Goal: Task Accomplishment & Management: Manage account settings

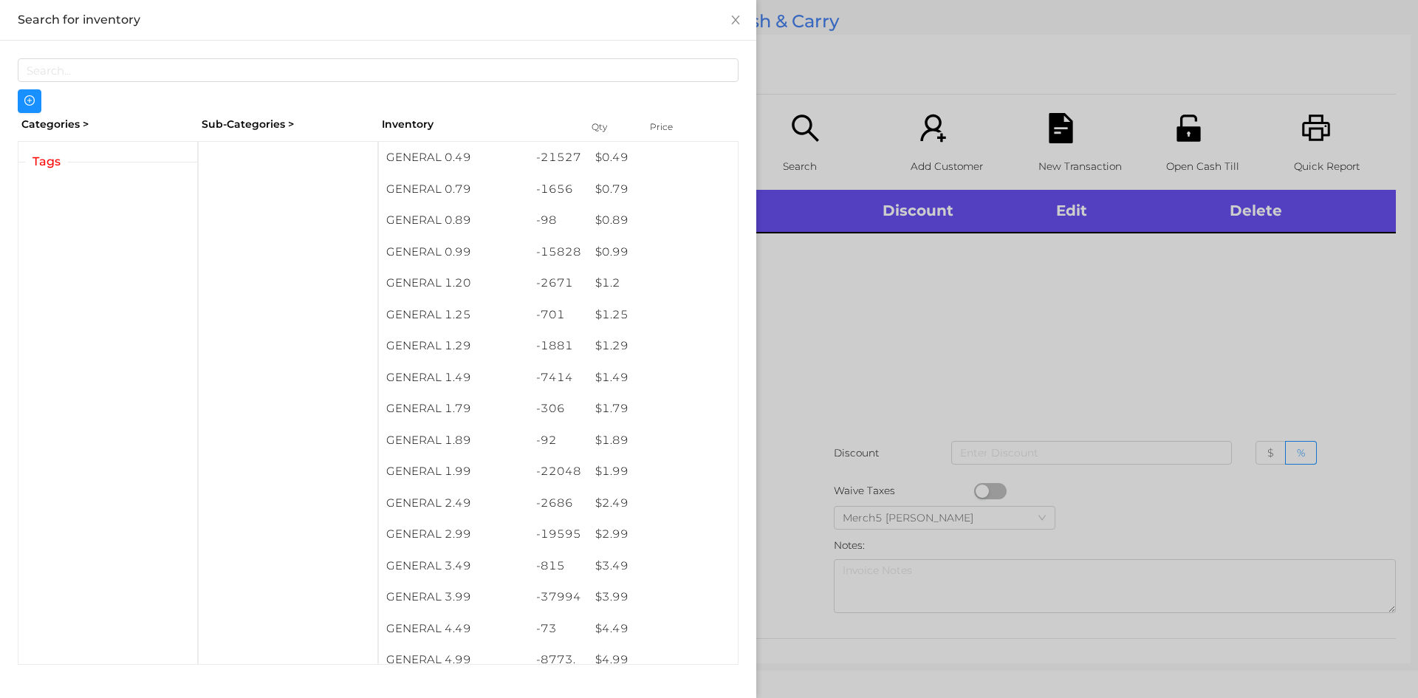
scroll to position [8, 0]
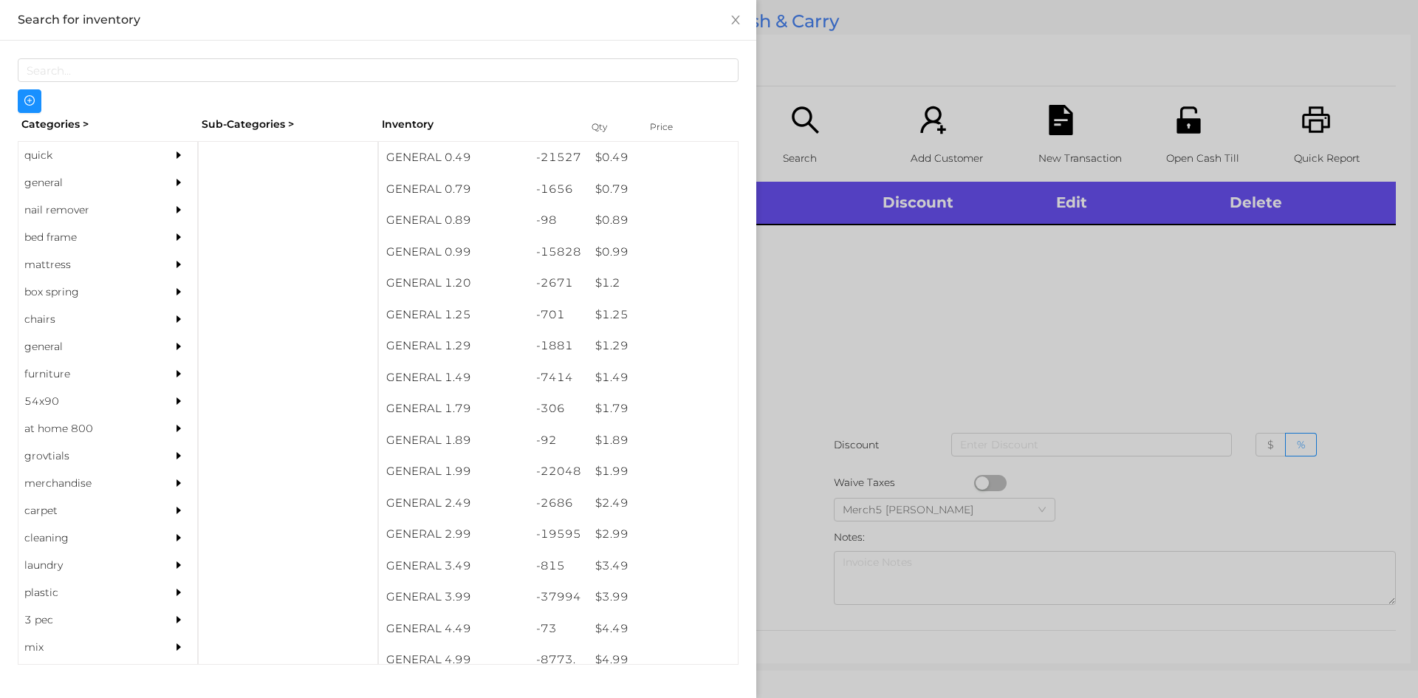
click at [48, 155] on div "quick" at bounding box center [85, 155] width 134 height 27
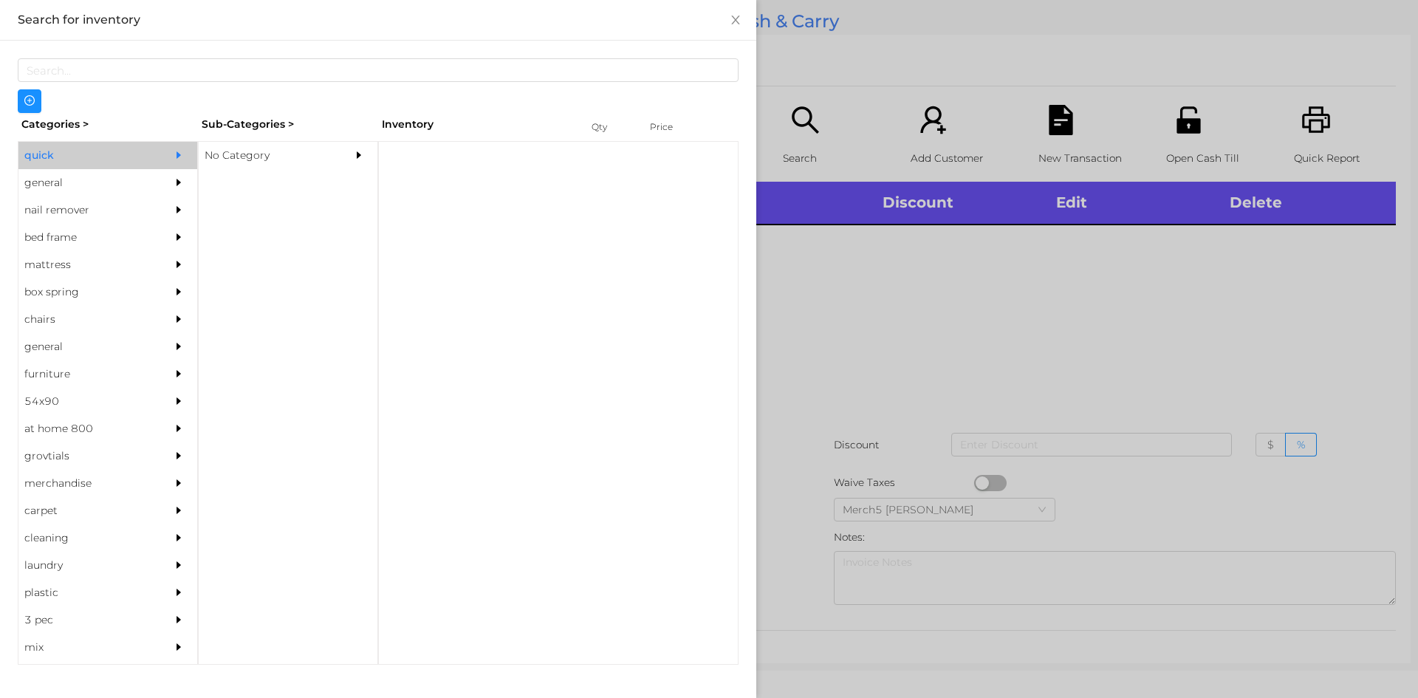
click at [263, 163] on div "No Category" at bounding box center [266, 155] width 134 height 27
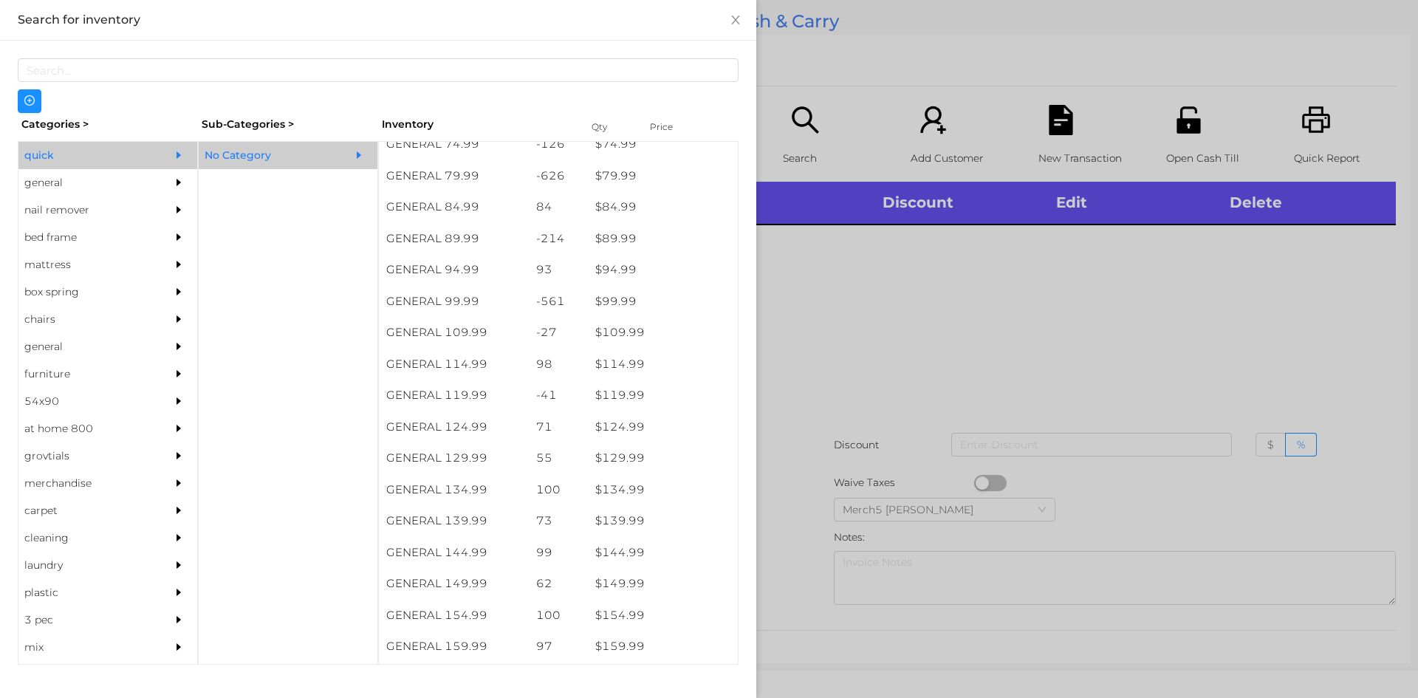
scroll to position [1082, 0]
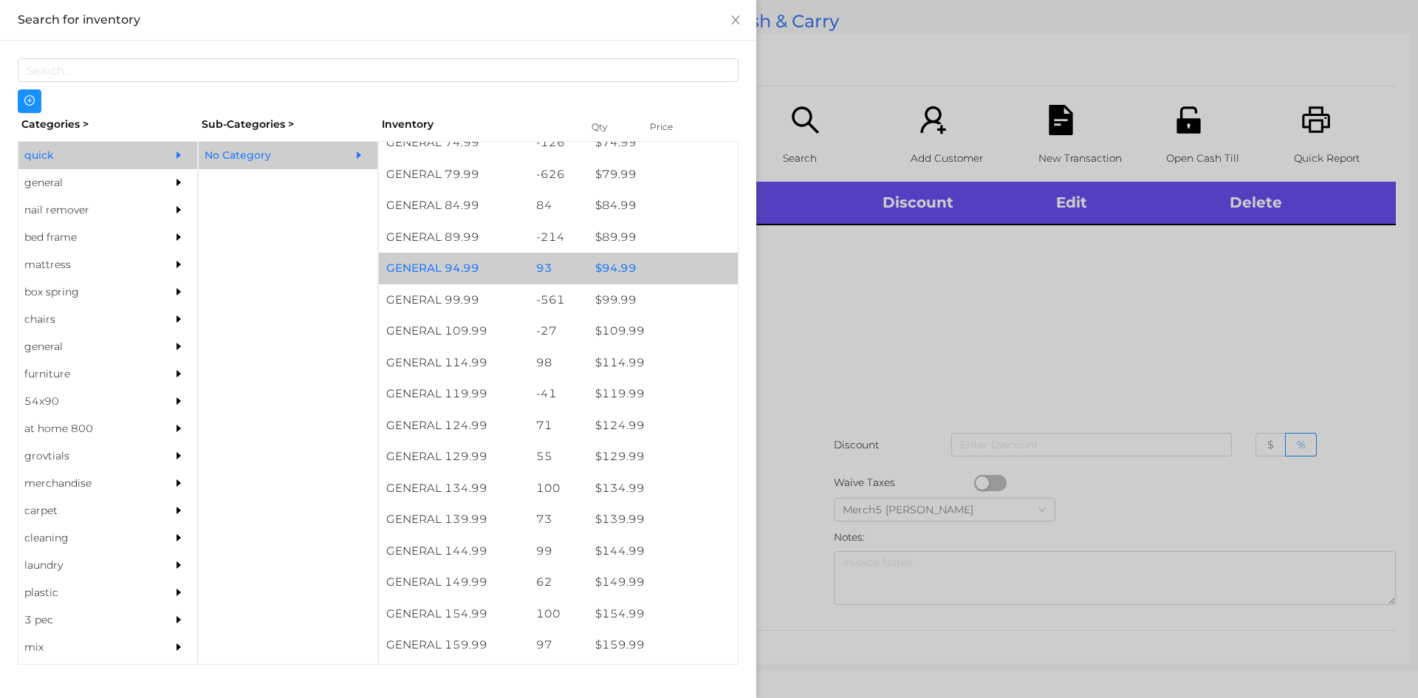
click at [704, 278] on div "$ 94.99" at bounding box center [663, 269] width 150 height 32
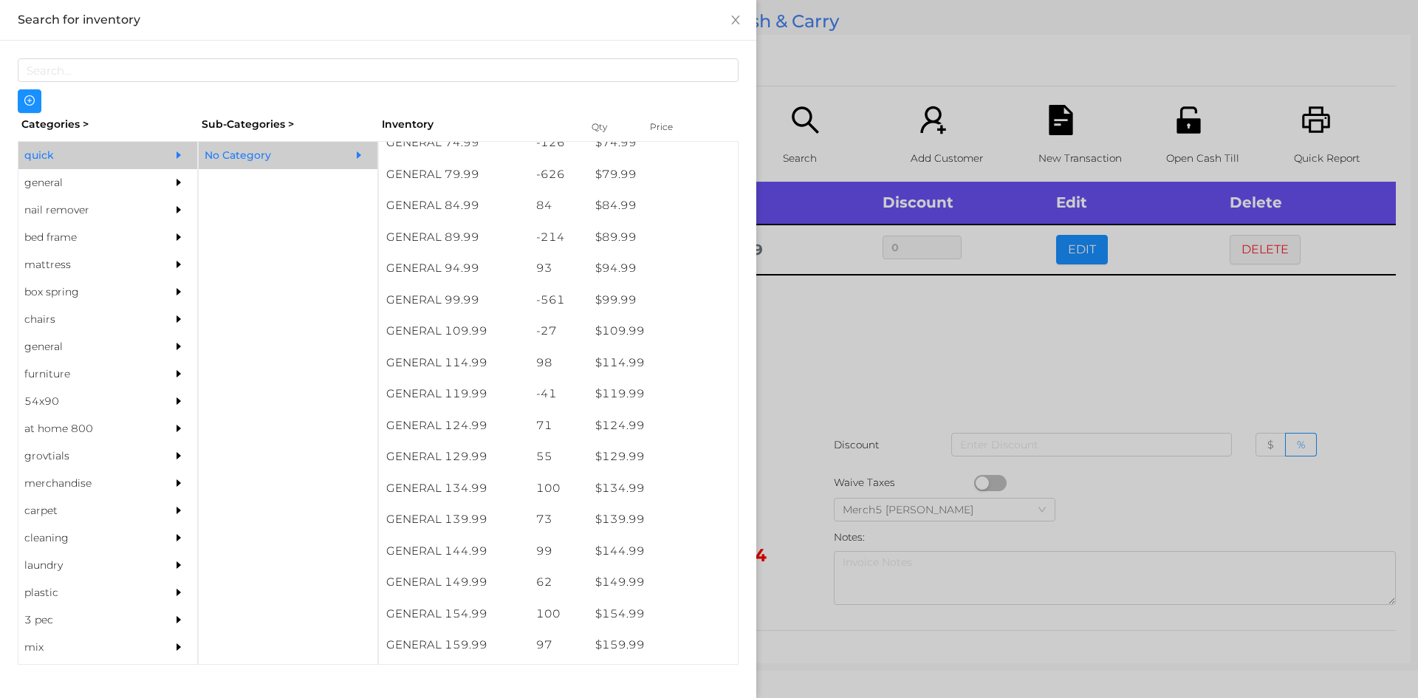
click at [1250, 253] on div at bounding box center [709, 349] width 1418 height 698
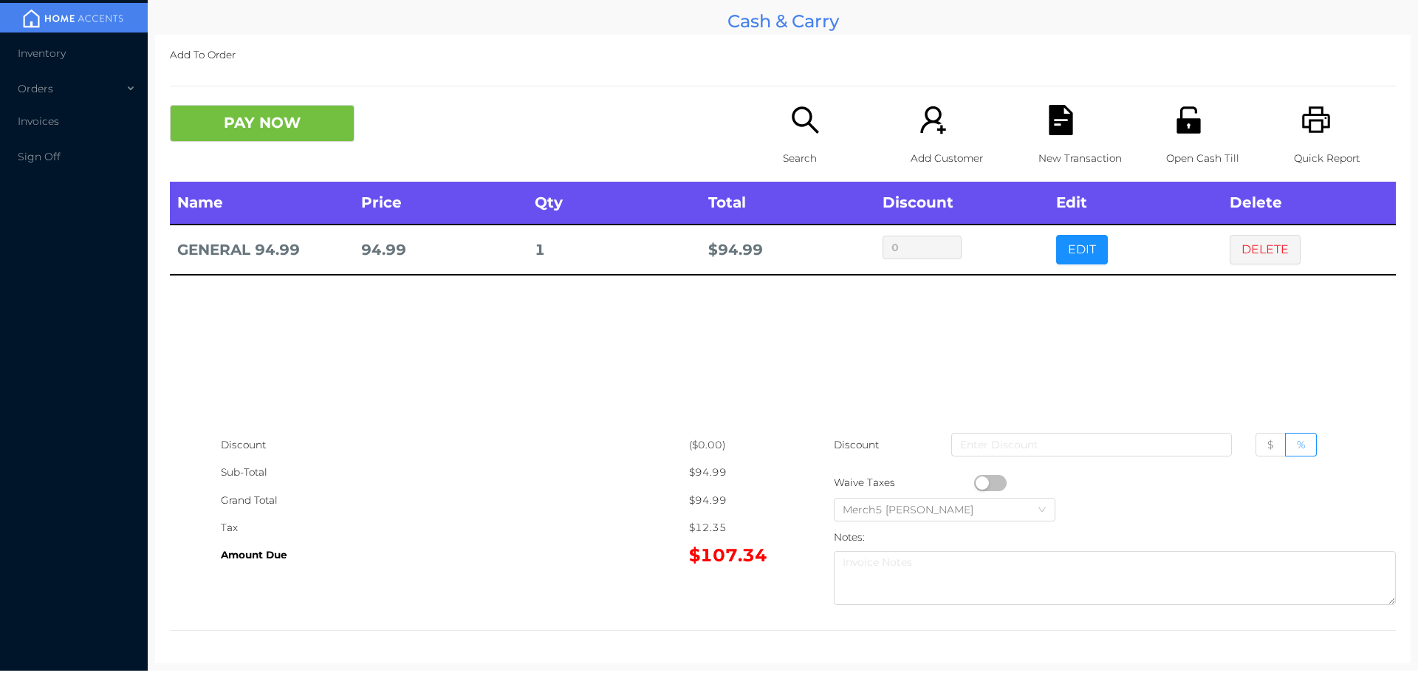
click at [1247, 255] on button "DELETE" at bounding box center [1265, 250] width 71 height 30
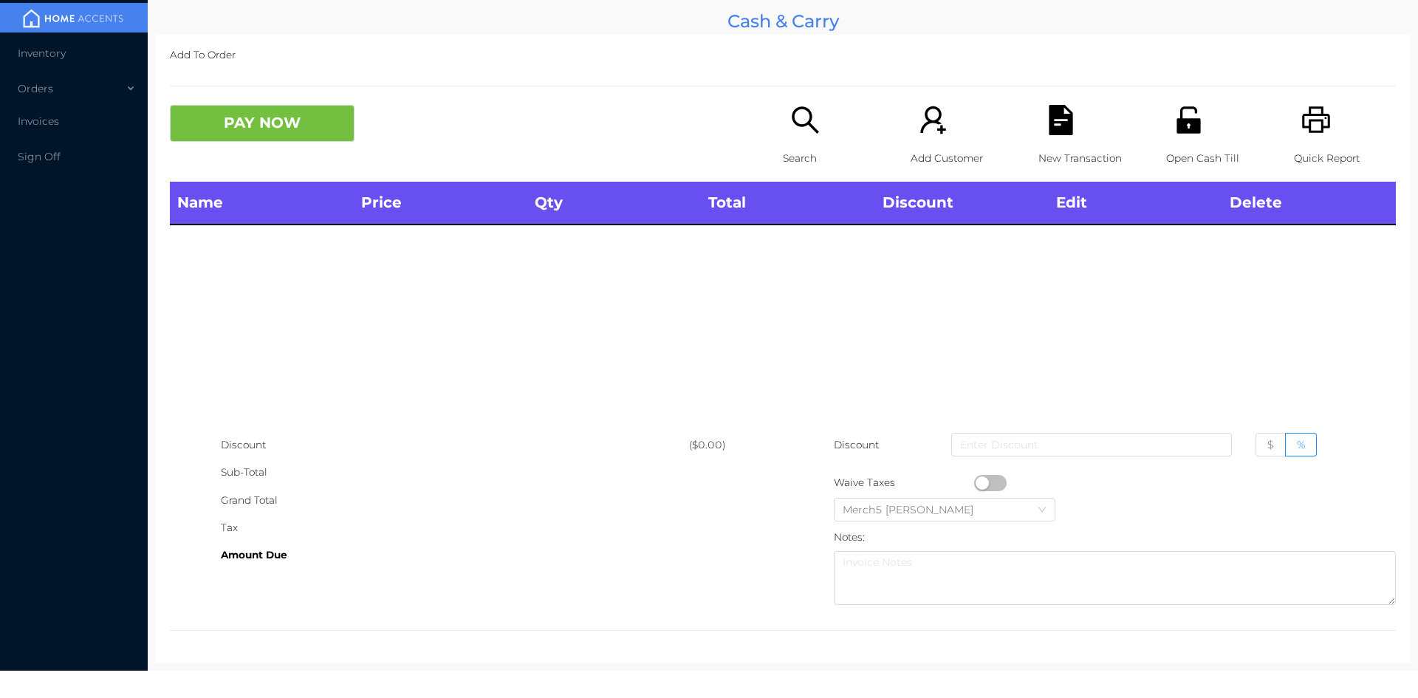
click at [794, 126] on icon "icon: search" at bounding box center [805, 119] width 27 height 27
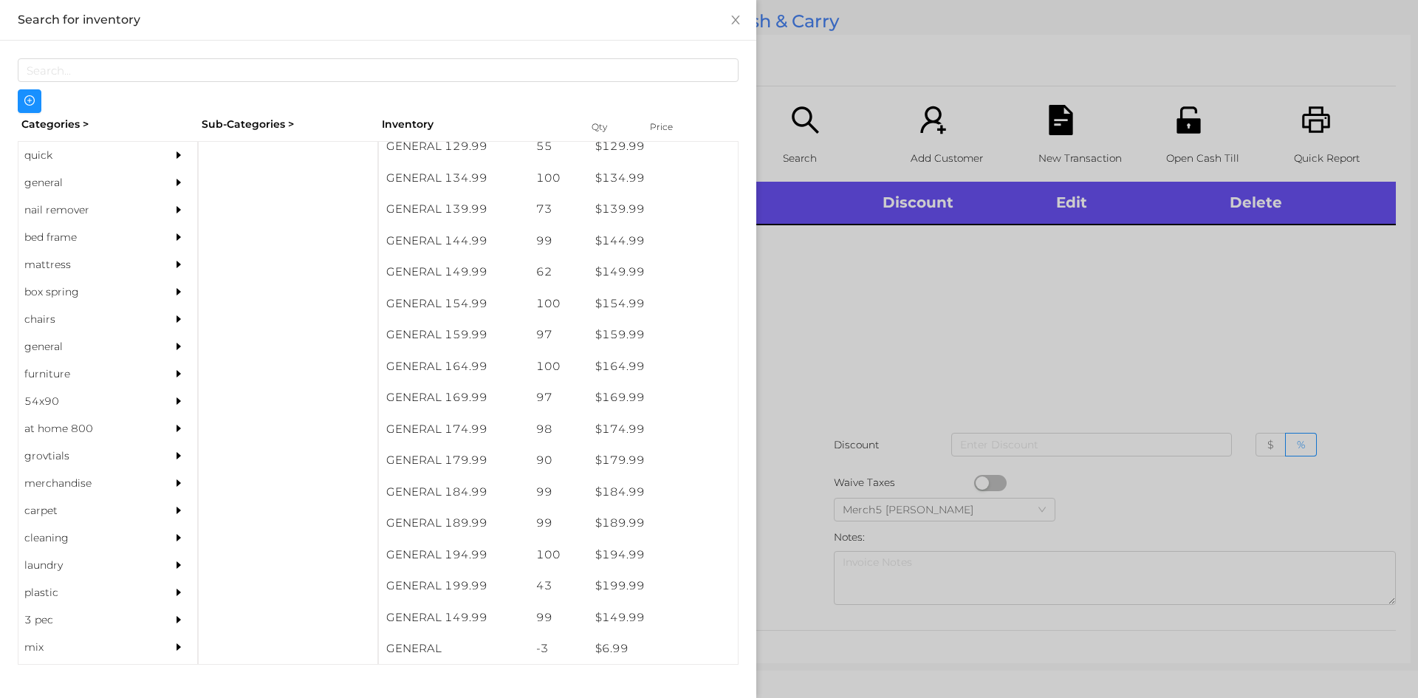
scroll to position [1392, 0]
click at [52, 191] on div "general" at bounding box center [85, 182] width 134 height 27
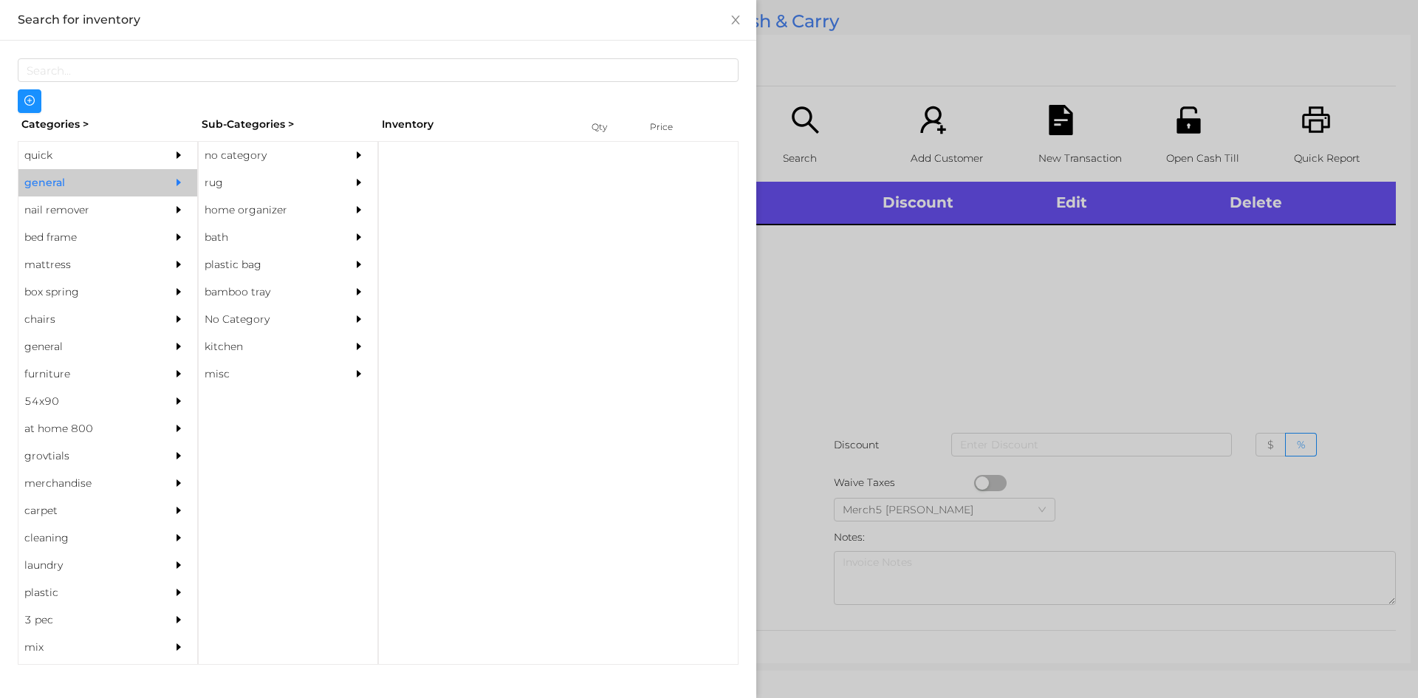
click at [244, 166] on div "no category" at bounding box center [266, 155] width 134 height 27
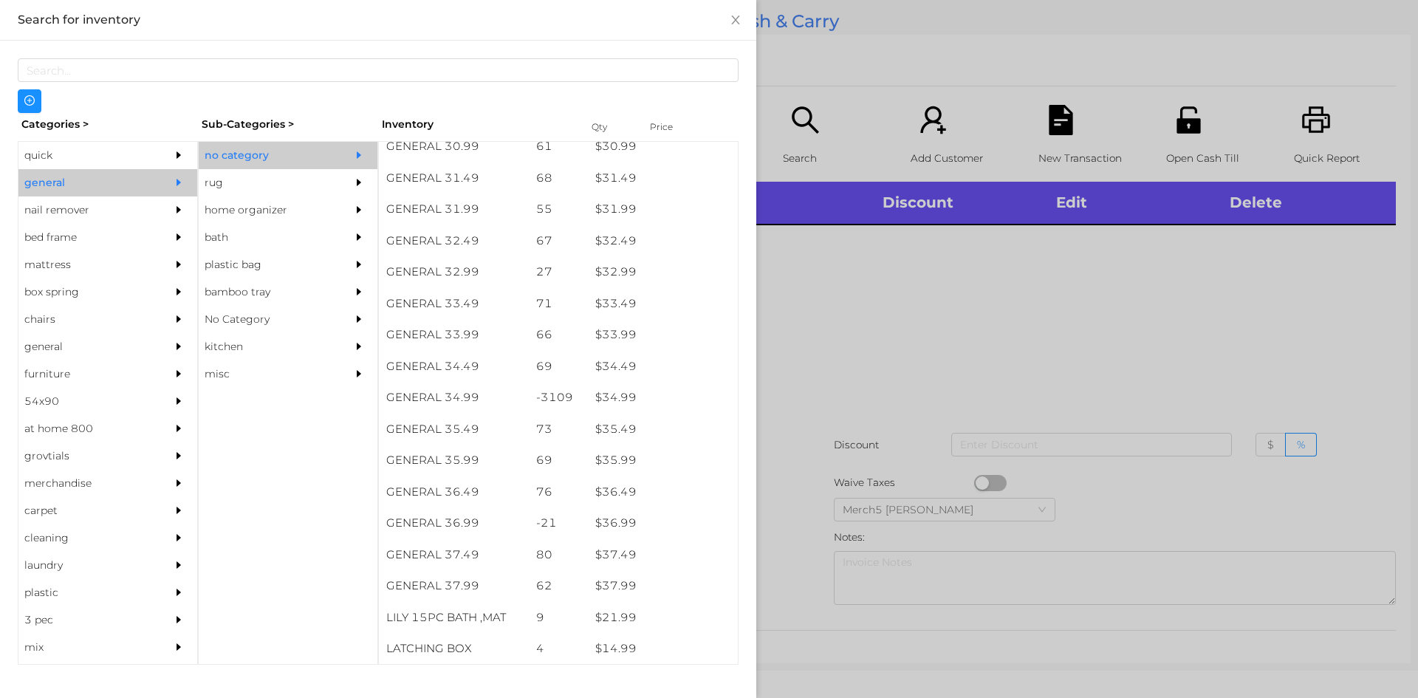
scroll to position [2293, 0]
click at [70, 211] on div "nail remover" at bounding box center [85, 209] width 134 height 27
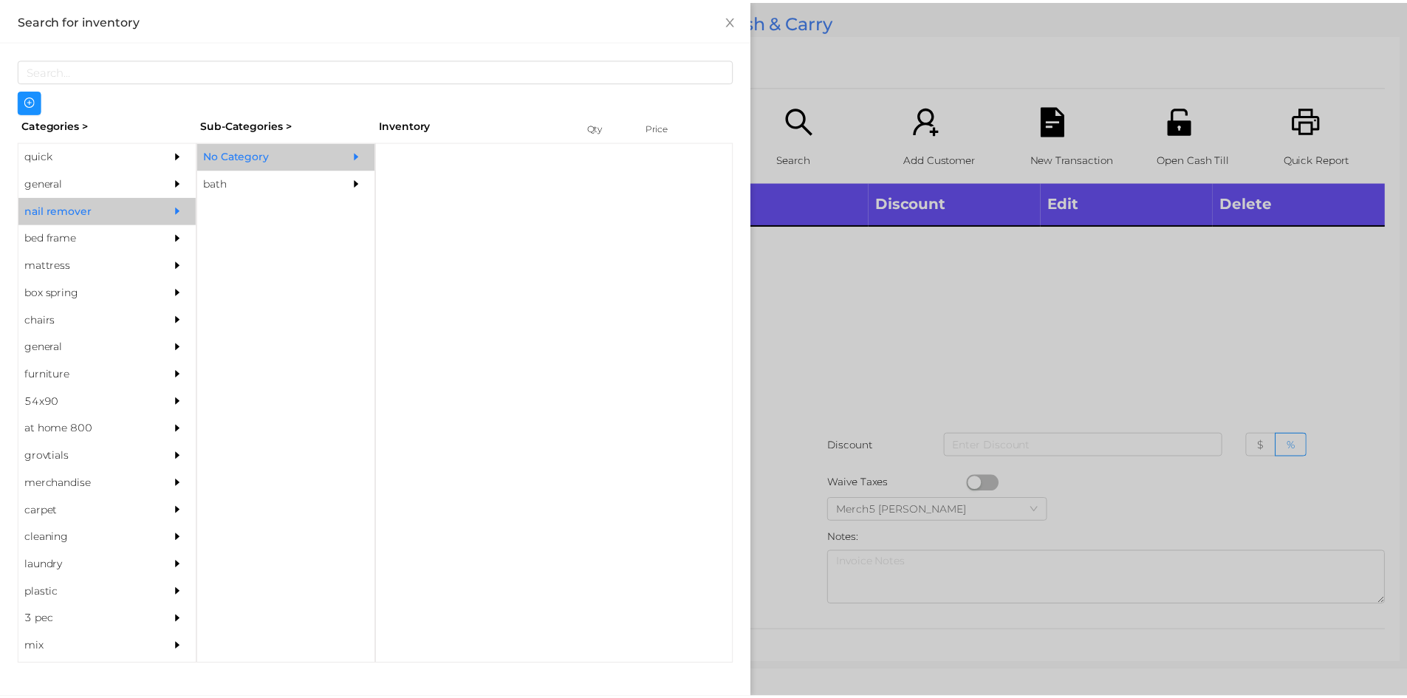
scroll to position [0, 0]
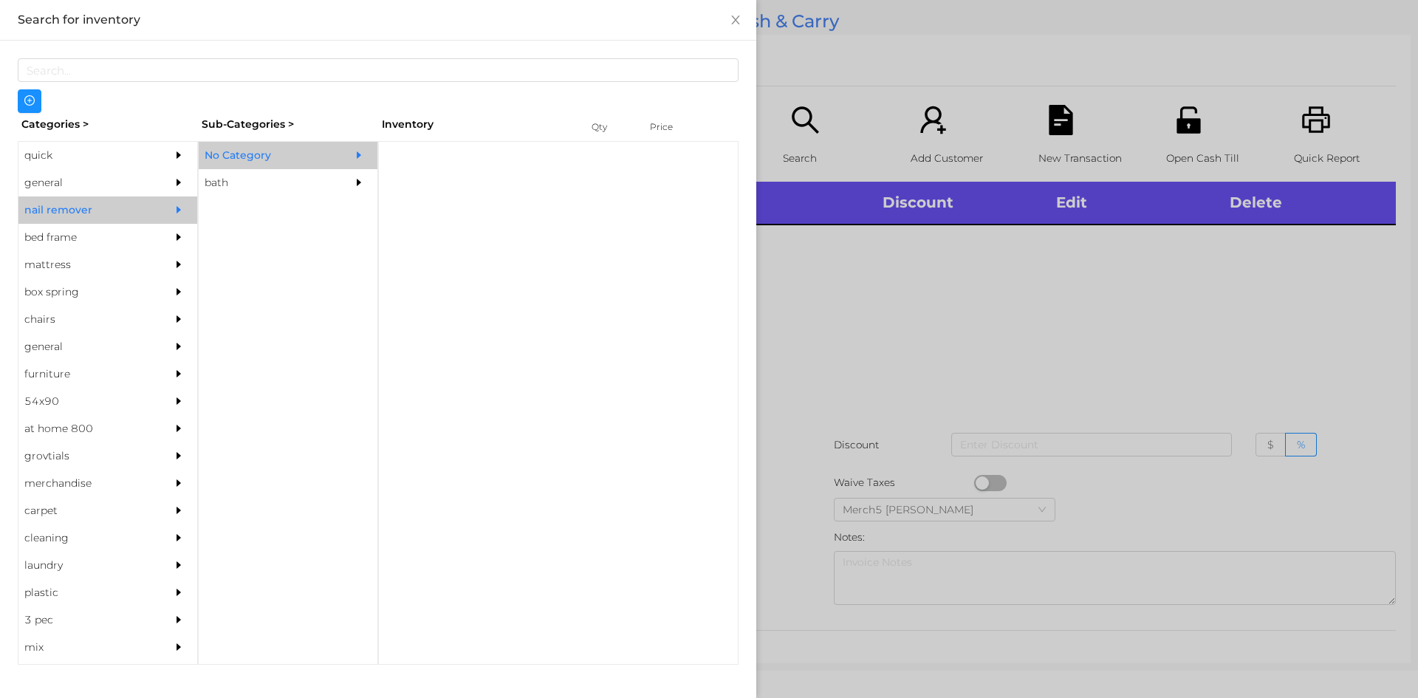
click at [260, 164] on div "No Category" at bounding box center [266, 155] width 134 height 27
click at [218, 183] on div "bath" at bounding box center [266, 182] width 134 height 27
click at [58, 247] on div "bed frame" at bounding box center [85, 237] width 134 height 27
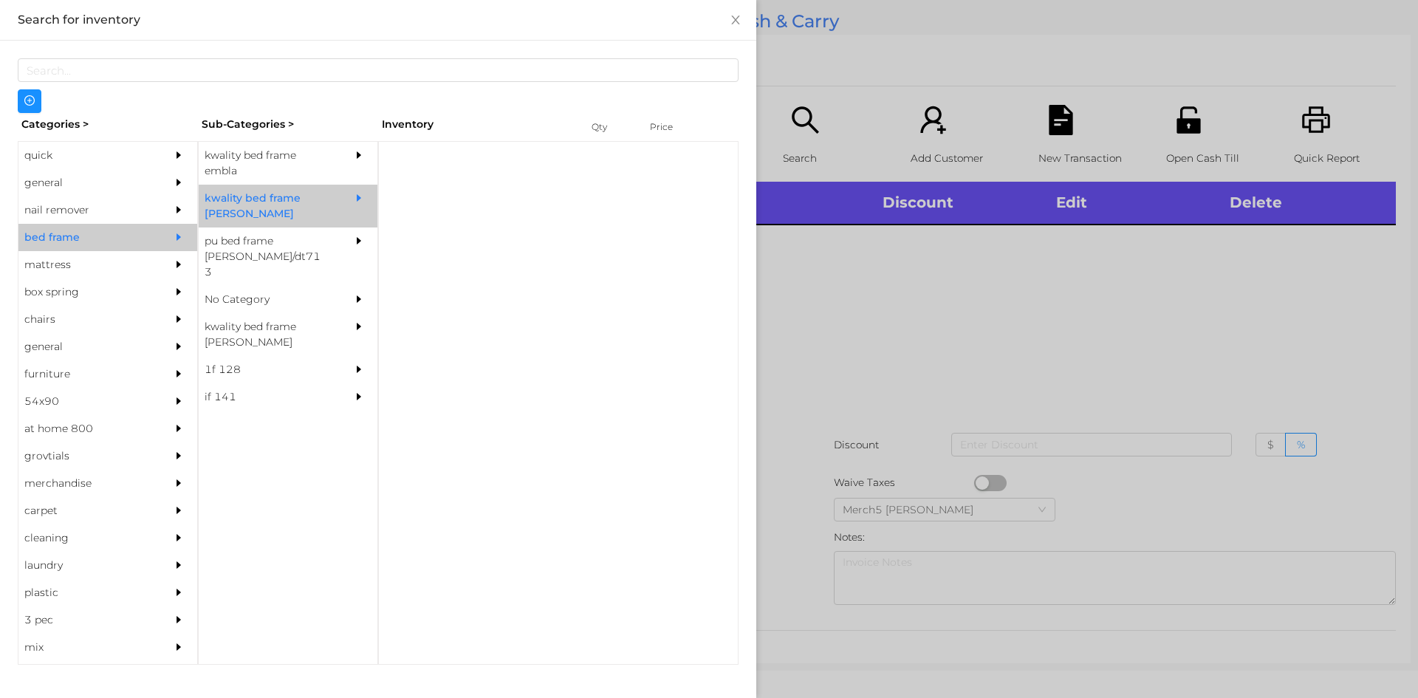
click at [48, 165] on div "quick" at bounding box center [85, 155] width 134 height 27
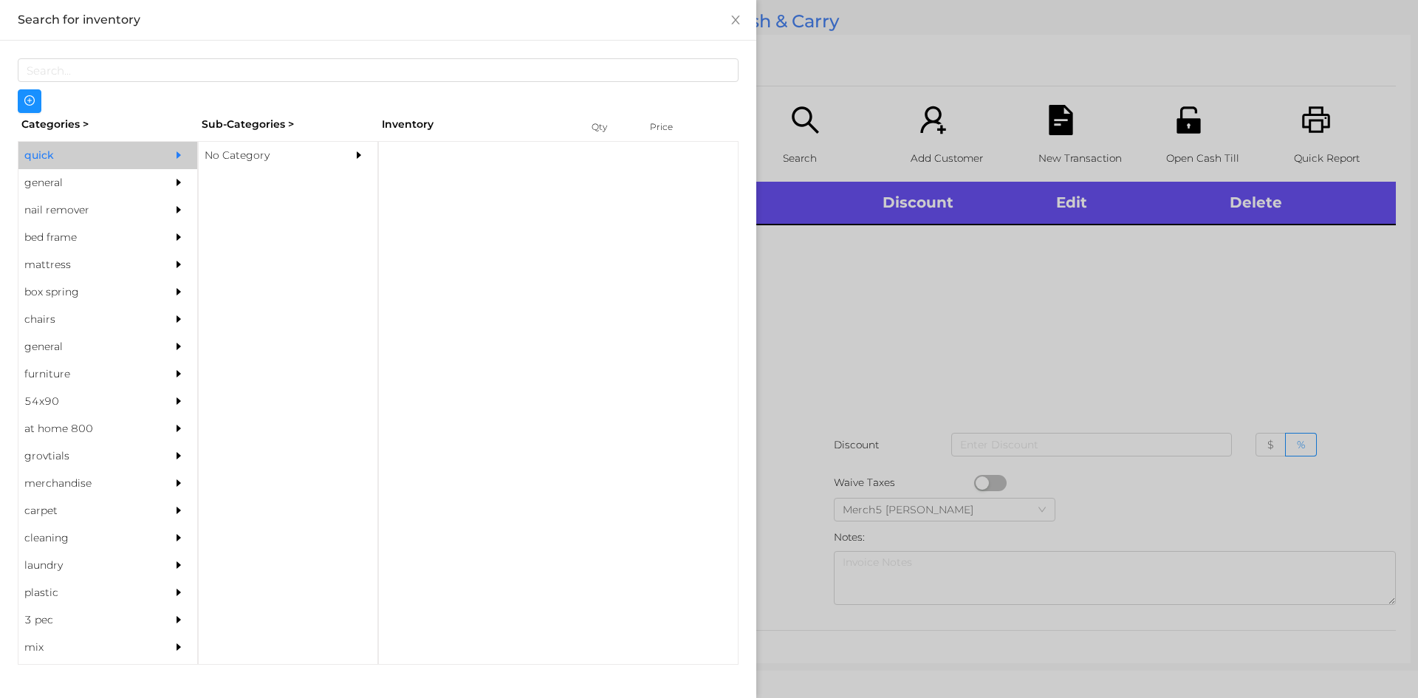
click at [49, 185] on div "general" at bounding box center [85, 182] width 134 height 27
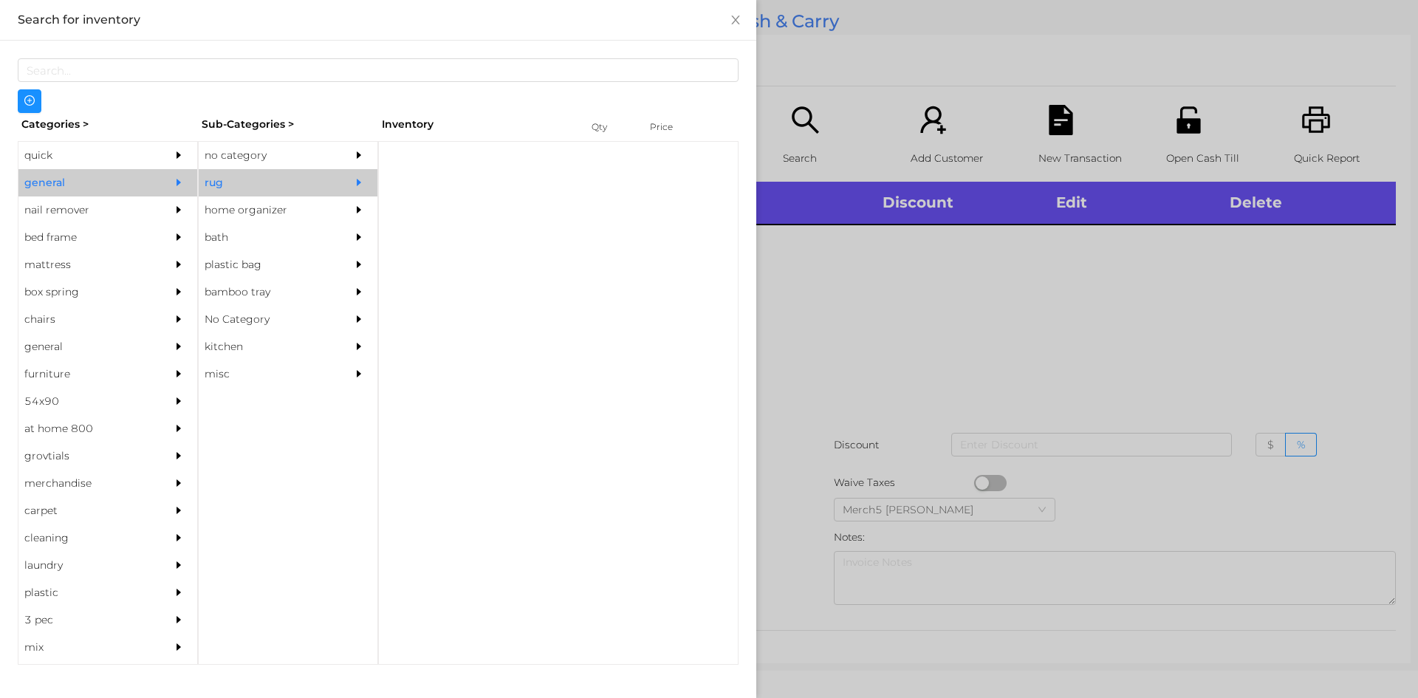
click at [56, 162] on div "quick" at bounding box center [85, 155] width 134 height 27
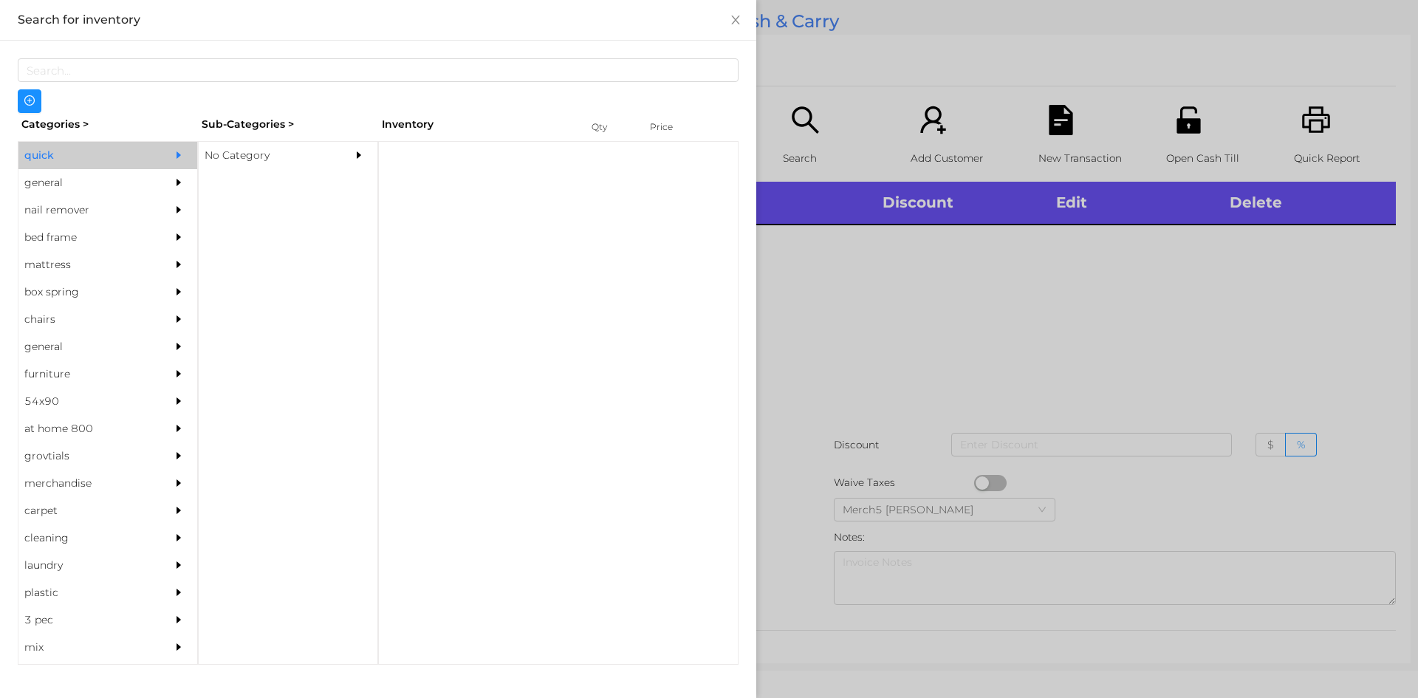
click at [257, 165] on div "No Category" at bounding box center [266, 155] width 134 height 27
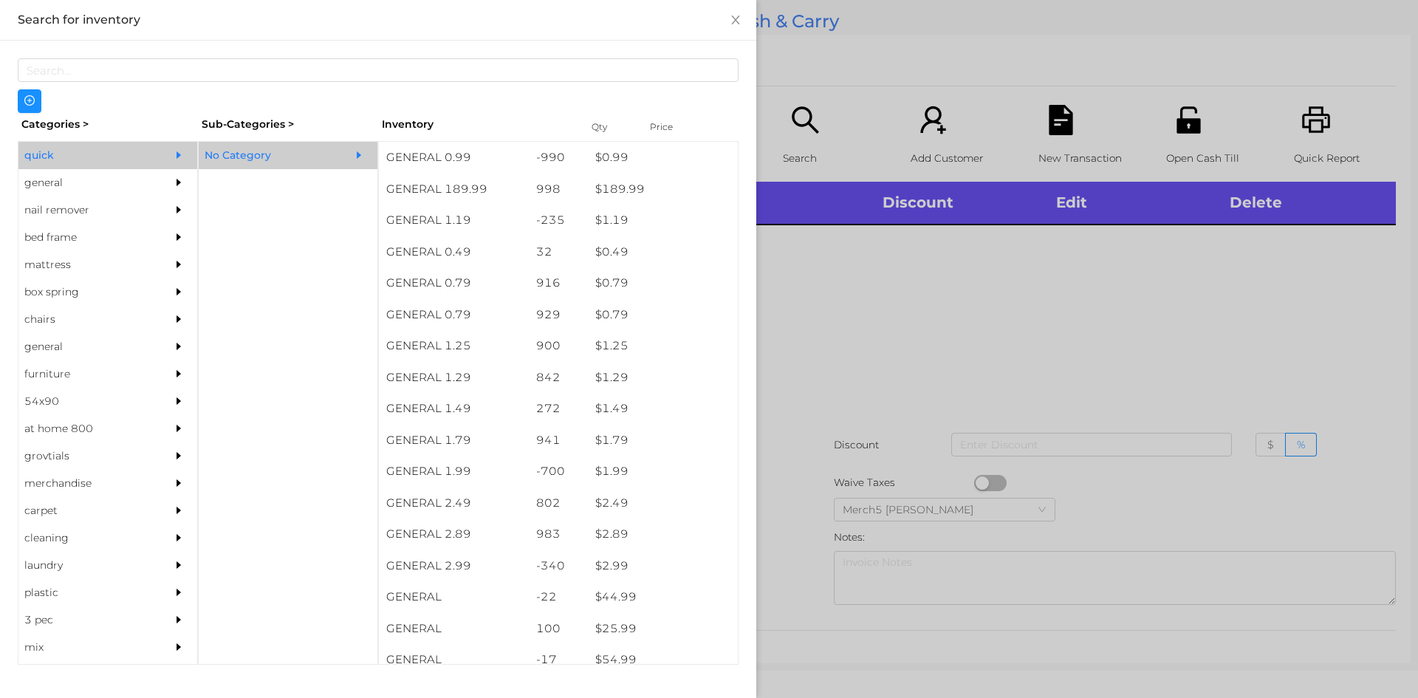
click at [850, 318] on div at bounding box center [709, 349] width 1418 height 698
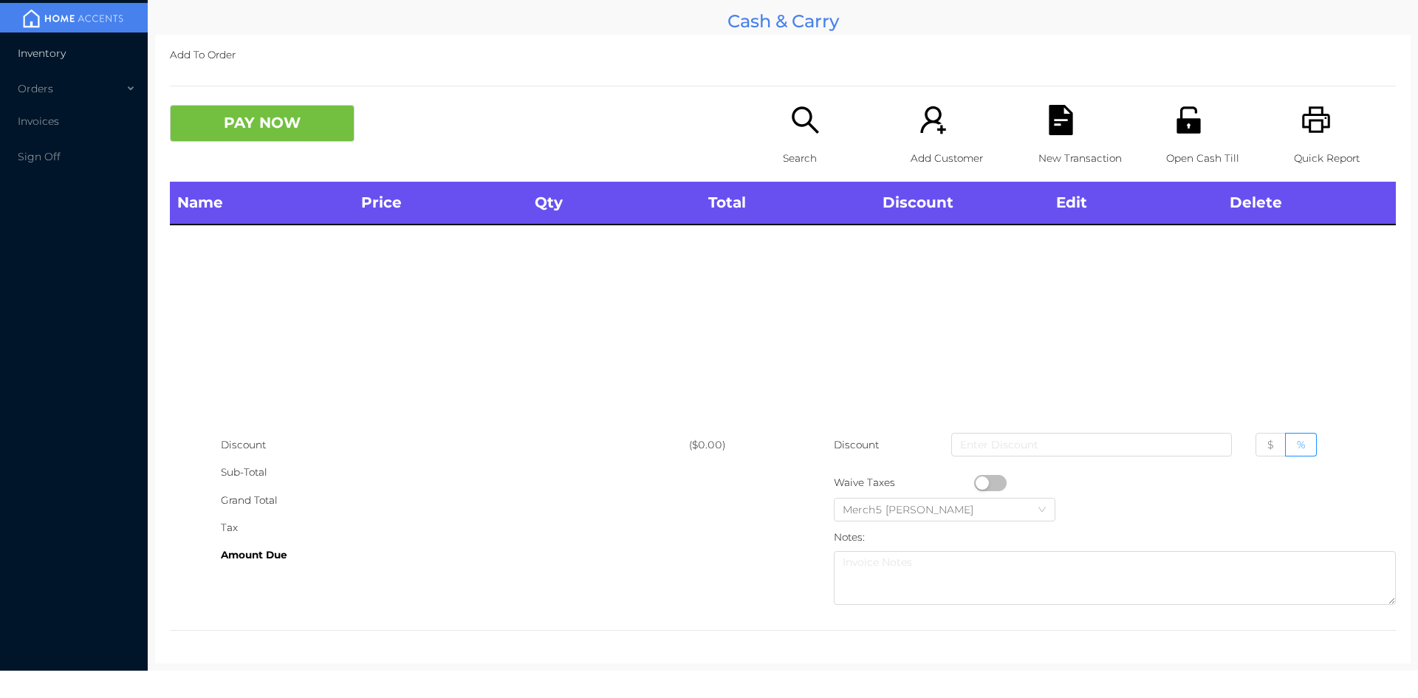
click at [38, 64] on li "Inventory" at bounding box center [74, 53] width 148 height 30
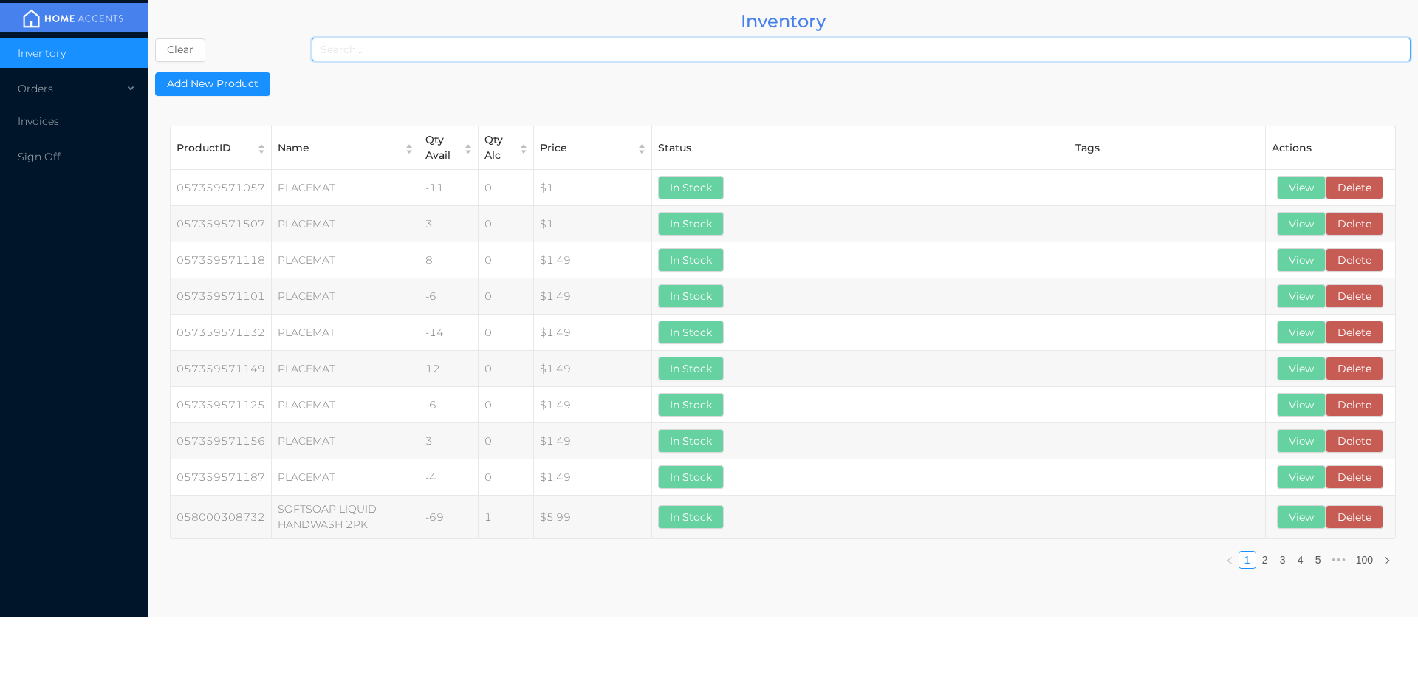
click at [346, 46] on input at bounding box center [861, 50] width 1099 height 24
type input "843450054823"
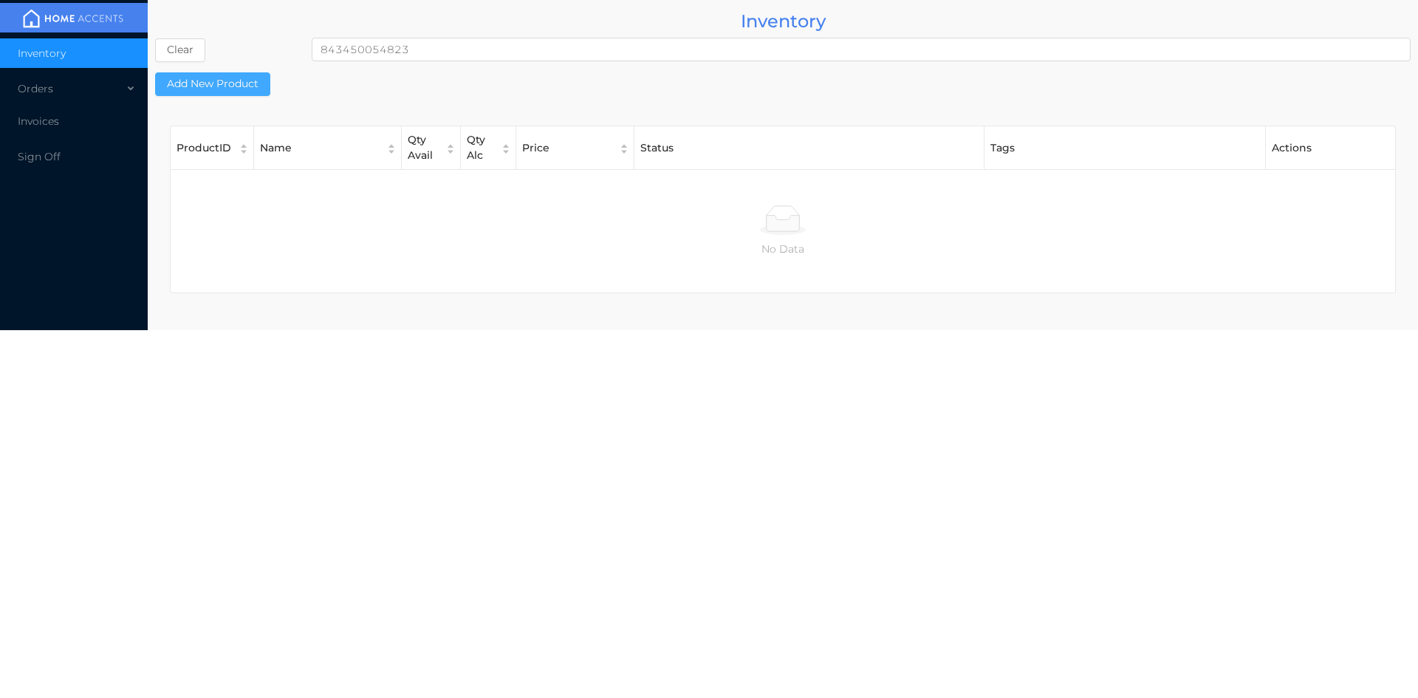
click at [225, 89] on button "Add New Product" at bounding box center [212, 84] width 115 height 24
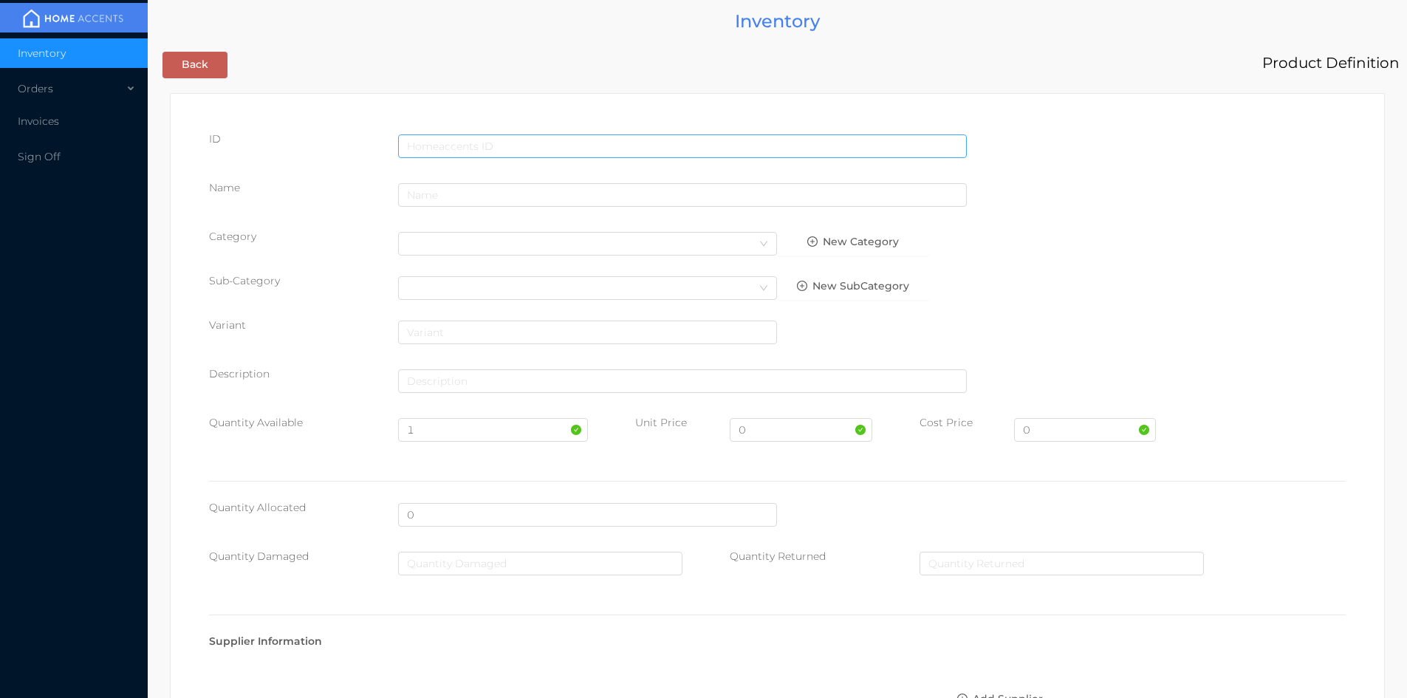
click at [514, 143] on input "text" at bounding box center [682, 146] width 569 height 24
click at [346, 258] on div "Category Select Category New Category" at bounding box center [777, 247] width 1136 height 37
click at [449, 149] on input "text" at bounding box center [682, 146] width 569 height 24
click at [350, 180] on p "Name" at bounding box center [303, 188] width 189 height 16
click at [448, 146] on input "text" at bounding box center [682, 146] width 569 height 24
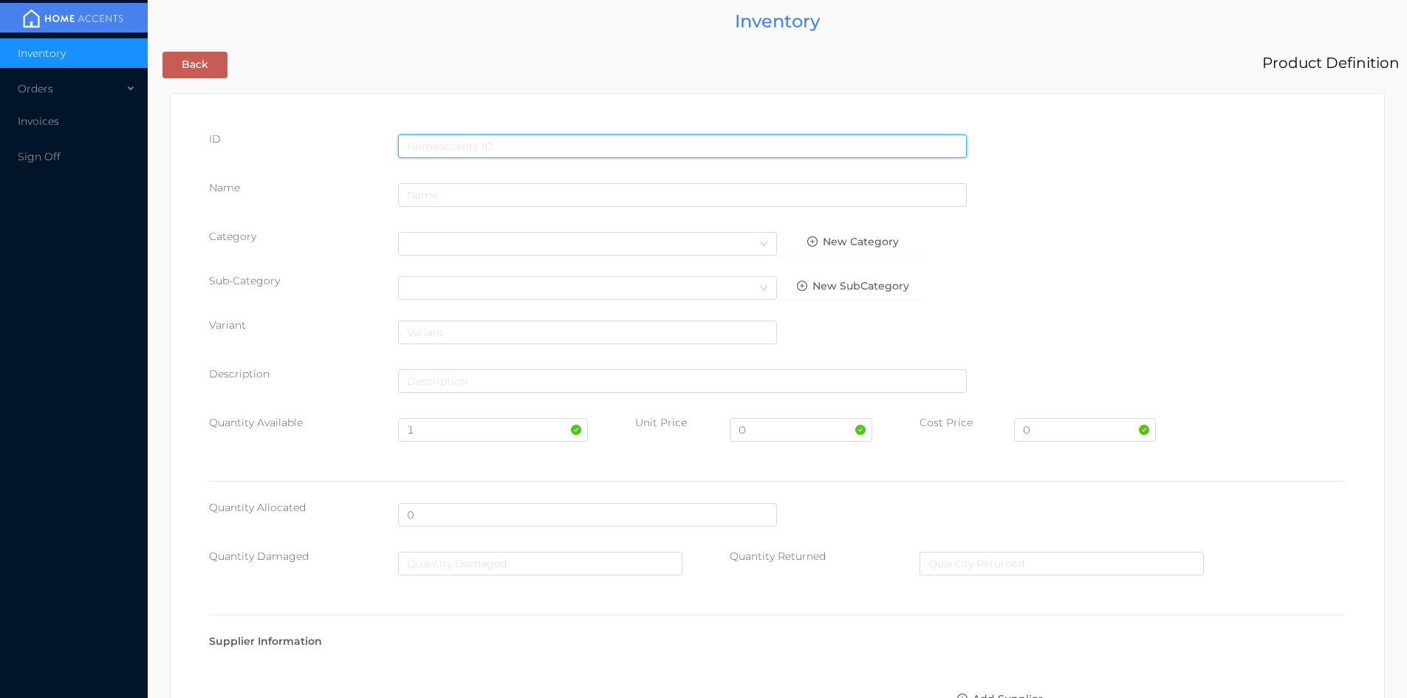
type input "628341501248"
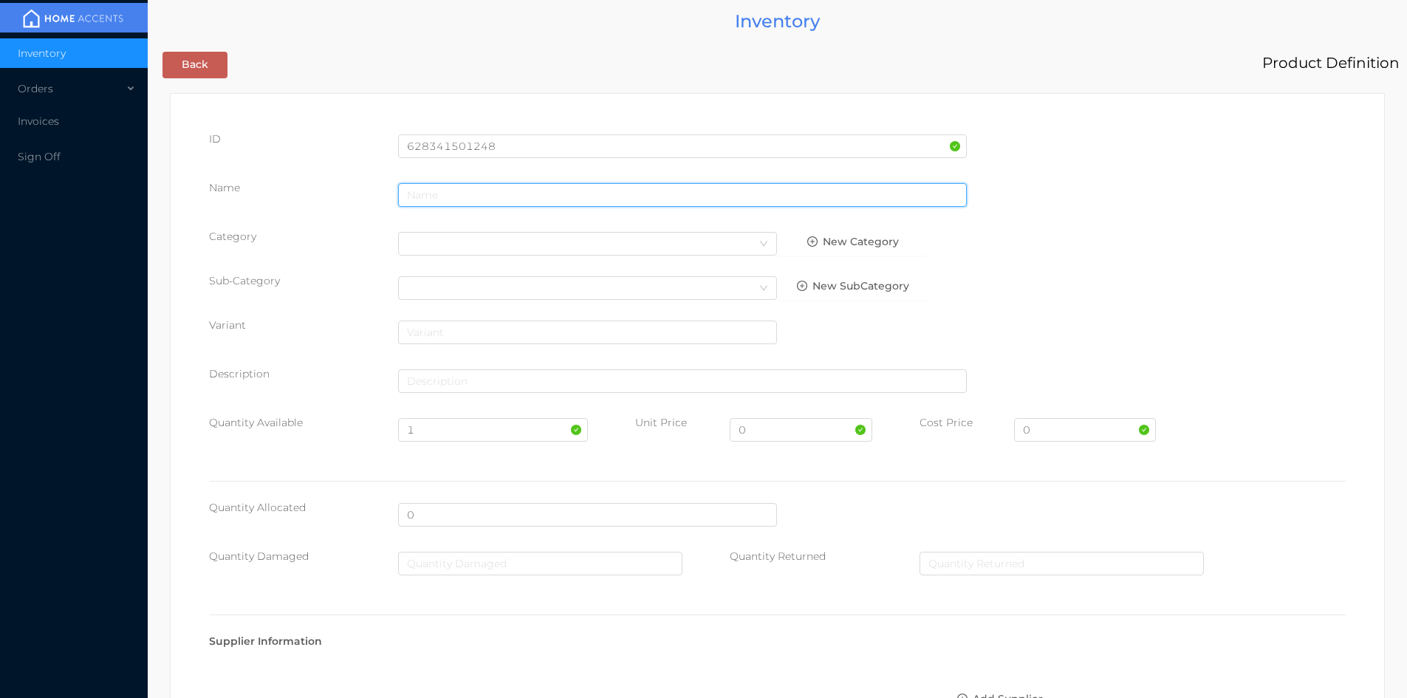
click at [464, 201] on input "text" at bounding box center [682, 195] width 569 height 24
type input "bermuda curtain 54'x90'"
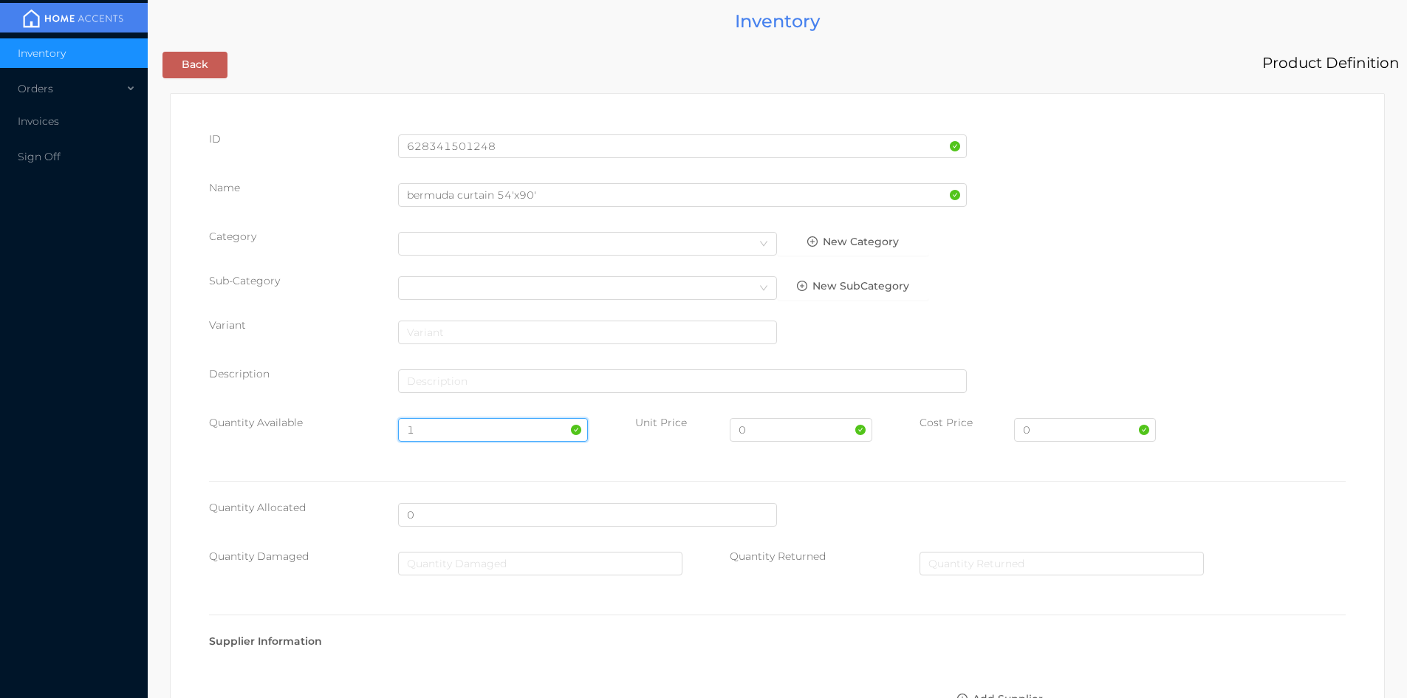
click at [431, 433] on input "1" at bounding box center [492, 430] width 189 height 24
click at [352, 457] on div "ID 628341501248 Name bermuda curtain 54'x90' Category Select Category New Categ…" at bounding box center [777, 297] width 1136 height 332
click at [778, 431] on input "0" at bounding box center [801, 430] width 142 height 24
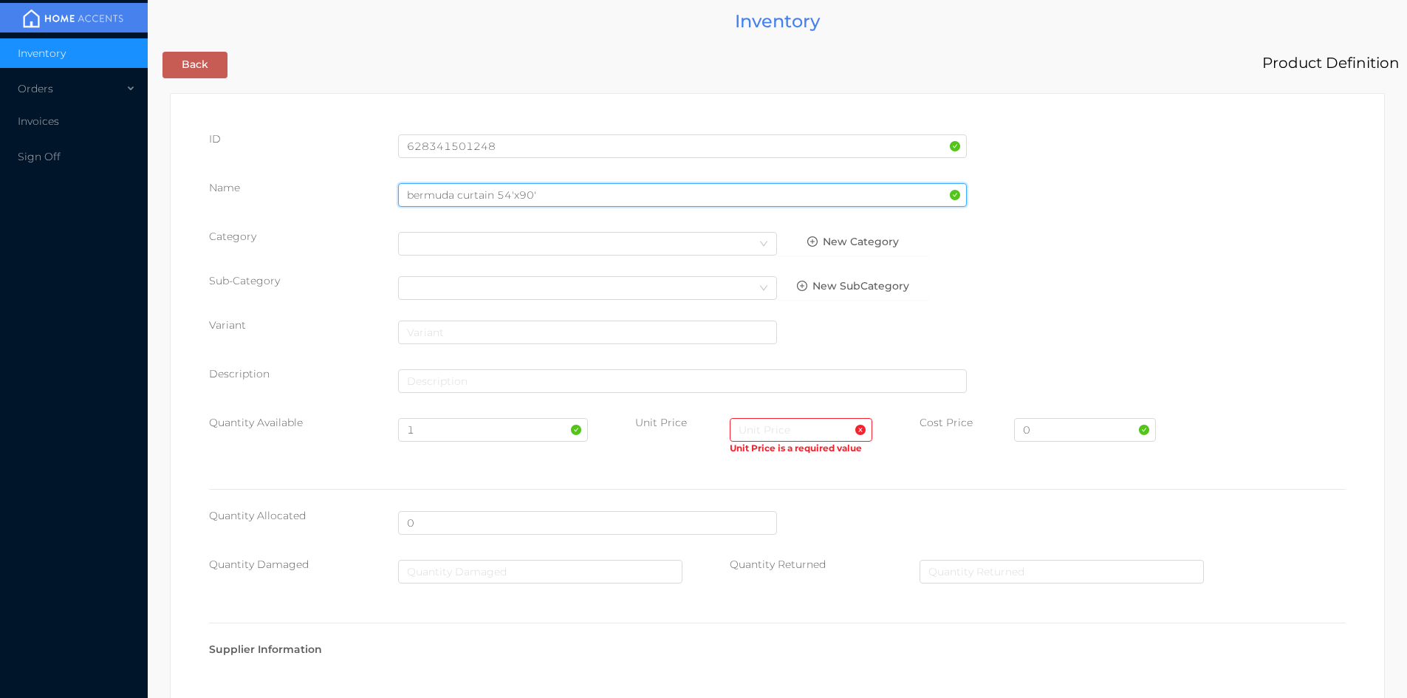
click at [560, 197] on input "bermuda curtain 54'x90'" at bounding box center [682, 195] width 569 height 24
type input "b"
click at [430, 199] on input "carpat" at bounding box center [682, 195] width 569 height 24
click at [447, 197] on input "carpat" at bounding box center [682, 195] width 569 height 24
type input "carpet"
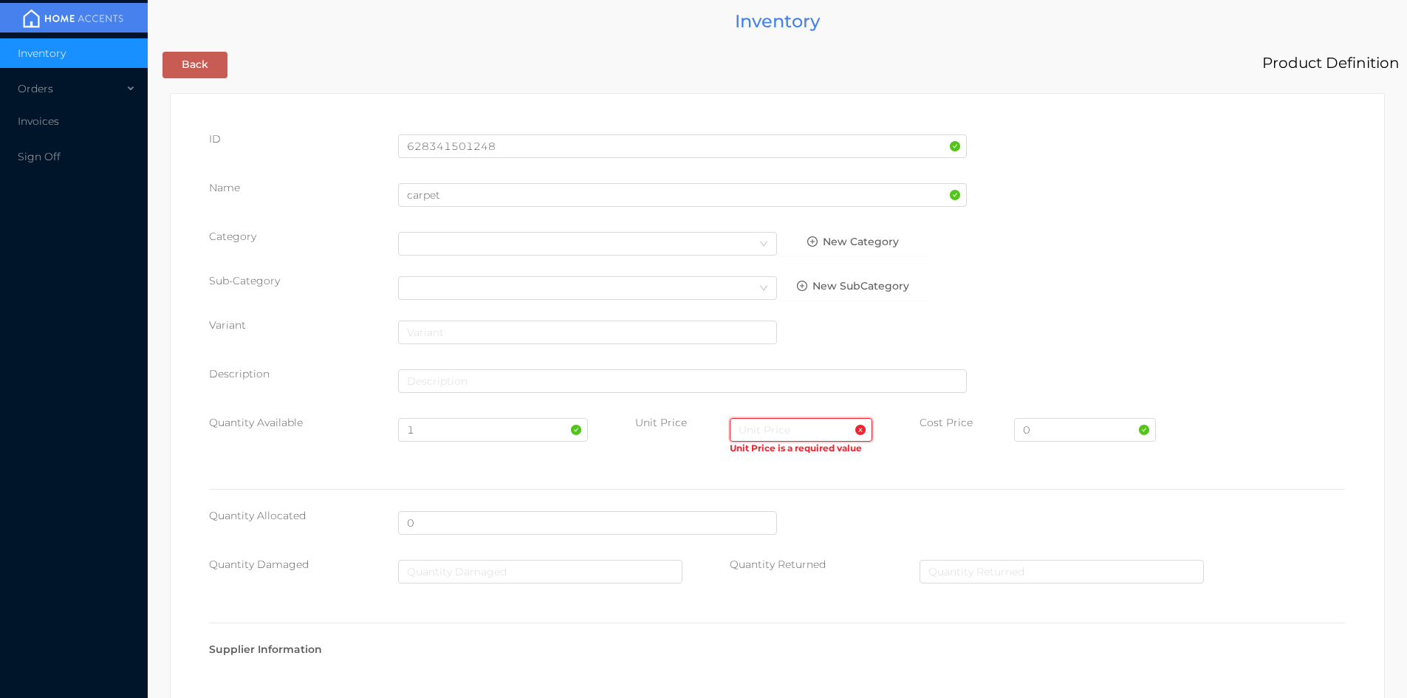
click at [794, 435] on input "text" at bounding box center [801, 430] width 142 height 24
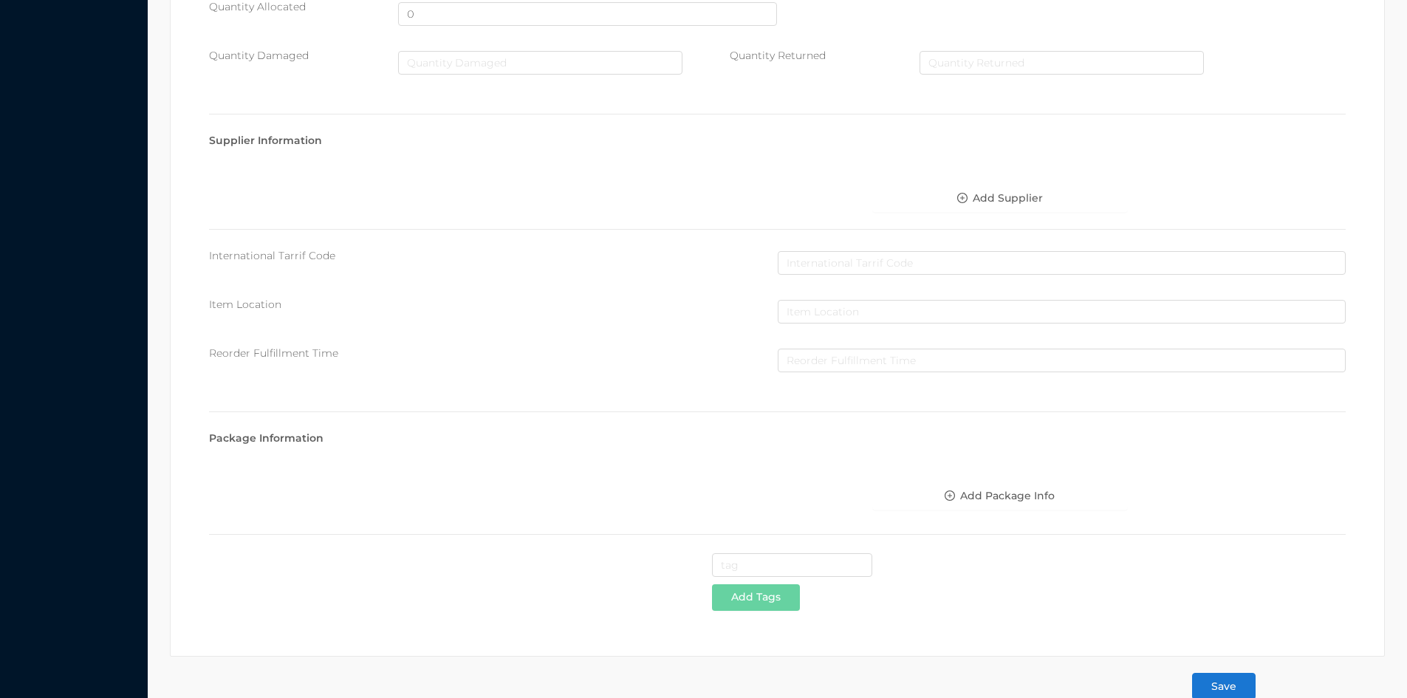
scroll to position [529, 0]
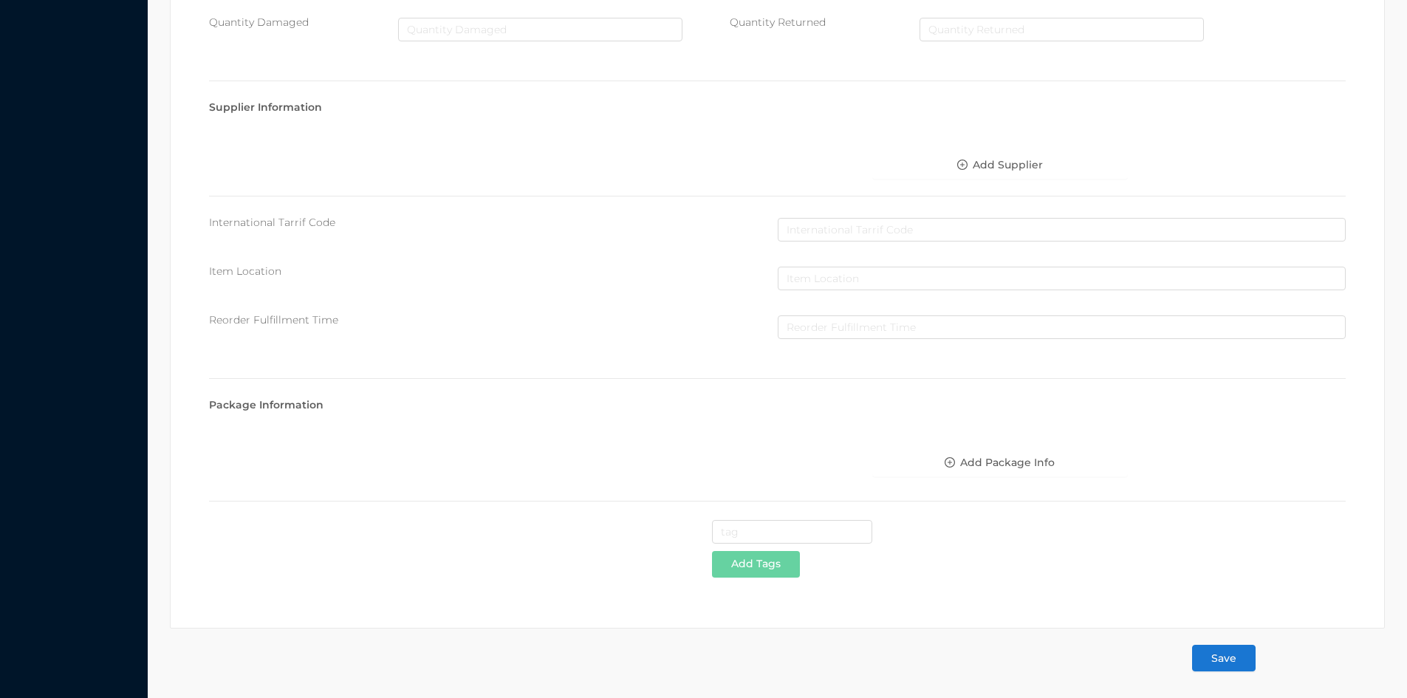
type input "72.99"
click at [1235, 651] on button "Save" at bounding box center [1224, 658] width 64 height 27
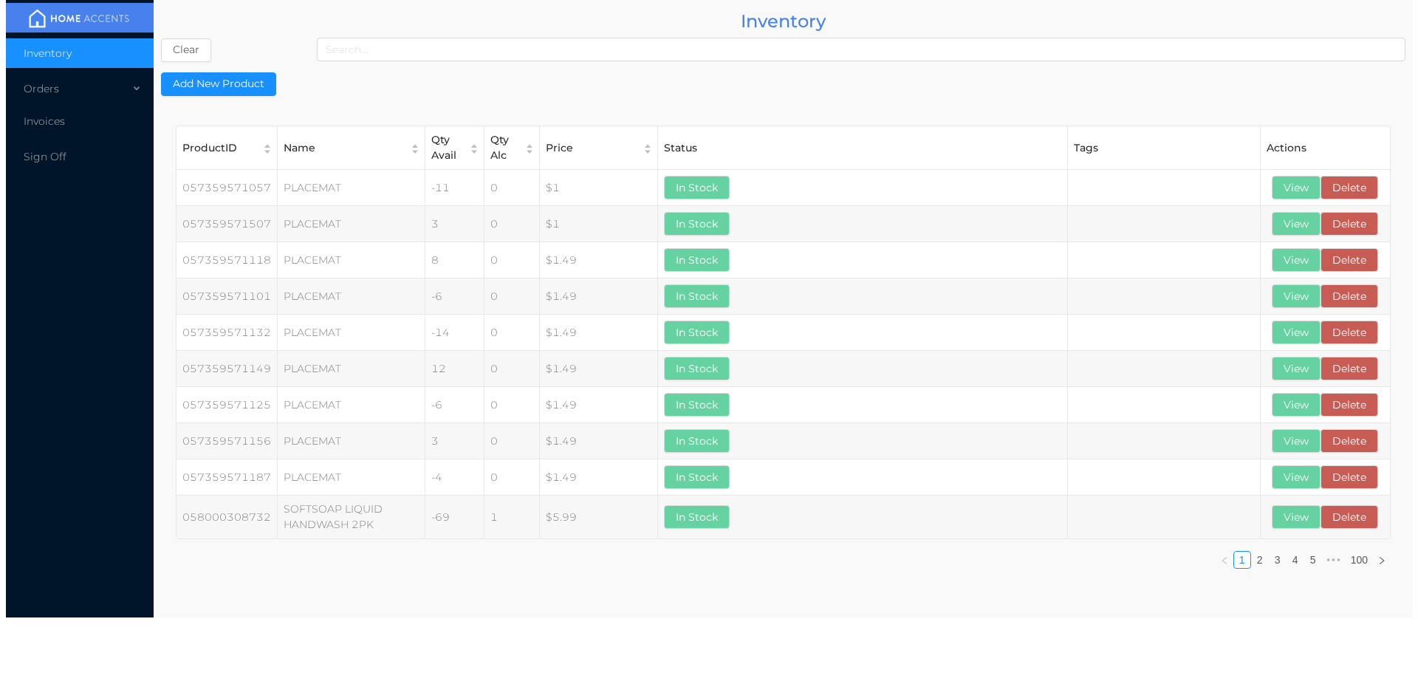
scroll to position [0, 0]
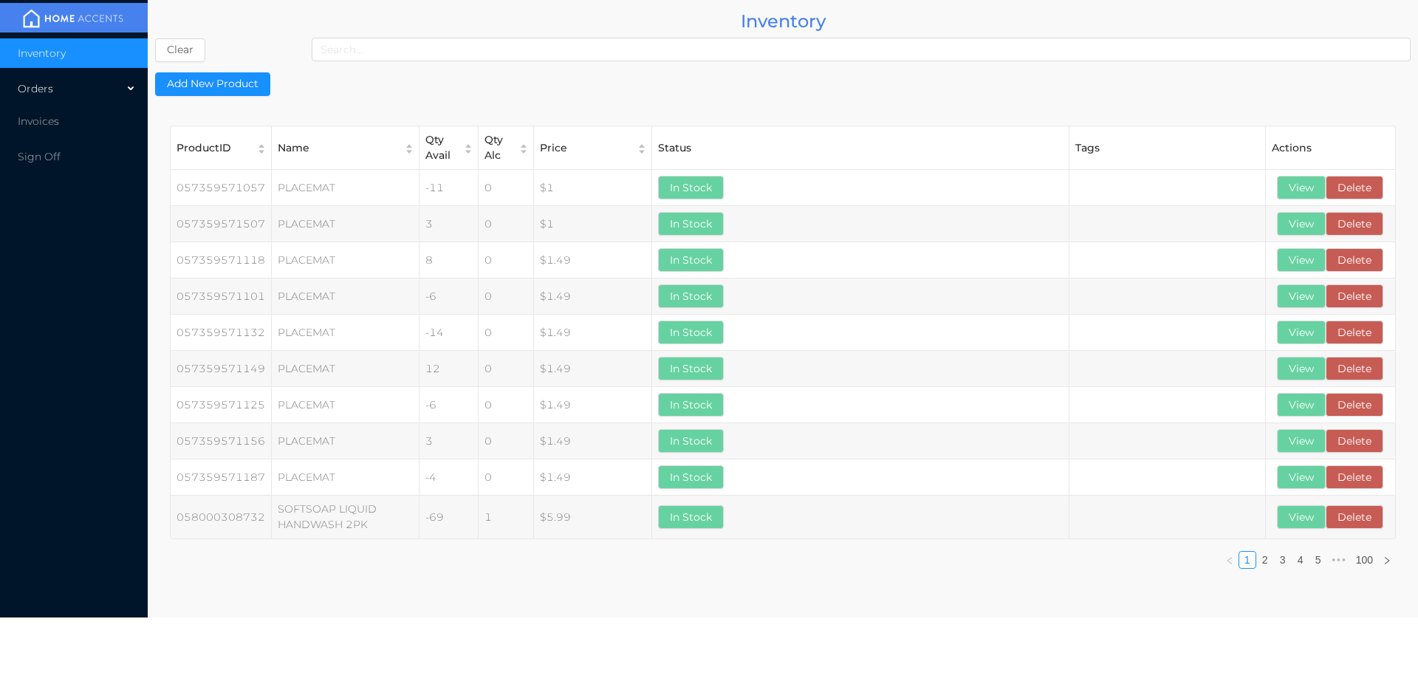
click at [21, 83] on div "Orders" at bounding box center [74, 89] width 148 height 30
click at [37, 127] on span "Cash & Carry" at bounding box center [67, 123] width 65 height 13
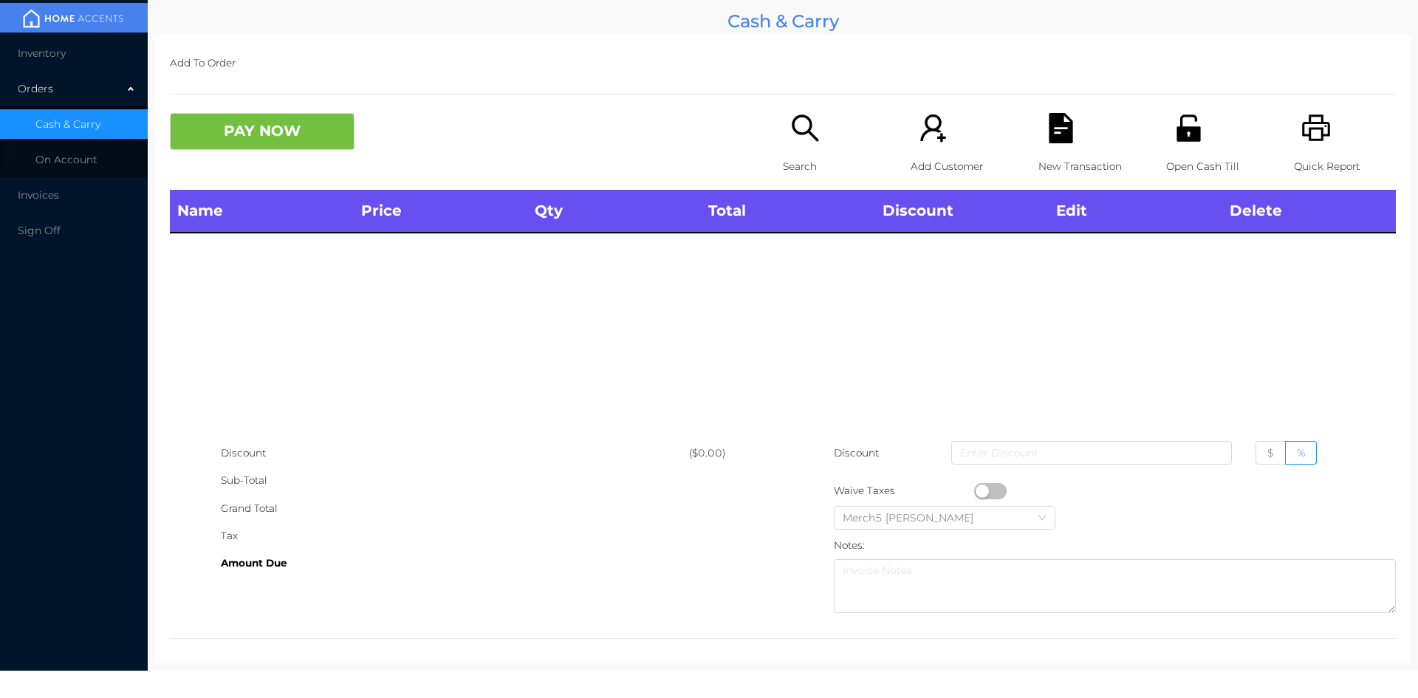
click at [803, 127] on icon "icon: search" at bounding box center [805, 128] width 30 height 30
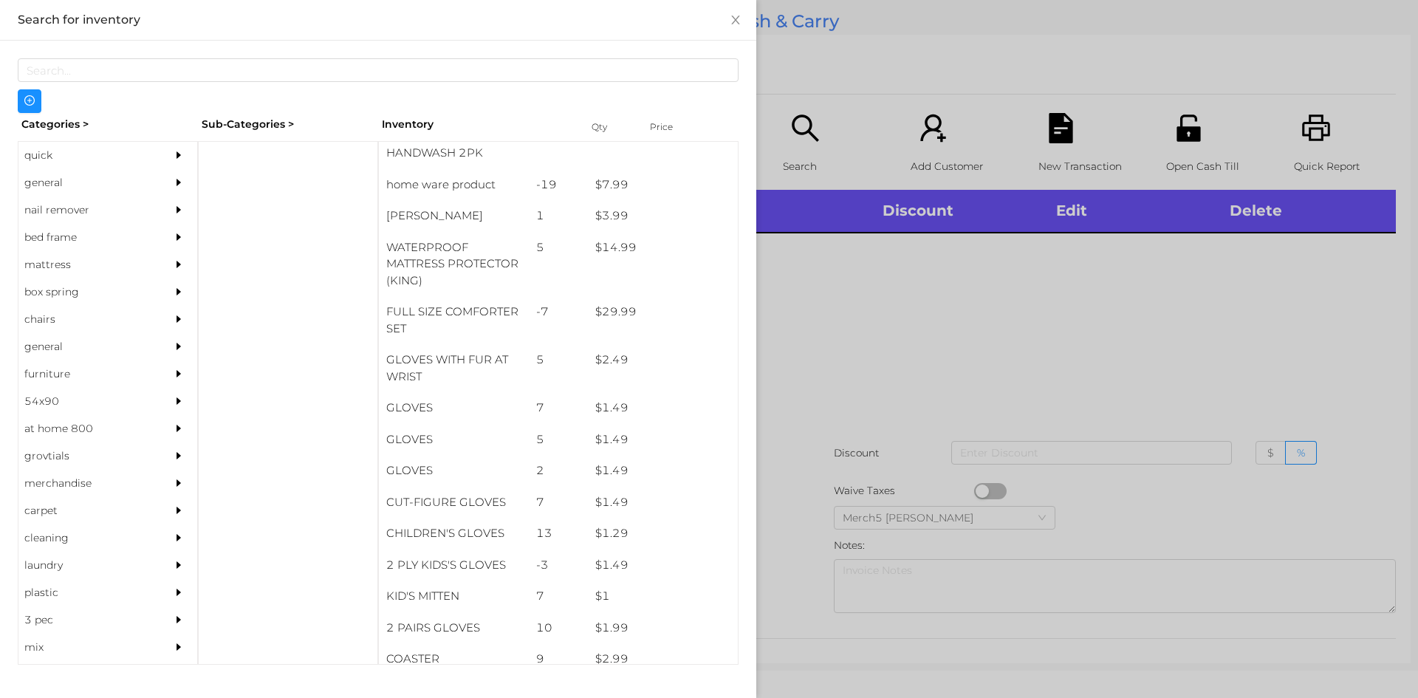
scroll to position [304, 0]
click at [50, 179] on div "general" at bounding box center [85, 182] width 134 height 27
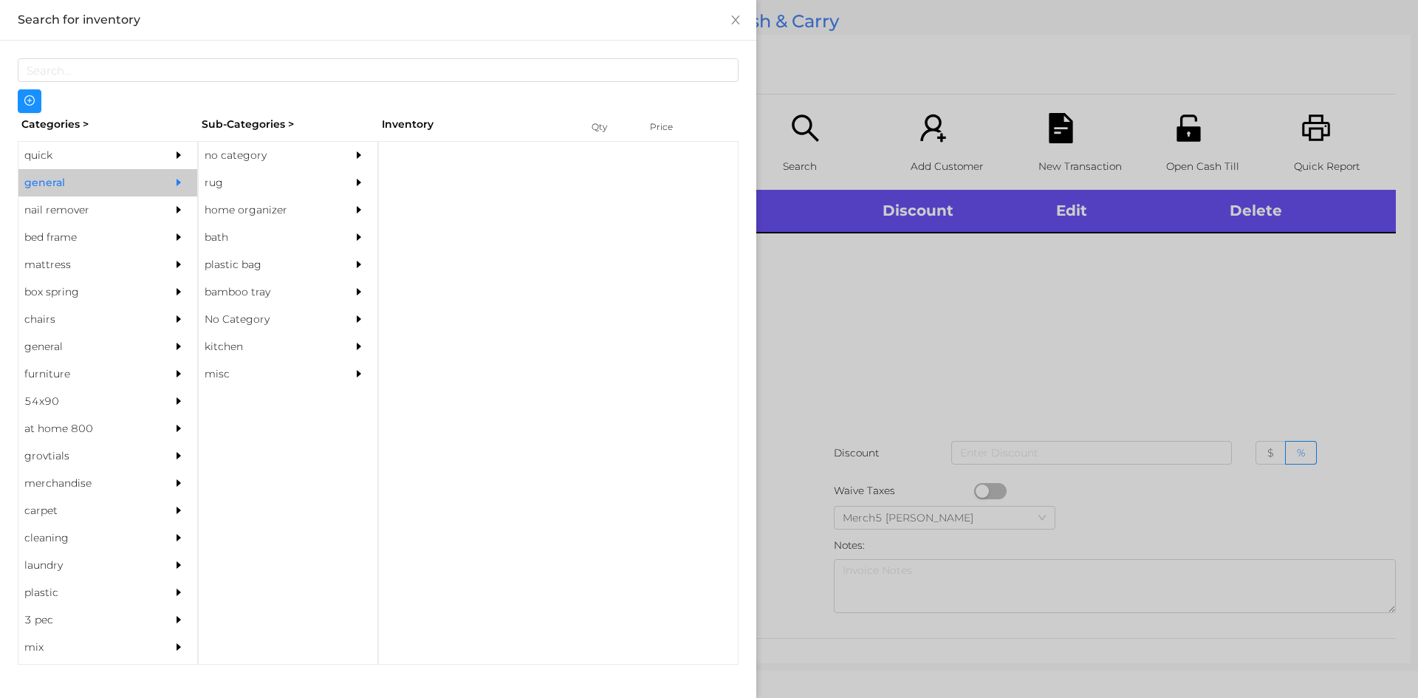
scroll to position [0, 0]
click at [242, 144] on div "no category" at bounding box center [266, 155] width 134 height 27
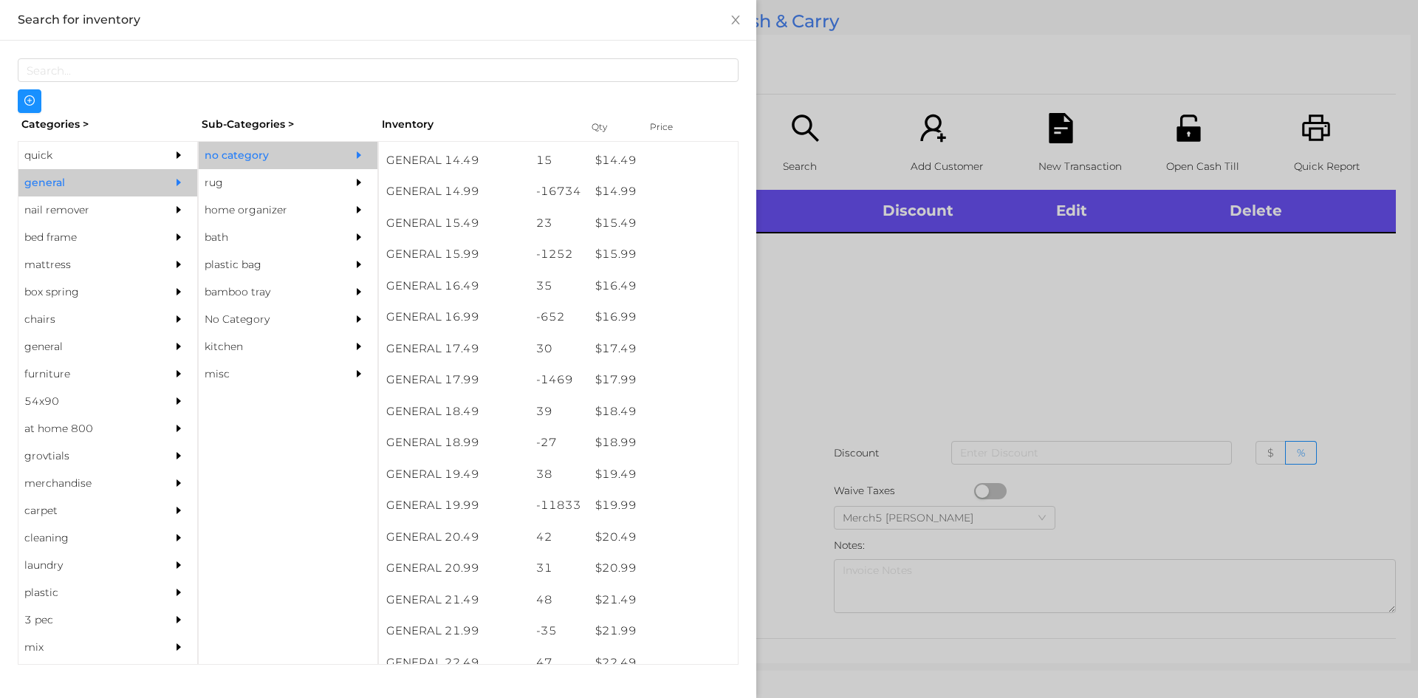
scroll to position [1245, 0]
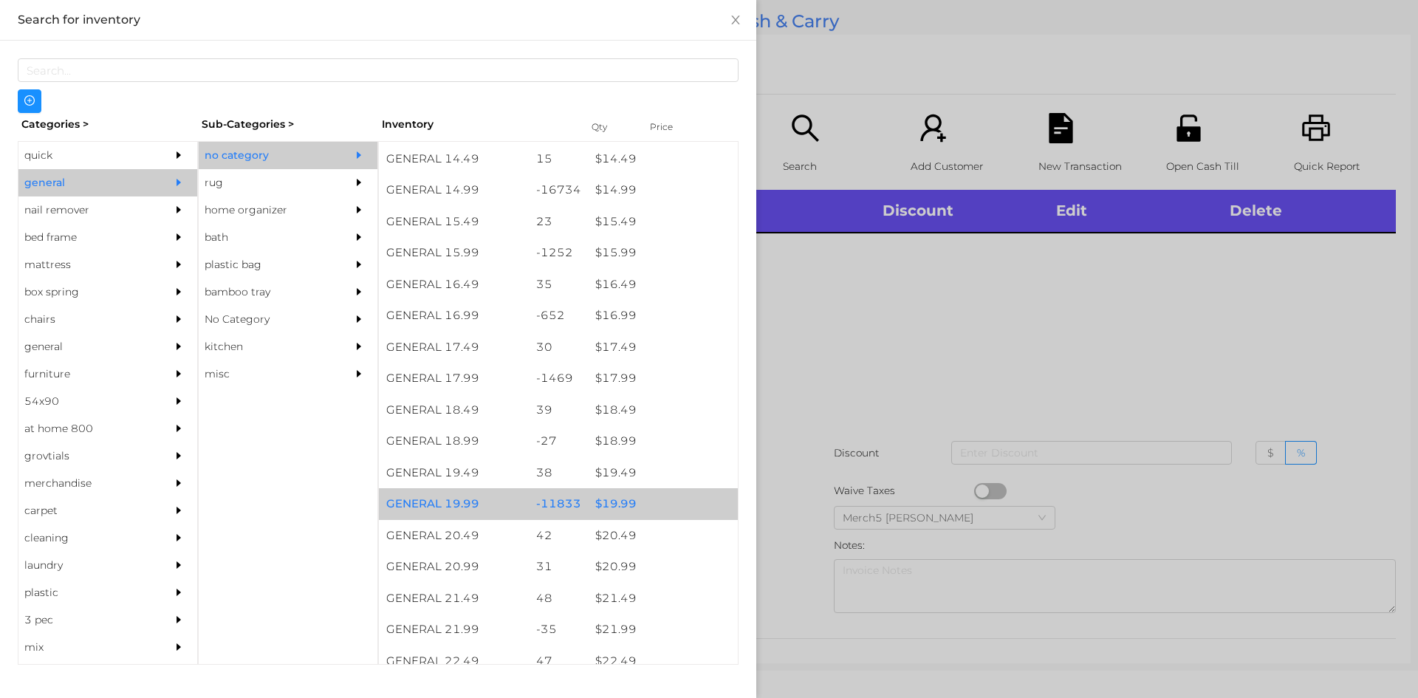
click at [622, 507] on div "$ 19.99" at bounding box center [663, 504] width 150 height 32
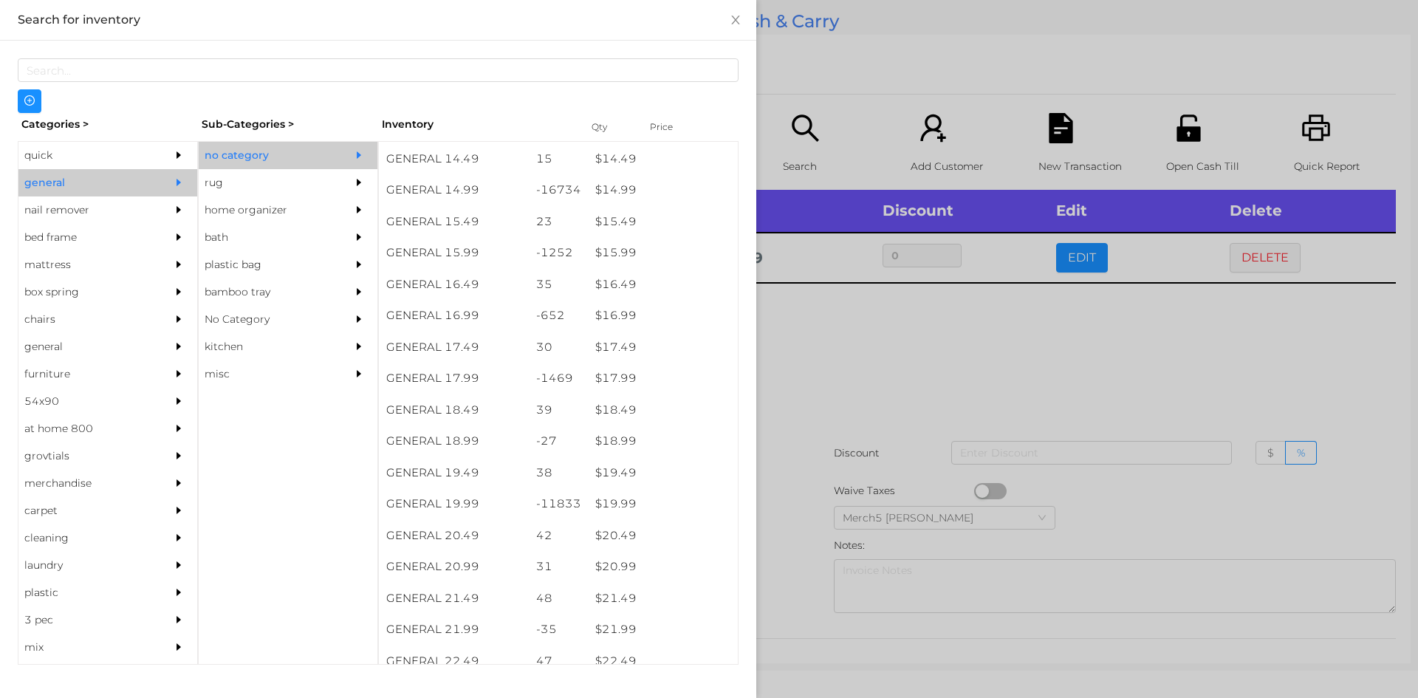
click at [856, 349] on div at bounding box center [709, 349] width 1418 height 698
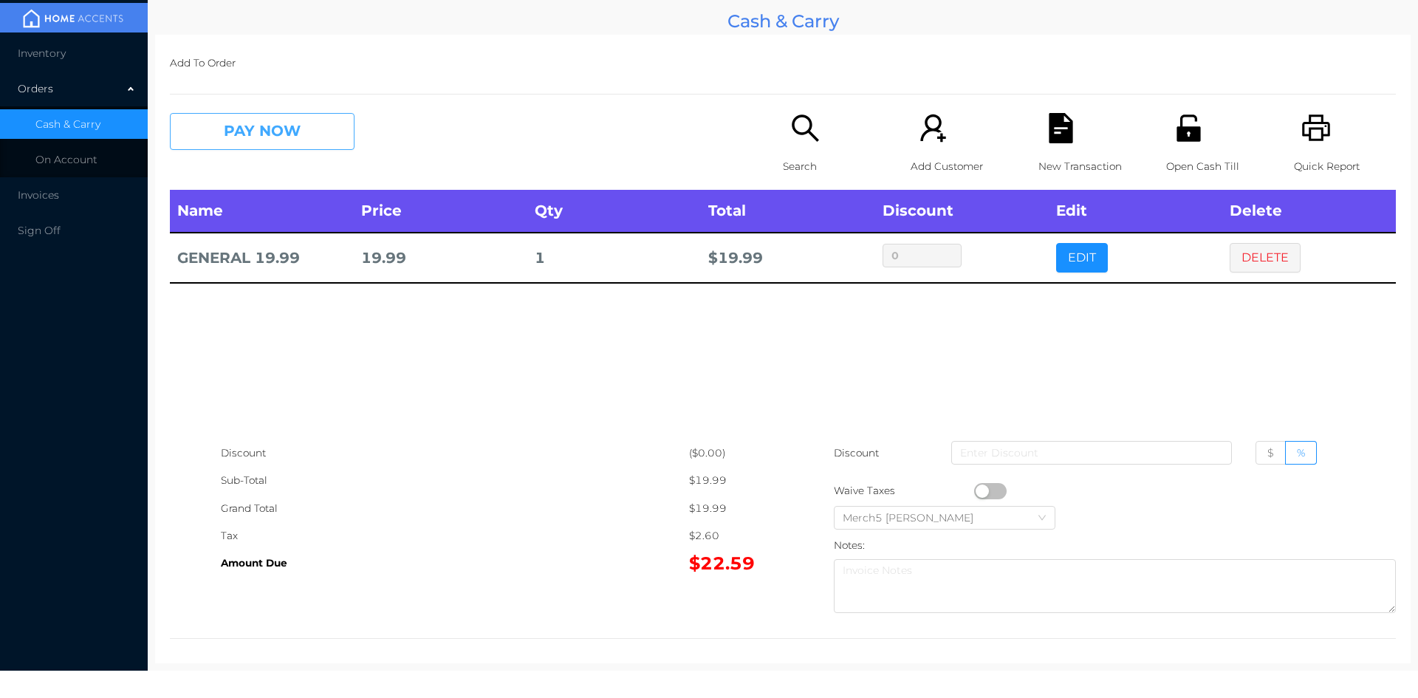
click at [284, 139] on button "PAY NOW" at bounding box center [262, 131] width 185 height 37
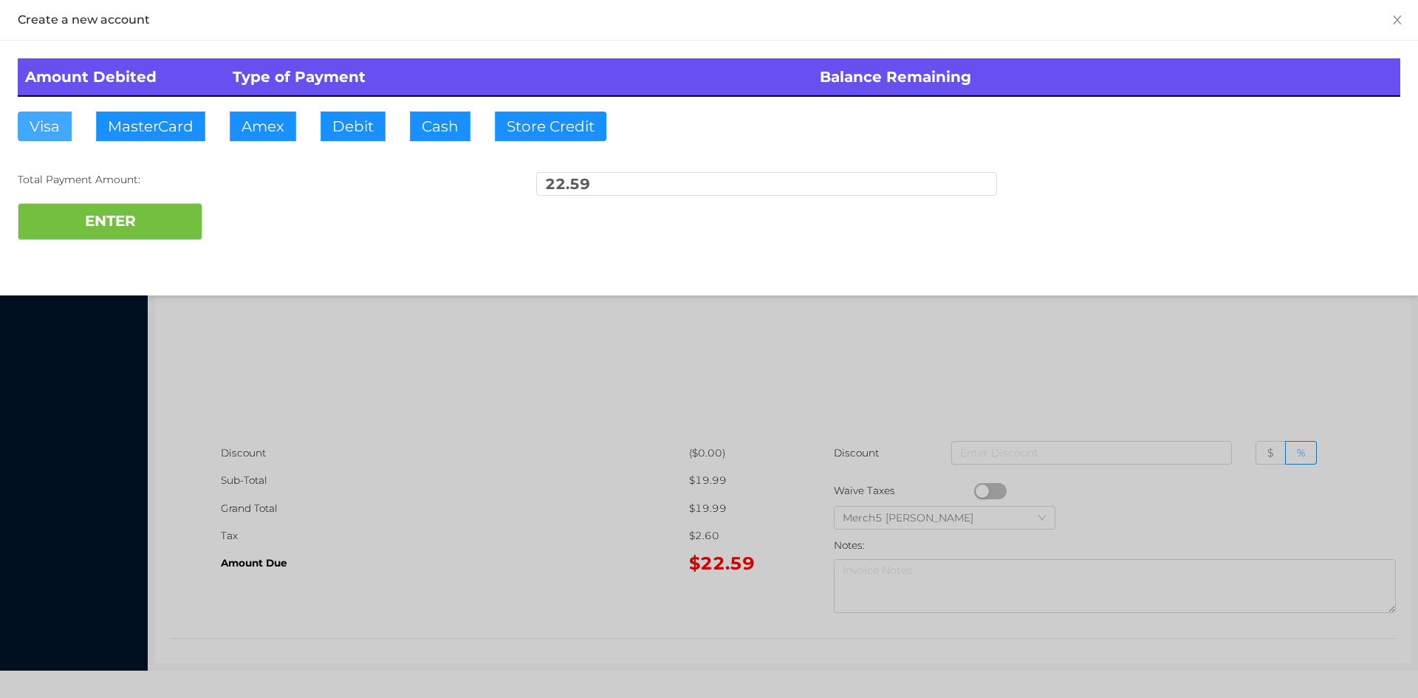
click at [44, 133] on button "Visa" at bounding box center [45, 127] width 54 height 30
click at [97, 236] on button "ENTER" at bounding box center [110, 221] width 185 height 37
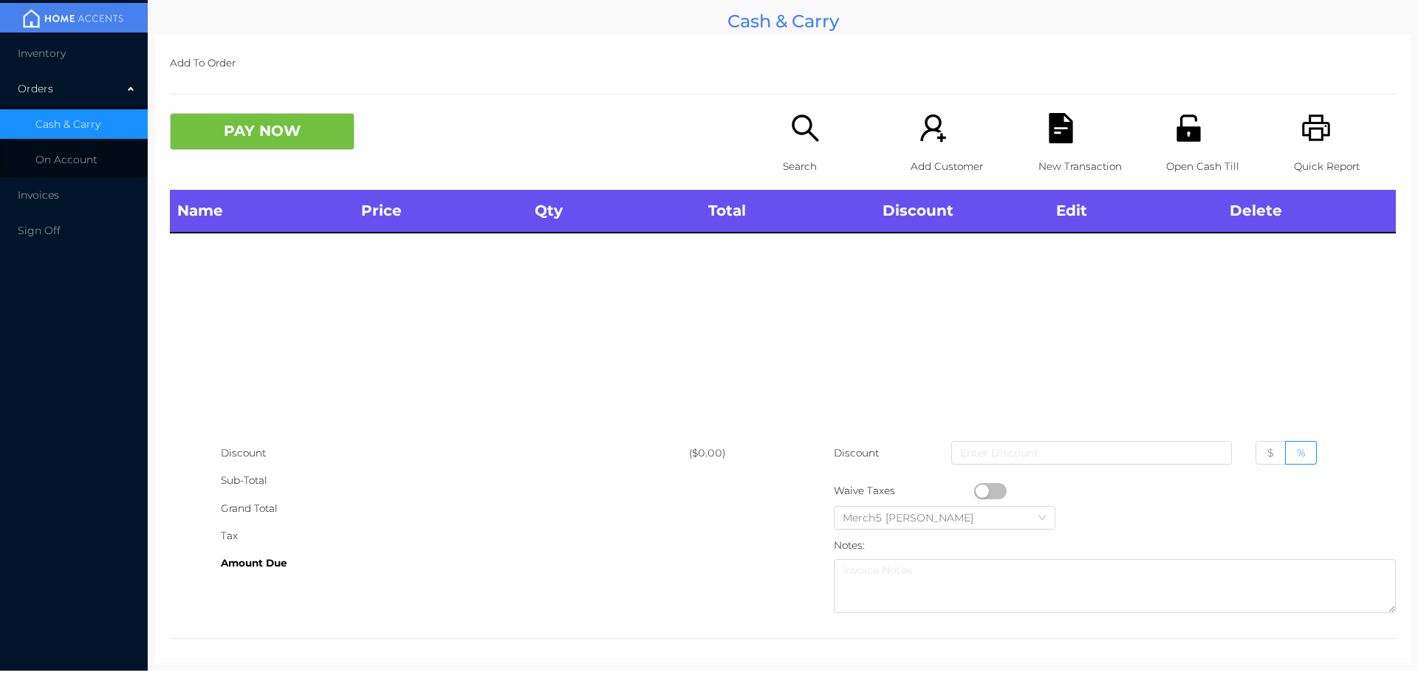
click at [805, 127] on icon "icon: search" at bounding box center [805, 127] width 27 height 27
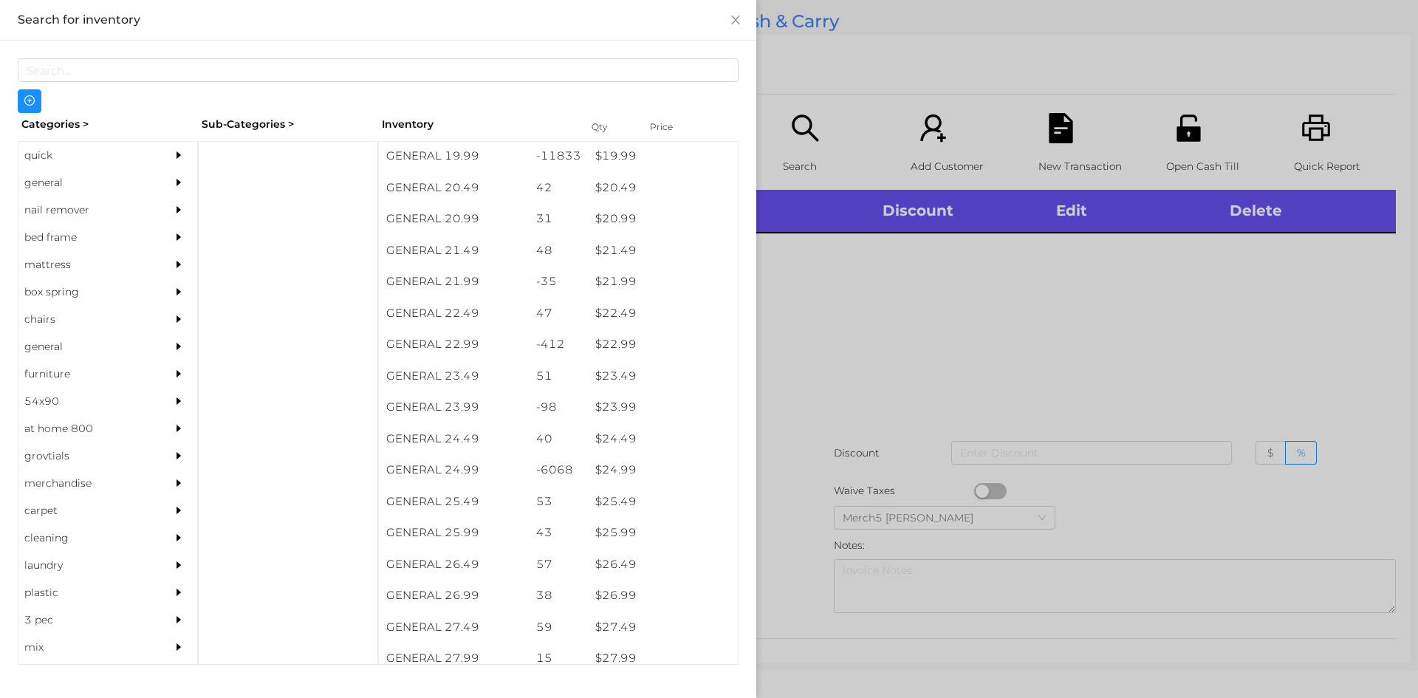
scroll to position [1594, 0]
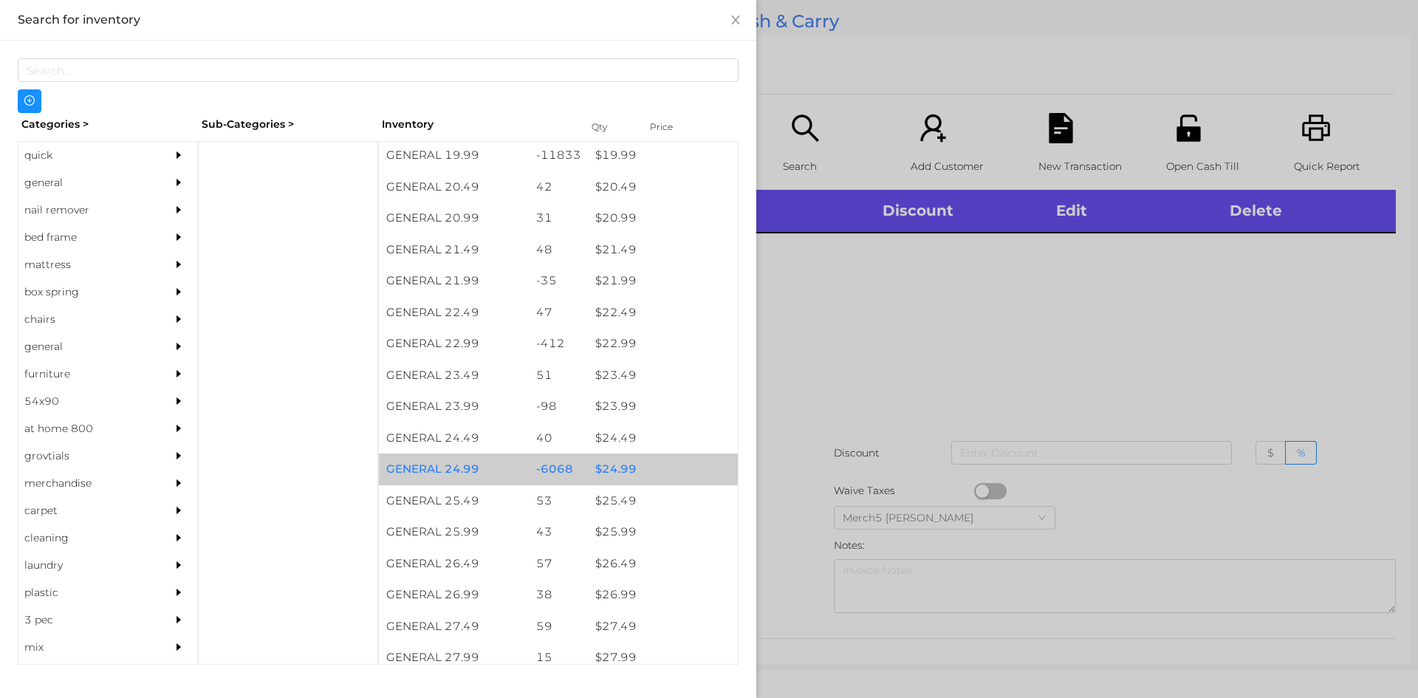
click at [609, 469] on div "$ 24.99" at bounding box center [663, 469] width 150 height 32
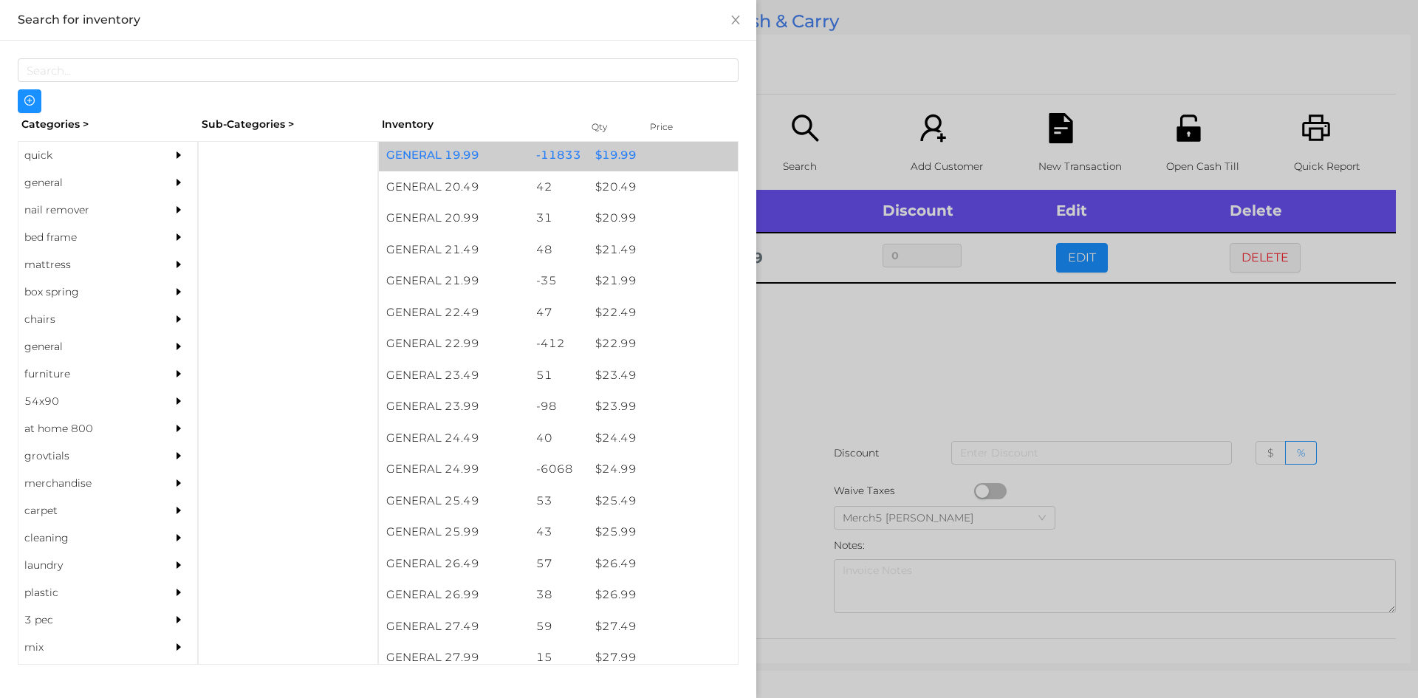
click at [618, 162] on div "$ 19.99" at bounding box center [663, 156] width 150 height 32
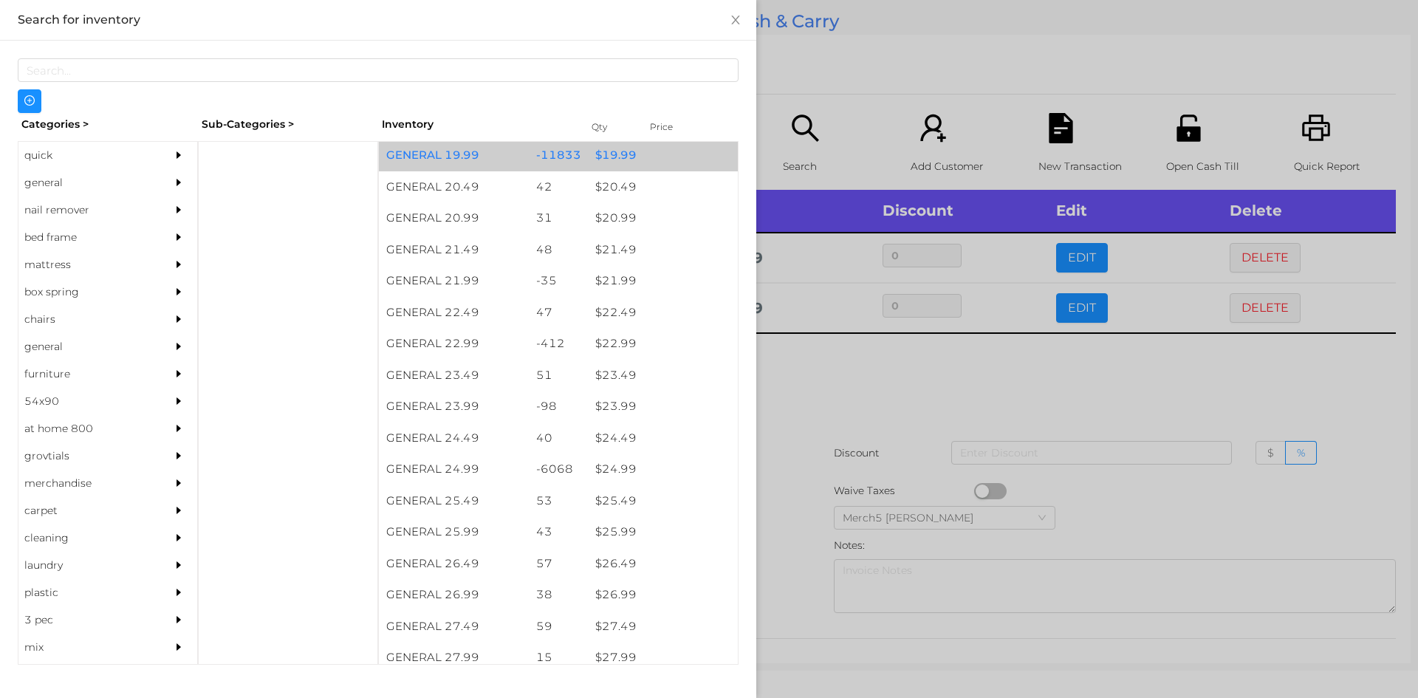
click at [825, 400] on div at bounding box center [709, 349] width 1418 height 698
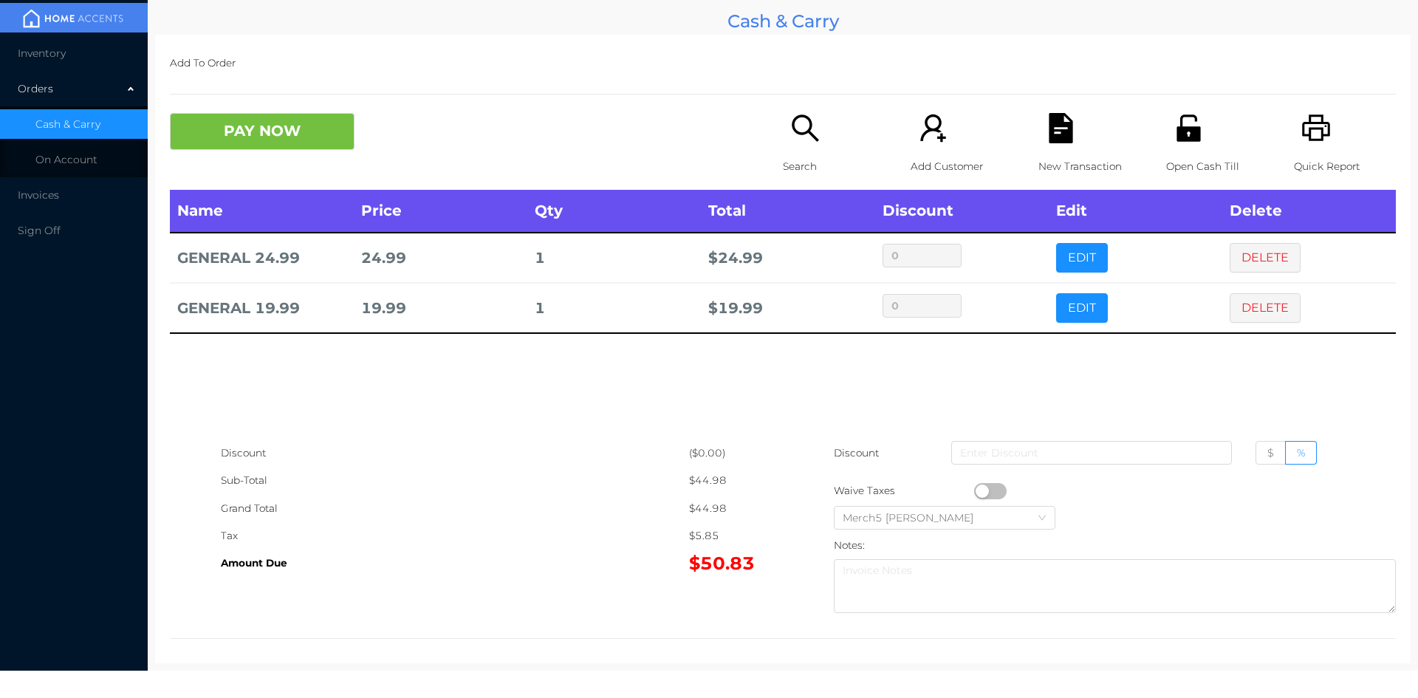
click at [795, 128] on icon "icon: search" at bounding box center [805, 128] width 30 height 30
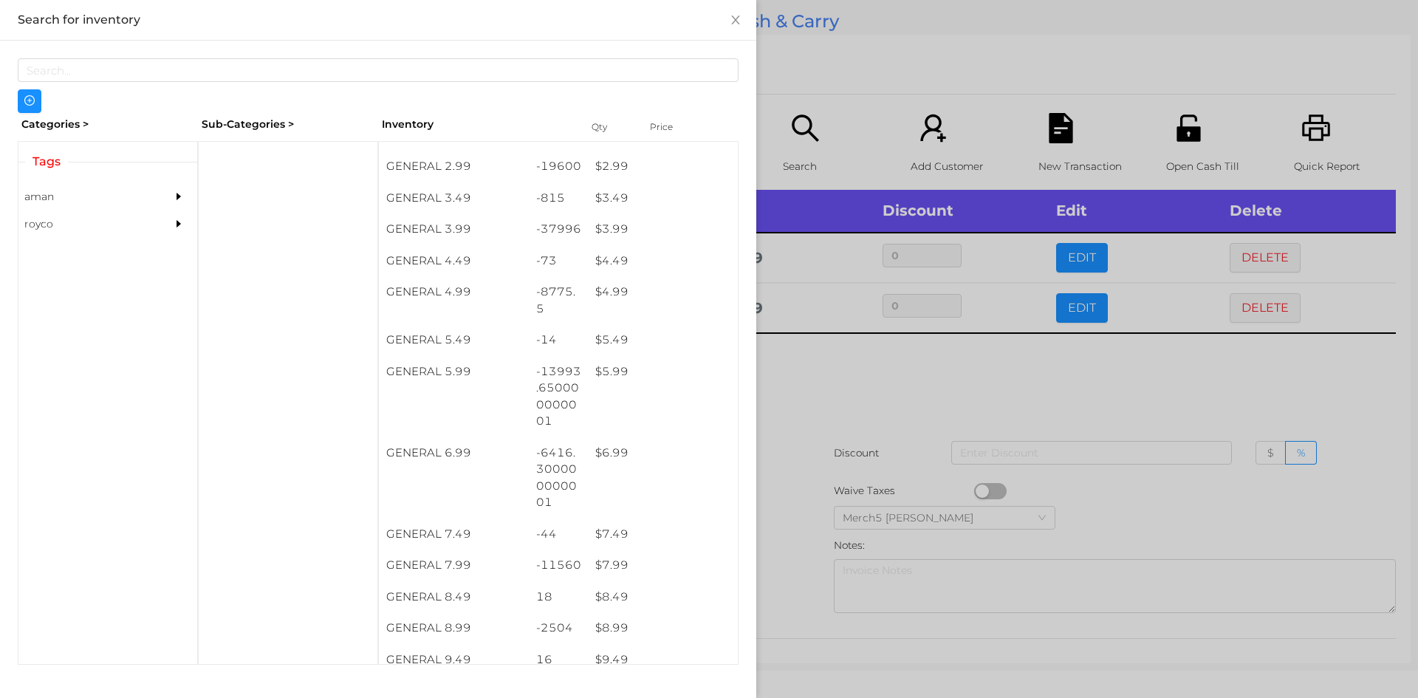
scroll to position [368, 0]
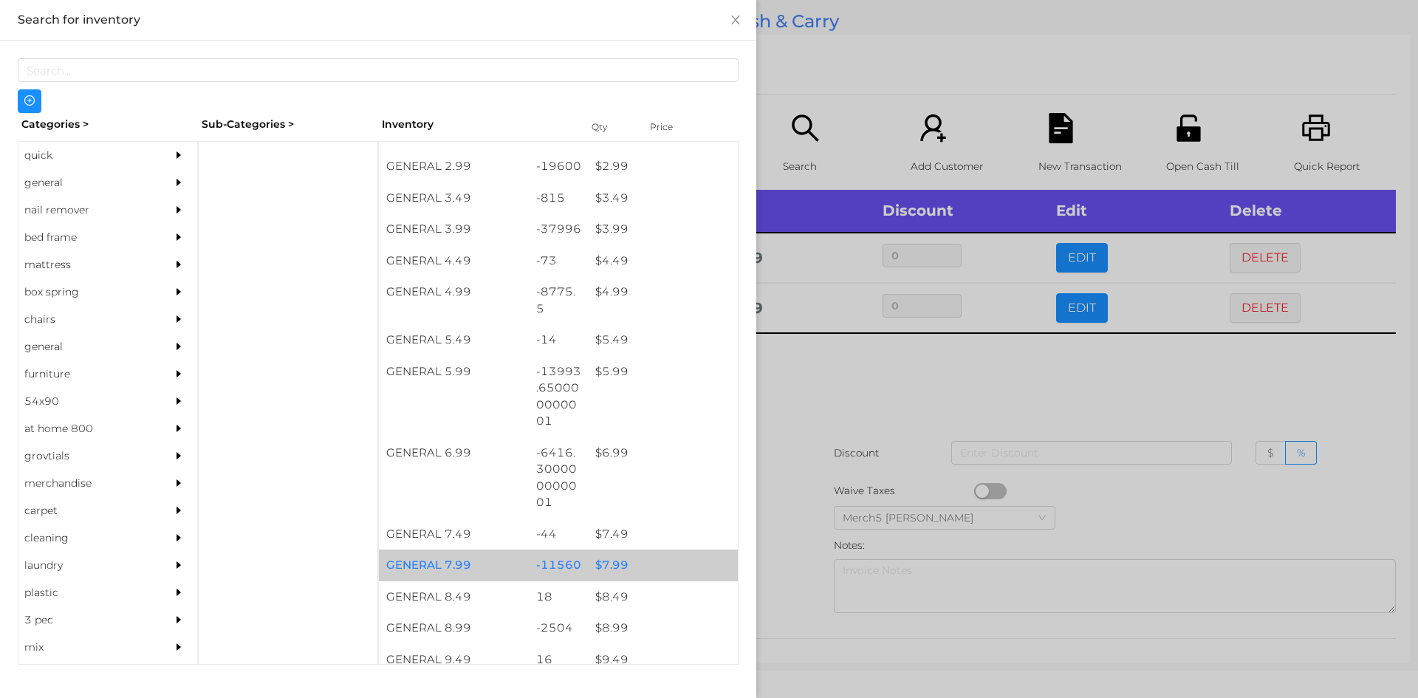
click at [612, 569] on div "$ 7.99" at bounding box center [663, 565] width 150 height 32
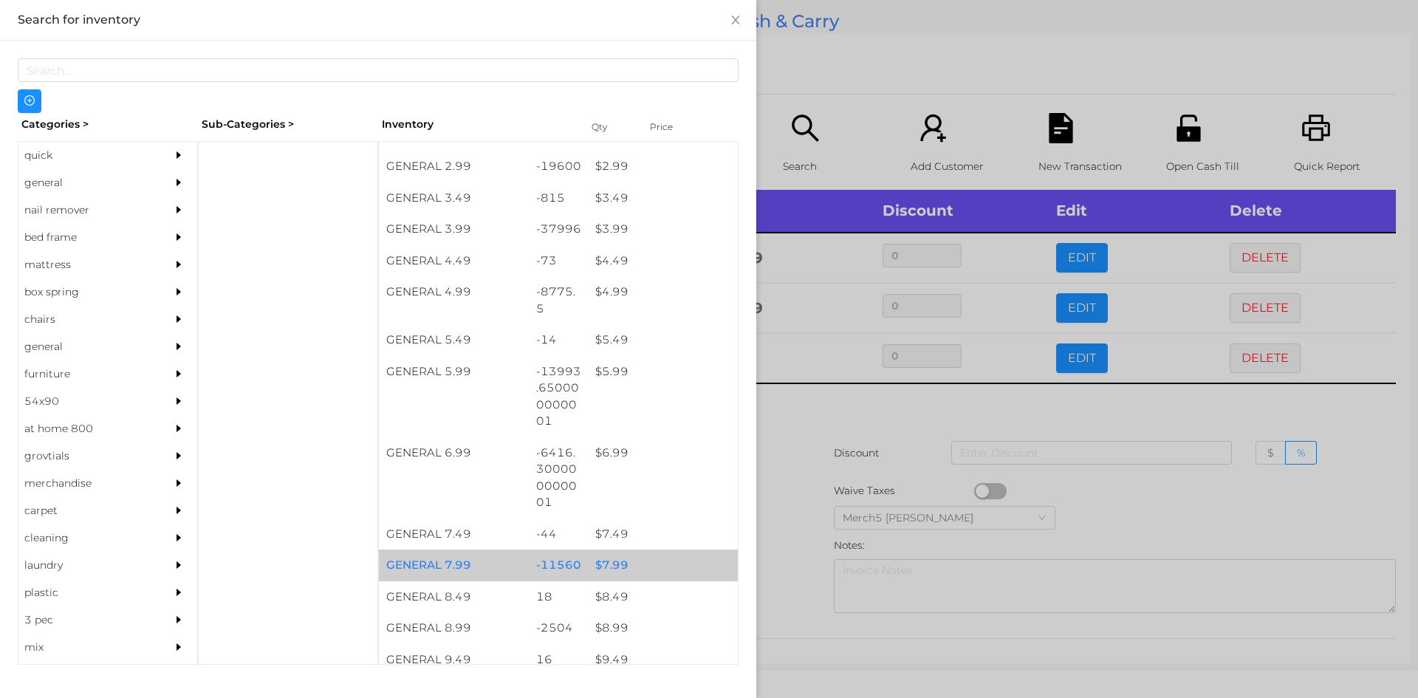
click at [809, 418] on div at bounding box center [709, 349] width 1418 height 698
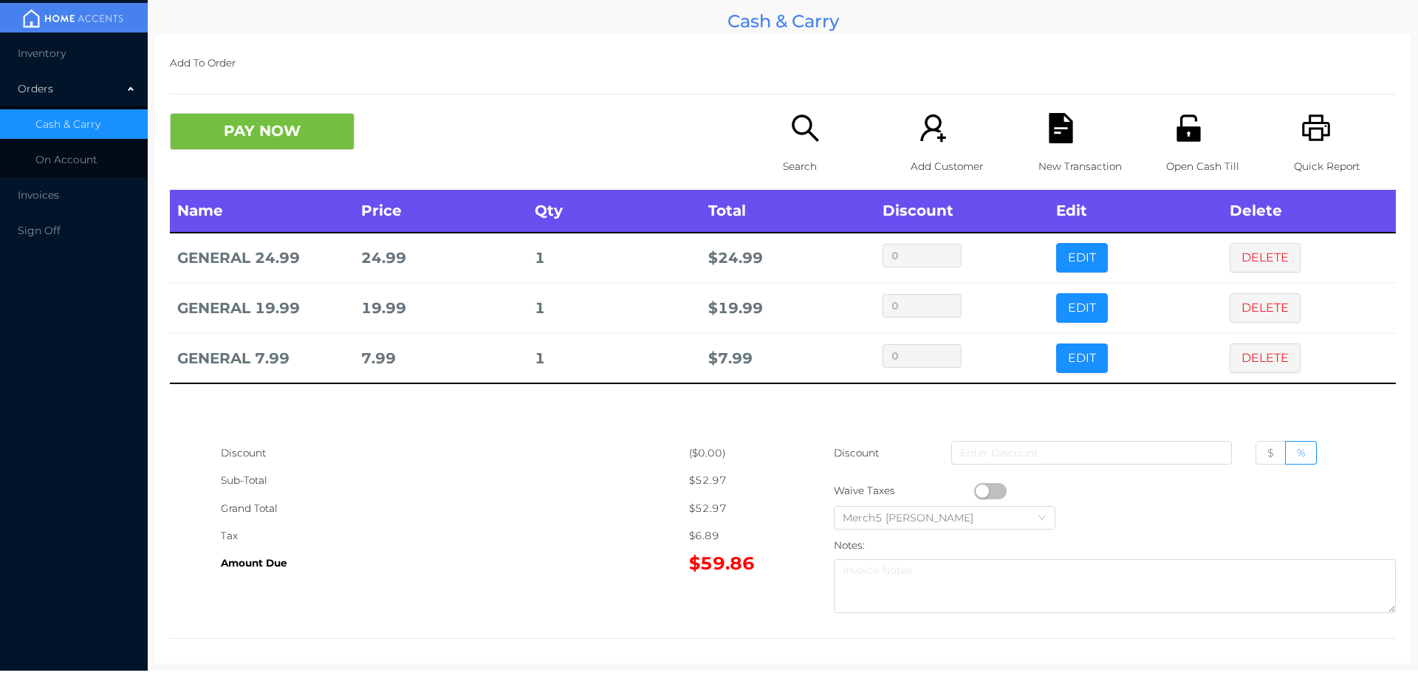
click at [800, 120] on icon "icon: search" at bounding box center [805, 128] width 30 height 30
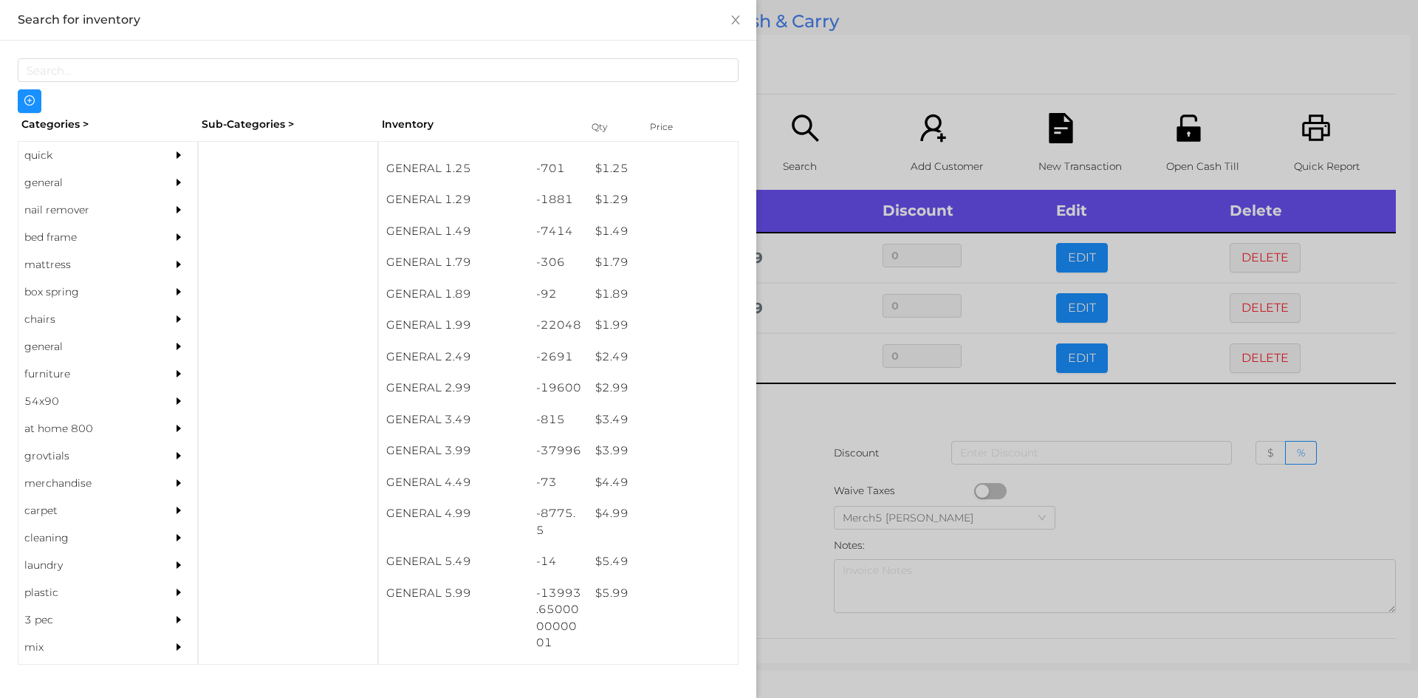
scroll to position [148, 0]
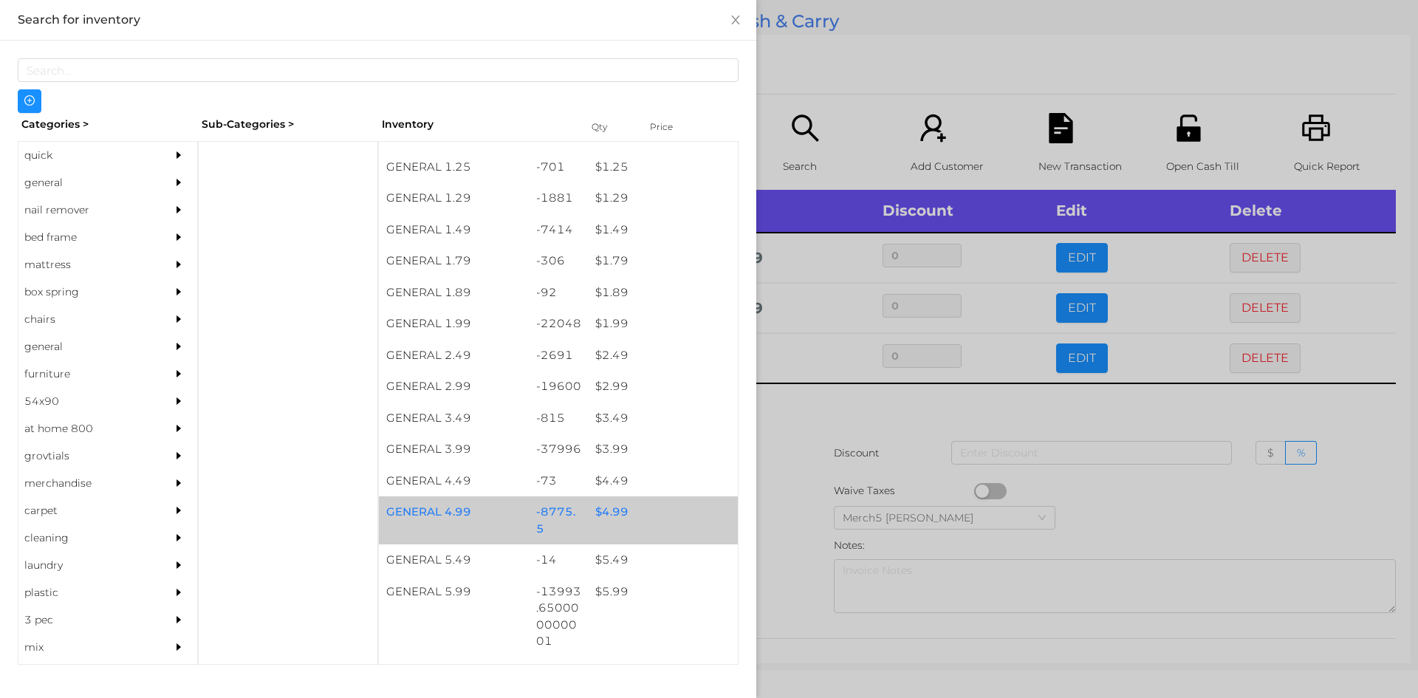
click at [615, 518] on div "$ 4.99" at bounding box center [663, 512] width 150 height 32
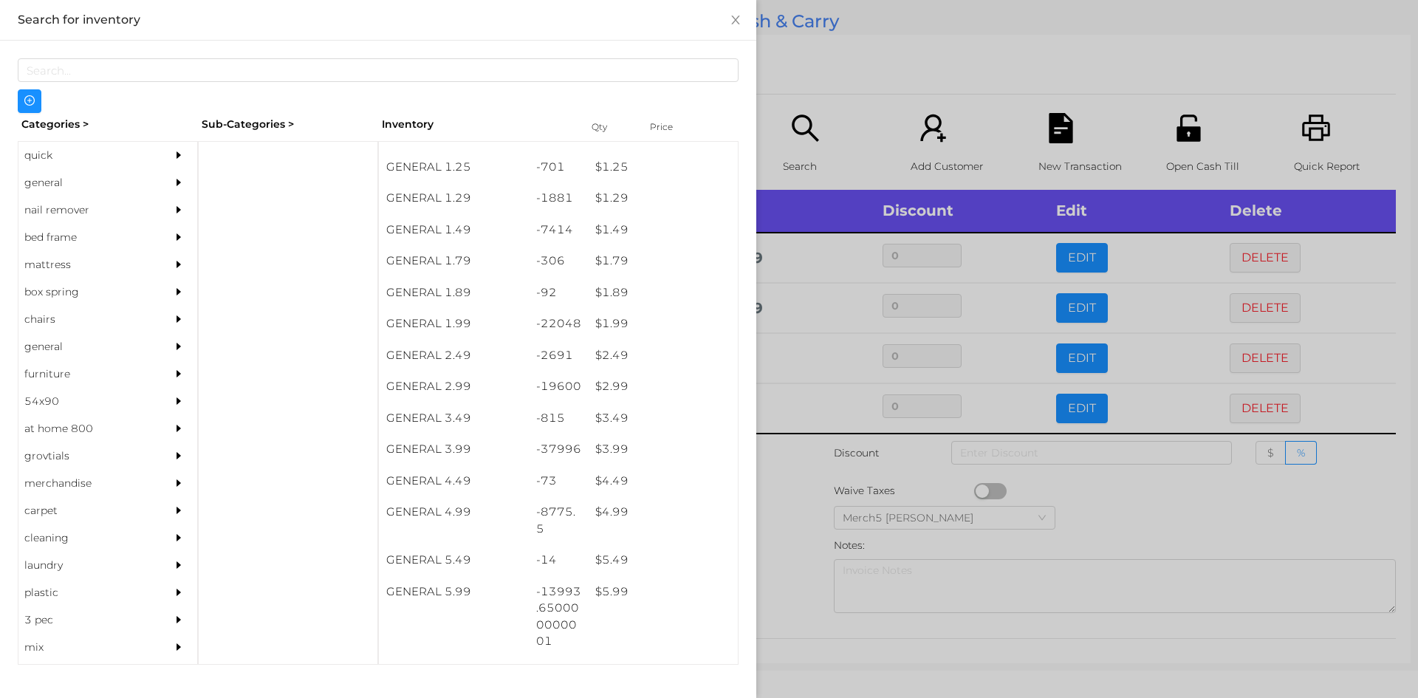
click at [781, 464] on div at bounding box center [709, 349] width 1418 height 698
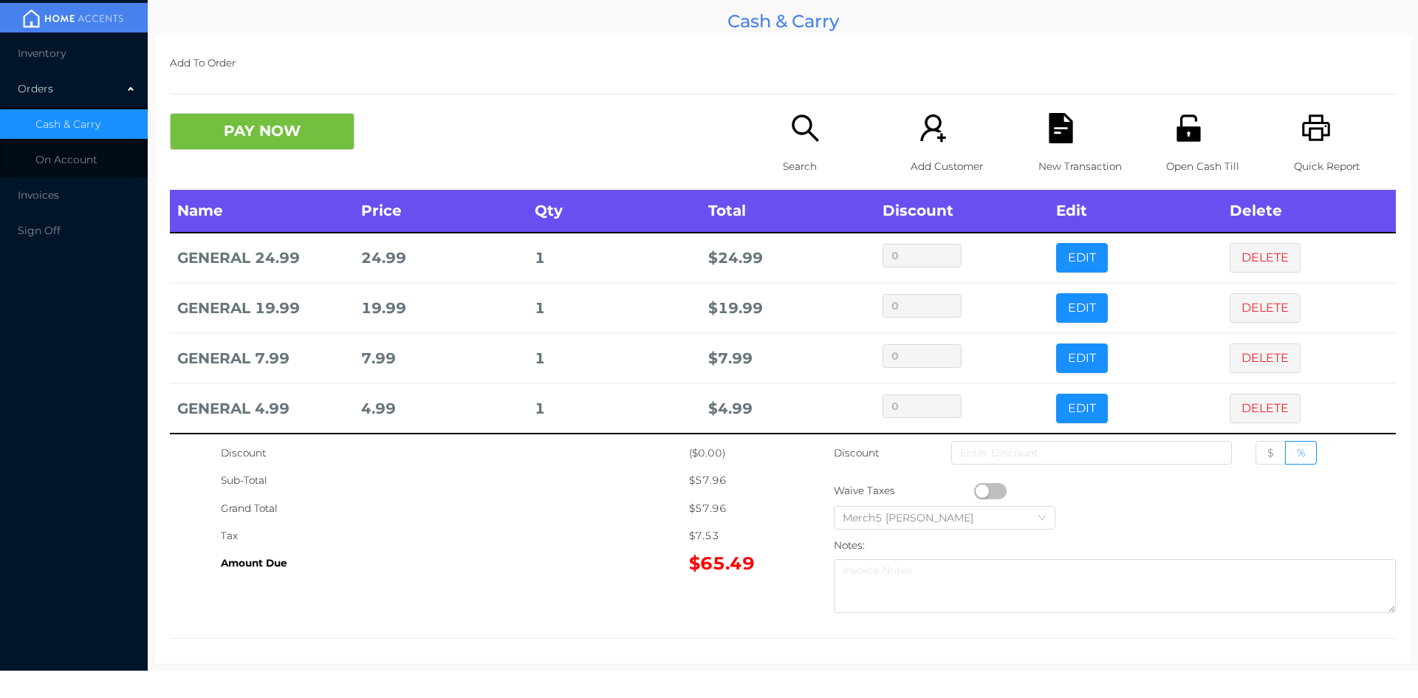
click at [798, 136] on icon "icon: search" at bounding box center [805, 128] width 30 height 30
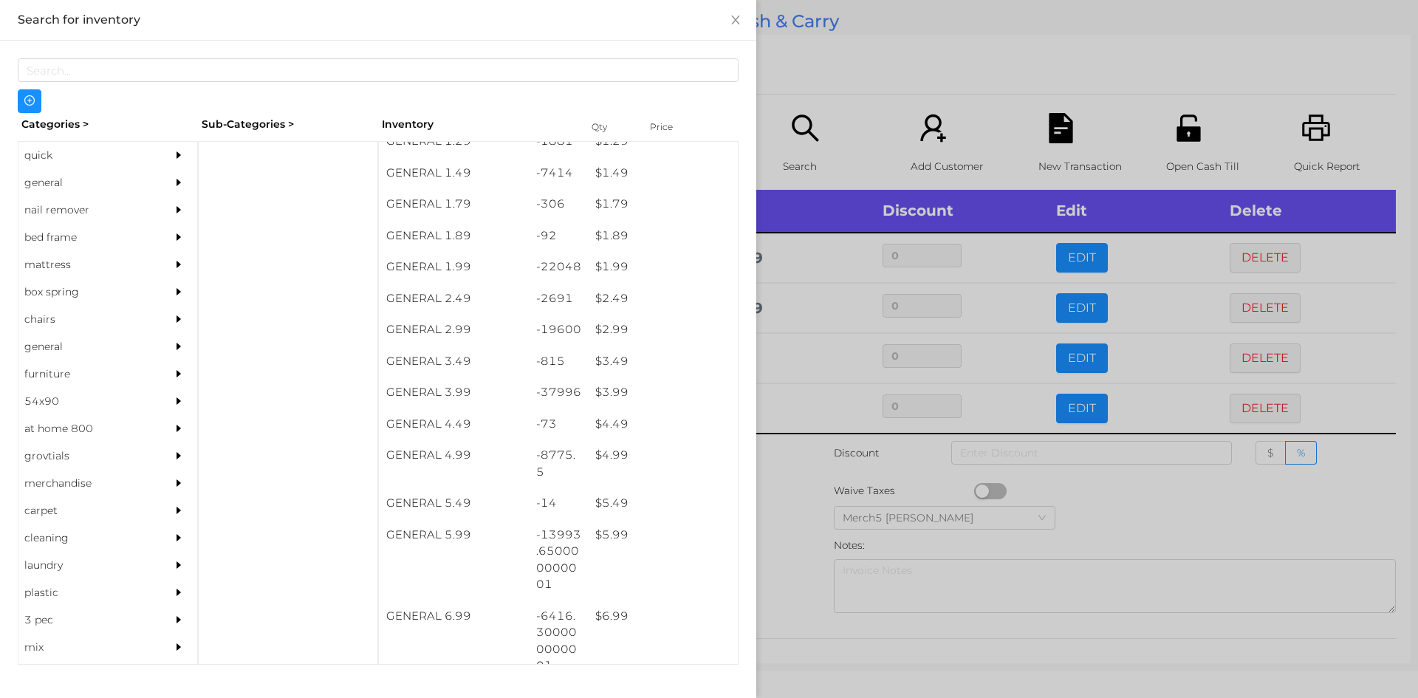
scroll to position [241, 0]
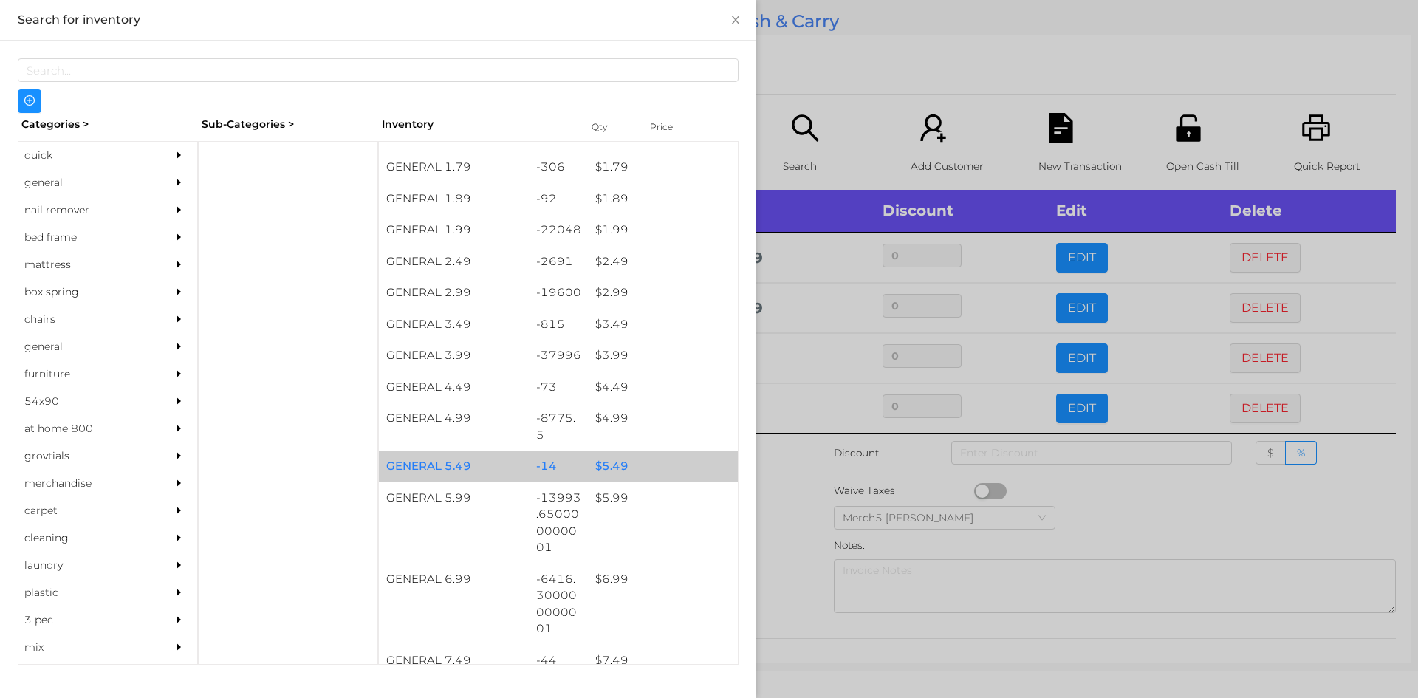
click at [611, 463] on div "$ 5.49" at bounding box center [663, 466] width 150 height 32
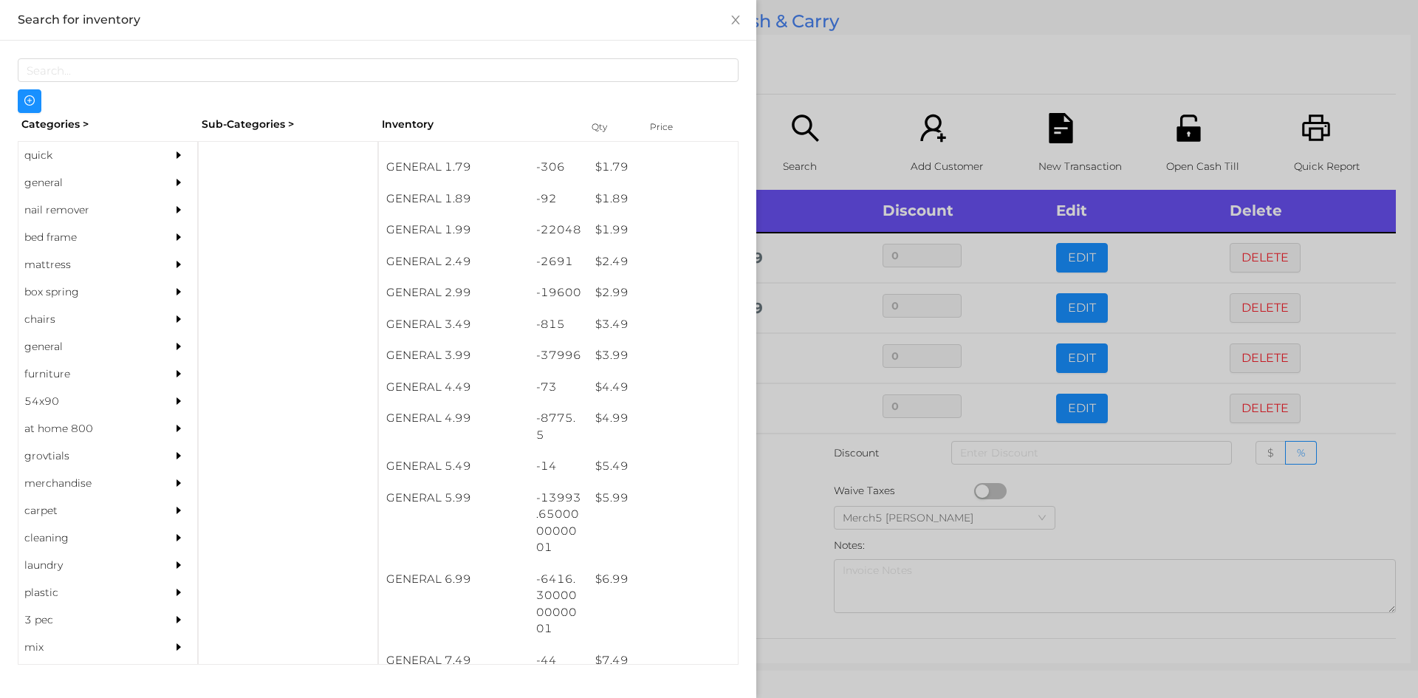
click at [781, 484] on div at bounding box center [709, 349] width 1418 height 698
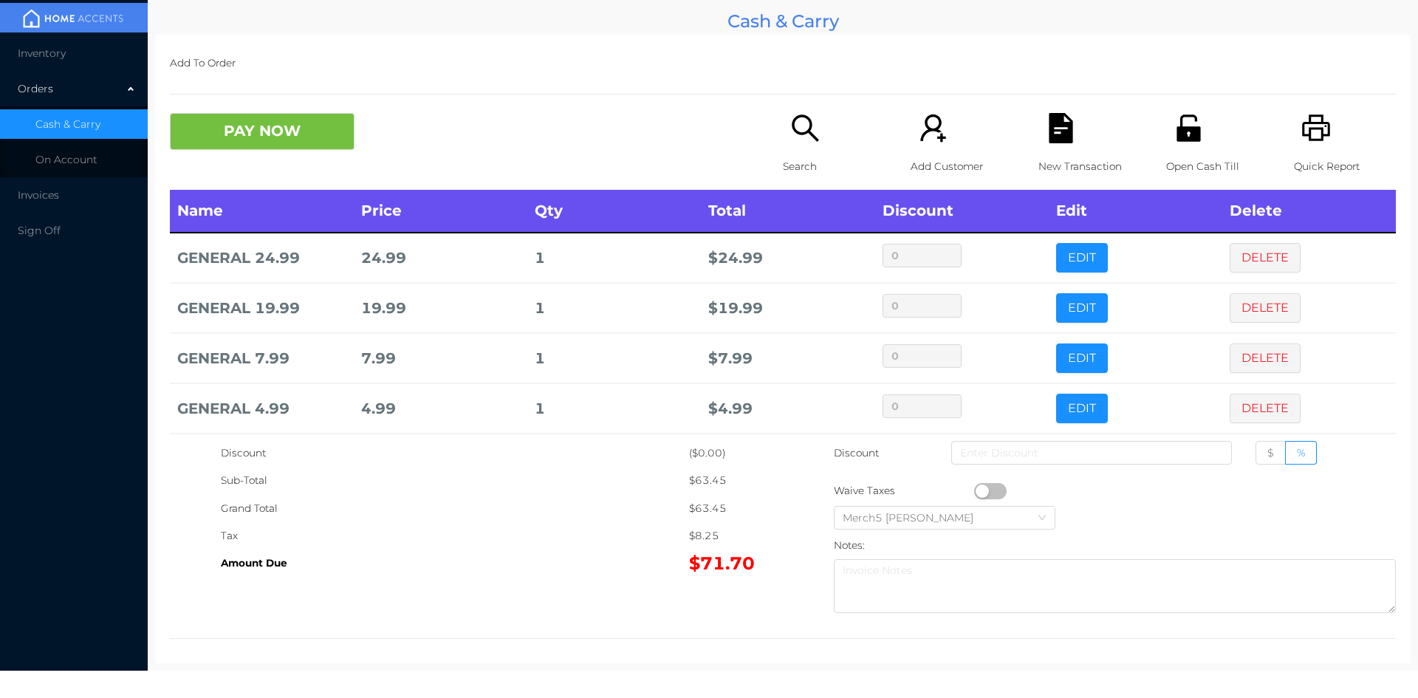
click at [795, 126] on icon "icon: search" at bounding box center [805, 128] width 30 height 30
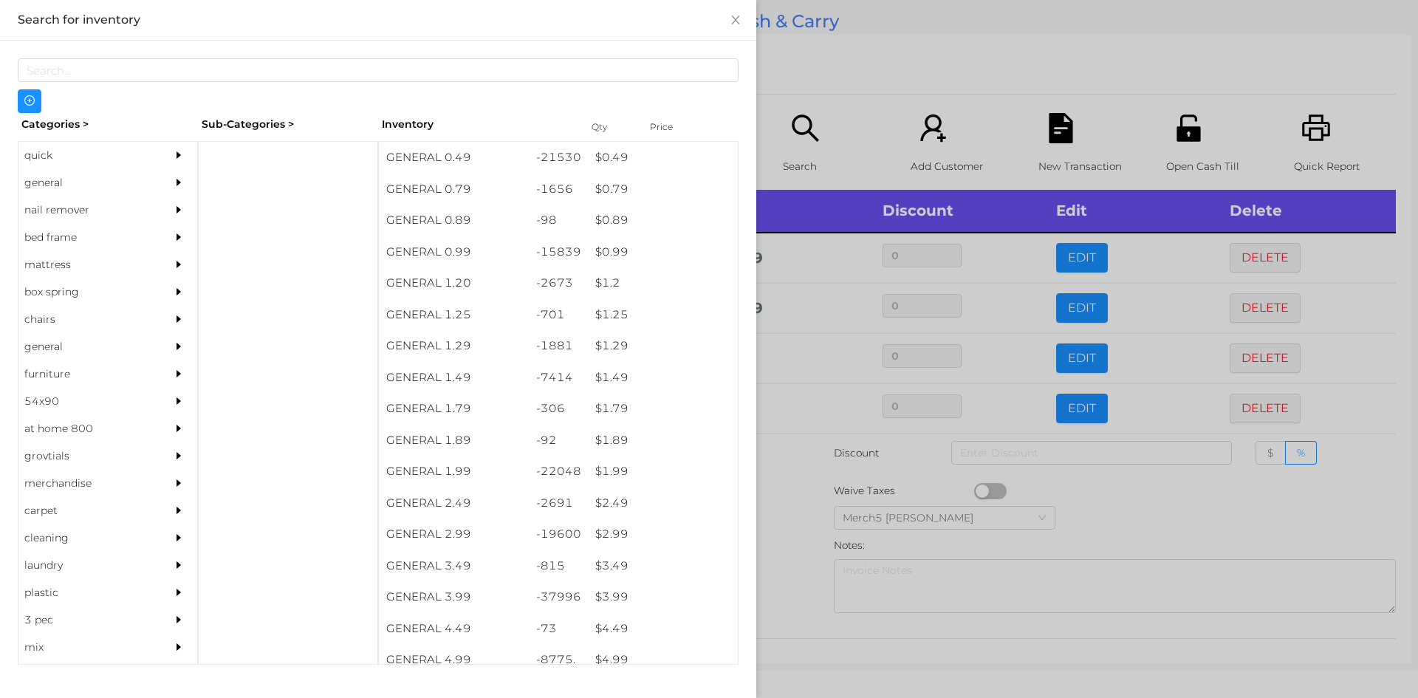
click at [614, 162] on div "$ 0.49" at bounding box center [663, 158] width 150 height 32
click at [784, 515] on div at bounding box center [709, 349] width 1418 height 698
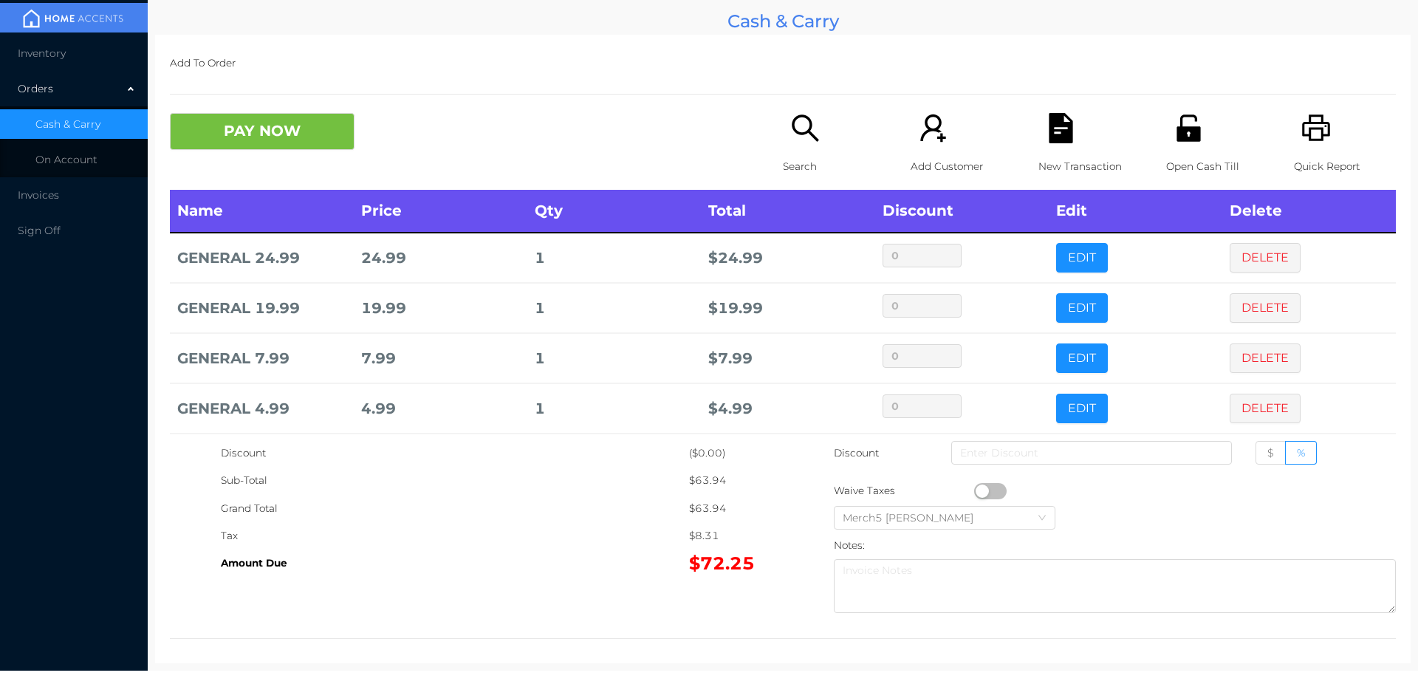
click at [796, 132] on icon "icon: search" at bounding box center [805, 128] width 30 height 30
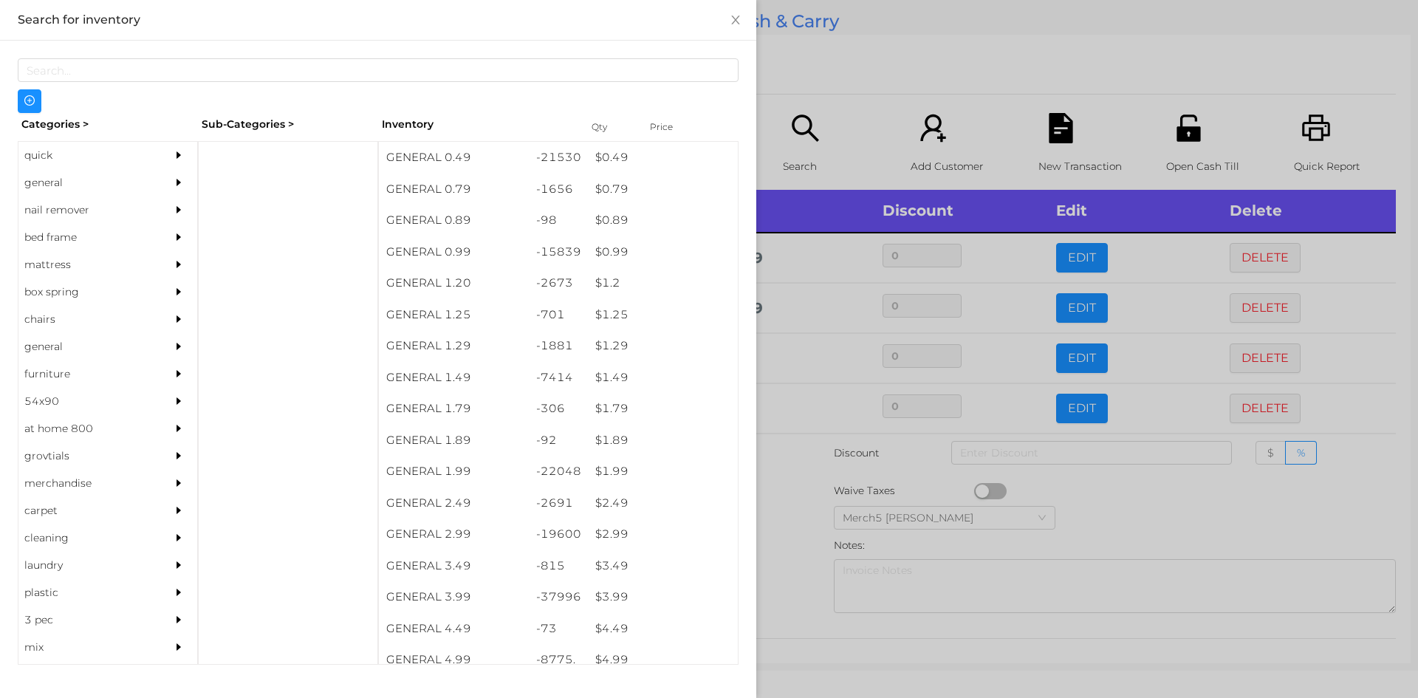
click at [807, 286] on div at bounding box center [709, 349] width 1418 height 698
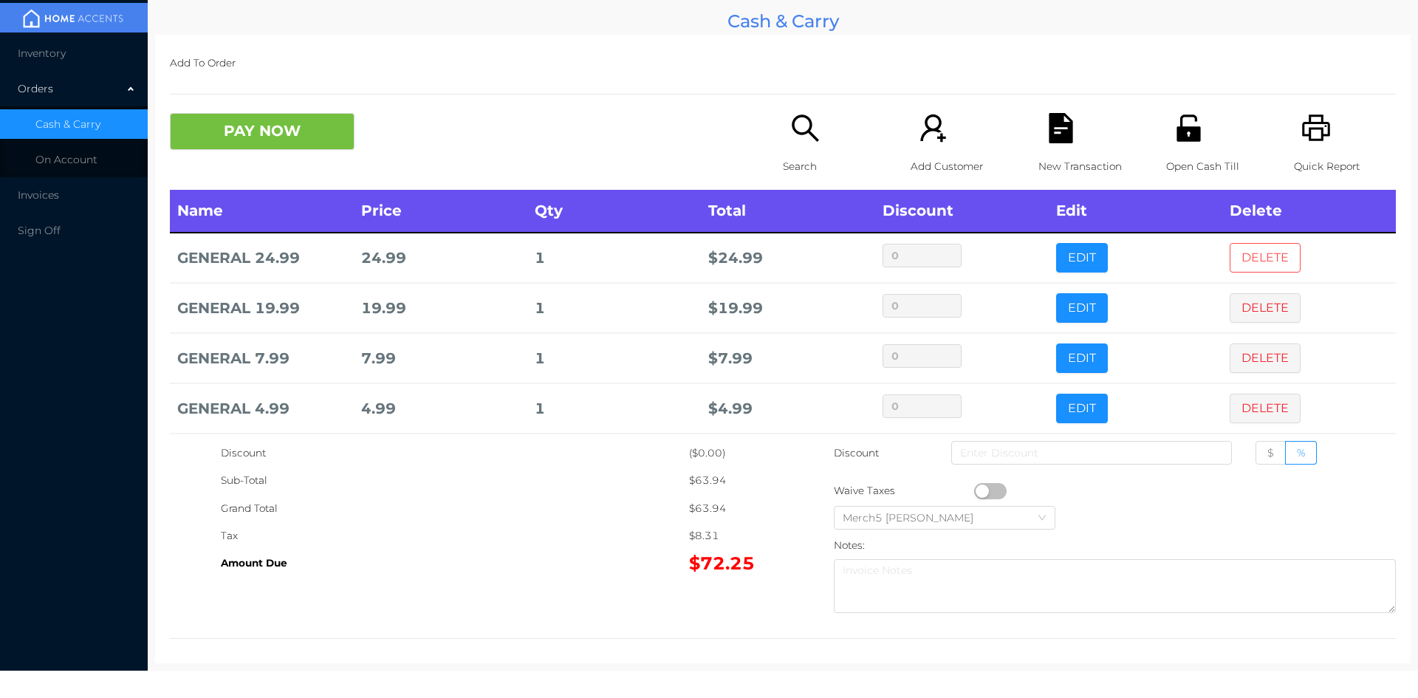
click at [1237, 249] on button "DELETE" at bounding box center [1265, 258] width 71 height 30
click at [1250, 307] on button "DELETE" at bounding box center [1265, 308] width 71 height 30
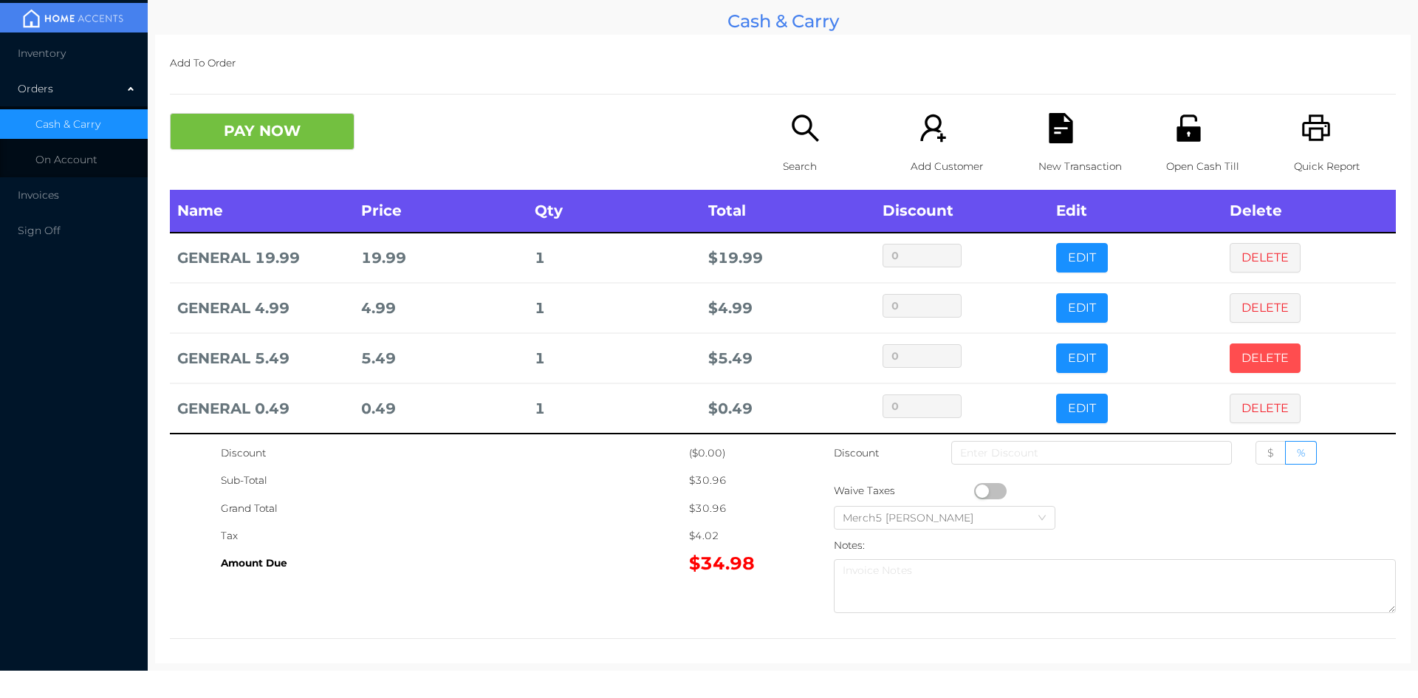
click at [1251, 366] on button "DELETE" at bounding box center [1265, 358] width 71 height 30
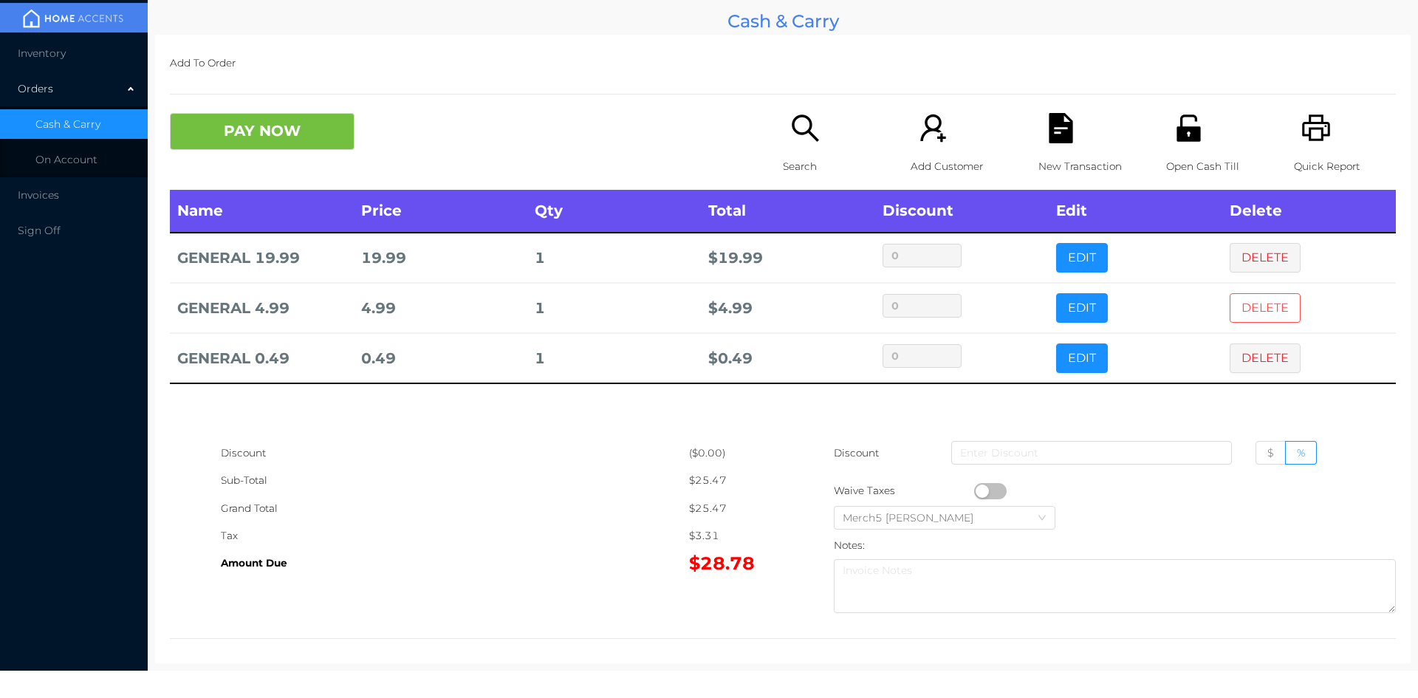
click at [1252, 315] on button "DELETE" at bounding box center [1265, 308] width 71 height 30
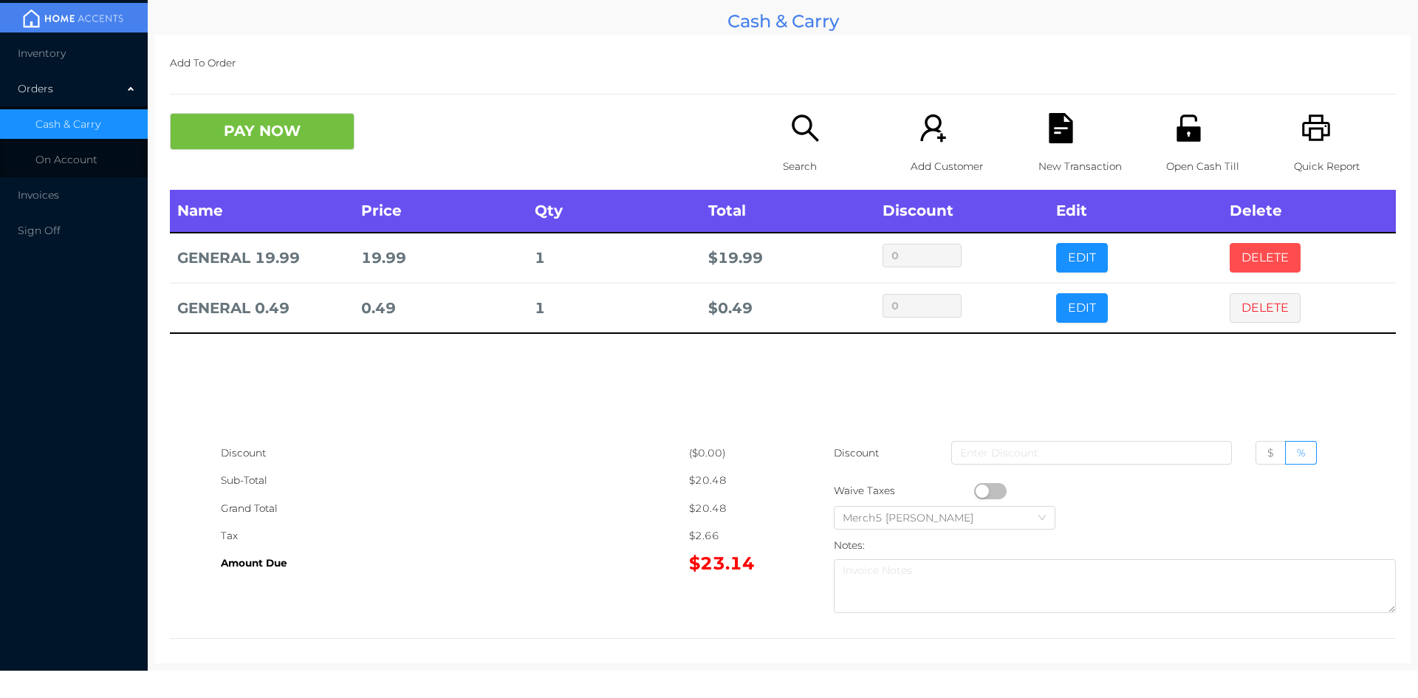
click at [1251, 258] on button "DELETE" at bounding box center [1265, 258] width 71 height 30
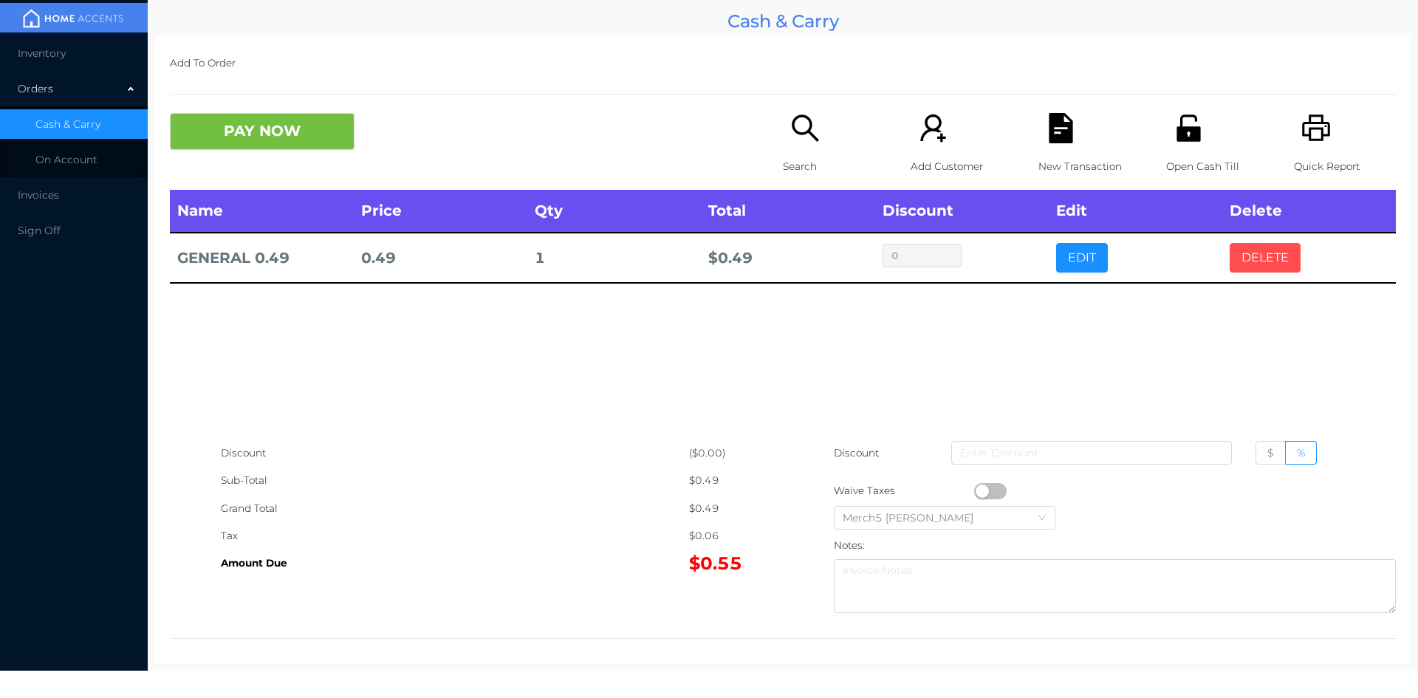
click at [1244, 260] on button "DELETE" at bounding box center [1265, 258] width 71 height 30
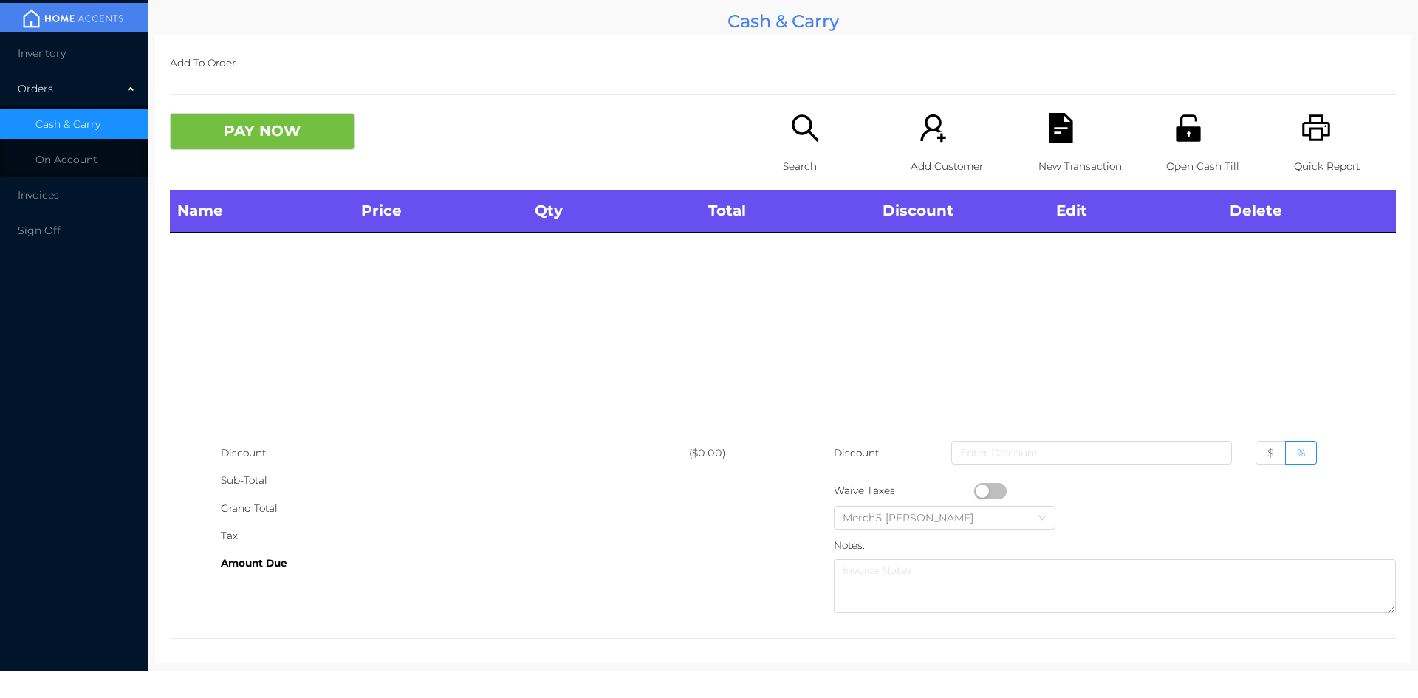
click at [792, 132] on icon "icon: search" at bounding box center [805, 127] width 27 height 27
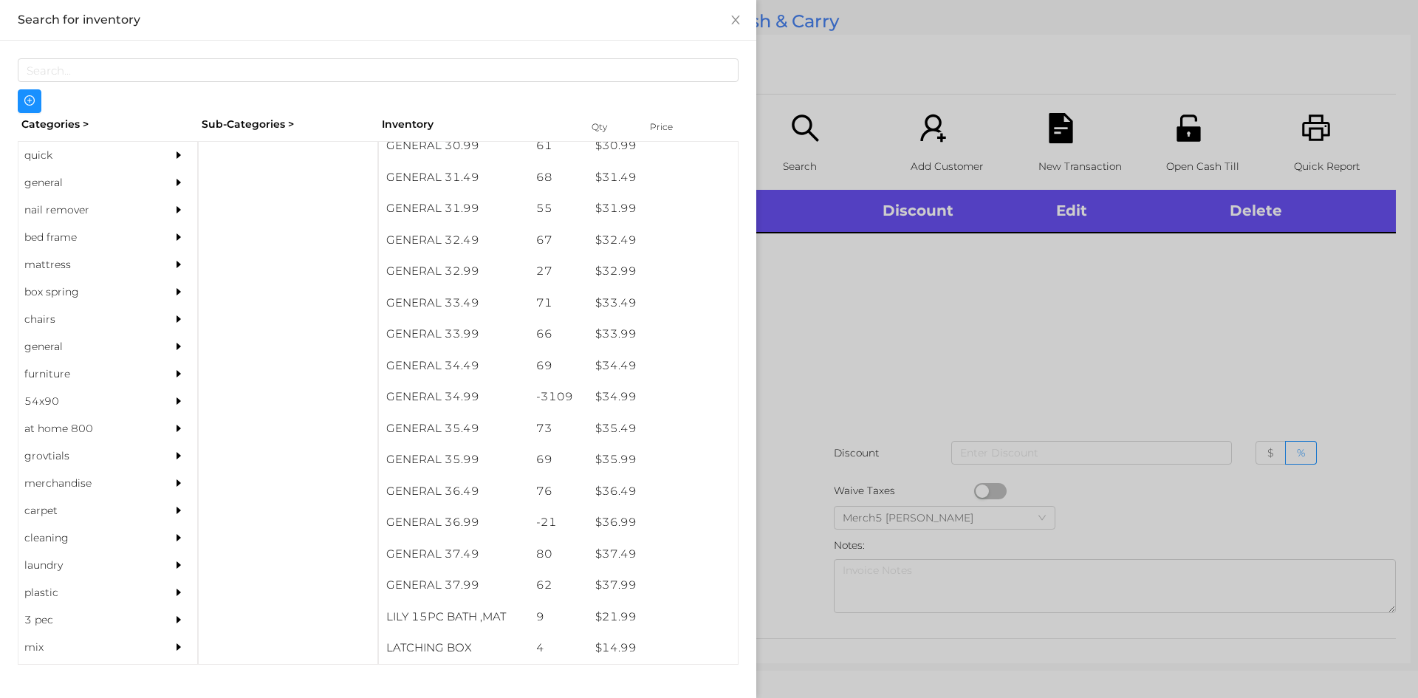
scroll to position [2294, 0]
click at [628, 592] on div "$ 37.99" at bounding box center [663, 585] width 150 height 32
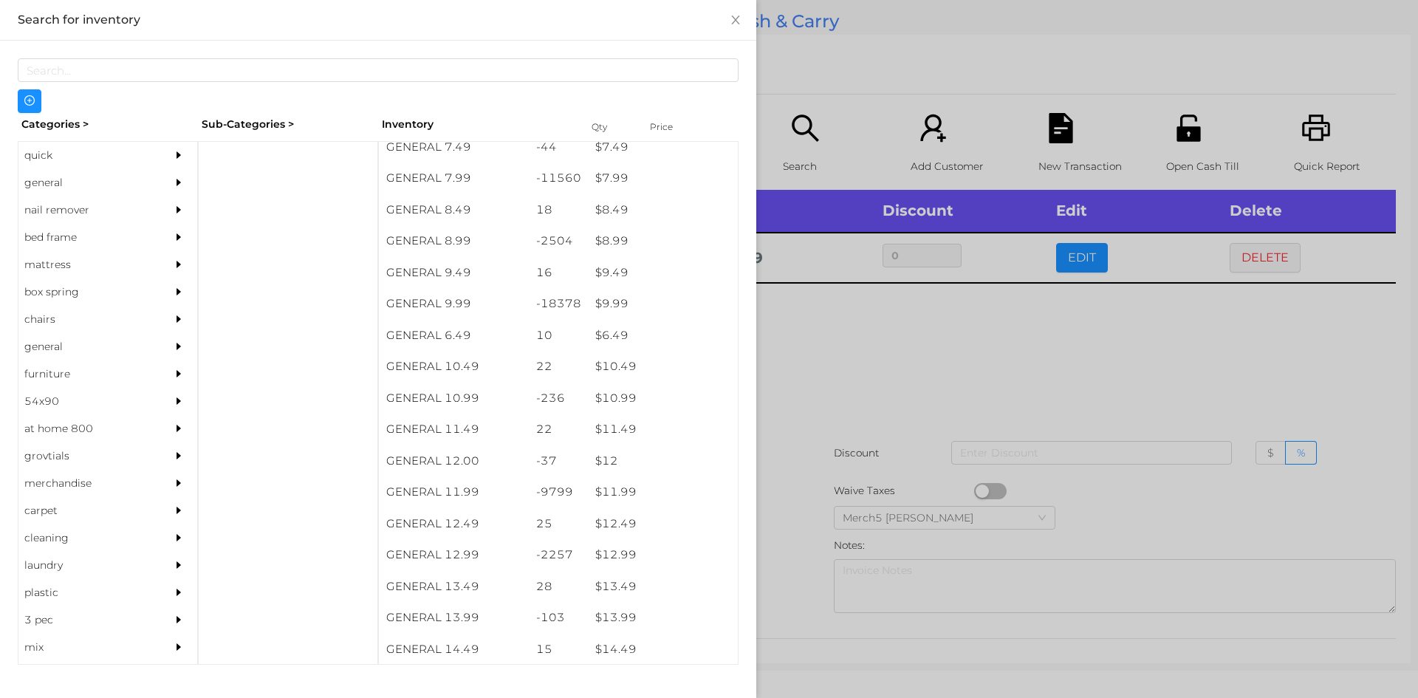
scroll to position [755, 0]
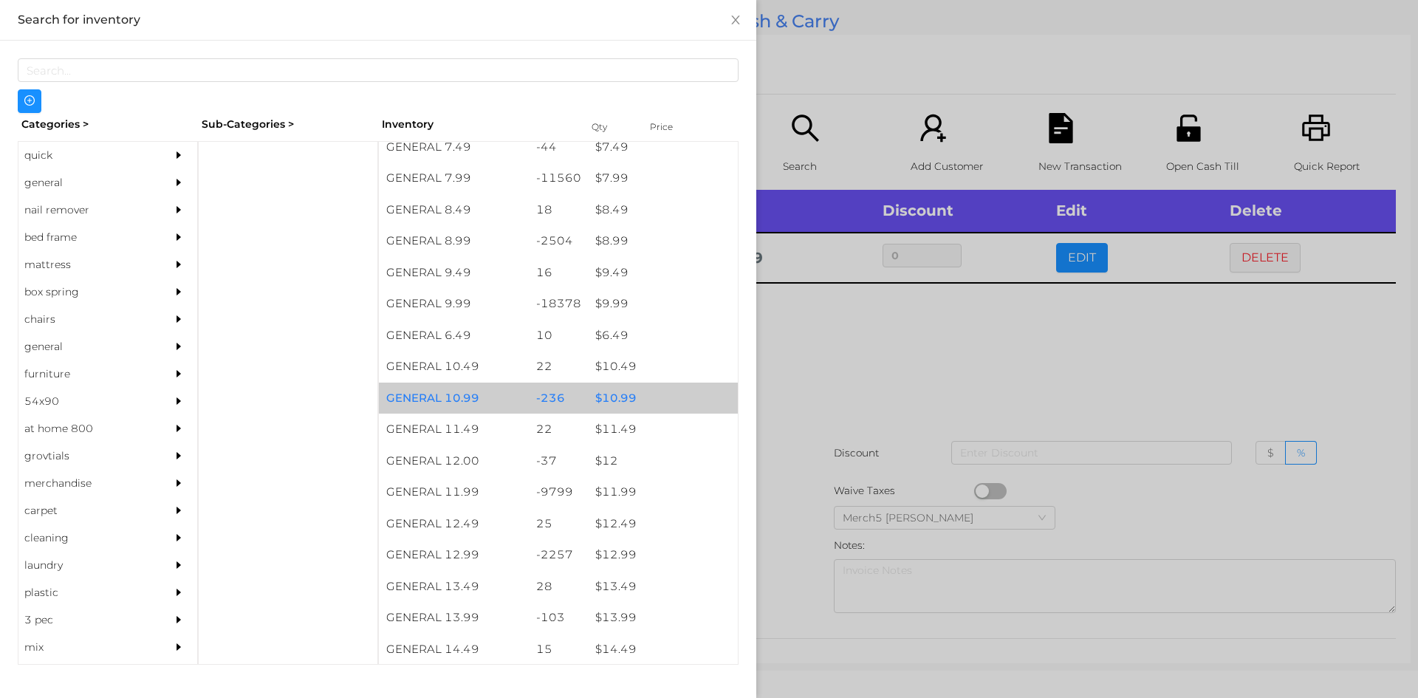
click at [620, 403] on div "$ 10.99" at bounding box center [663, 399] width 150 height 32
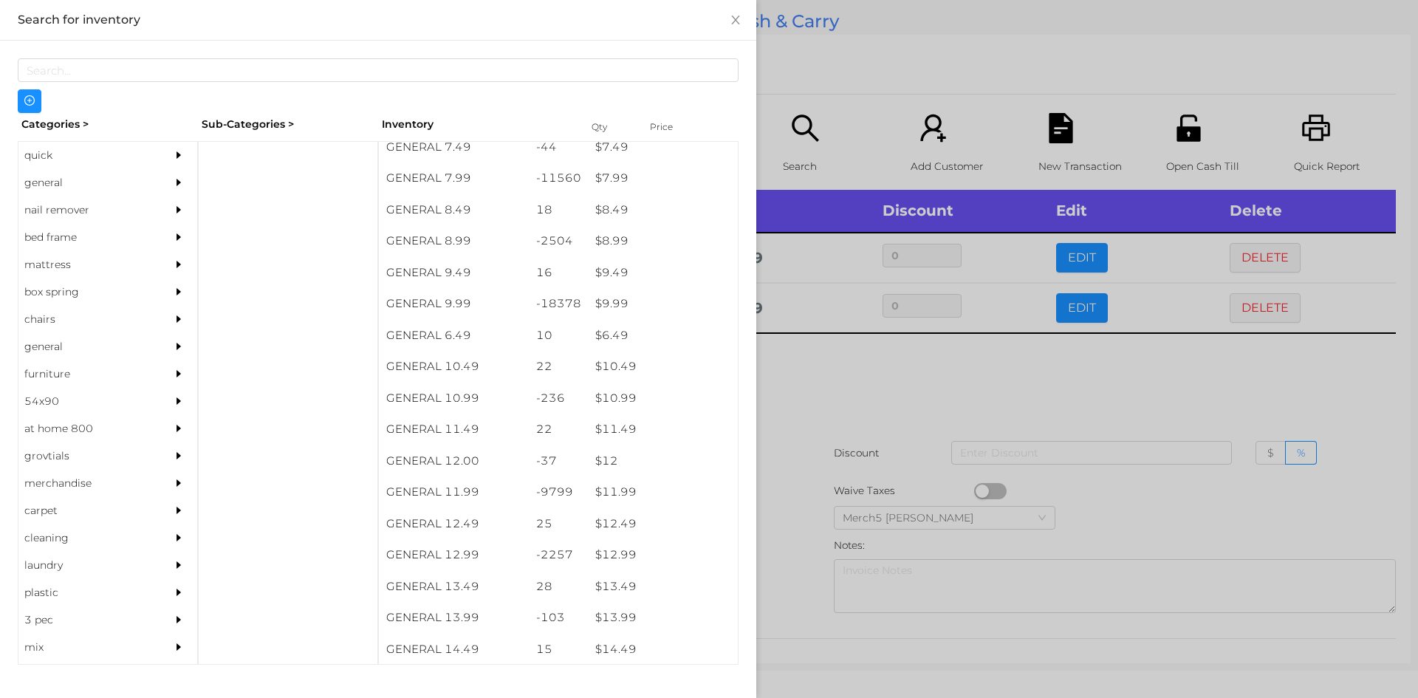
click at [804, 368] on div at bounding box center [709, 349] width 1418 height 698
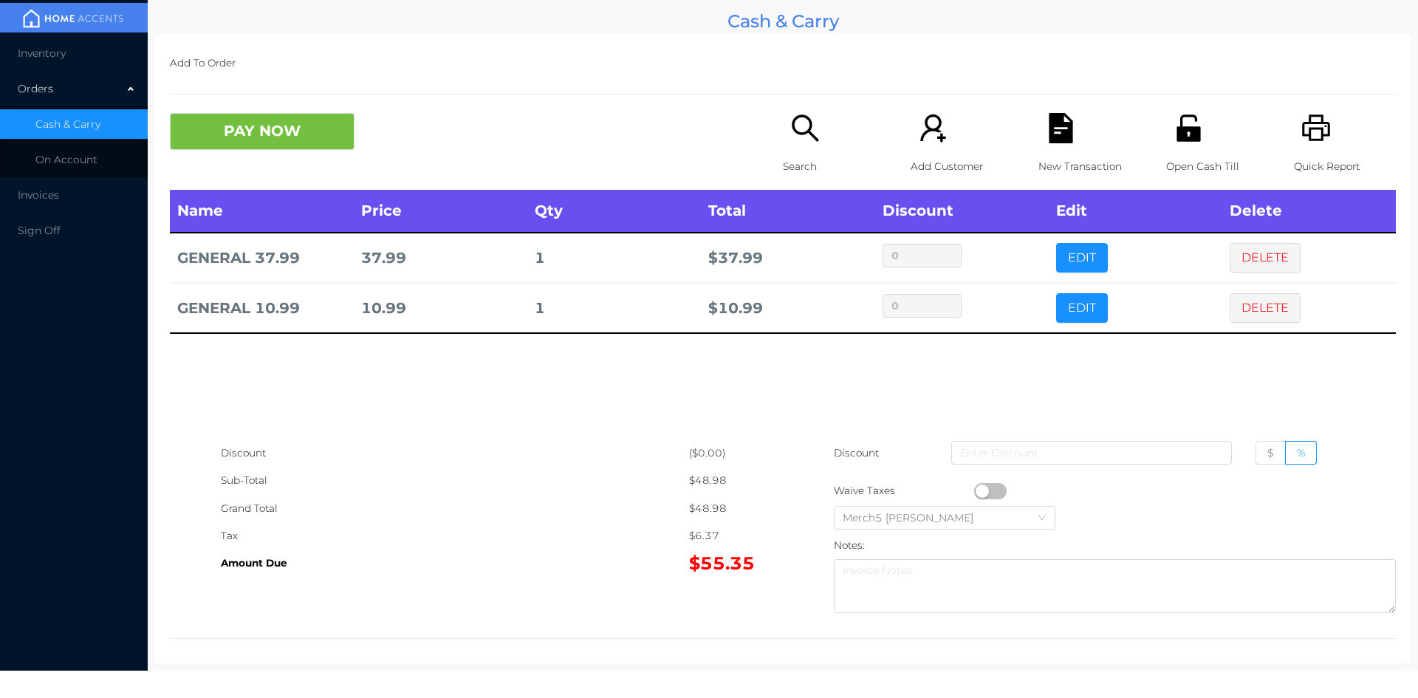
click at [1255, 303] on button "DELETE" at bounding box center [1265, 308] width 71 height 30
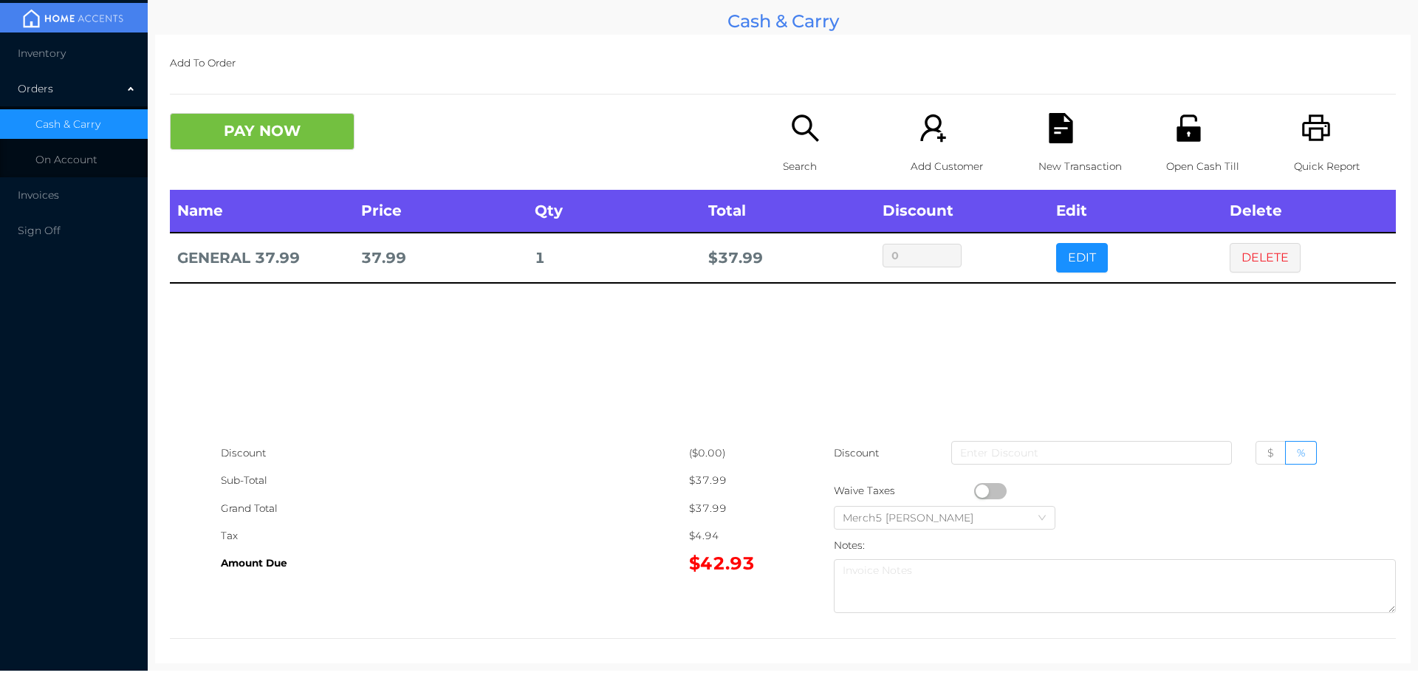
click at [790, 132] on icon "icon: search" at bounding box center [805, 128] width 30 height 30
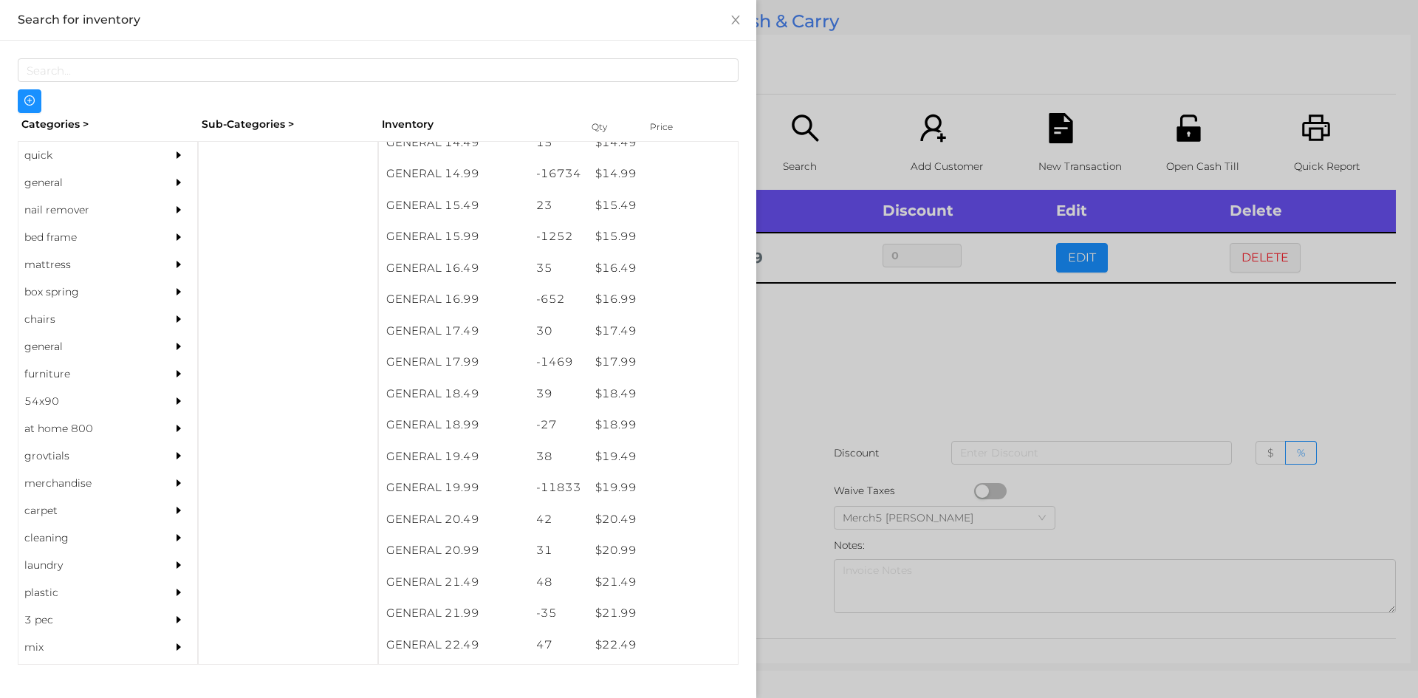
scroll to position [1261, 0]
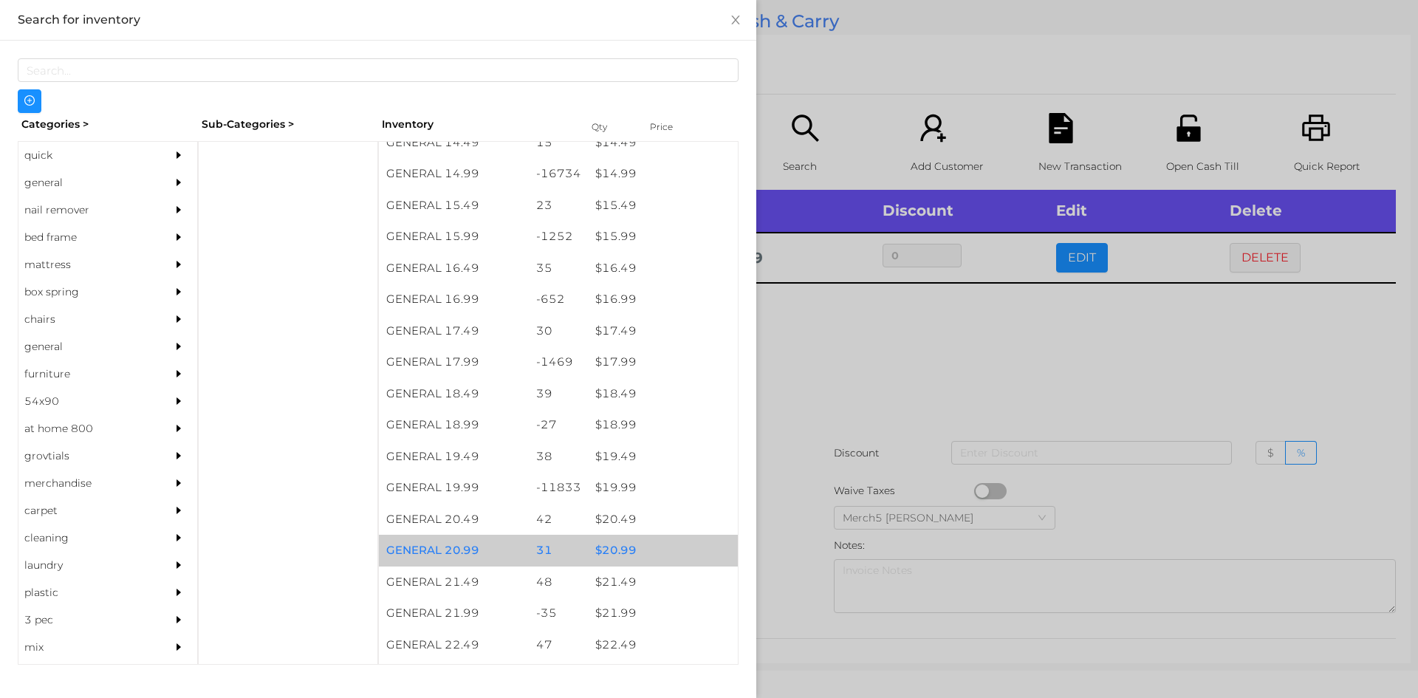
click at [612, 549] on div "$ 20.99" at bounding box center [663, 551] width 150 height 32
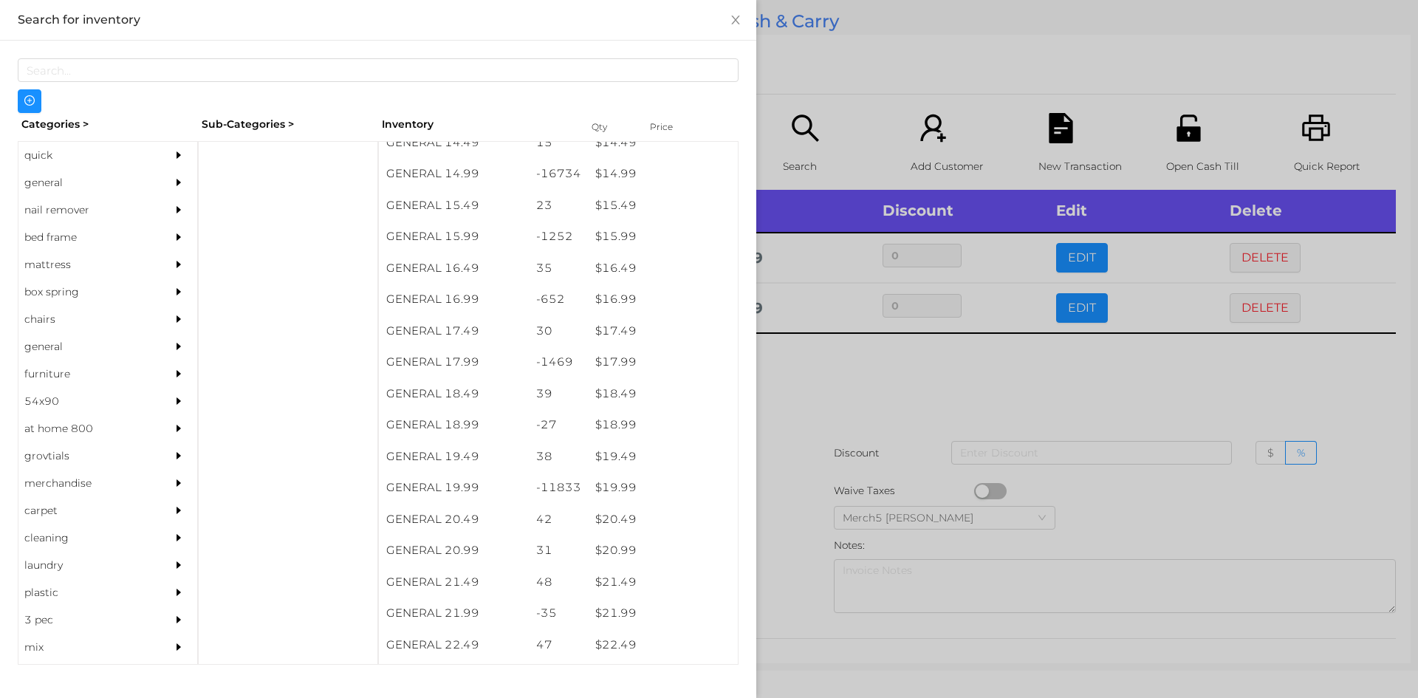
click at [809, 373] on div at bounding box center [709, 349] width 1418 height 698
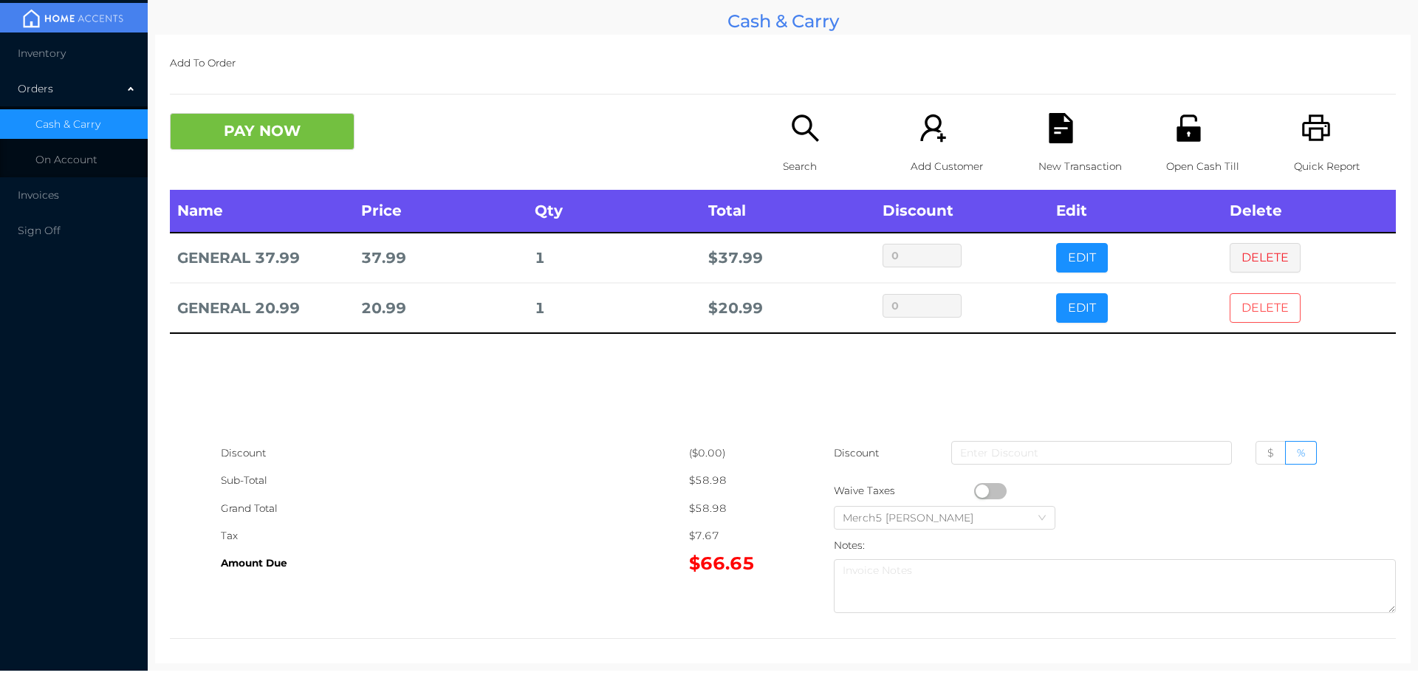
click at [1240, 310] on button "DELETE" at bounding box center [1265, 308] width 71 height 30
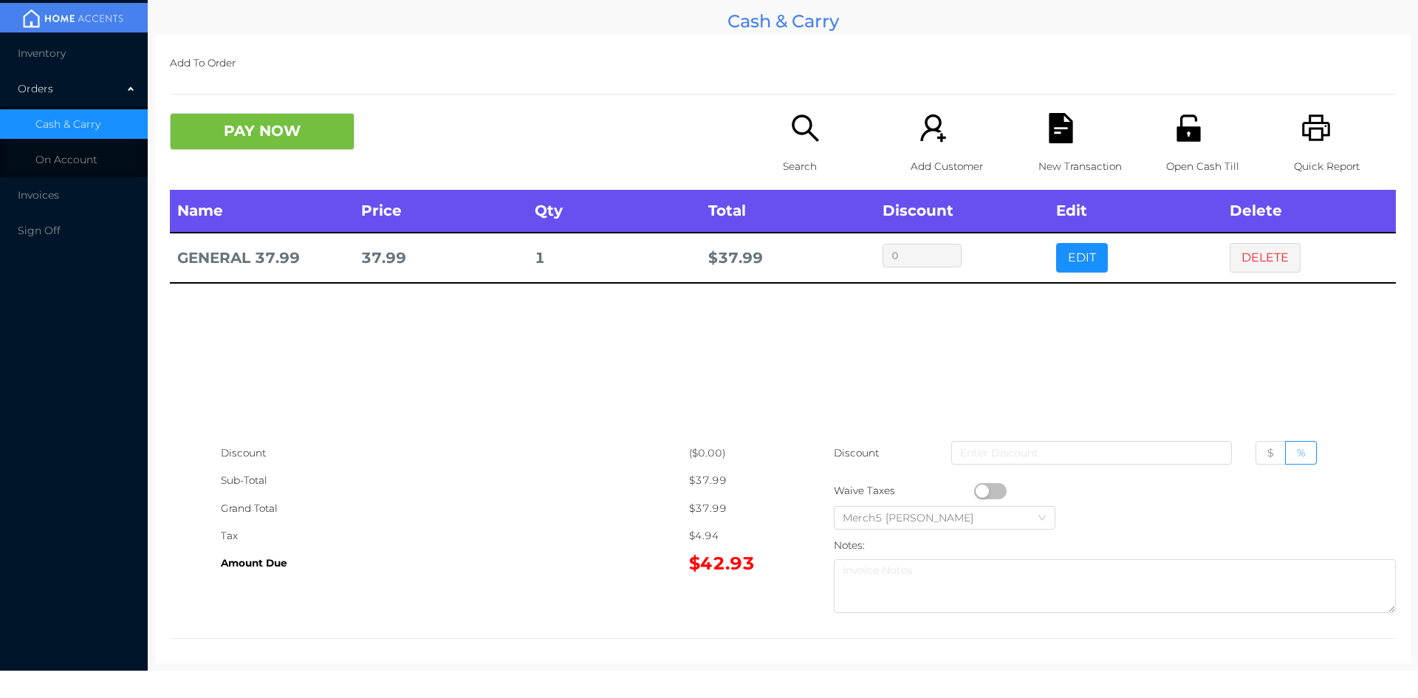
click at [792, 127] on icon "icon: search" at bounding box center [805, 128] width 30 height 30
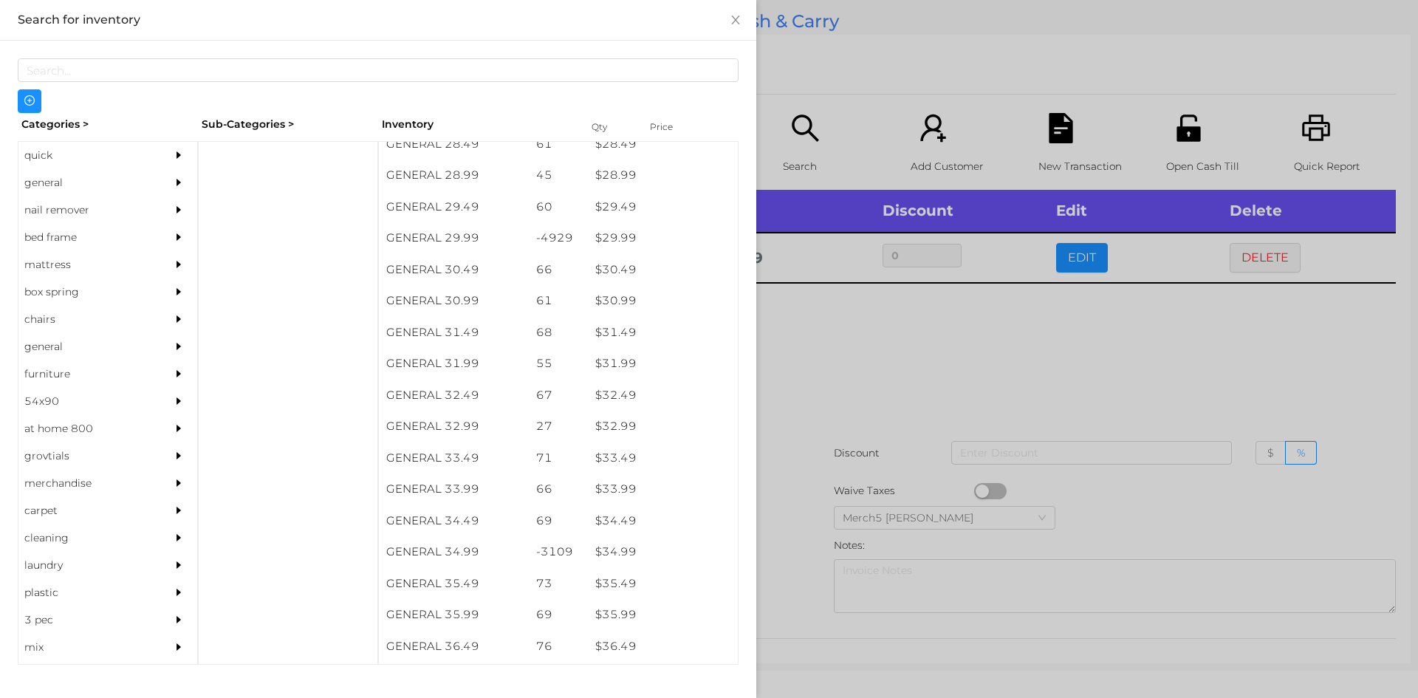
scroll to position [2140, 0]
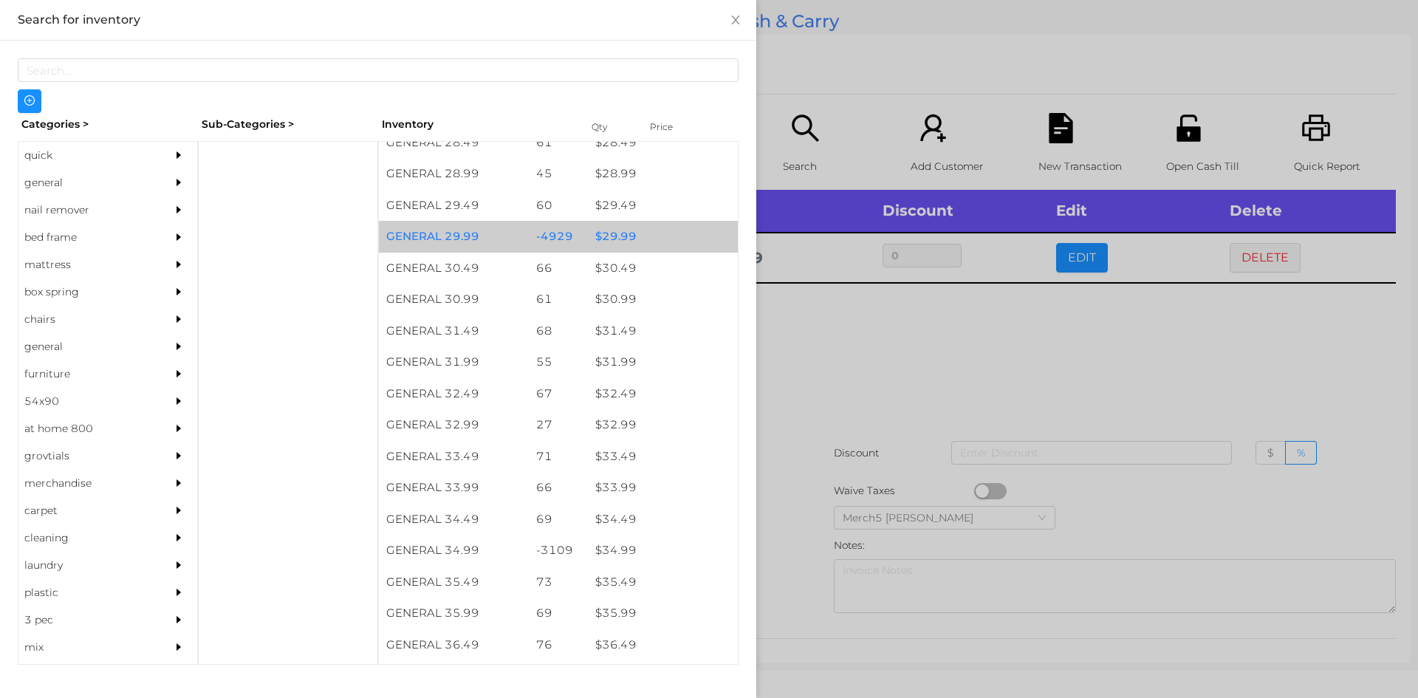
click at [621, 241] on div "$ 29.99" at bounding box center [663, 237] width 150 height 32
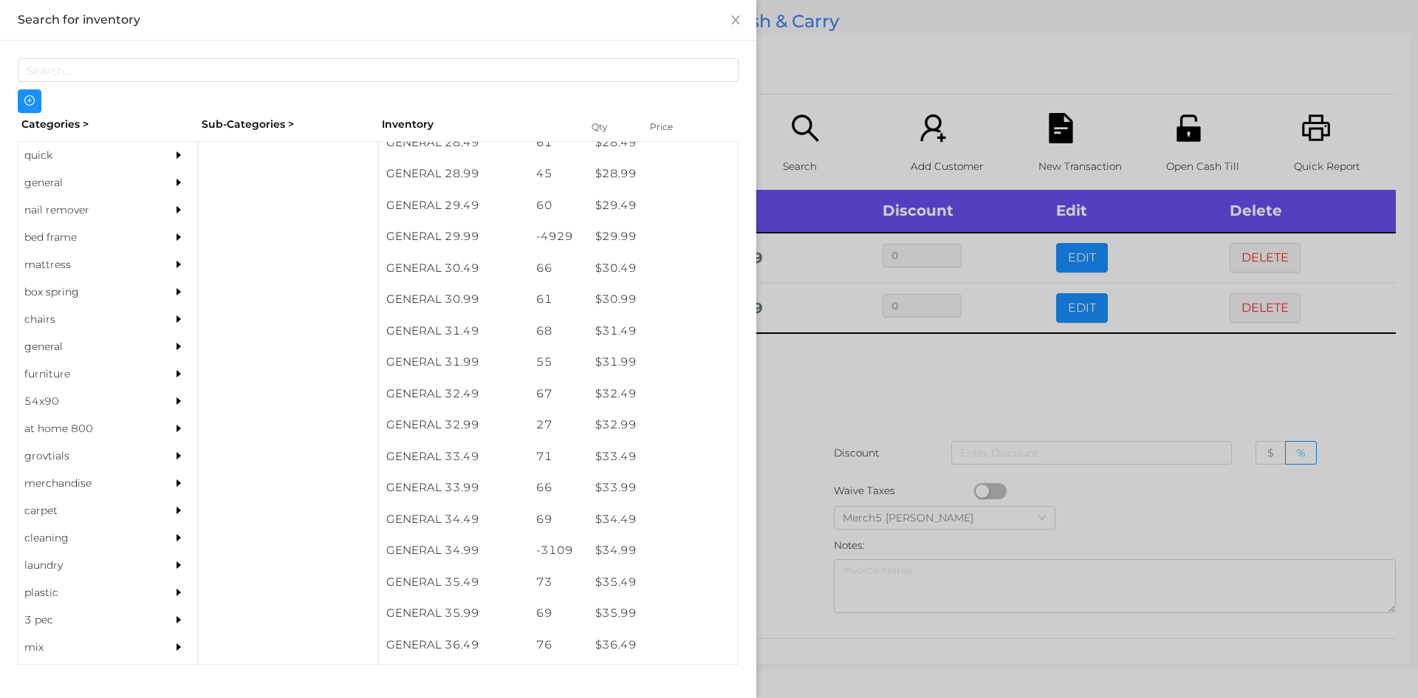
click at [787, 385] on div at bounding box center [709, 349] width 1418 height 698
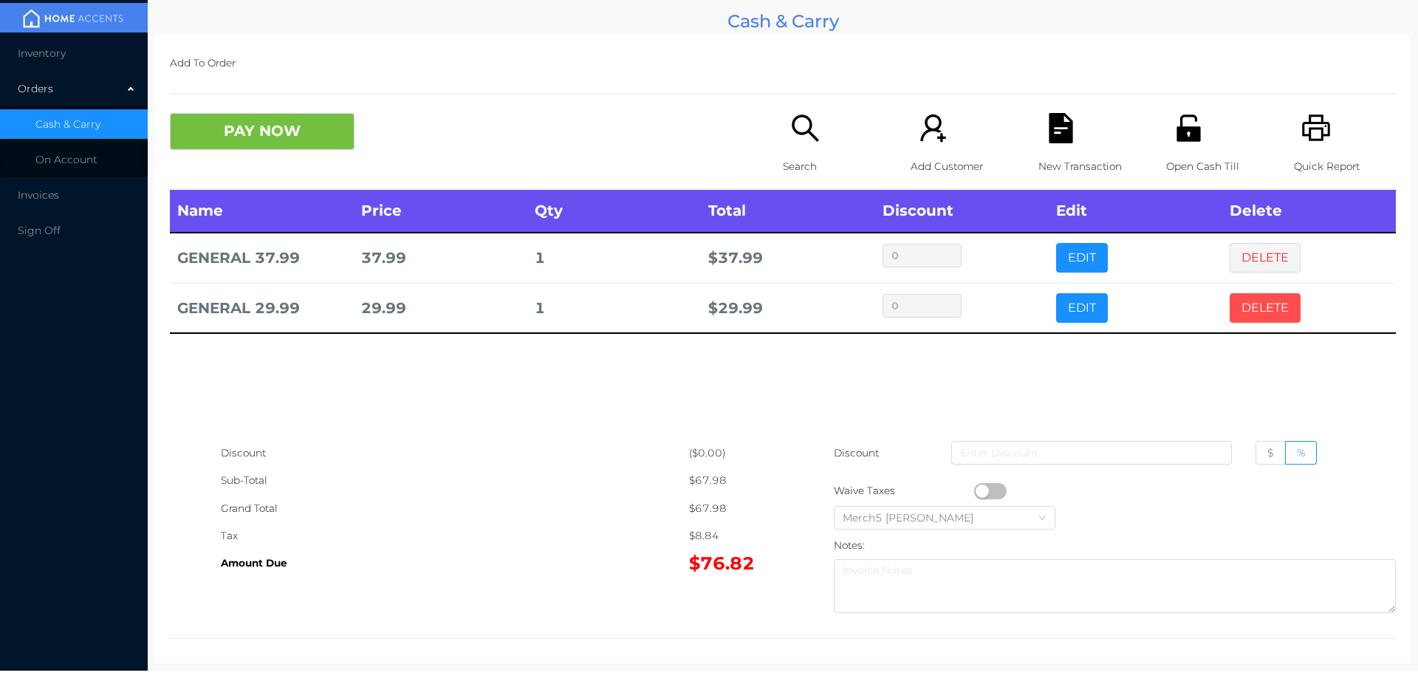
click at [1246, 310] on button "DELETE" at bounding box center [1265, 308] width 71 height 30
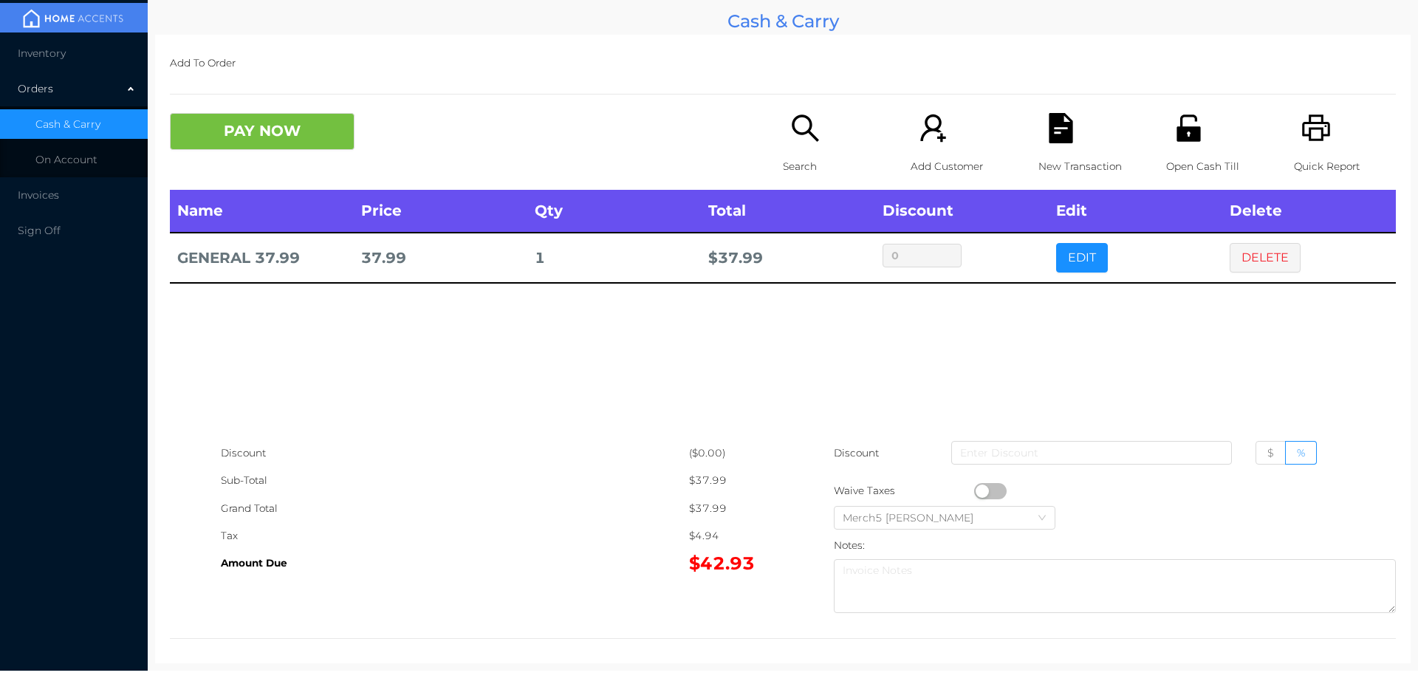
click at [792, 129] on icon "icon: search" at bounding box center [805, 128] width 30 height 30
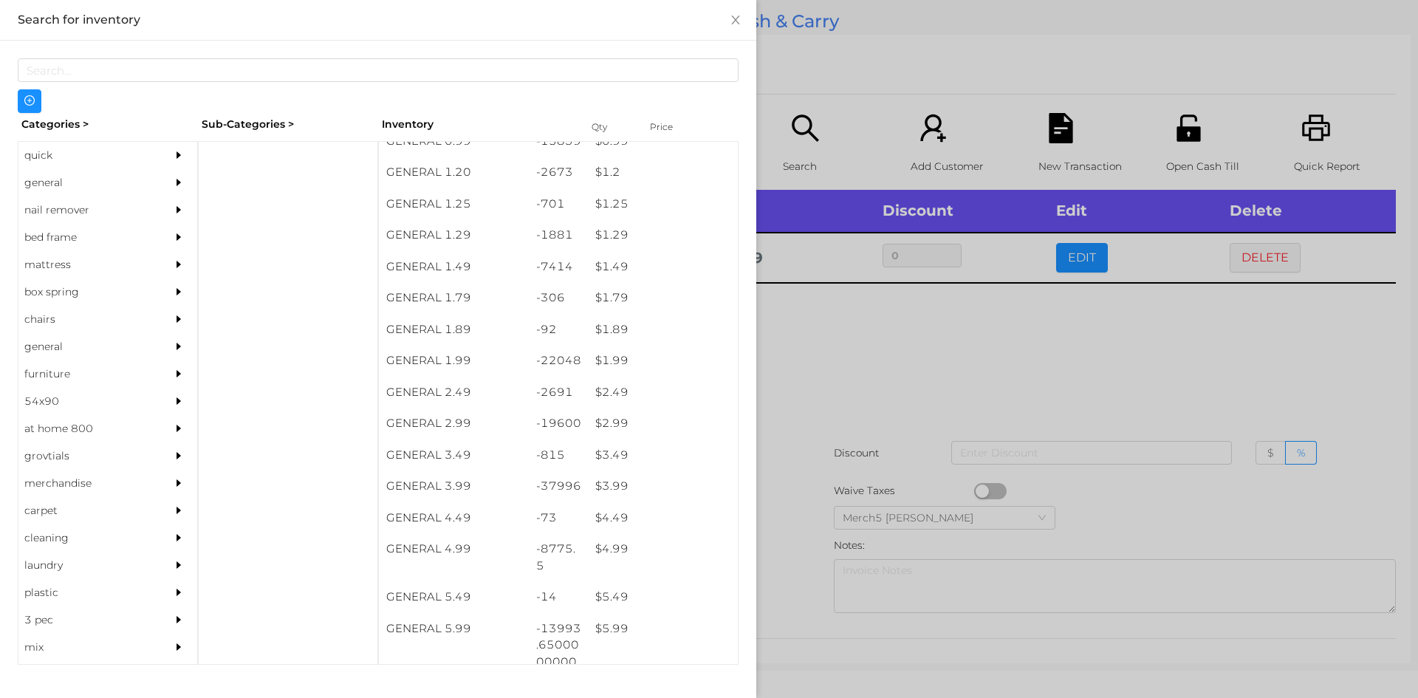
scroll to position [0, 0]
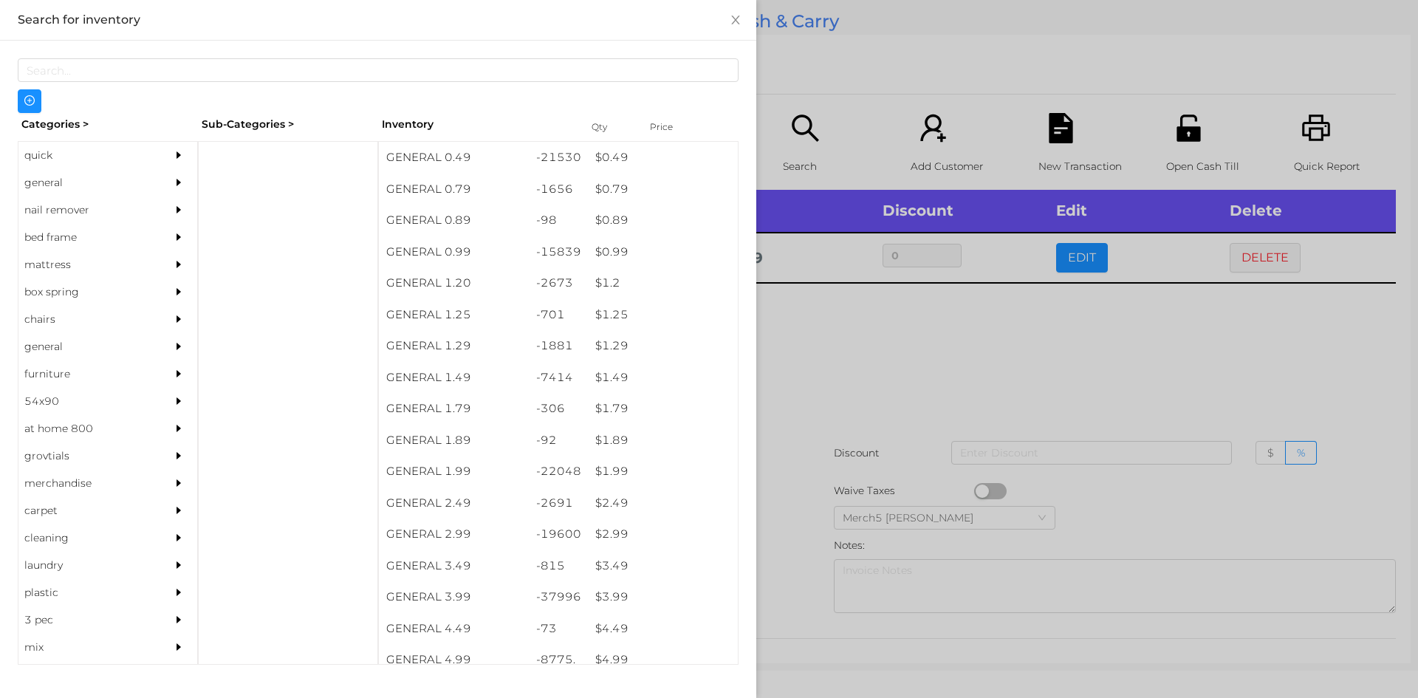
click at [32, 158] on div "quick" at bounding box center [85, 155] width 134 height 27
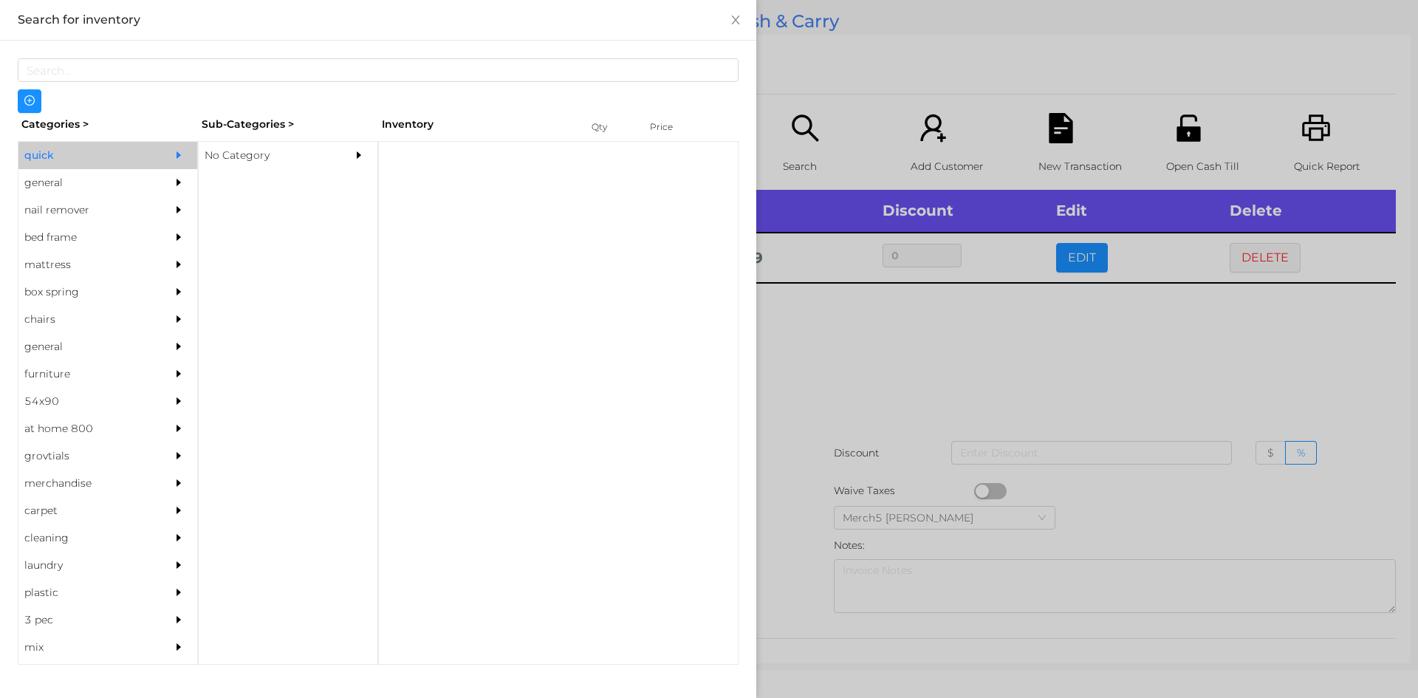
click at [247, 164] on div "No Category" at bounding box center [266, 155] width 134 height 27
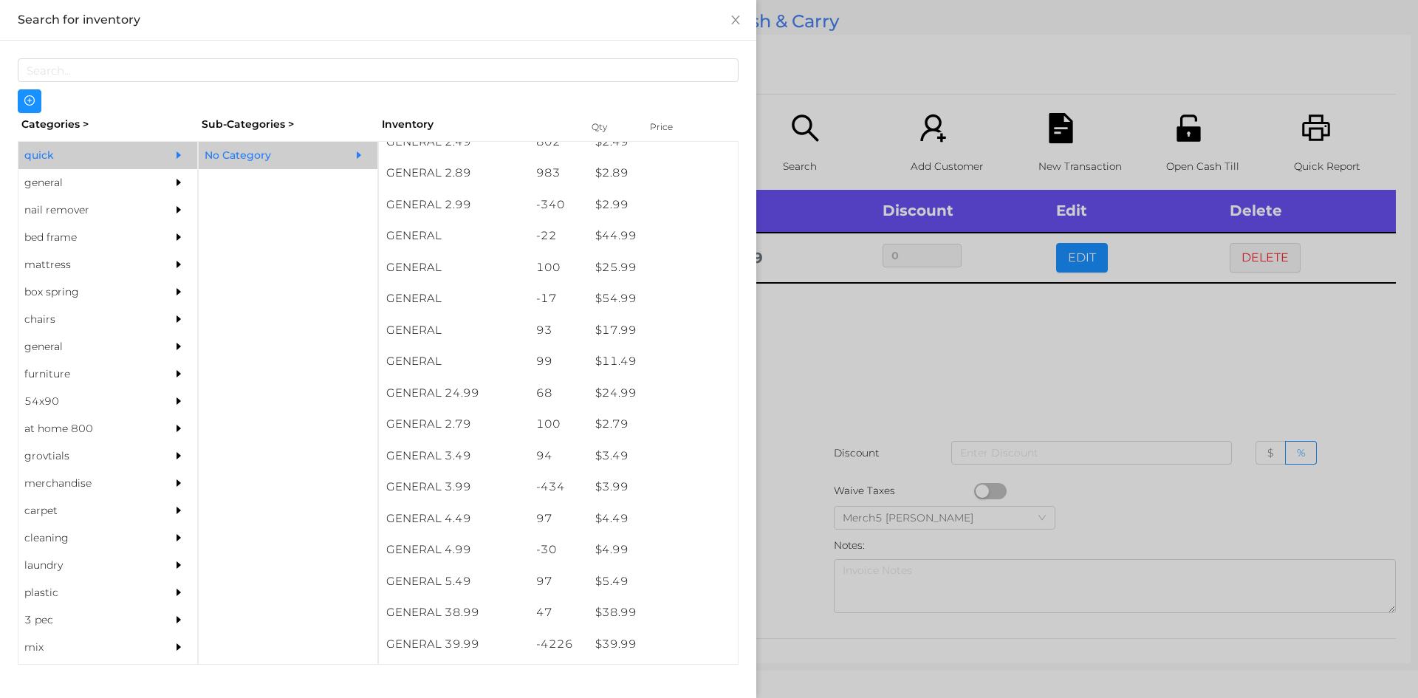
scroll to position [352, 0]
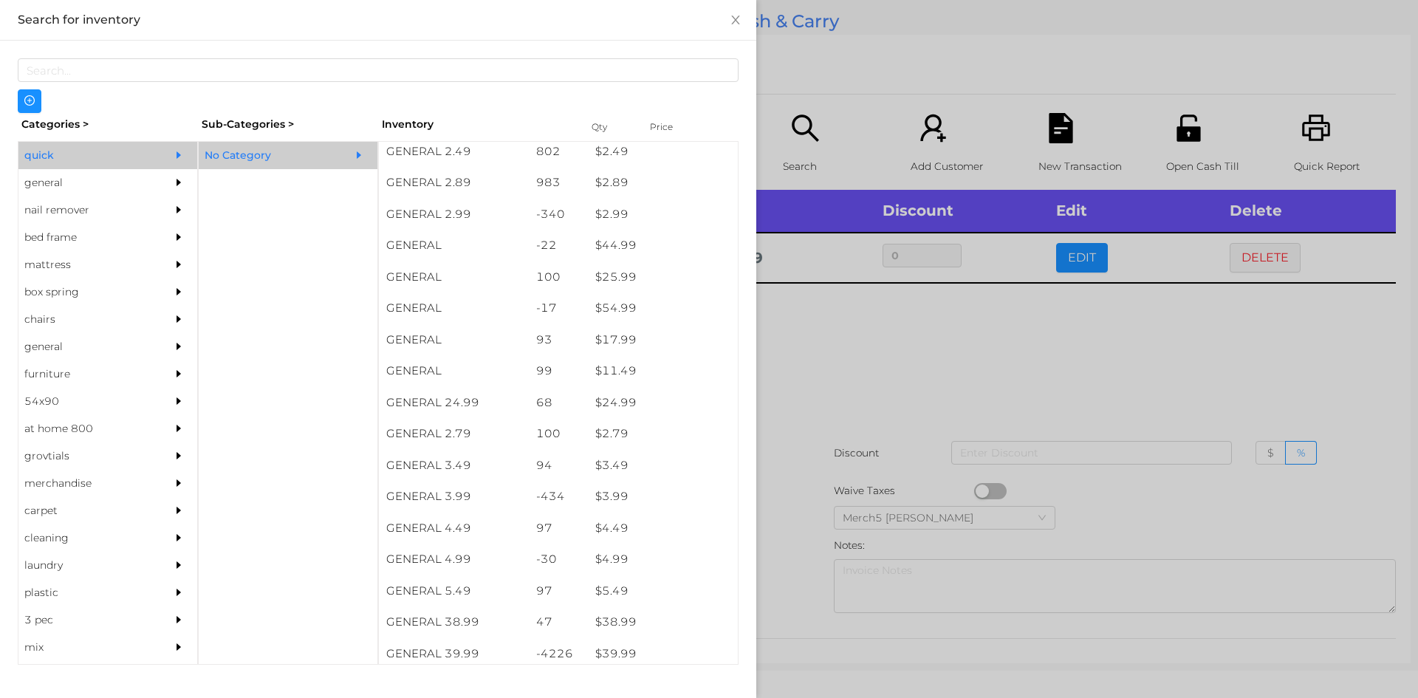
click at [48, 184] on div "general" at bounding box center [85, 182] width 134 height 27
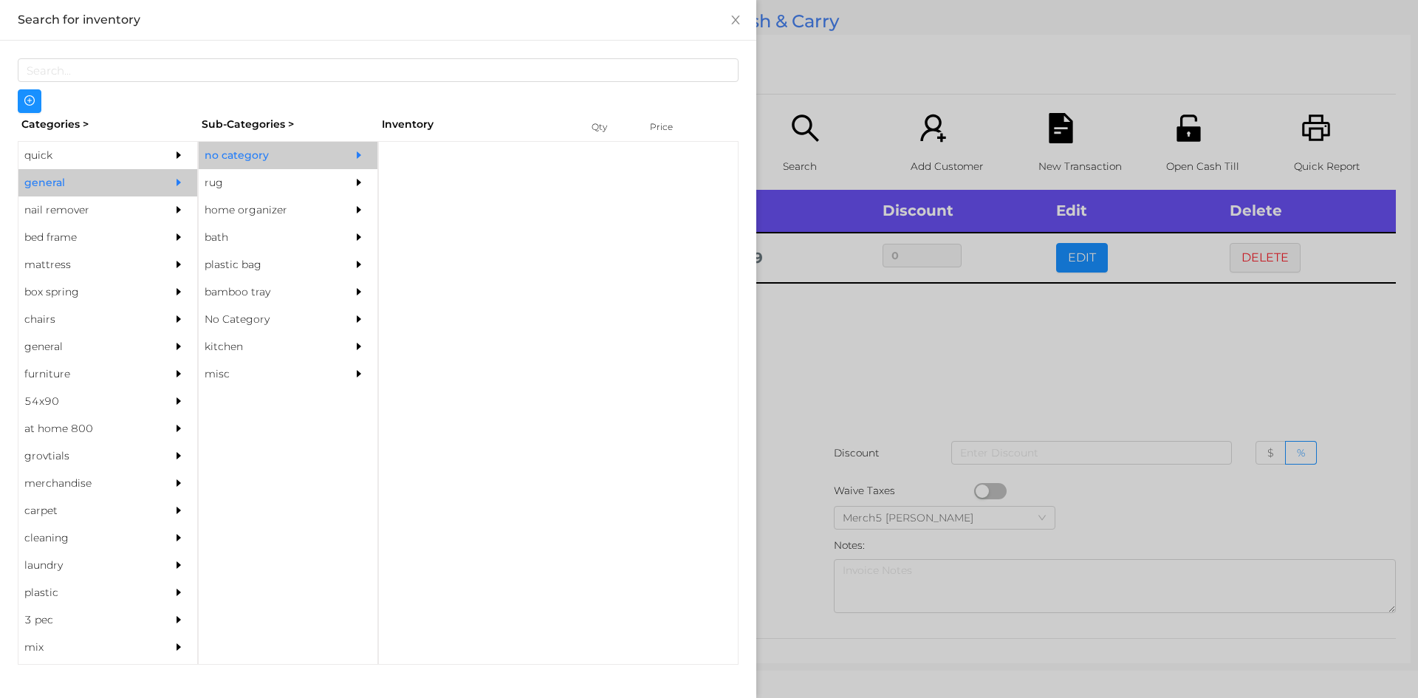
click at [247, 165] on div "no category" at bounding box center [266, 155] width 134 height 27
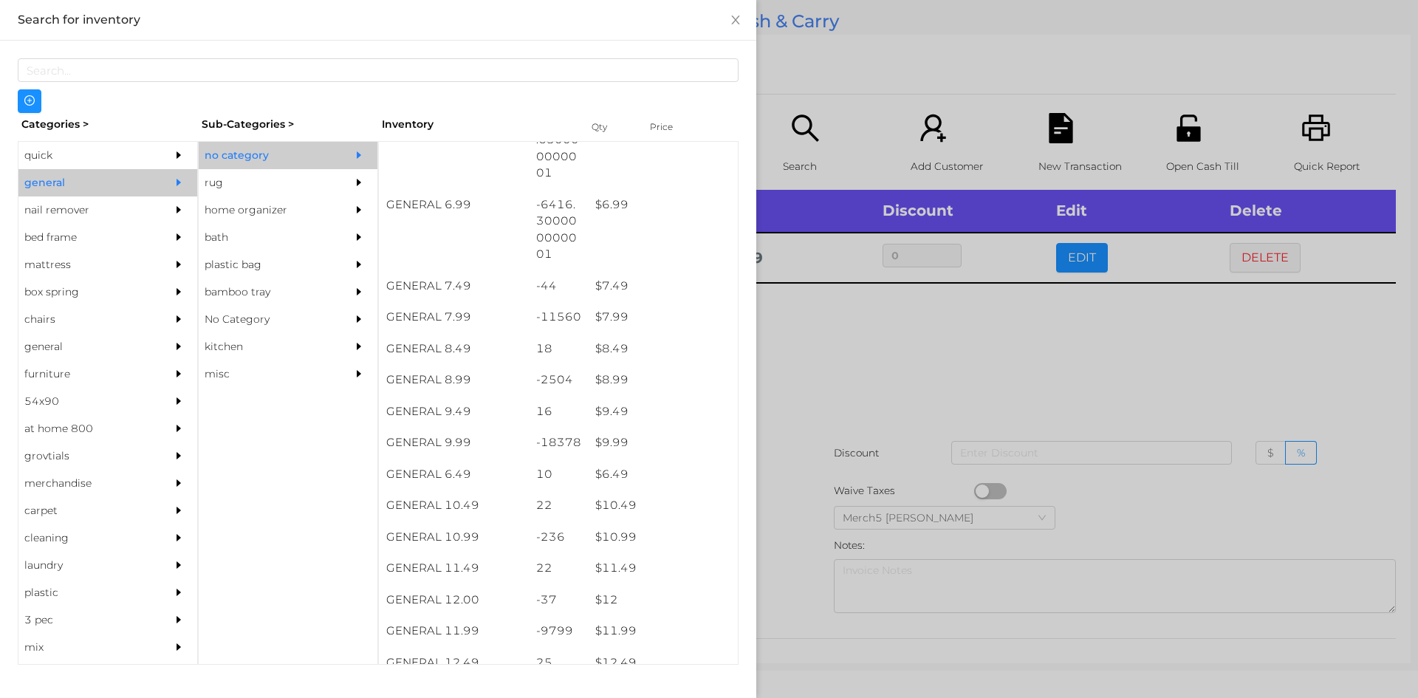
scroll to position [635, 0]
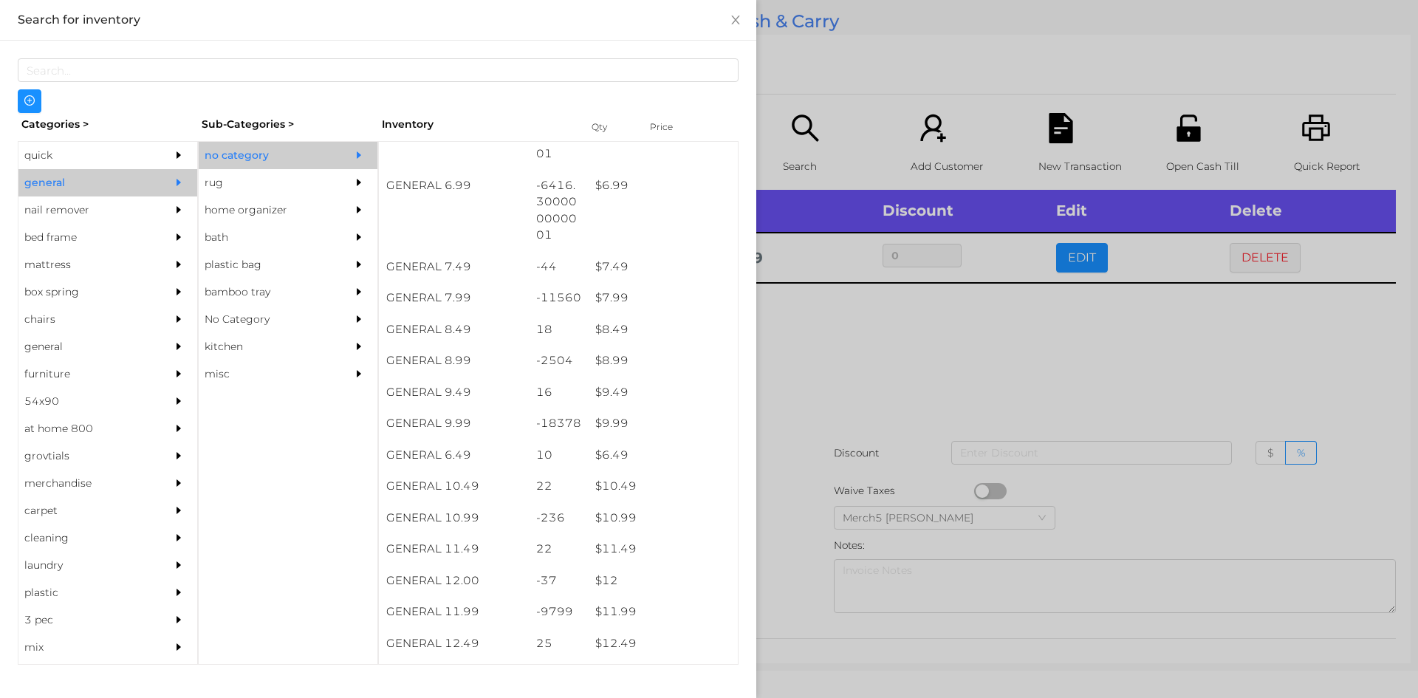
click at [631, 518] on div "$ 10.99" at bounding box center [663, 518] width 150 height 32
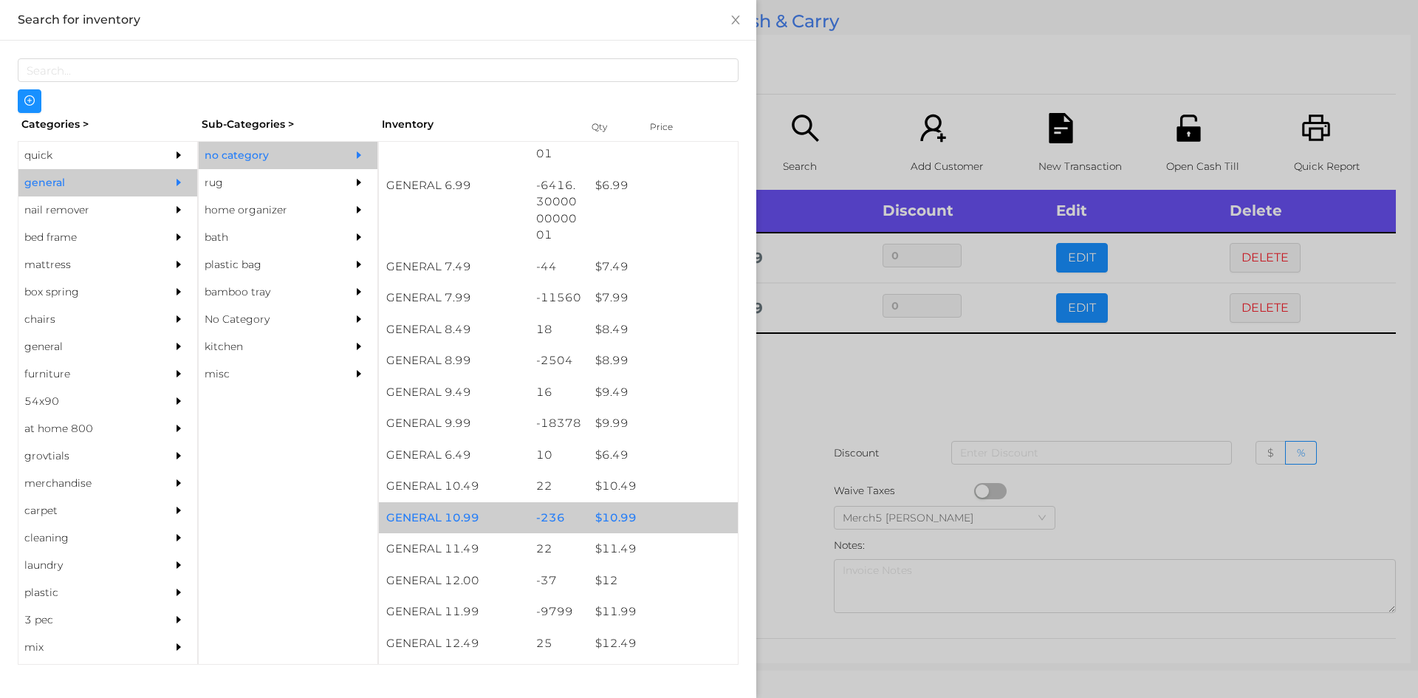
click at [621, 531] on div "$ 10.99" at bounding box center [663, 518] width 150 height 32
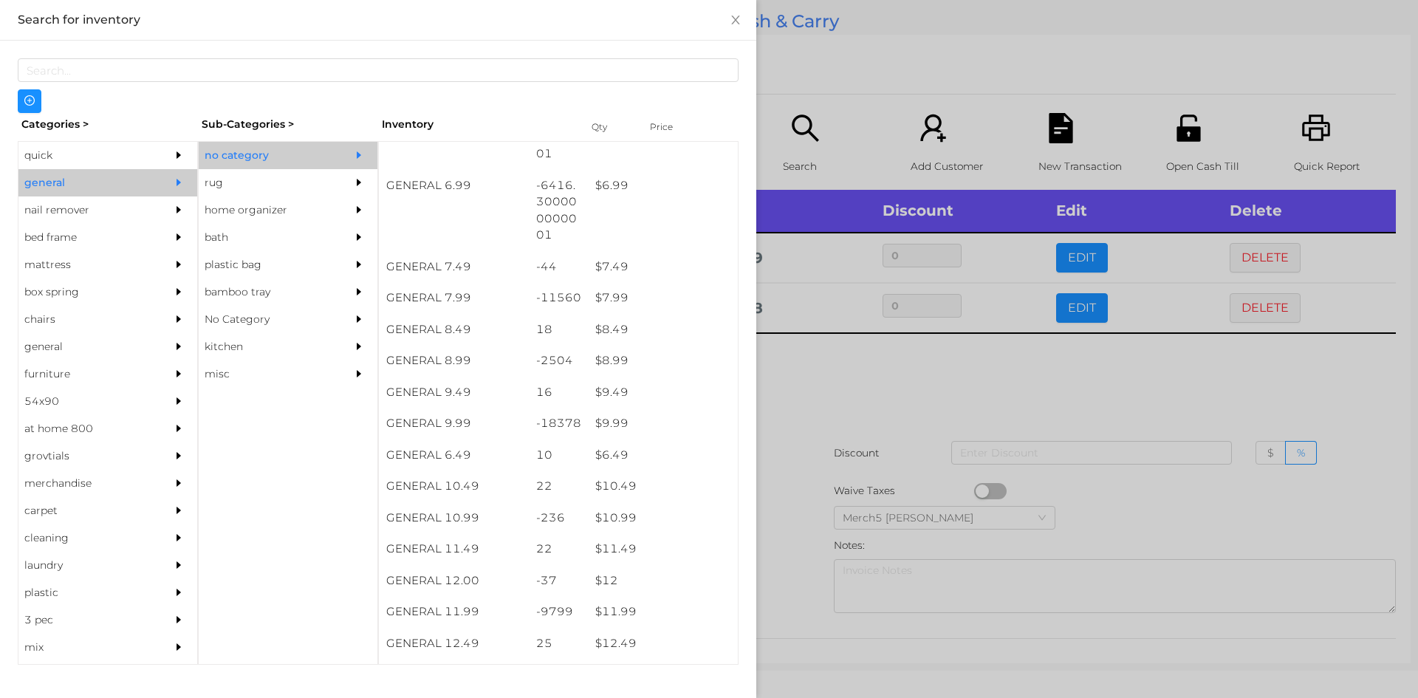
click at [795, 390] on div at bounding box center [709, 349] width 1418 height 698
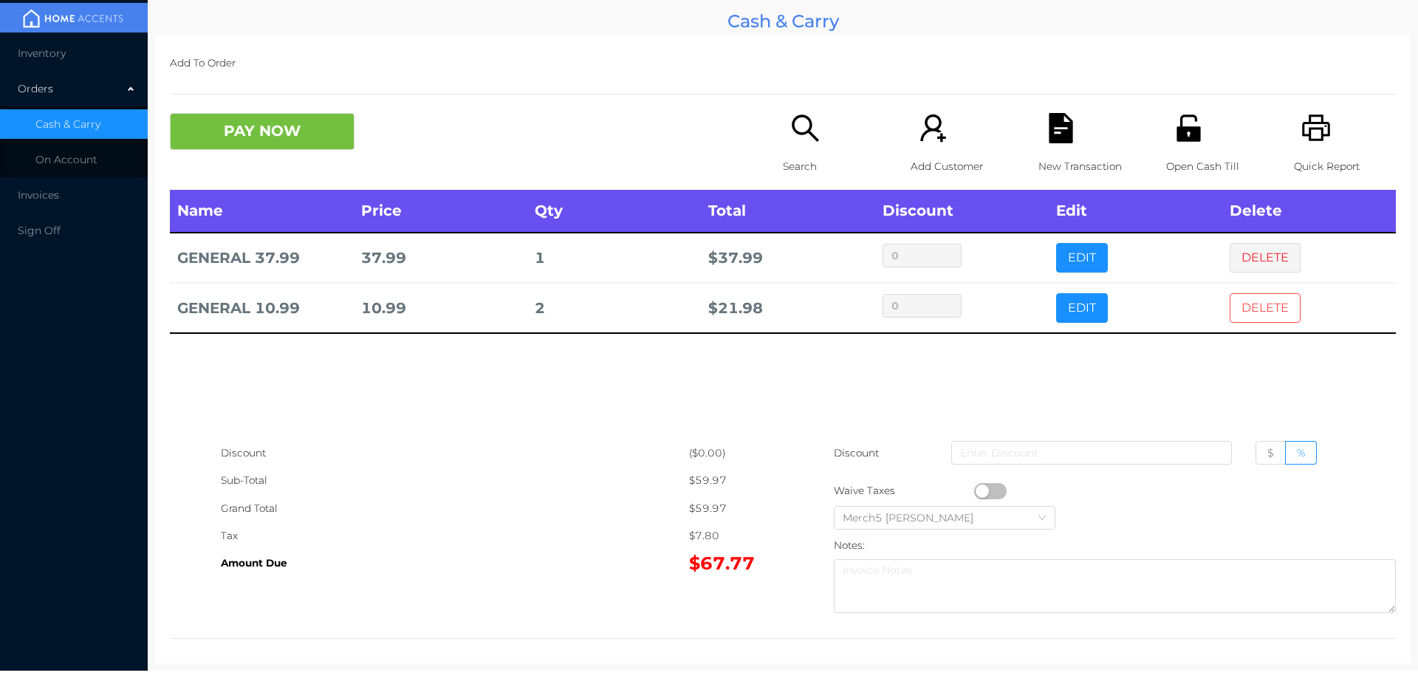
click at [1255, 311] on button "DELETE" at bounding box center [1265, 308] width 71 height 30
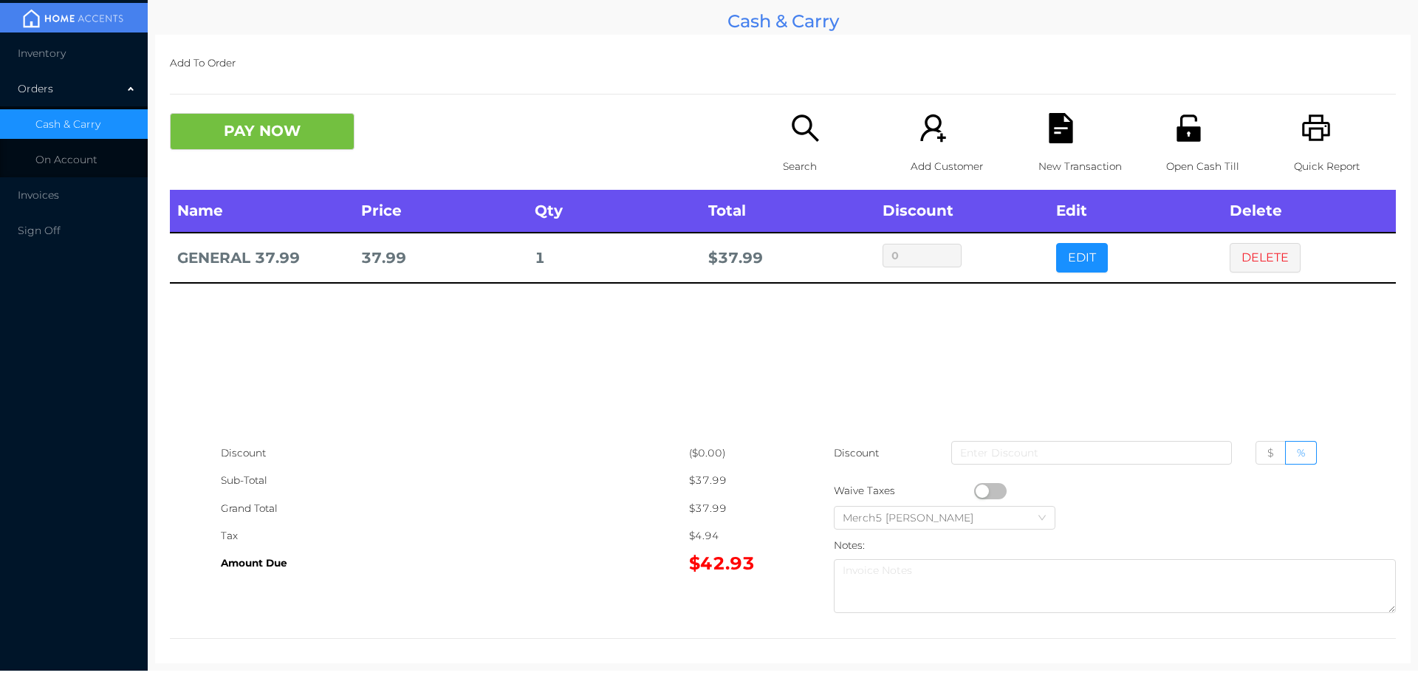
click at [805, 135] on icon "icon: search" at bounding box center [805, 127] width 27 height 27
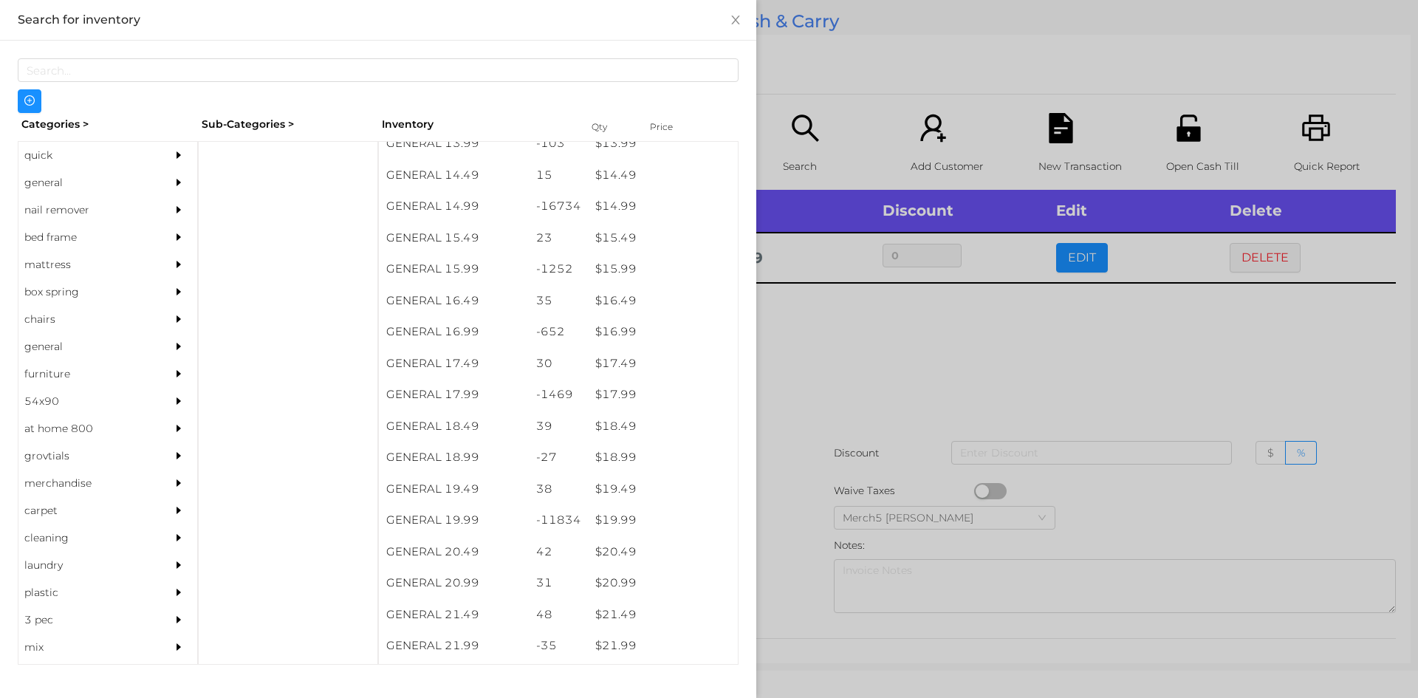
scroll to position [1230, 0]
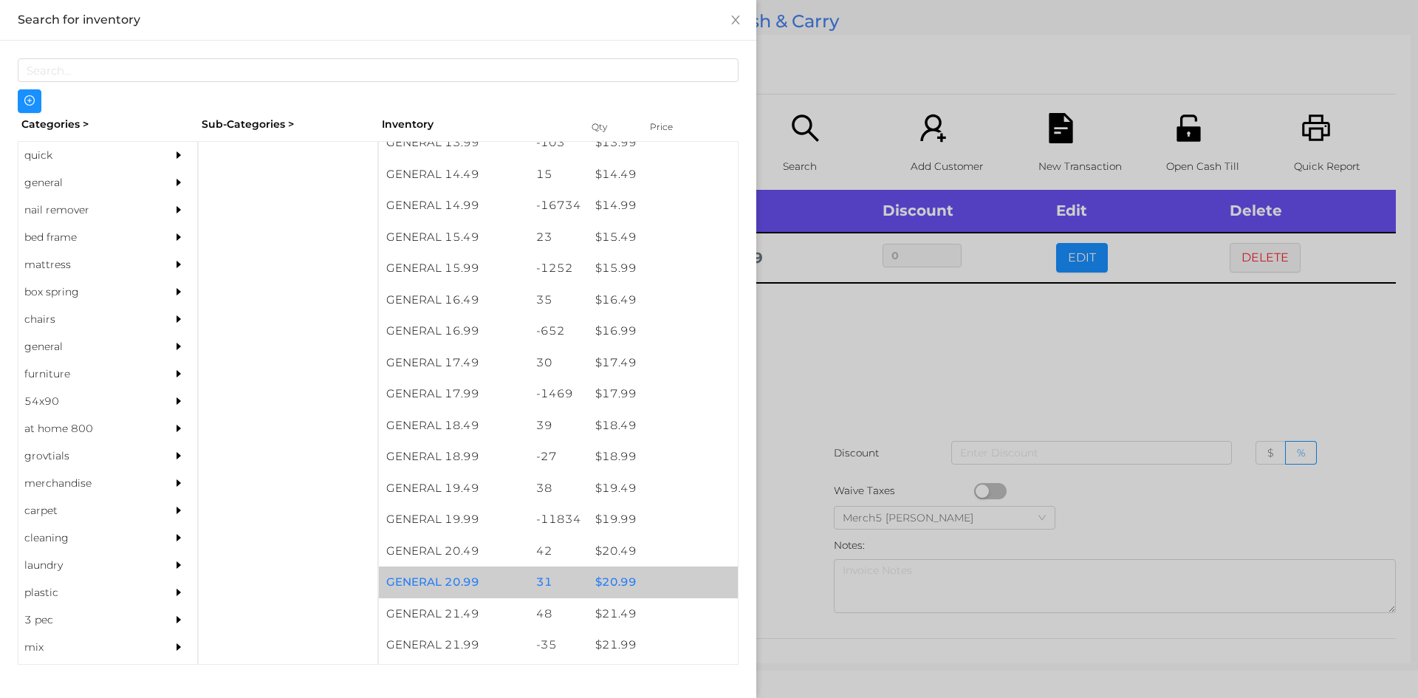
click at [614, 586] on div "$ 20.99" at bounding box center [663, 582] width 150 height 32
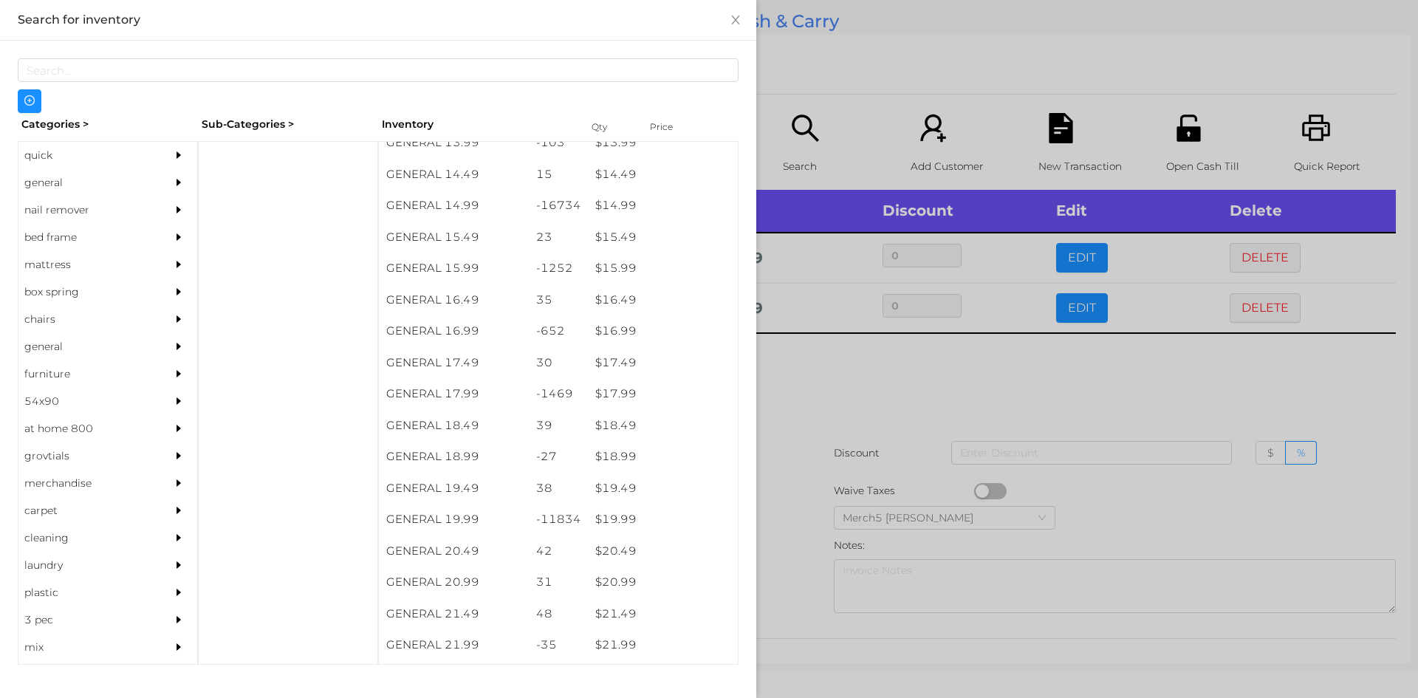
click at [833, 369] on div at bounding box center [709, 349] width 1418 height 698
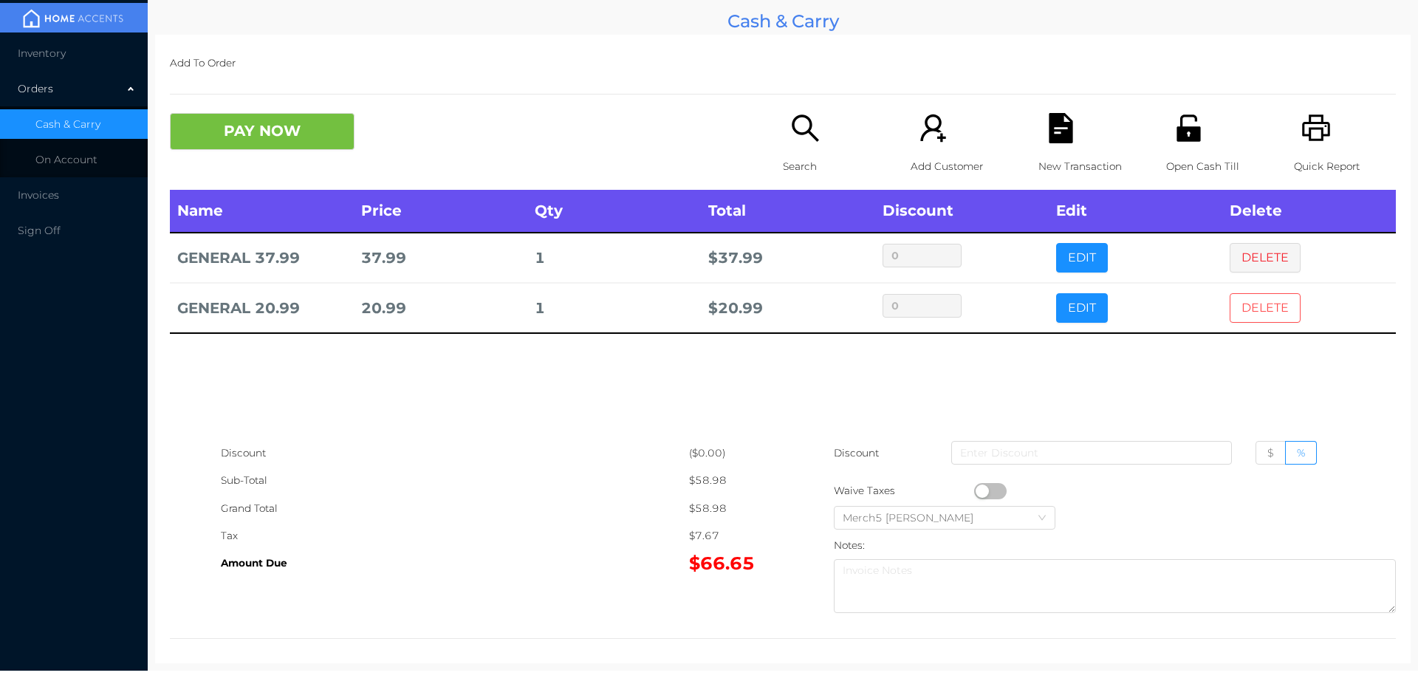
click at [1253, 320] on button "DELETE" at bounding box center [1265, 308] width 71 height 30
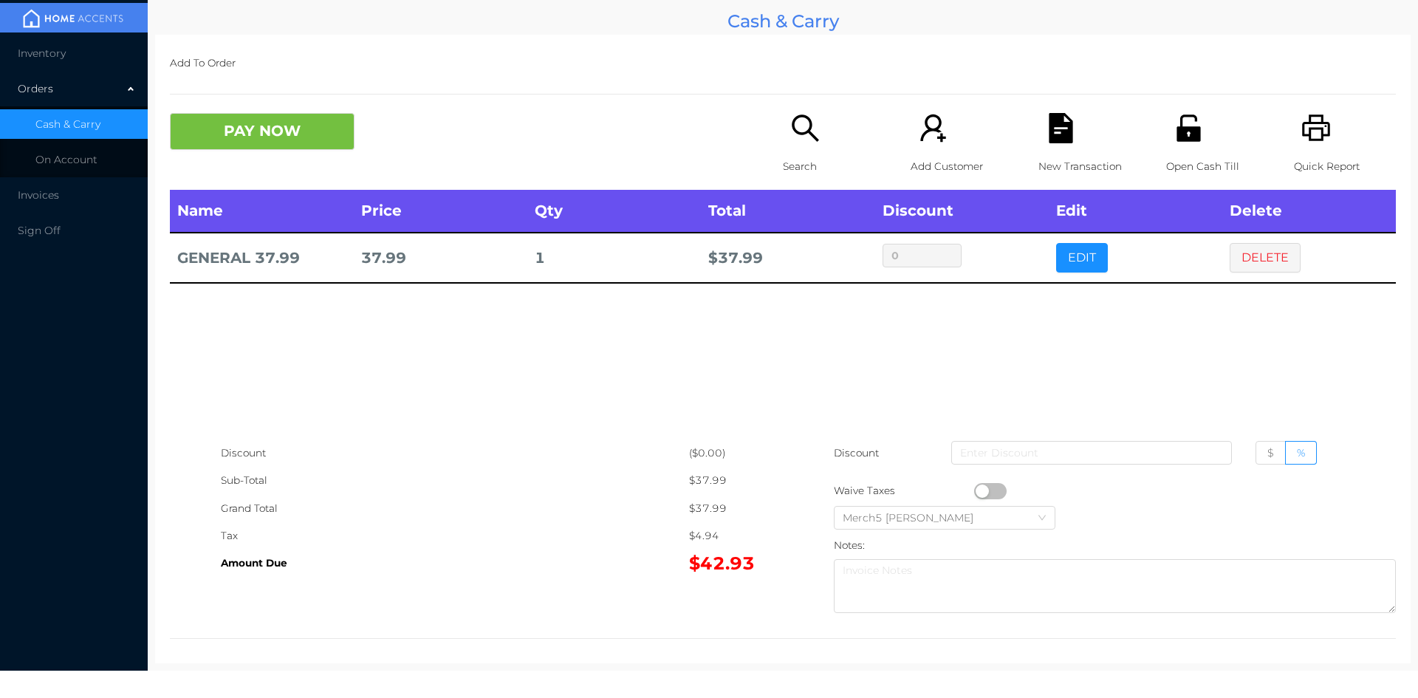
click at [790, 126] on icon "icon: search" at bounding box center [805, 128] width 30 height 30
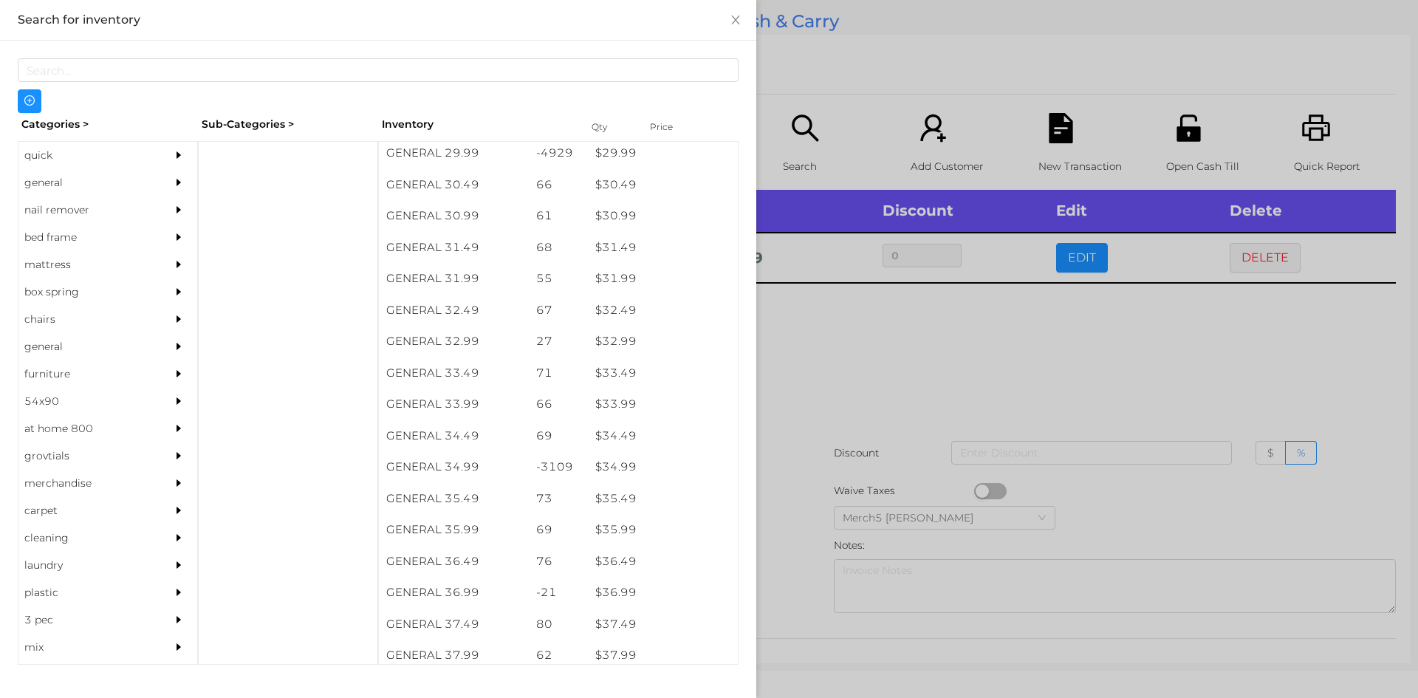
scroll to position [2229, 0]
click at [626, 586] on div "$ 36.99" at bounding box center [663, 587] width 150 height 32
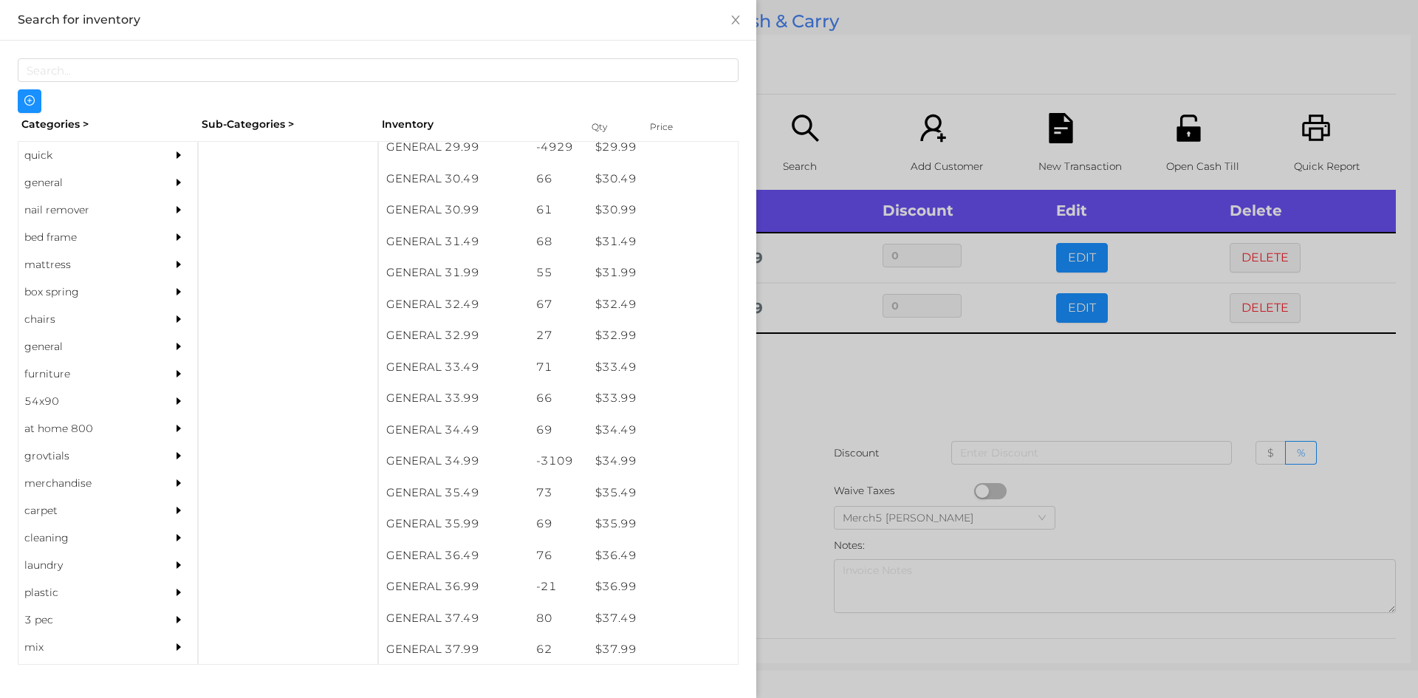
click at [807, 371] on div at bounding box center [709, 349] width 1418 height 698
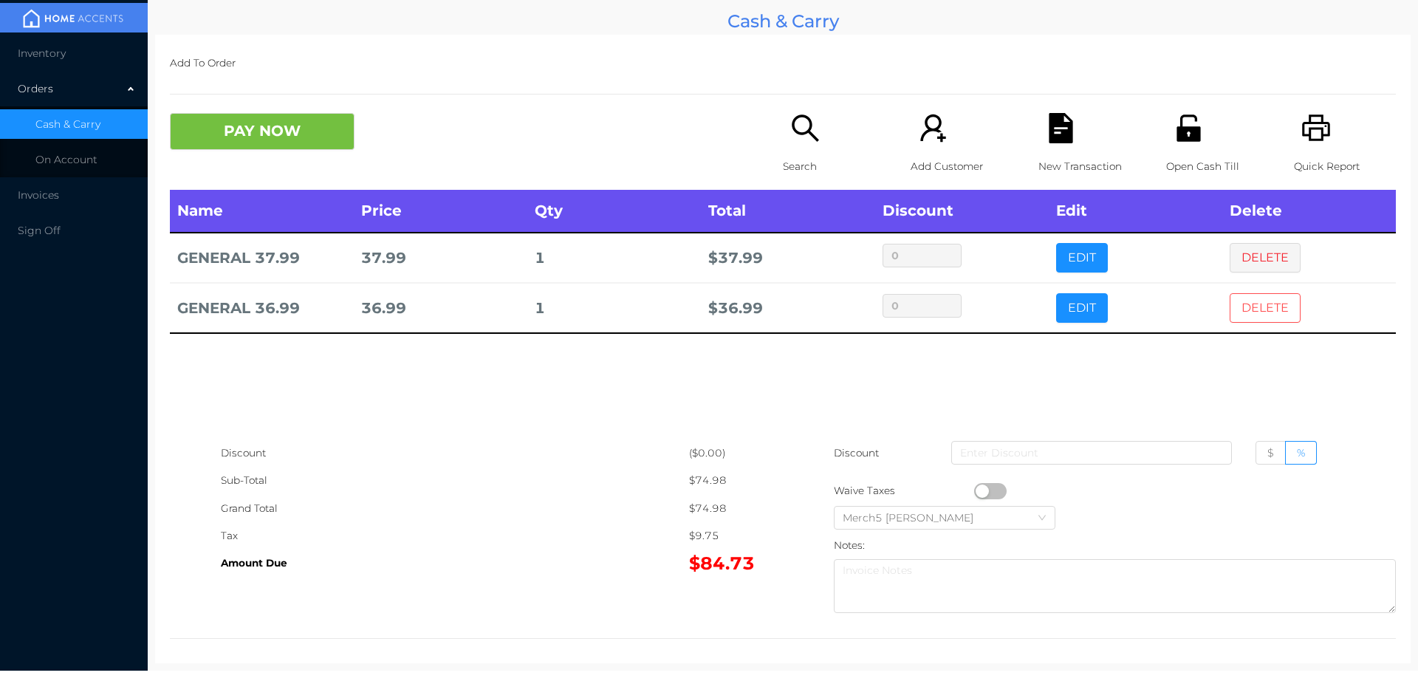
click at [1251, 308] on button "DELETE" at bounding box center [1265, 308] width 71 height 30
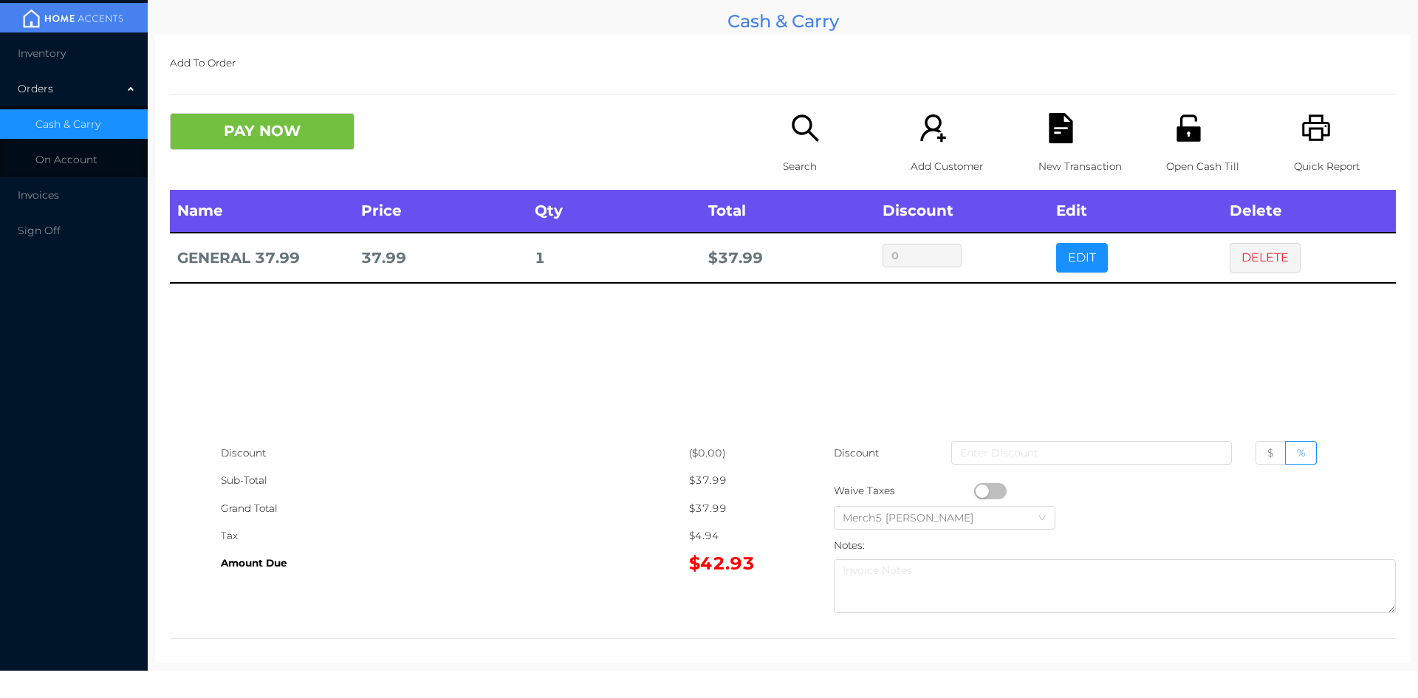
click at [803, 134] on icon "icon: search" at bounding box center [805, 128] width 30 height 30
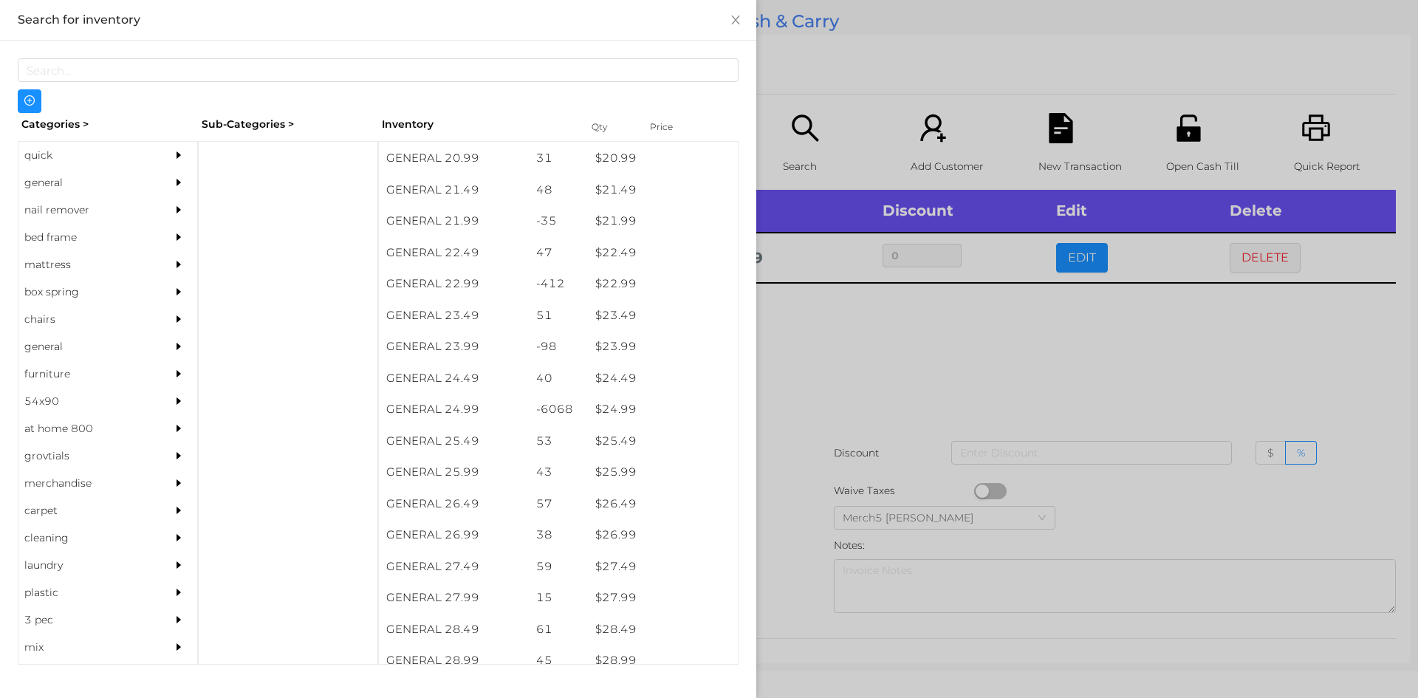
scroll to position [1654, 0]
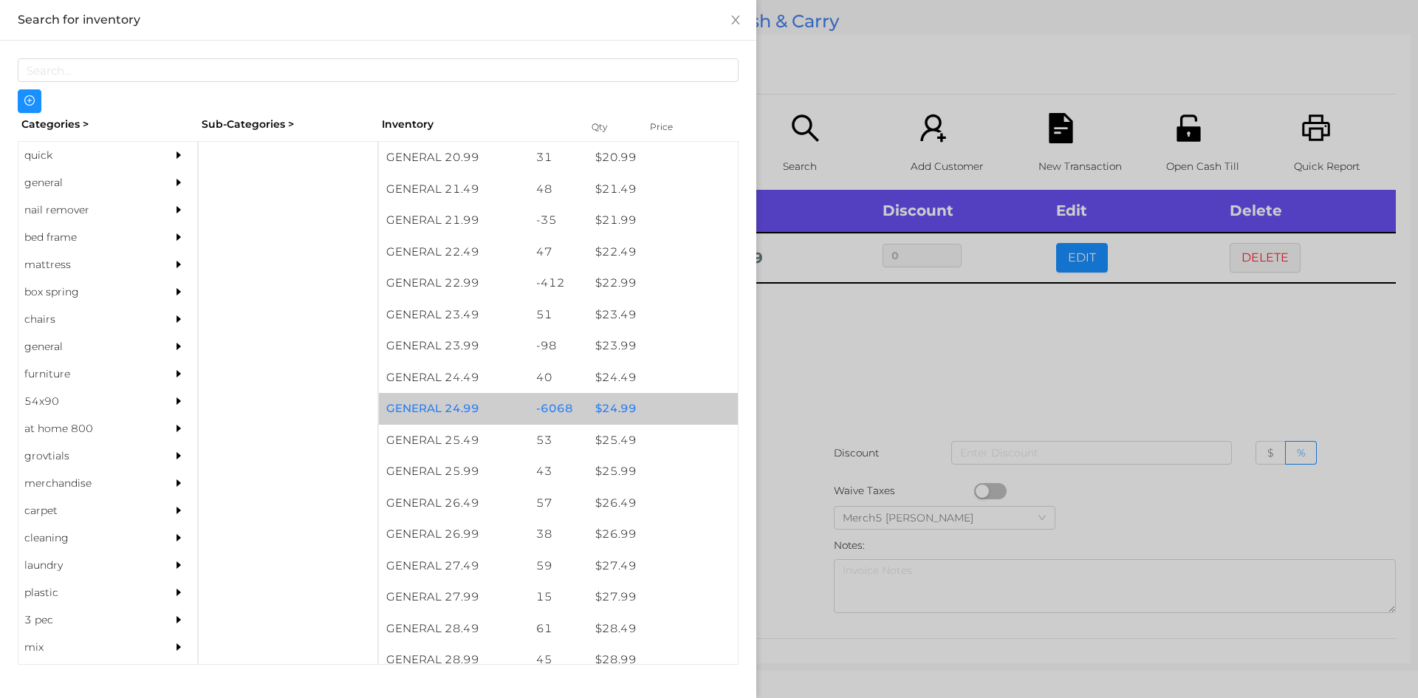
click at [611, 411] on div "$ 24.99" at bounding box center [663, 409] width 150 height 32
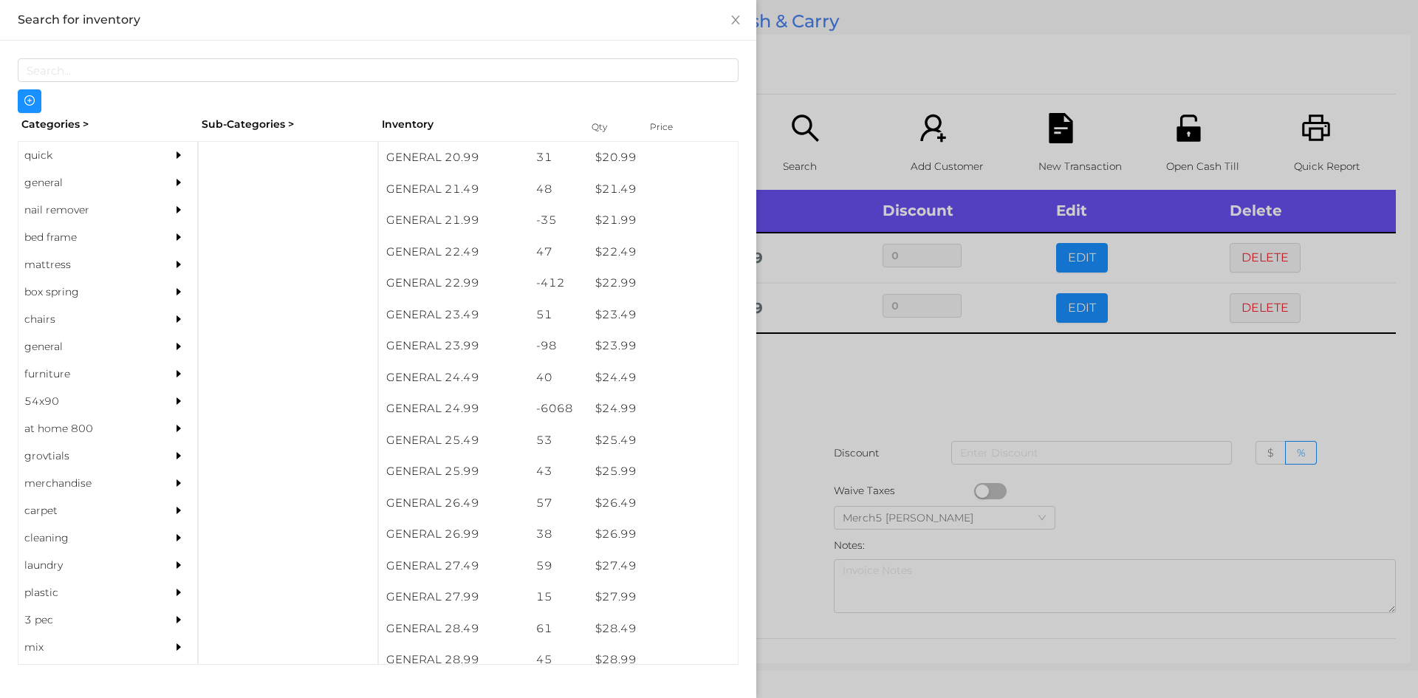
click at [823, 387] on div at bounding box center [709, 349] width 1418 height 698
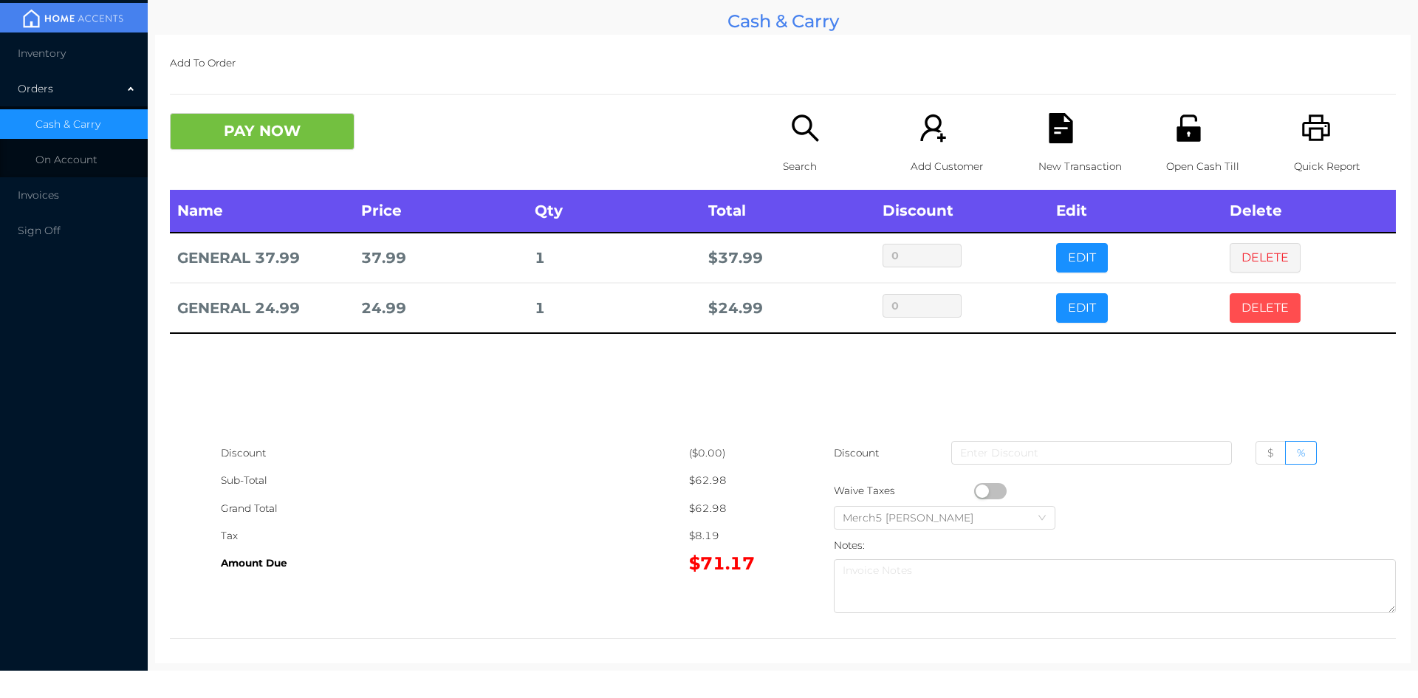
click at [1260, 311] on button "DELETE" at bounding box center [1265, 308] width 71 height 30
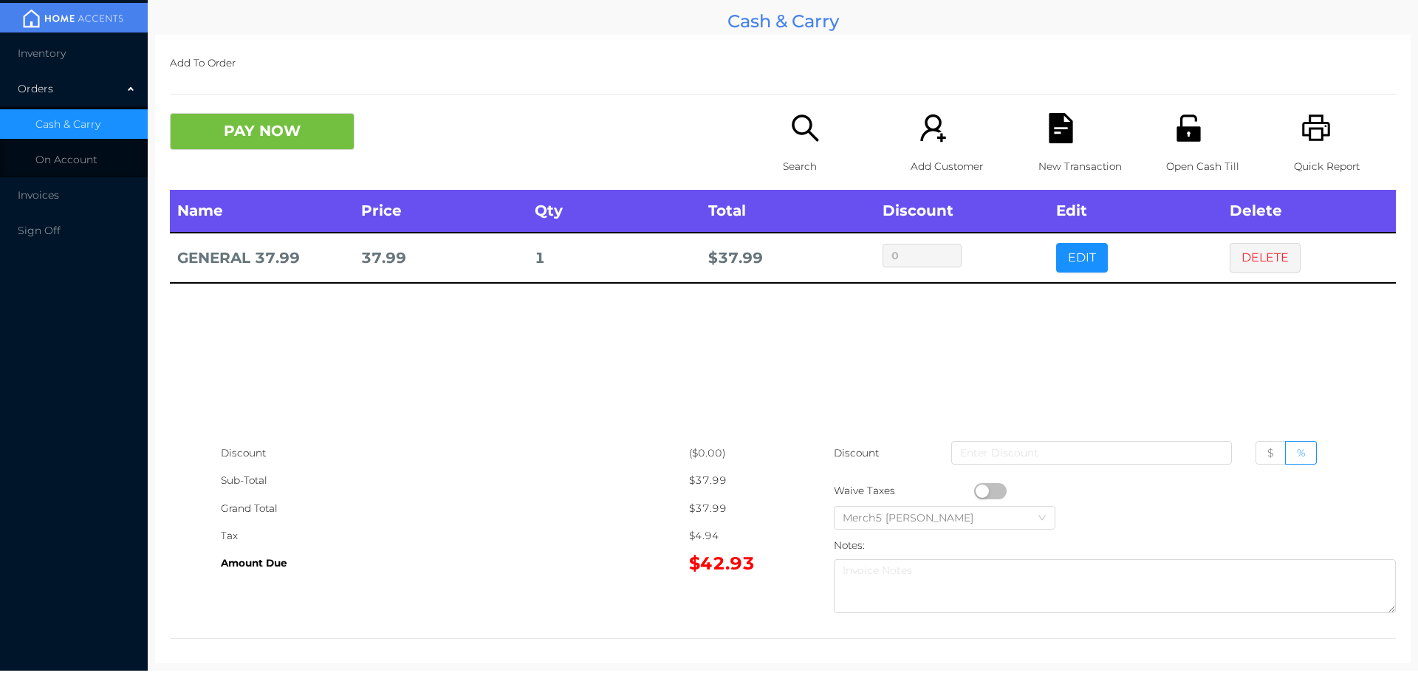
click at [807, 127] on icon "icon: search" at bounding box center [805, 128] width 30 height 30
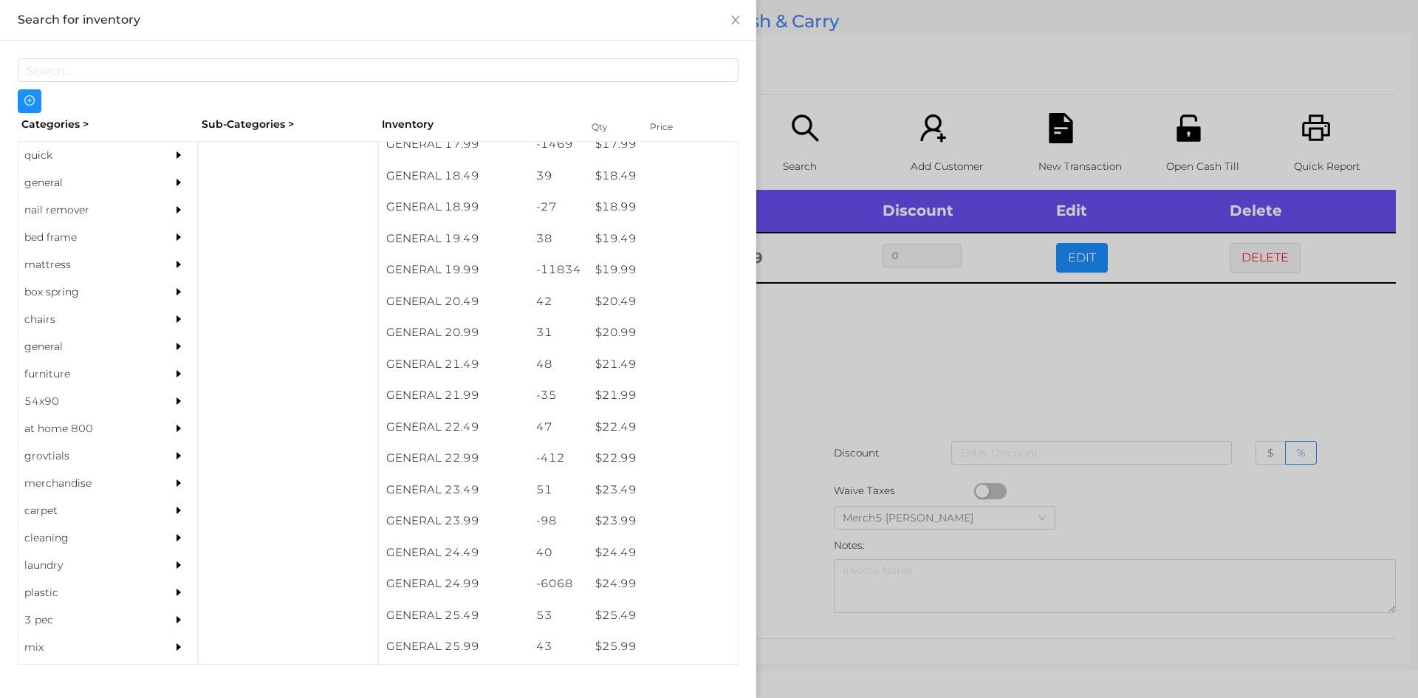
scroll to position [1480, 0]
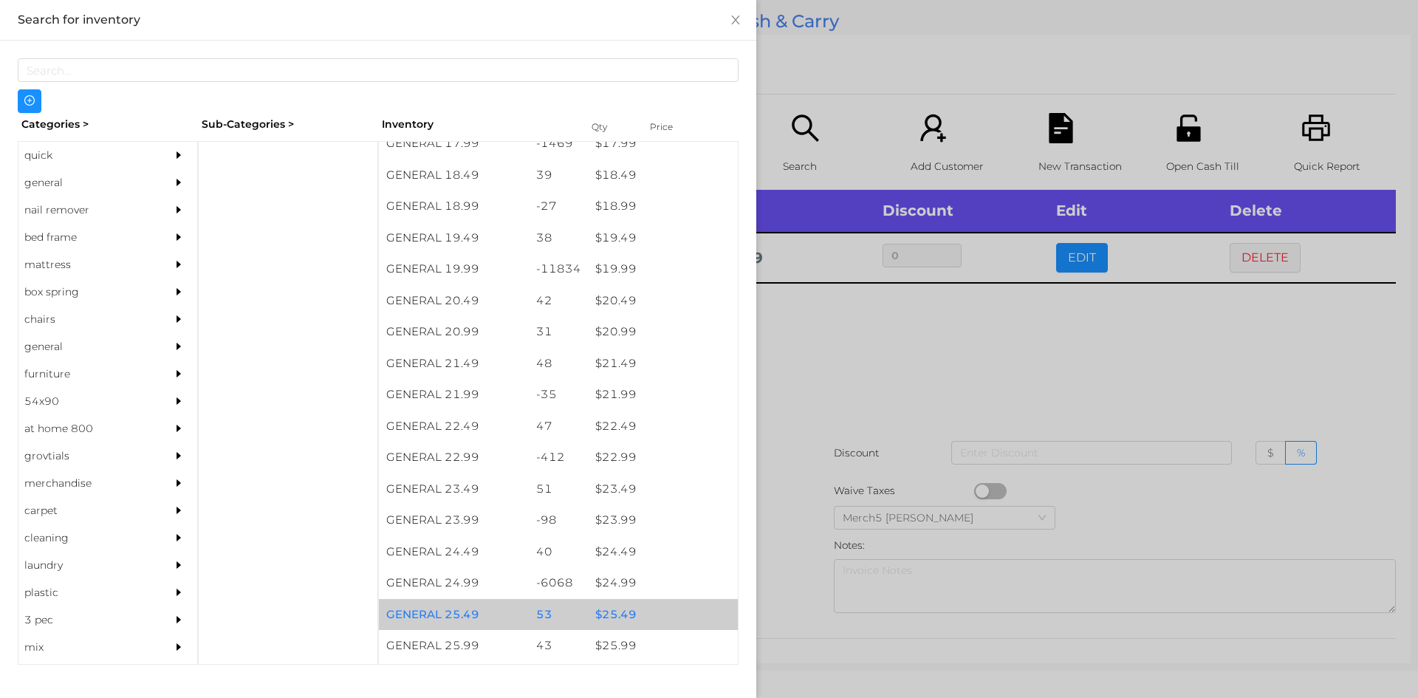
click at [613, 617] on div "$ 25.49" at bounding box center [663, 615] width 150 height 32
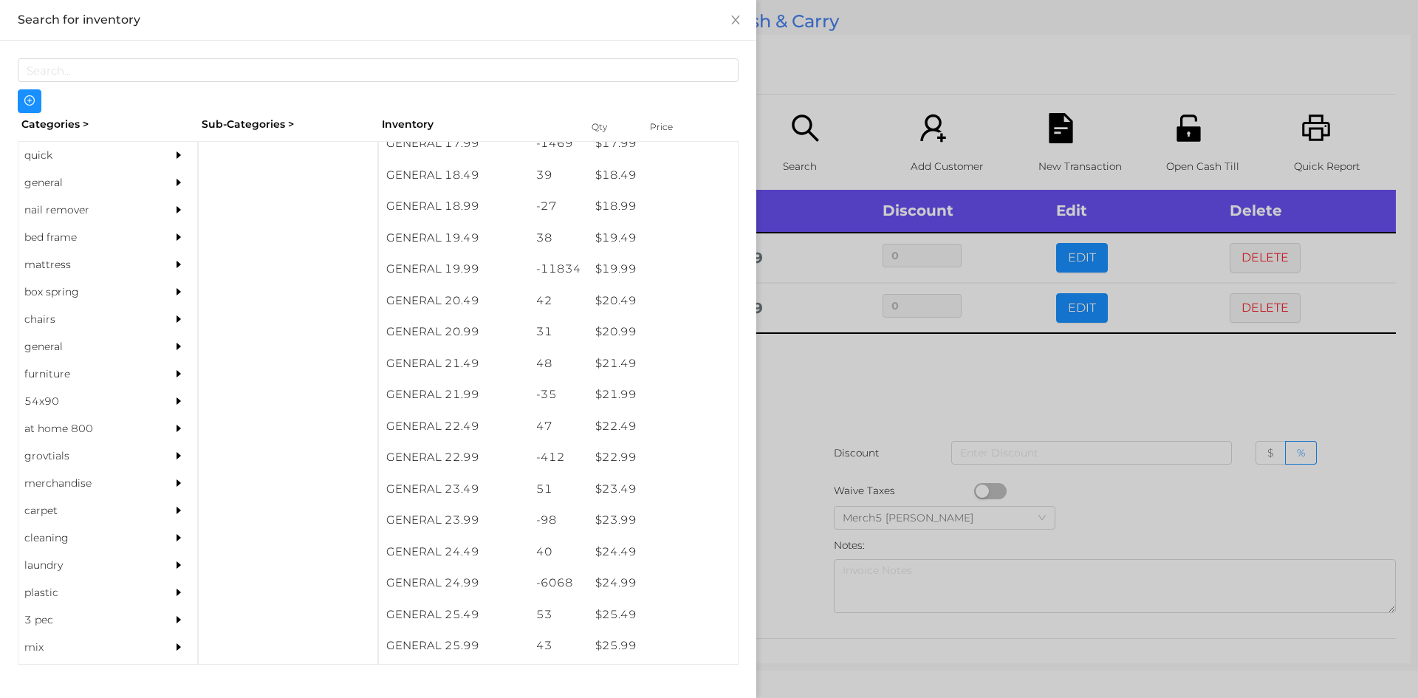
click at [810, 391] on div at bounding box center [709, 349] width 1418 height 698
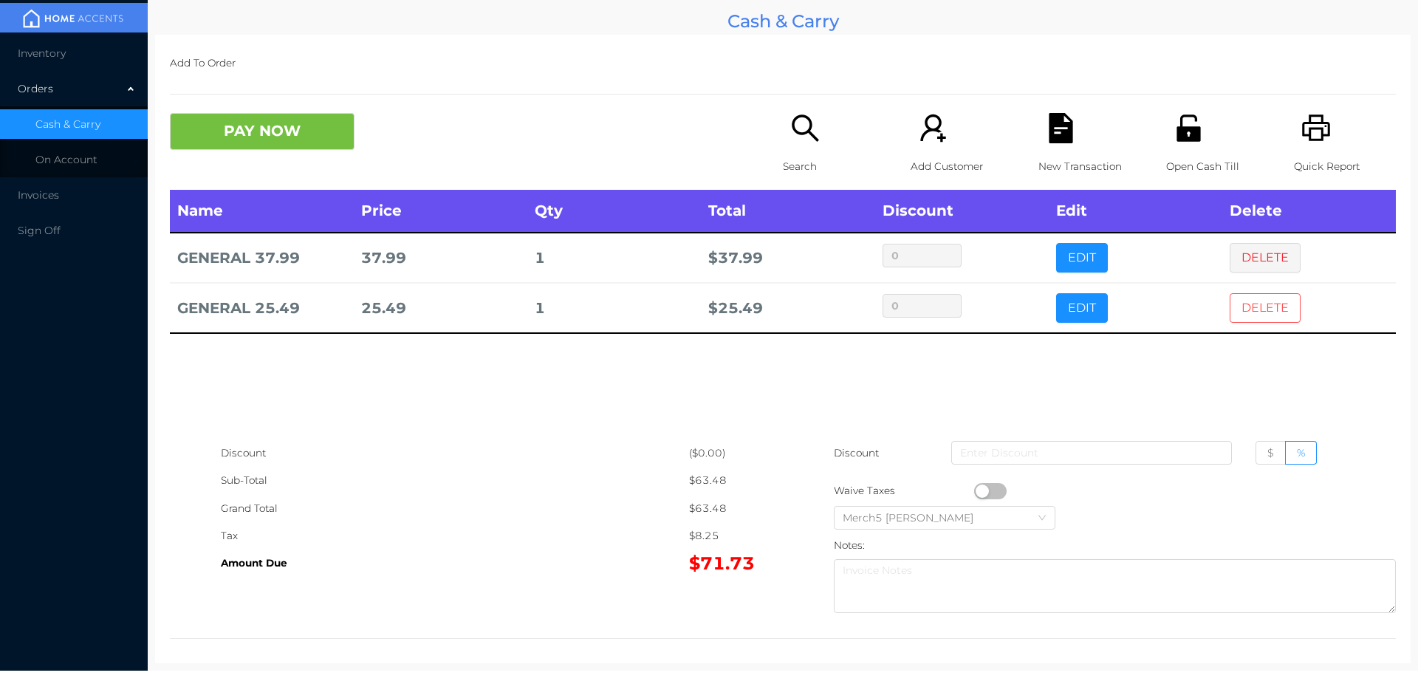
click at [1251, 310] on button "DELETE" at bounding box center [1265, 308] width 71 height 30
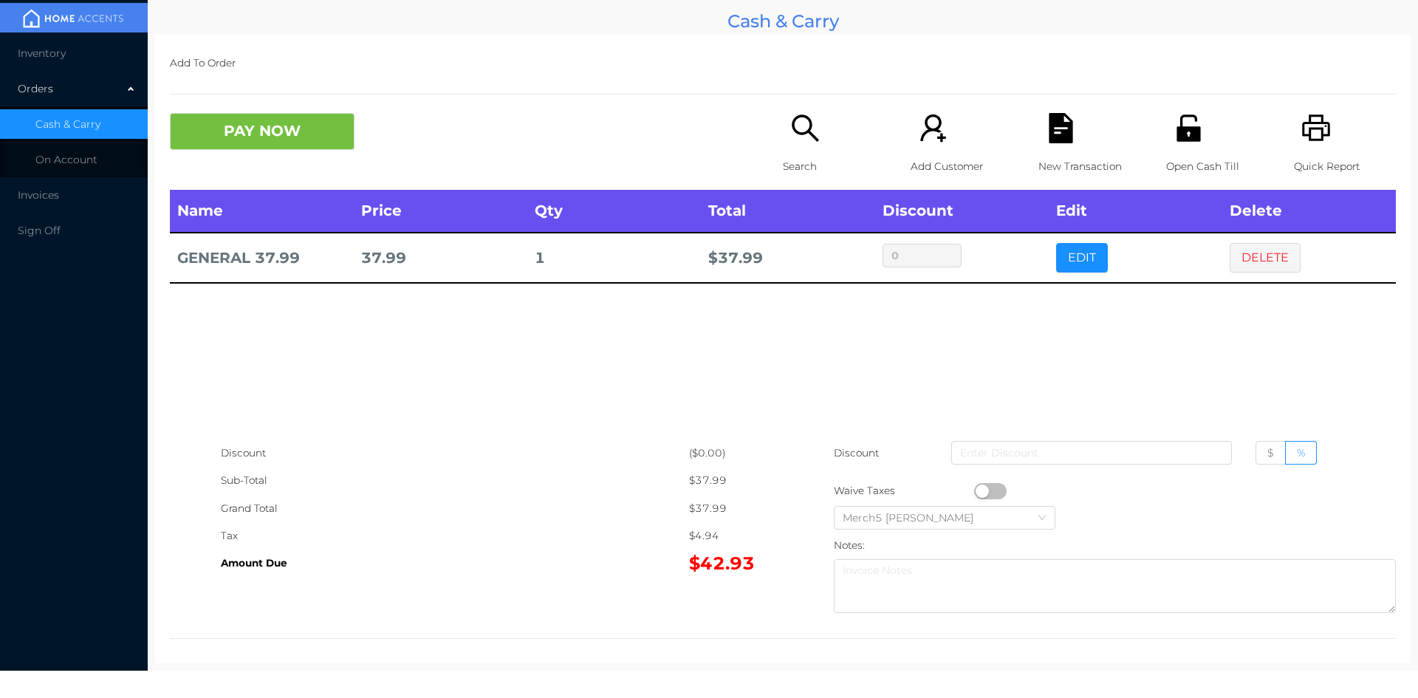
click at [792, 128] on icon "icon: search" at bounding box center [805, 128] width 30 height 30
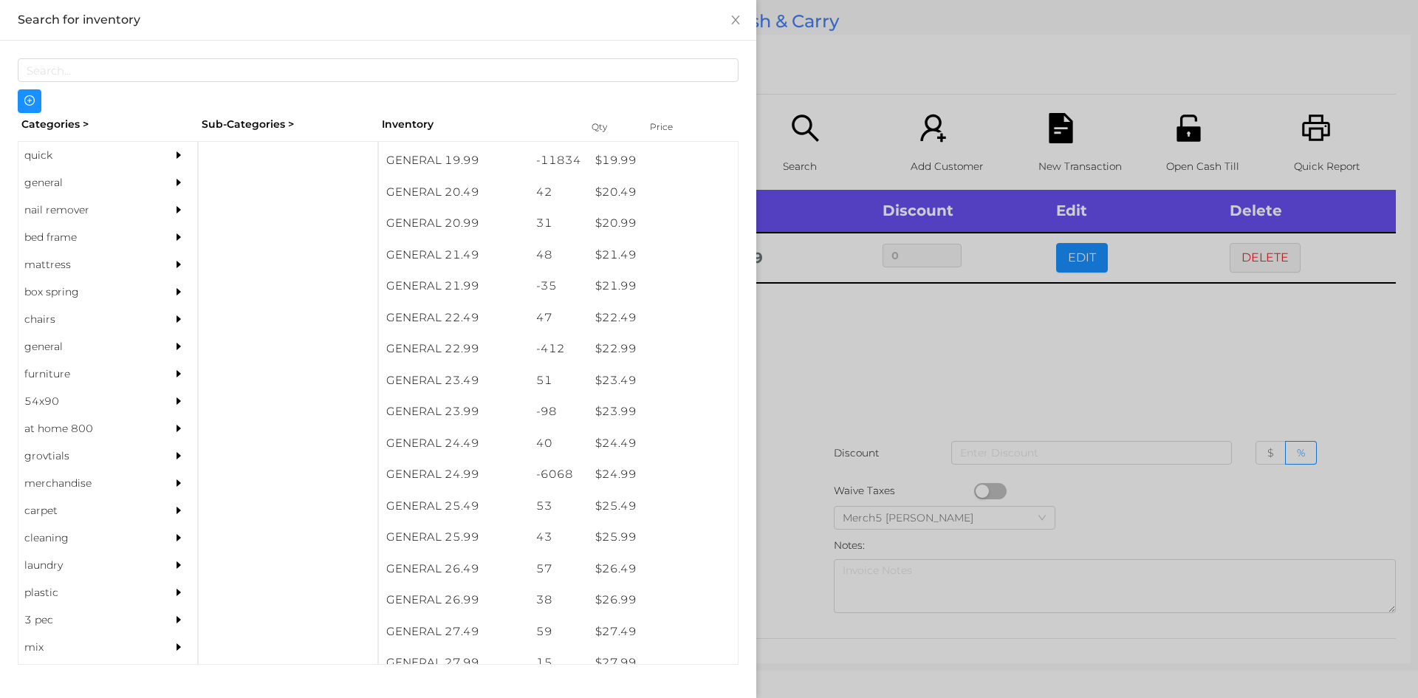
scroll to position [1591, 0]
click at [609, 535] on div "$ 25.99" at bounding box center [663, 534] width 150 height 32
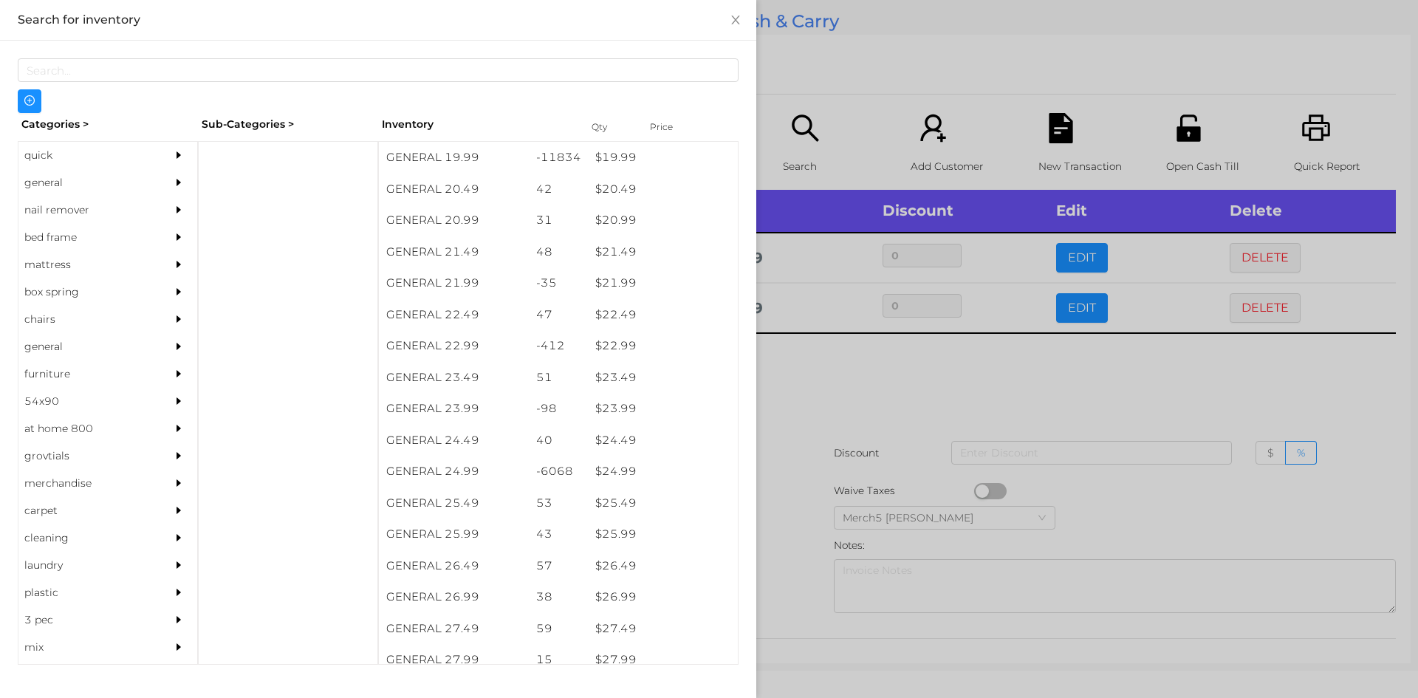
click at [819, 374] on div at bounding box center [709, 349] width 1418 height 698
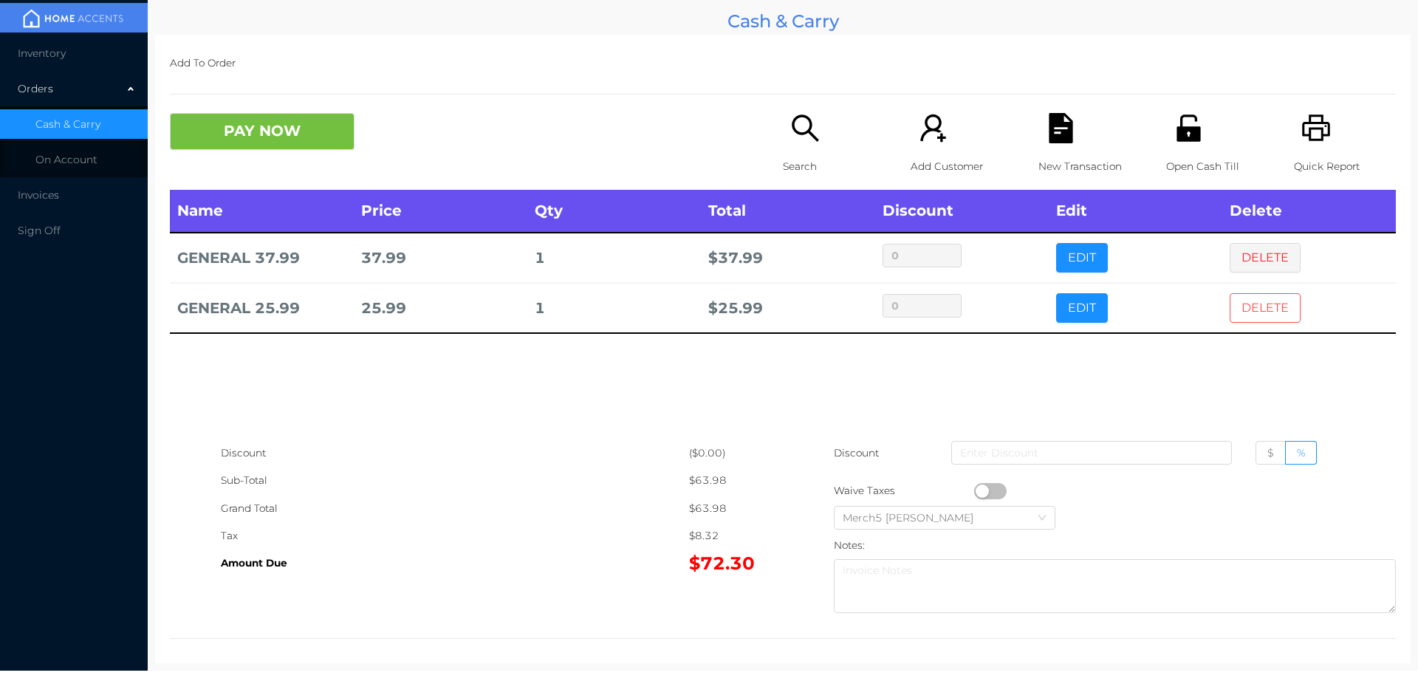
click at [1258, 309] on button "DELETE" at bounding box center [1265, 308] width 71 height 30
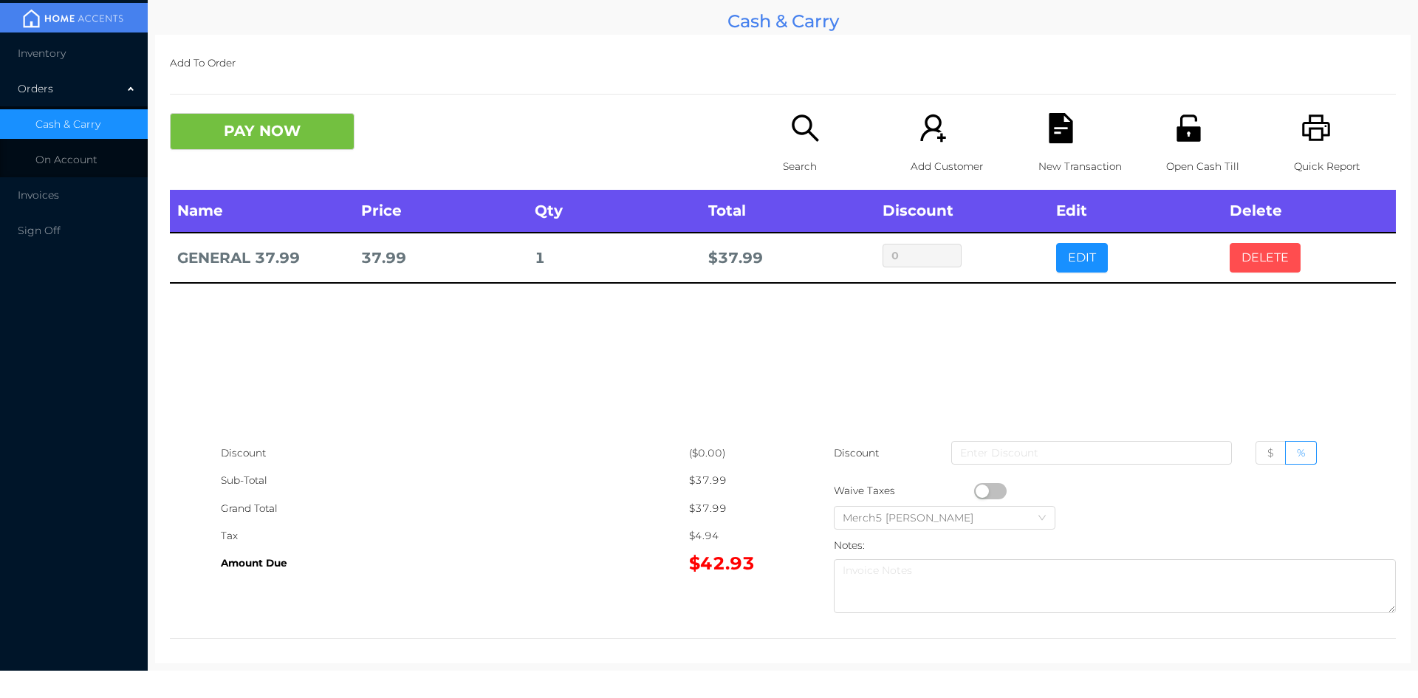
click at [1268, 255] on button "DELETE" at bounding box center [1265, 258] width 71 height 30
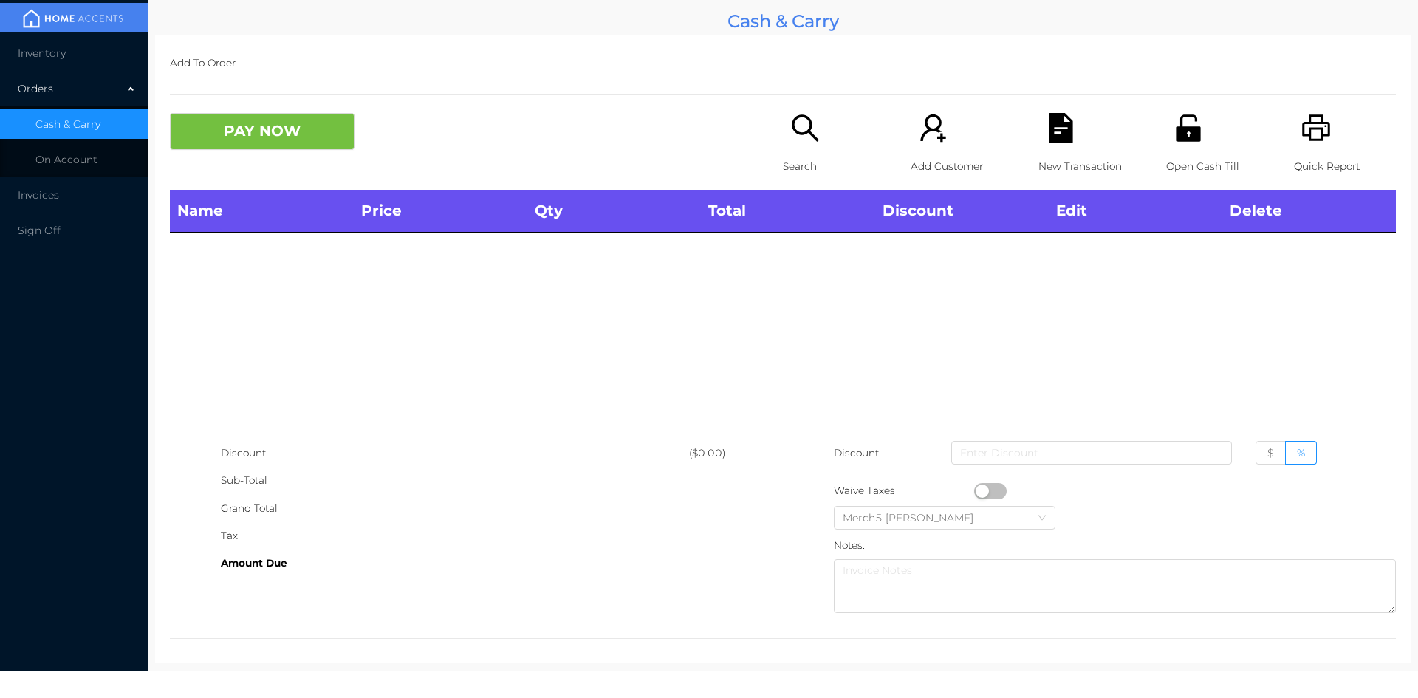
click at [798, 126] on icon "icon: search" at bounding box center [805, 128] width 30 height 30
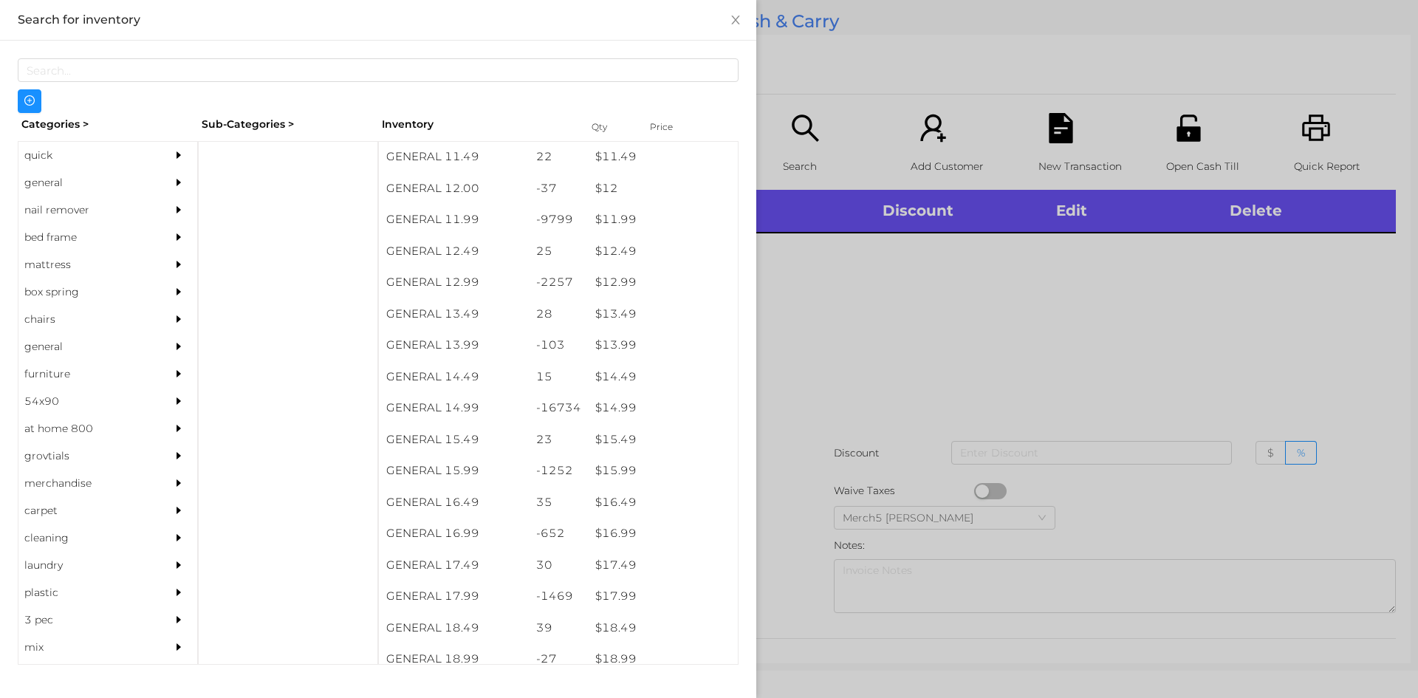
scroll to position [1039, 0]
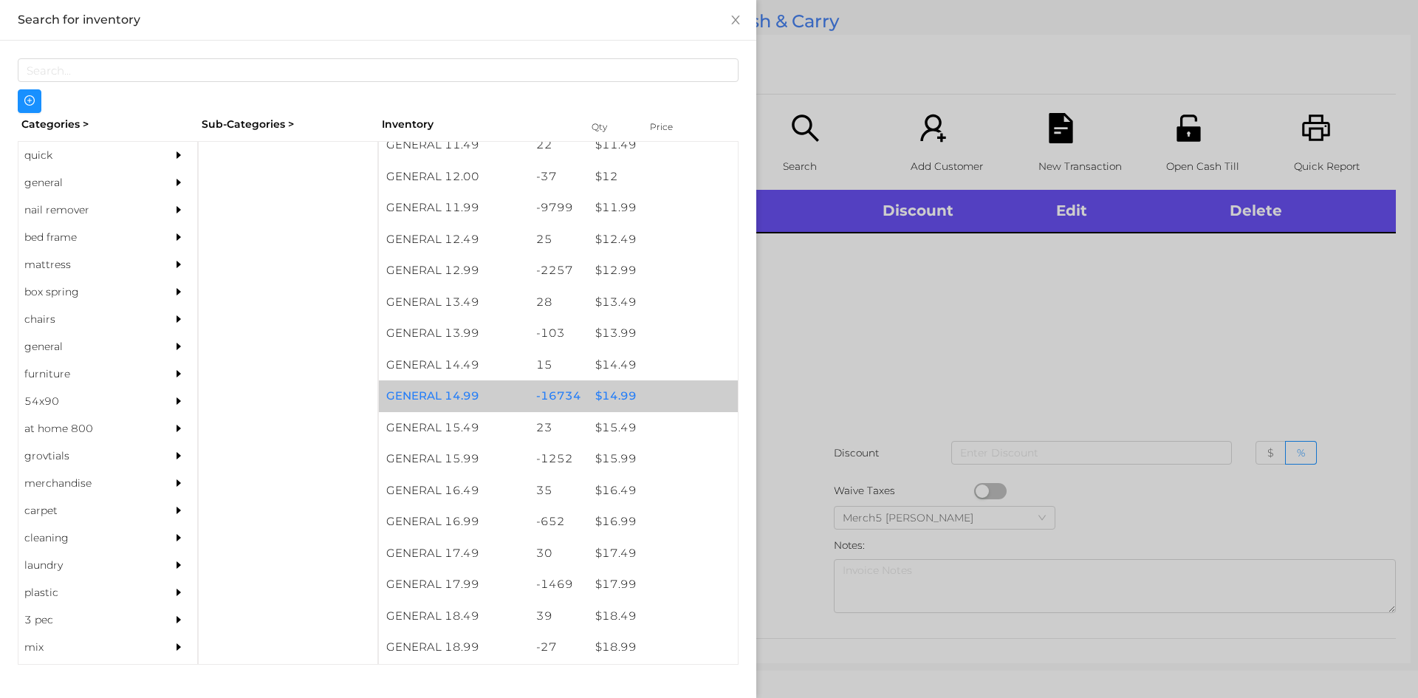
click at [612, 402] on div "$ 14.99" at bounding box center [663, 396] width 150 height 32
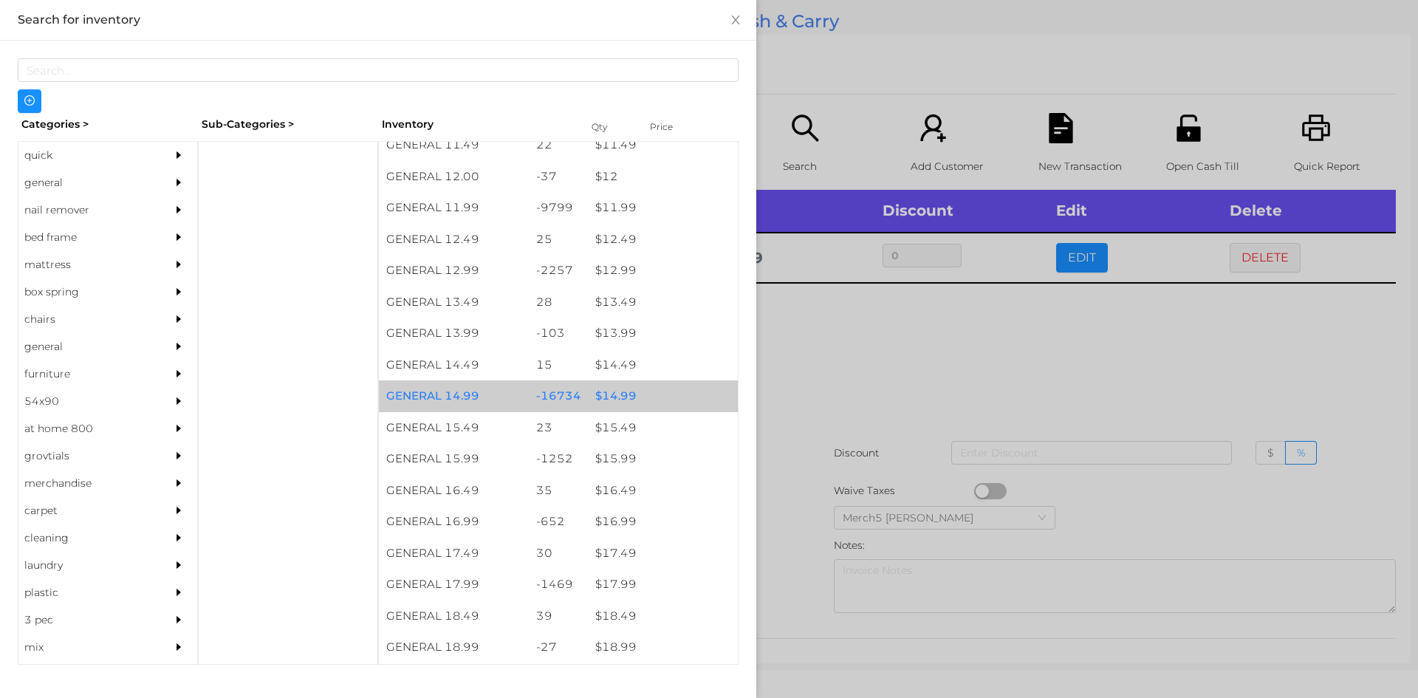
click at [614, 403] on div "$ 14.99" at bounding box center [663, 396] width 150 height 32
click at [606, 401] on div "$ 14.99" at bounding box center [663, 396] width 150 height 32
click at [608, 397] on div "$ 14.99" at bounding box center [663, 396] width 150 height 32
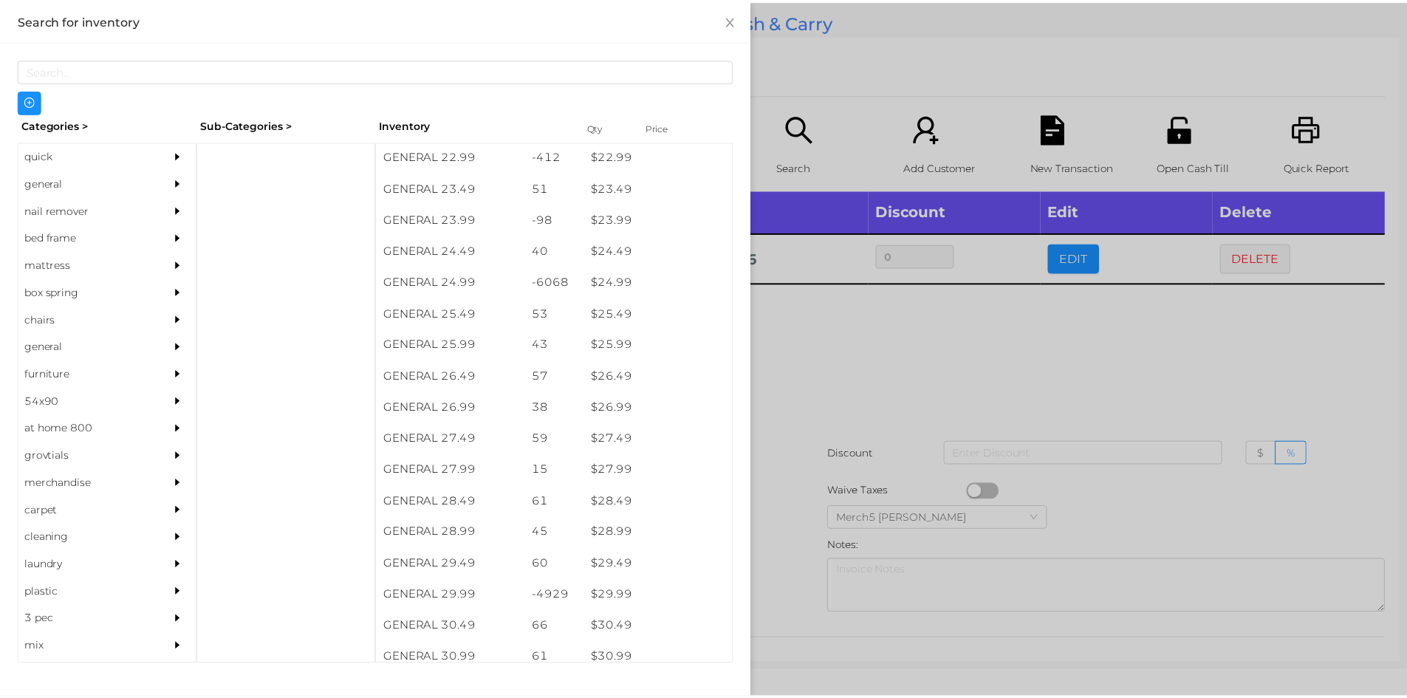
scroll to position [1783, 0]
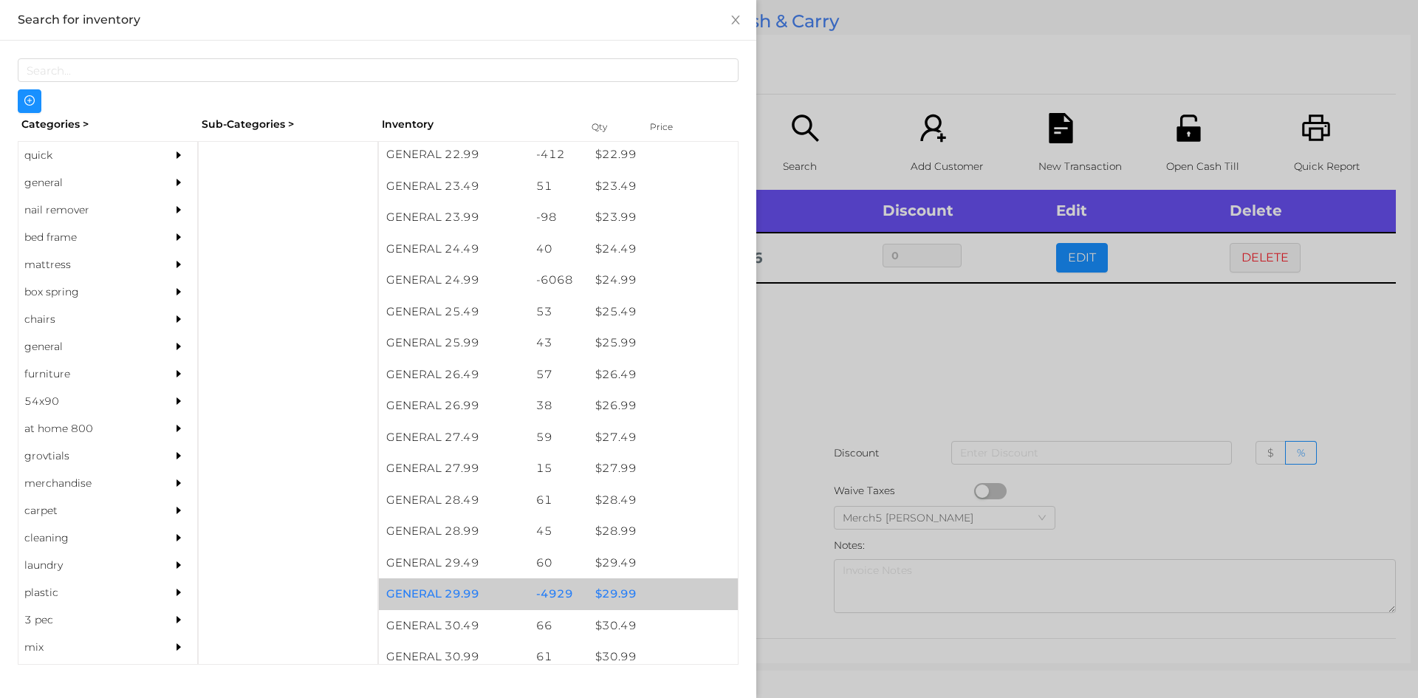
click at [618, 594] on div "$ 29.99" at bounding box center [663, 594] width 150 height 32
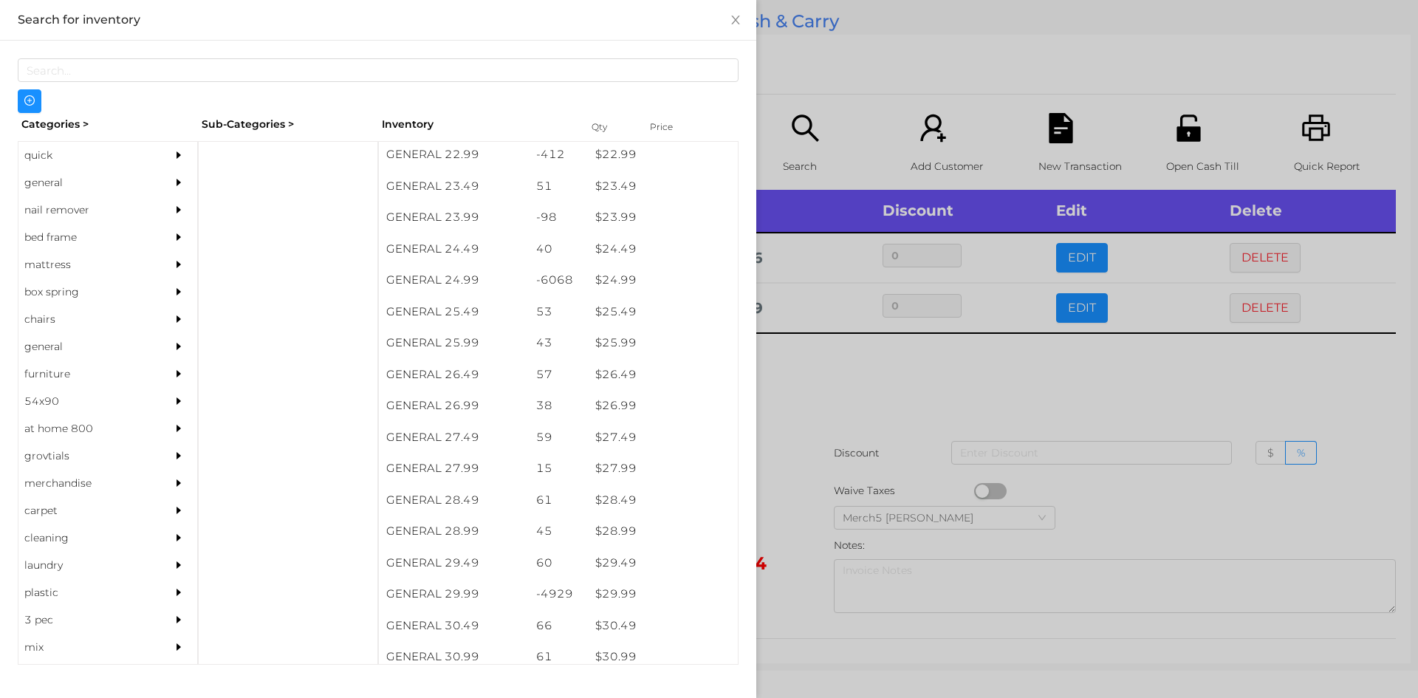
click at [840, 384] on div at bounding box center [709, 349] width 1418 height 698
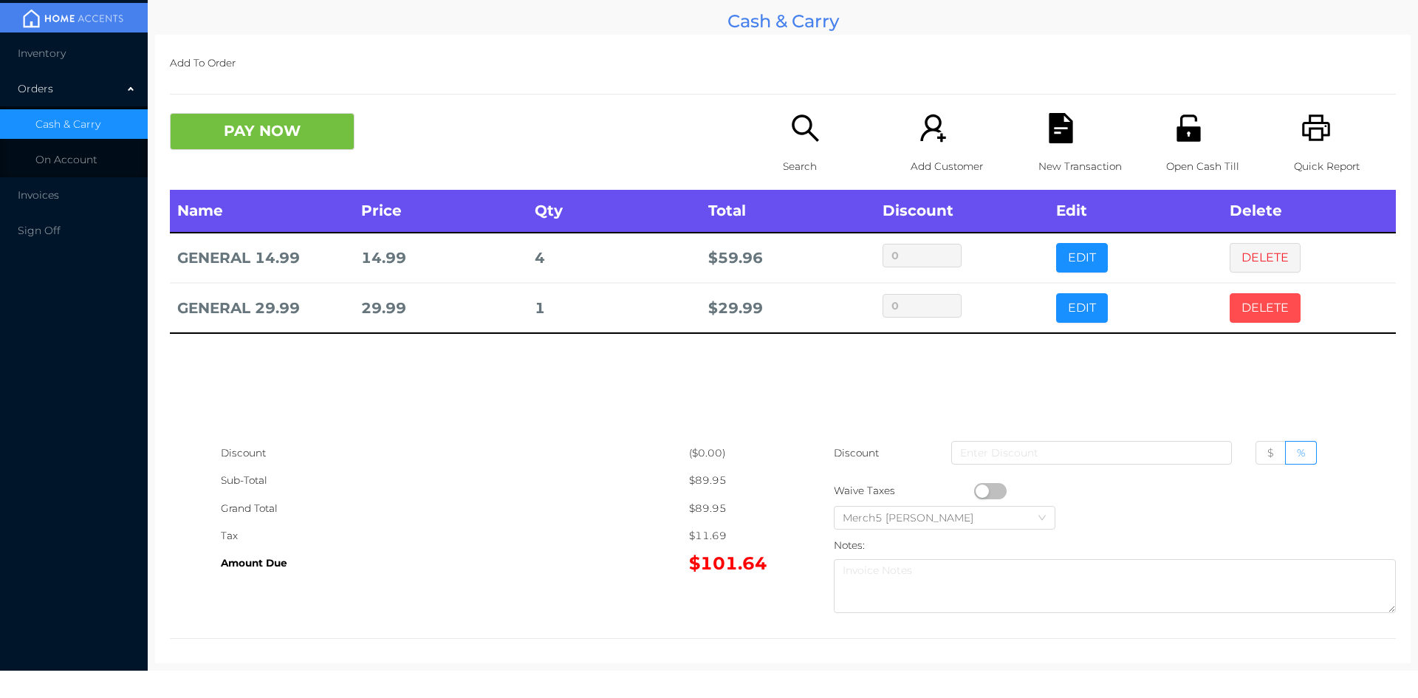
click at [1245, 303] on button "DELETE" at bounding box center [1265, 308] width 71 height 30
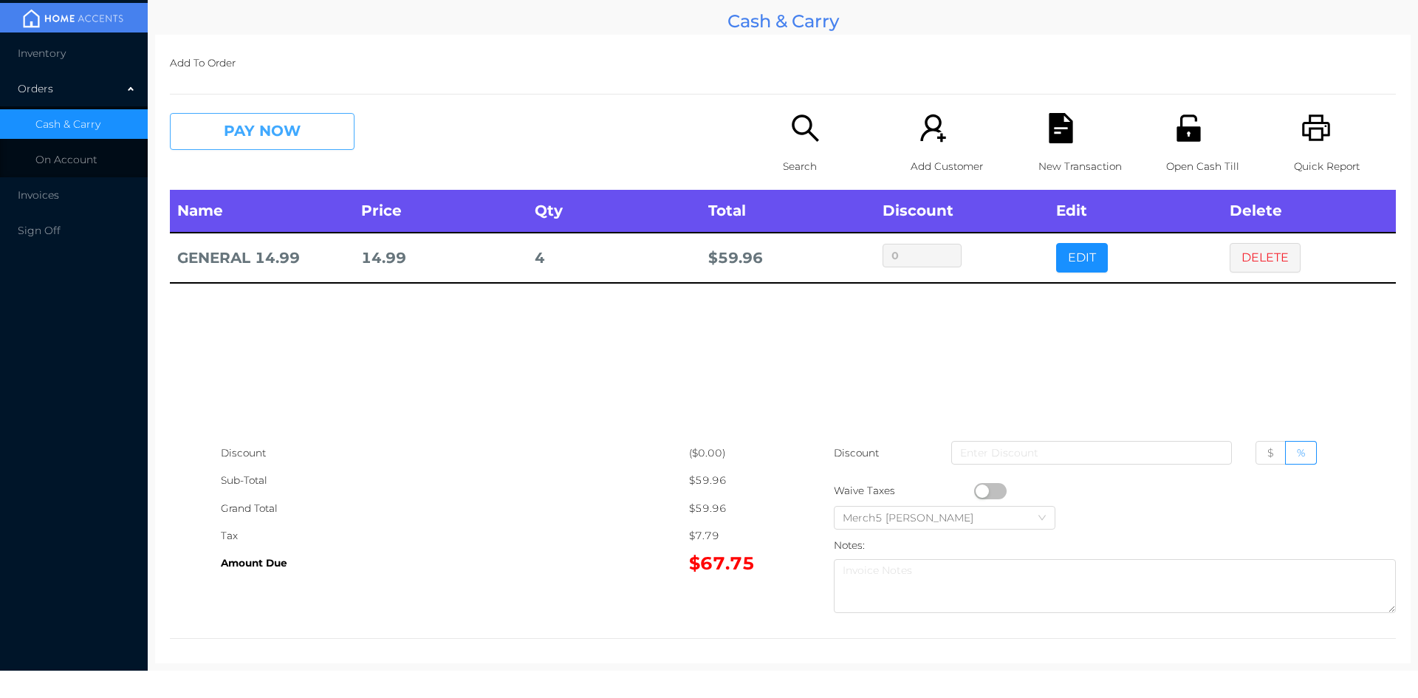
click at [324, 125] on button "PAY NOW" at bounding box center [262, 131] width 185 height 37
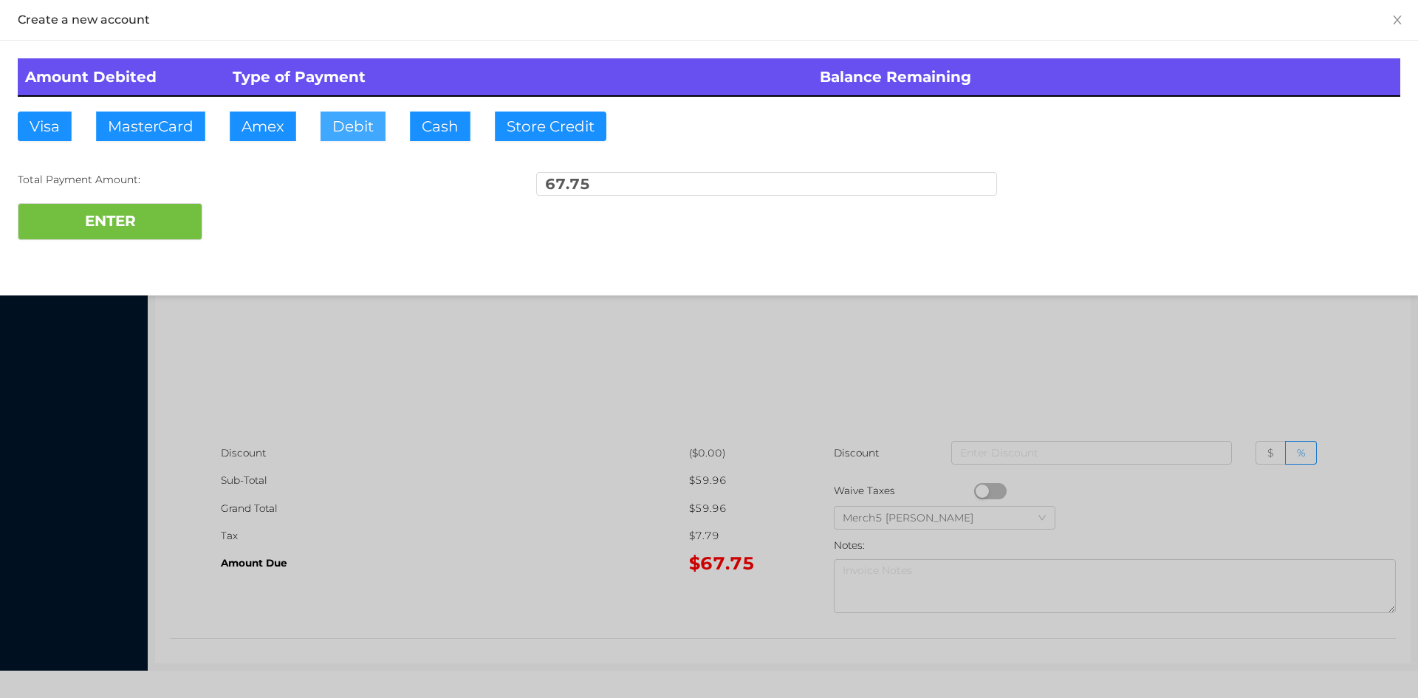
click at [355, 115] on button "Debit" at bounding box center [352, 127] width 65 height 30
click at [148, 223] on button "ENTER" at bounding box center [110, 221] width 185 height 37
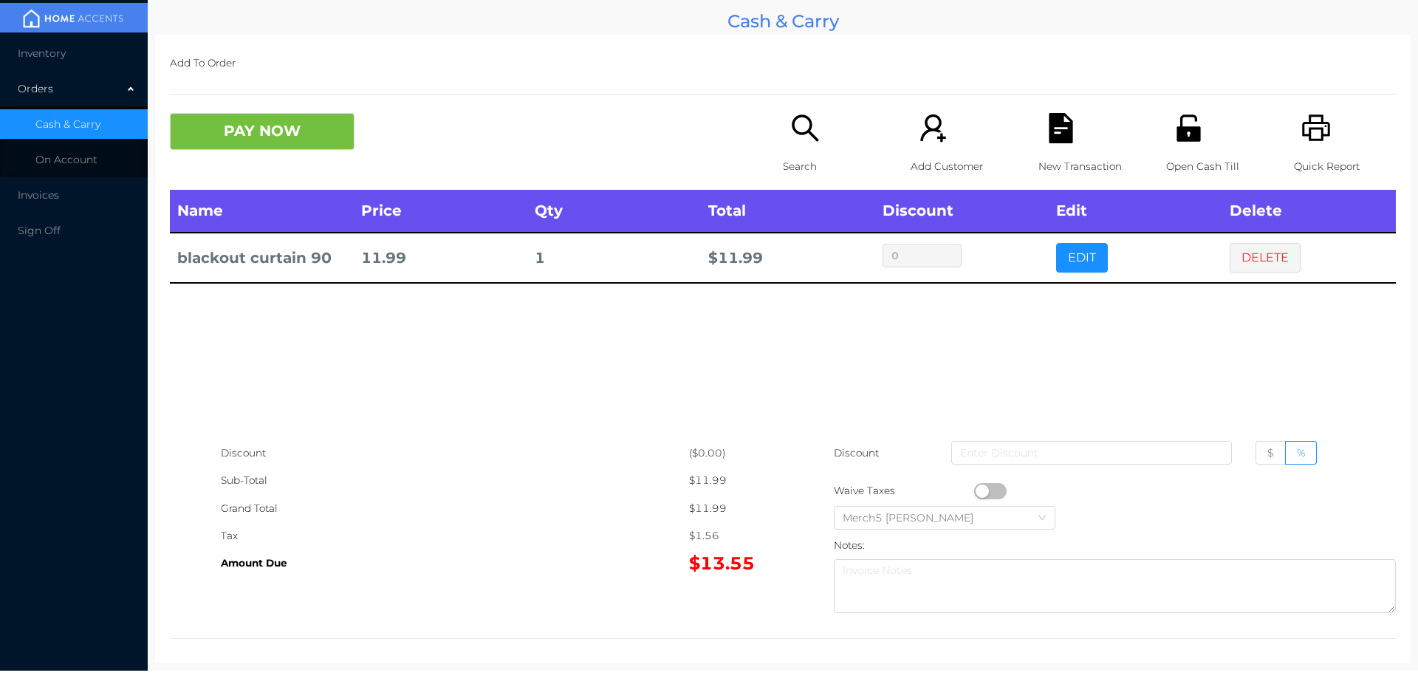
click at [1253, 261] on button "DELETE" at bounding box center [1265, 258] width 71 height 30
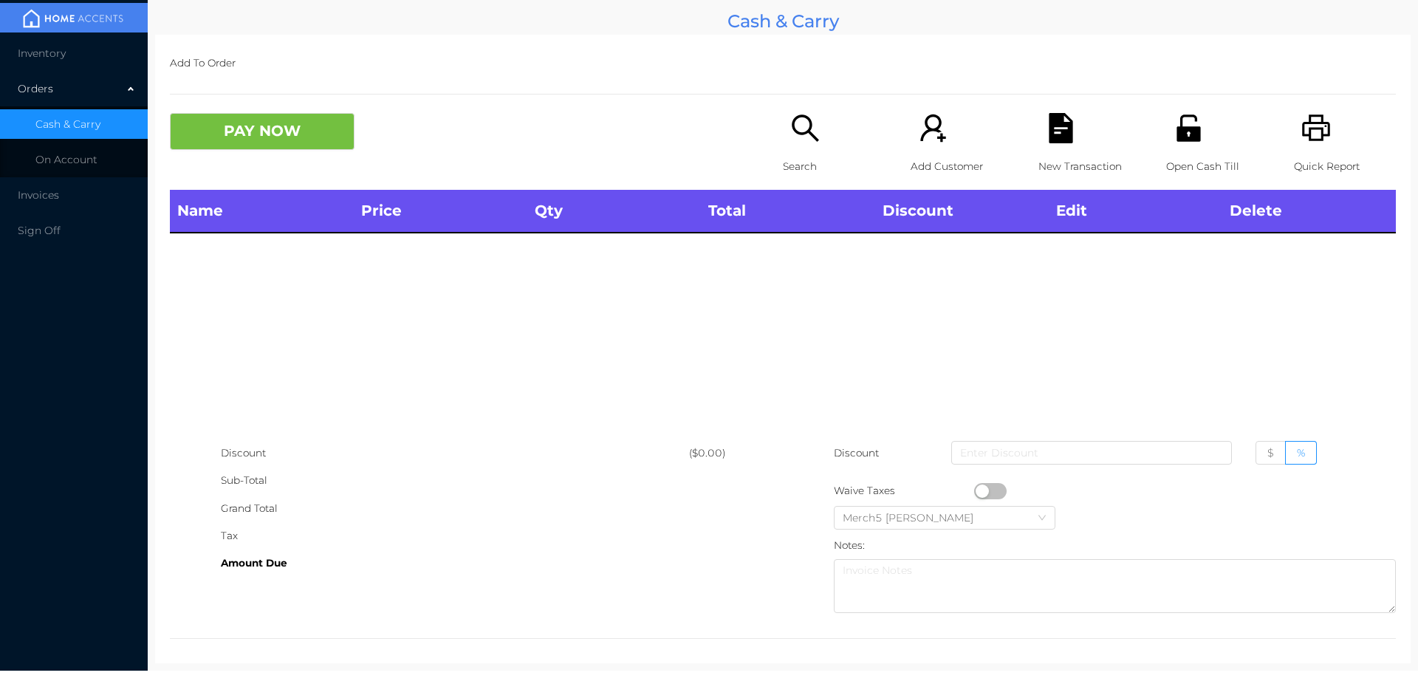
click at [30, 89] on div "Orders" at bounding box center [74, 89] width 148 height 30
click at [44, 58] on span "Inventory" at bounding box center [42, 53] width 48 height 13
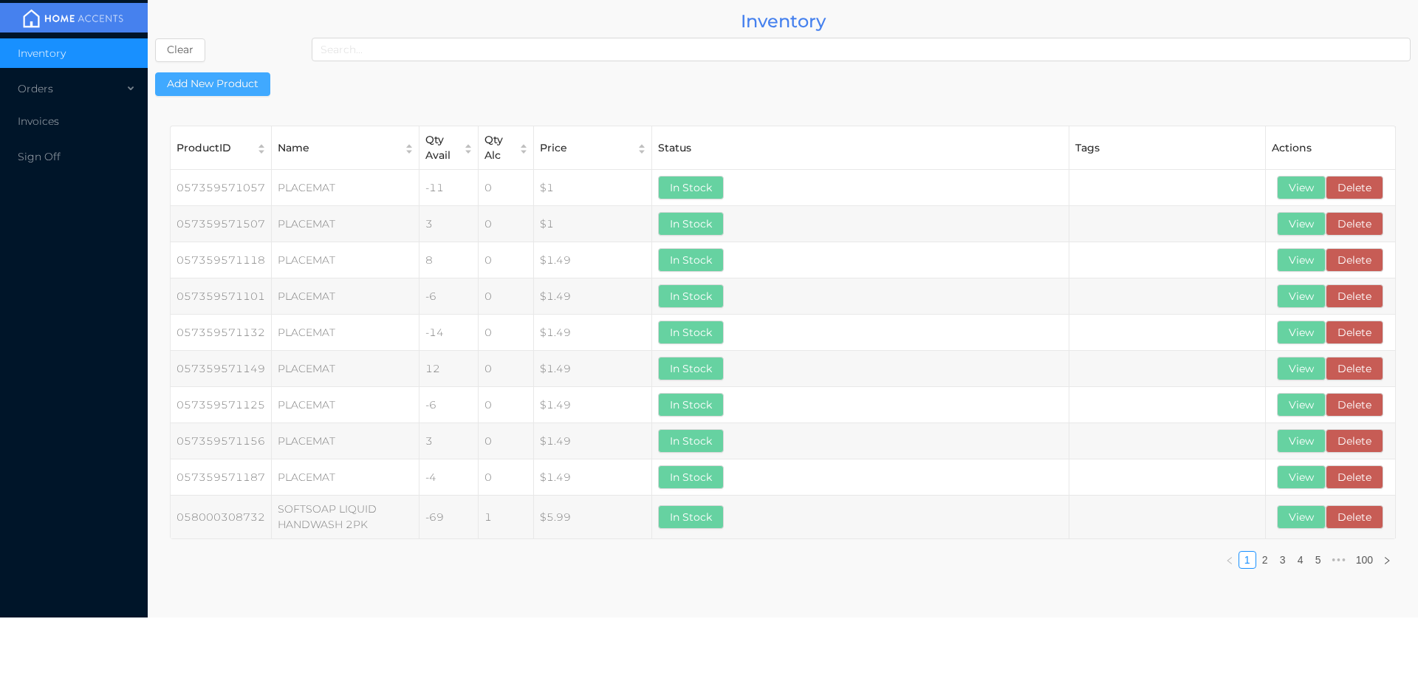
click at [225, 87] on button "Add New Product" at bounding box center [212, 84] width 115 height 24
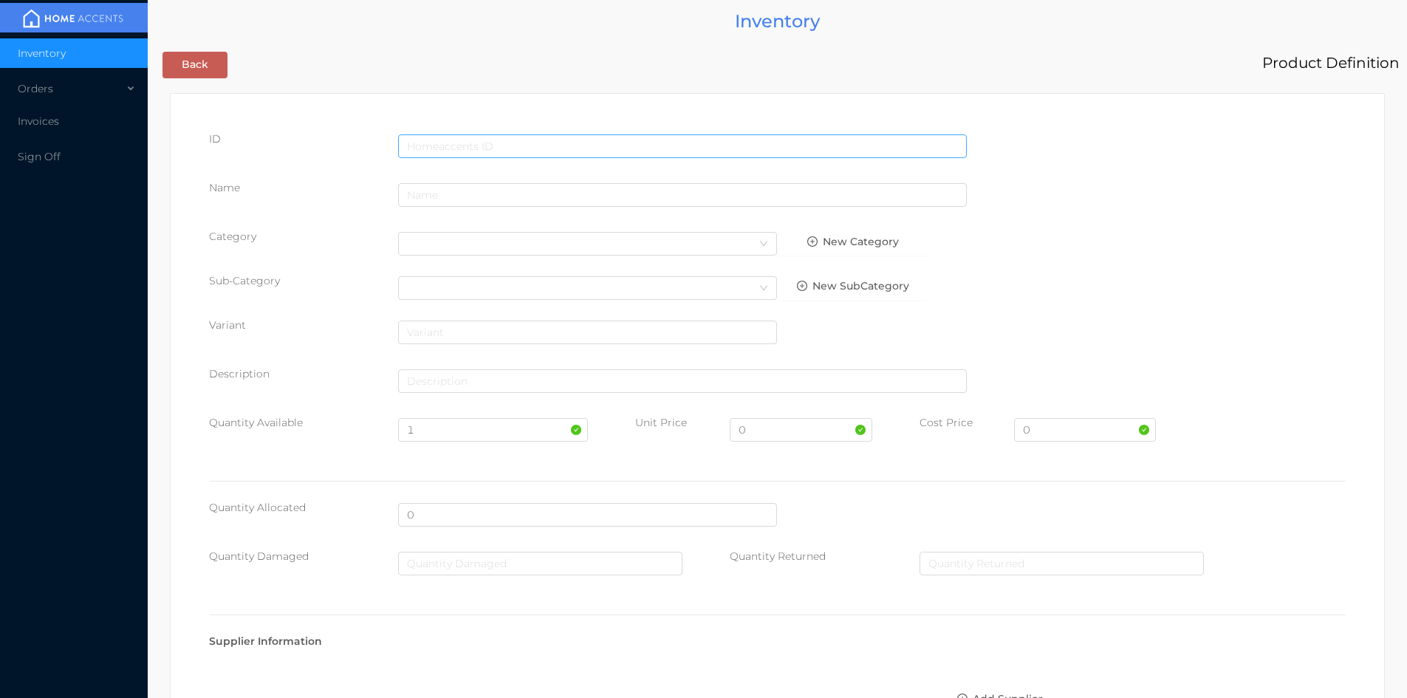
click at [462, 142] on input "text" at bounding box center [682, 146] width 569 height 24
type input "649985257193"
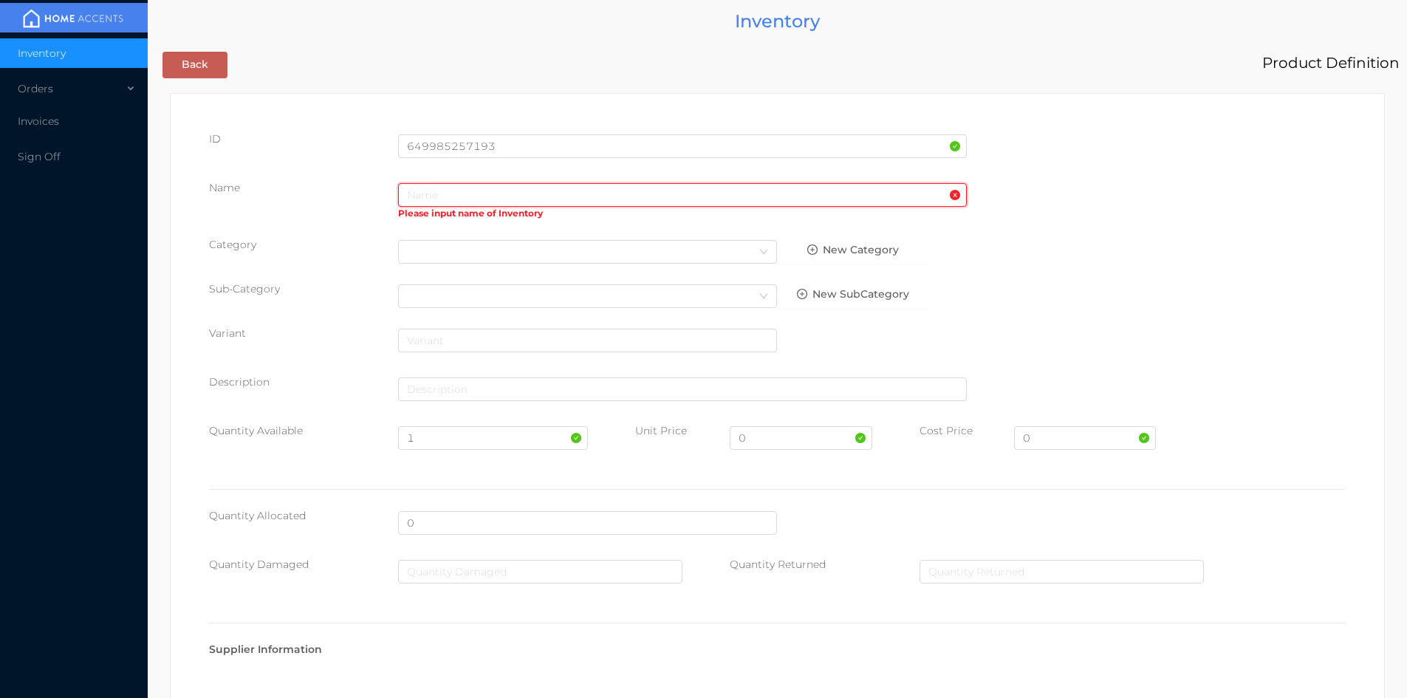
click at [428, 198] on input "text" at bounding box center [682, 195] width 569 height 24
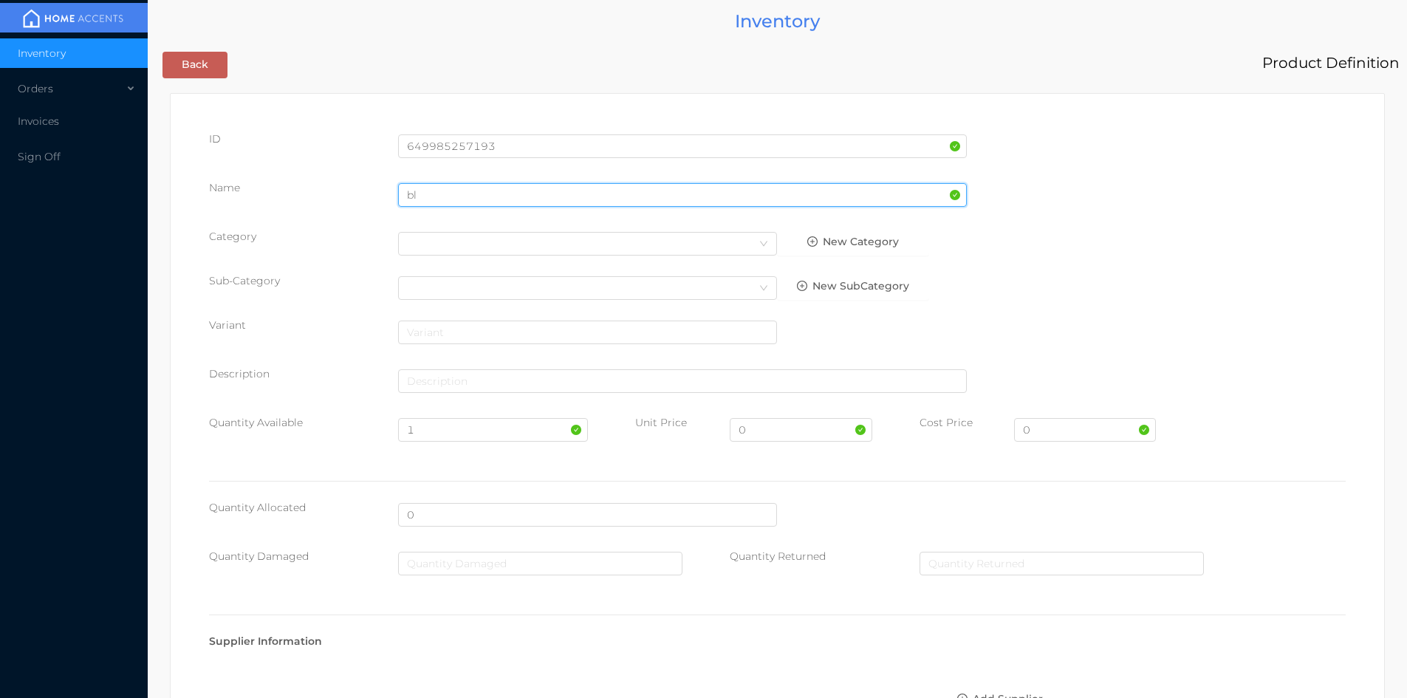
type input "b"
type input "blackout curtain 90"
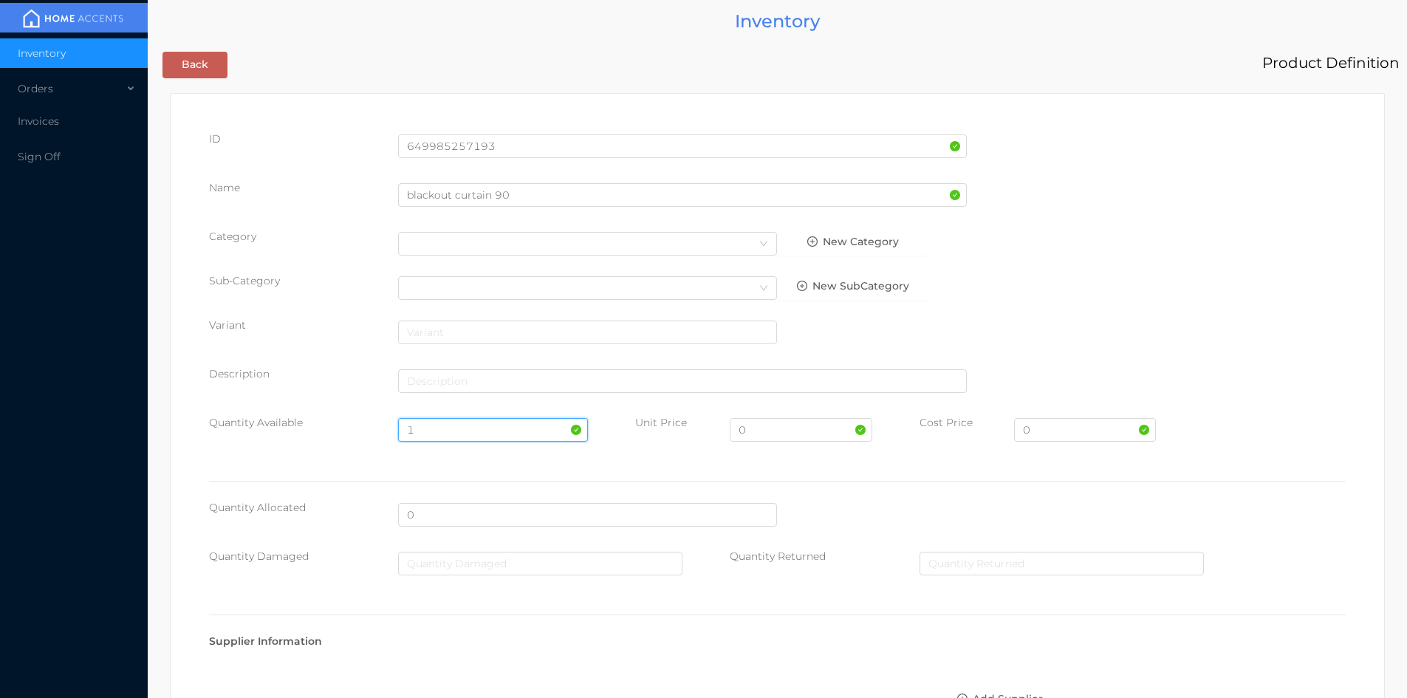
click at [458, 430] on input "1" at bounding box center [492, 430] width 189 height 24
type input "12"
click at [779, 437] on input "0" at bounding box center [801, 430] width 142 height 24
click at [747, 431] on input "014.99" at bounding box center [801, 430] width 142 height 24
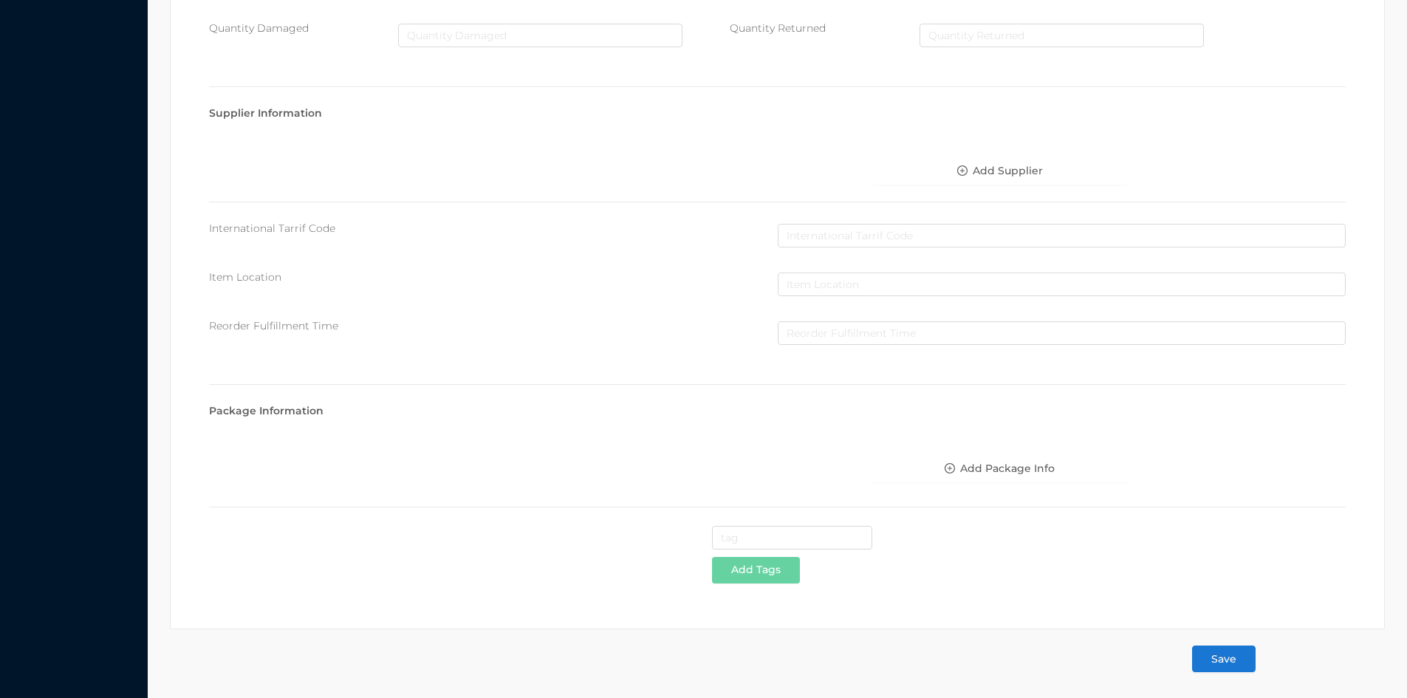
scroll to position [529, 0]
type input "14.99"
click at [1218, 656] on button "Save" at bounding box center [1224, 658] width 64 height 27
click at [1218, 655] on button "Save" at bounding box center [1224, 658] width 64 height 27
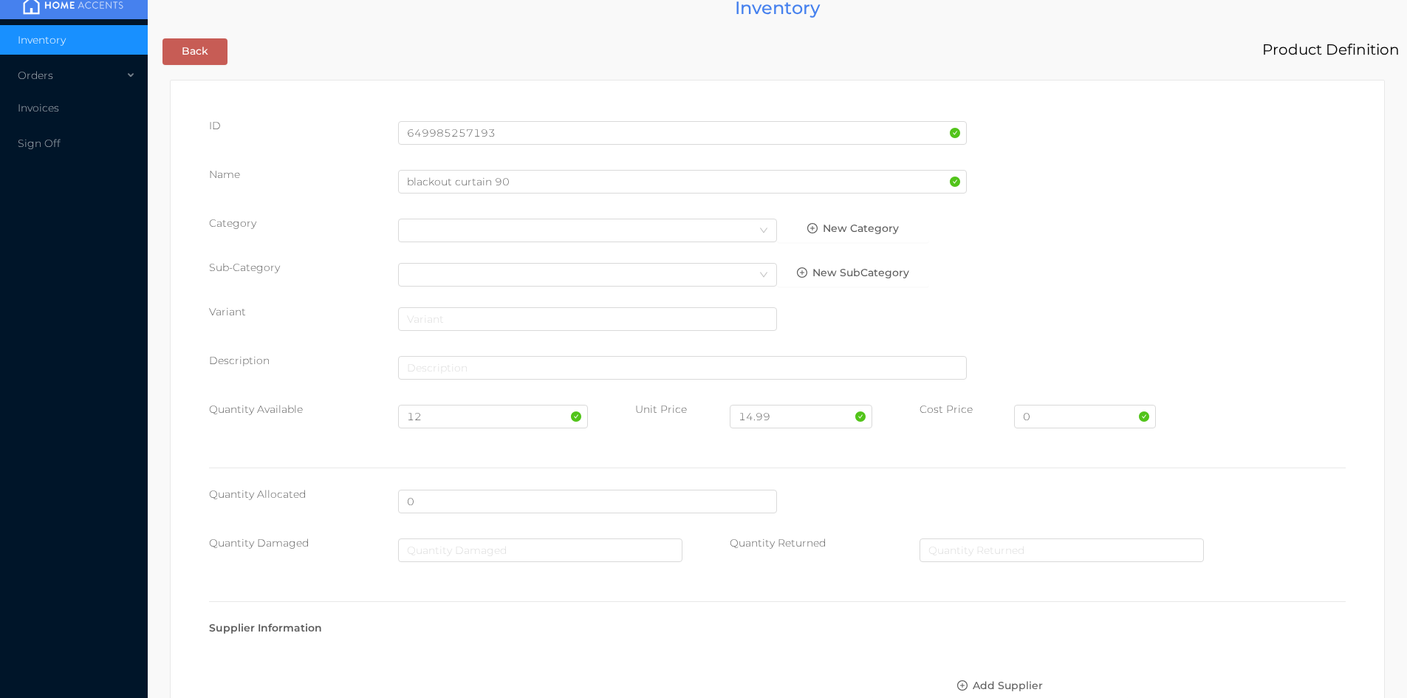
scroll to position [12, 0]
click at [1033, 558] on input "text" at bounding box center [1061, 552] width 284 height 24
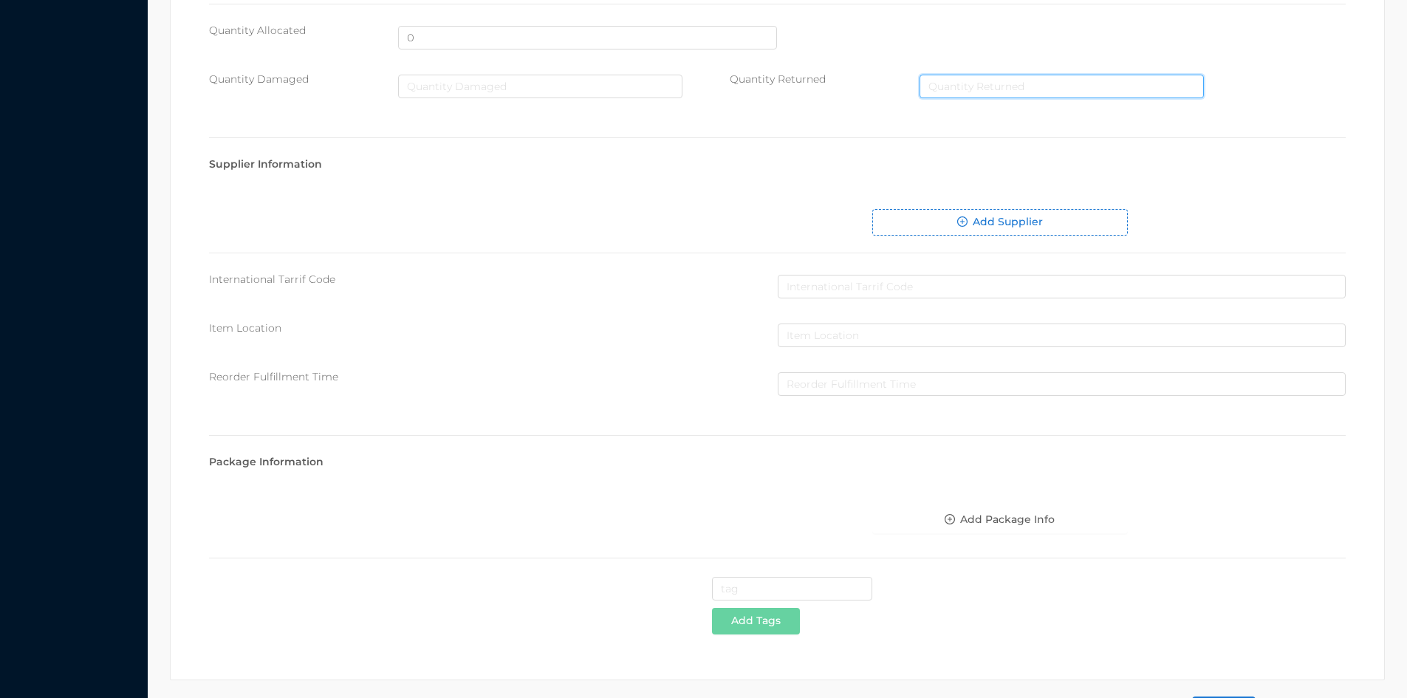
scroll to position [529, 0]
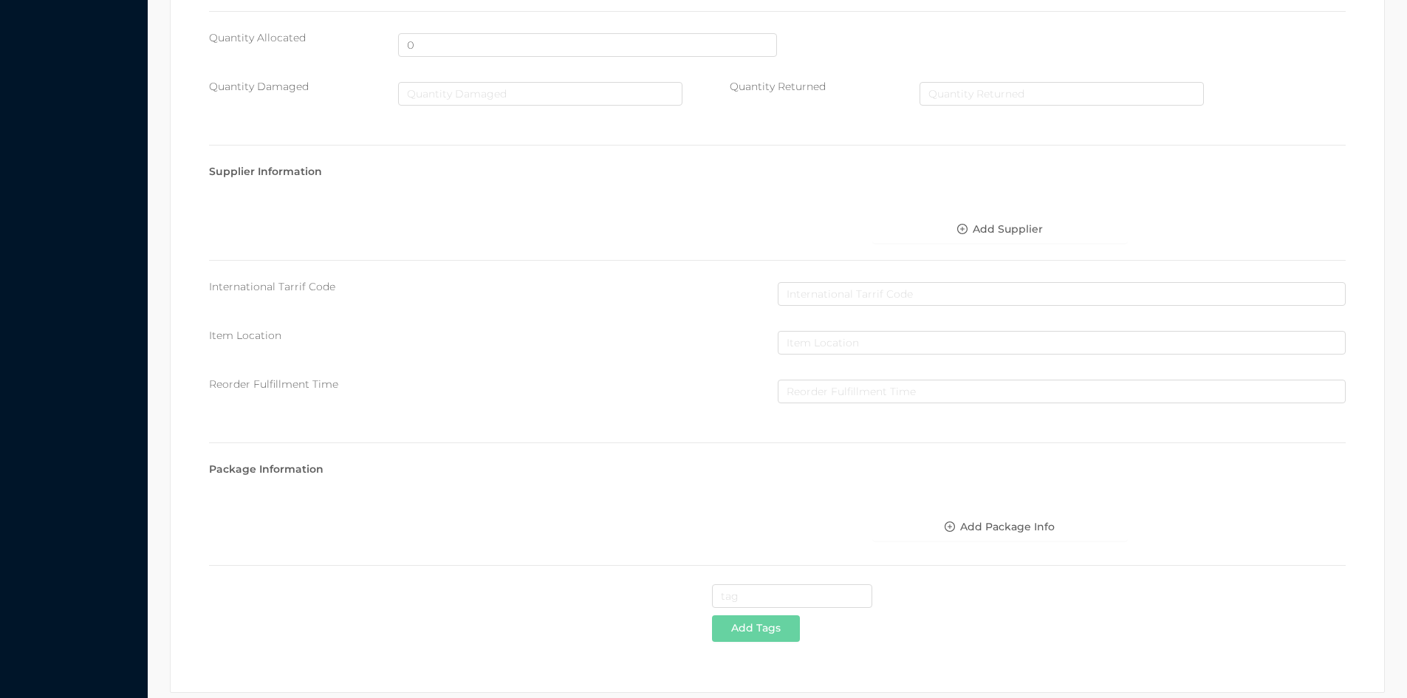
click at [1210, 648] on form "ID 649985257193 Name blackout curtain 90 Category Select Category New Category …" at bounding box center [777, 192] width 1244 height 1126
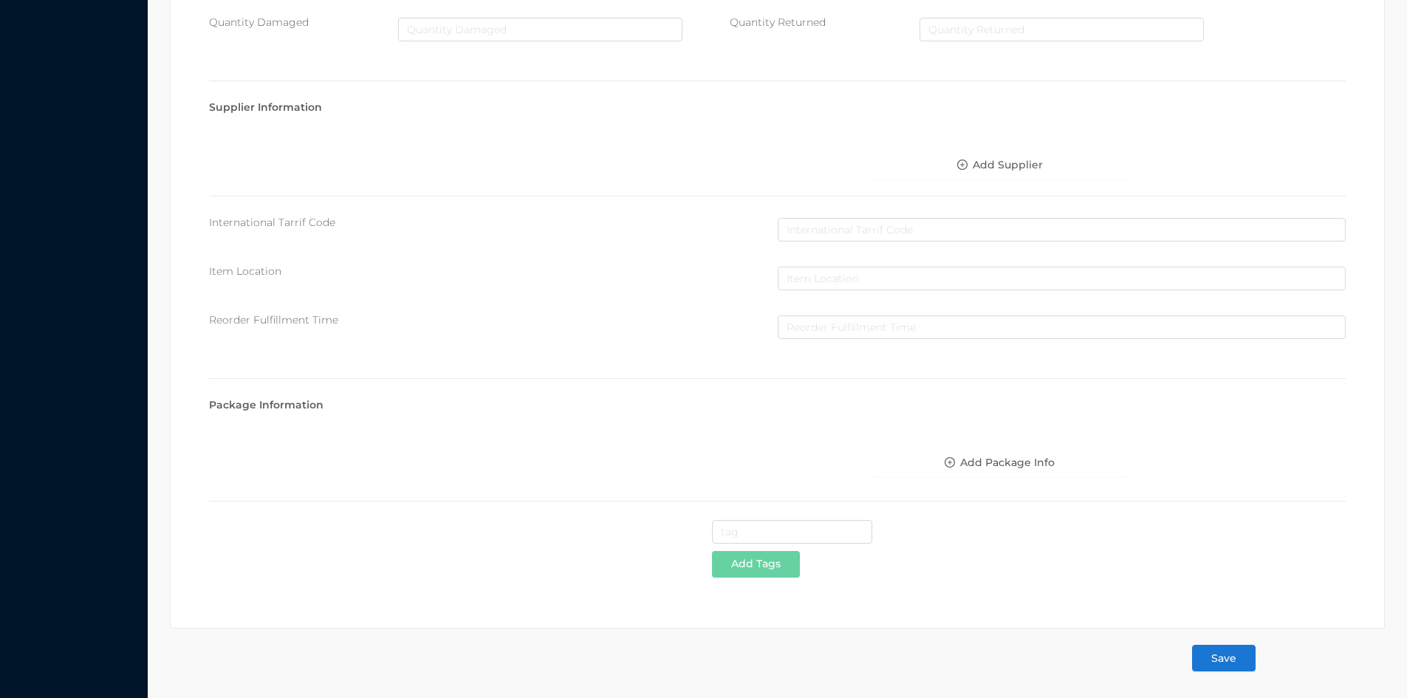
click at [1210, 648] on button "Save" at bounding box center [1224, 658] width 64 height 27
click at [1213, 656] on button "Save" at bounding box center [1224, 658] width 64 height 27
click at [1218, 667] on button "Save" at bounding box center [1224, 658] width 64 height 27
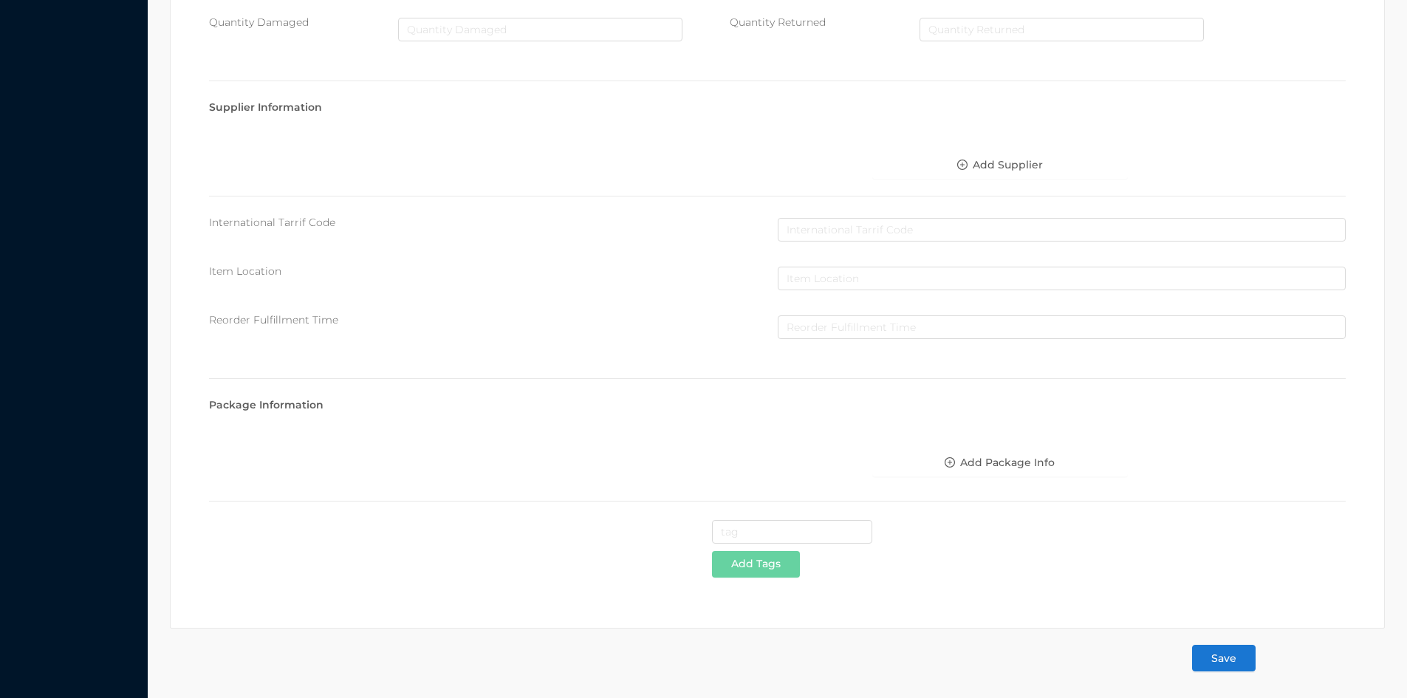
click at [1218, 667] on button "Save" at bounding box center [1224, 658] width 64 height 27
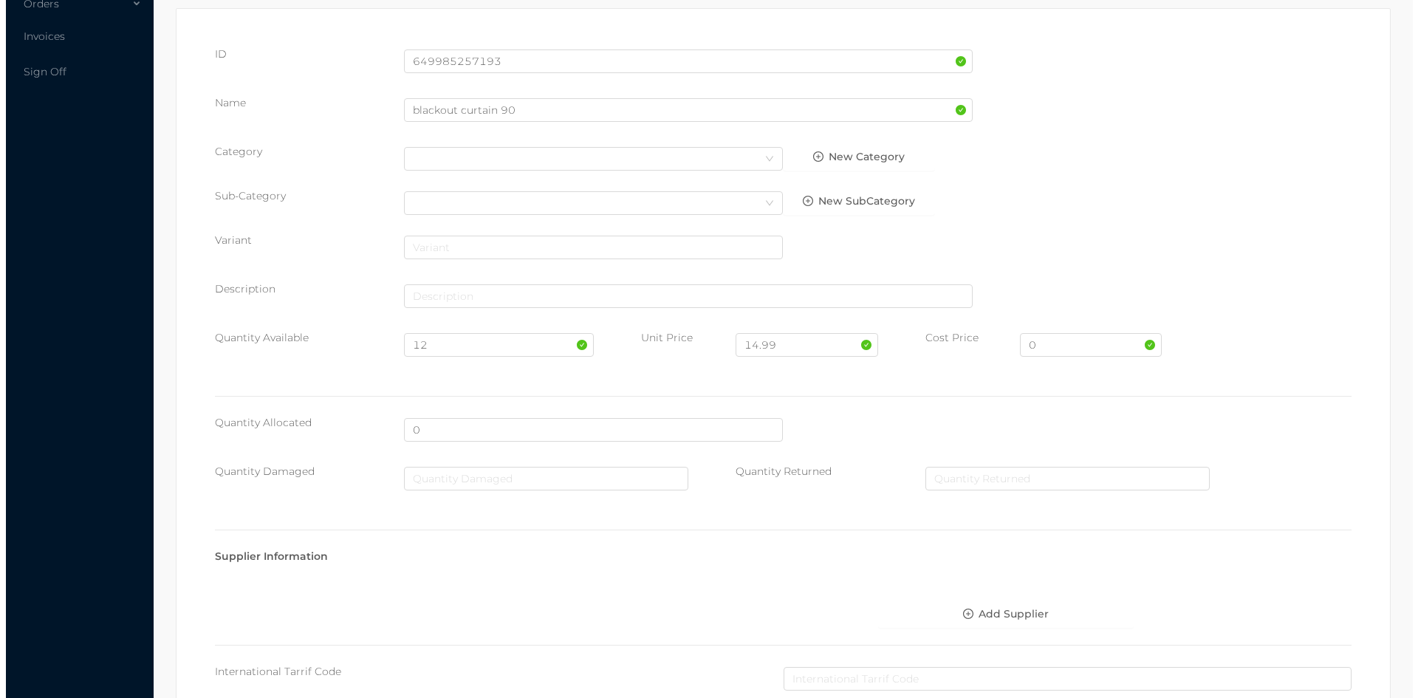
scroll to position [0, 0]
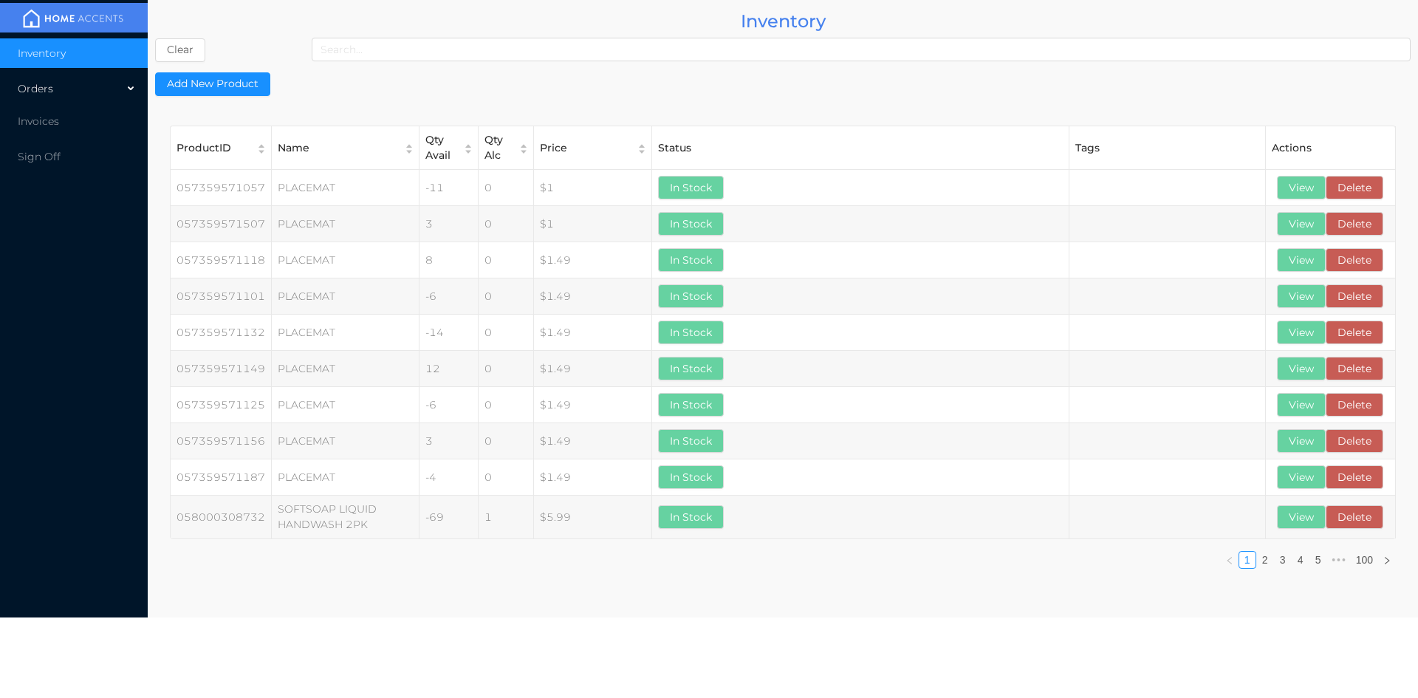
click at [33, 92] on div "Orders" at bounding box center [74, 89] width 148 height 30
click at [41, 112] on li "Cash & Carry" at bounding box center [74, 124] width 148 height 30
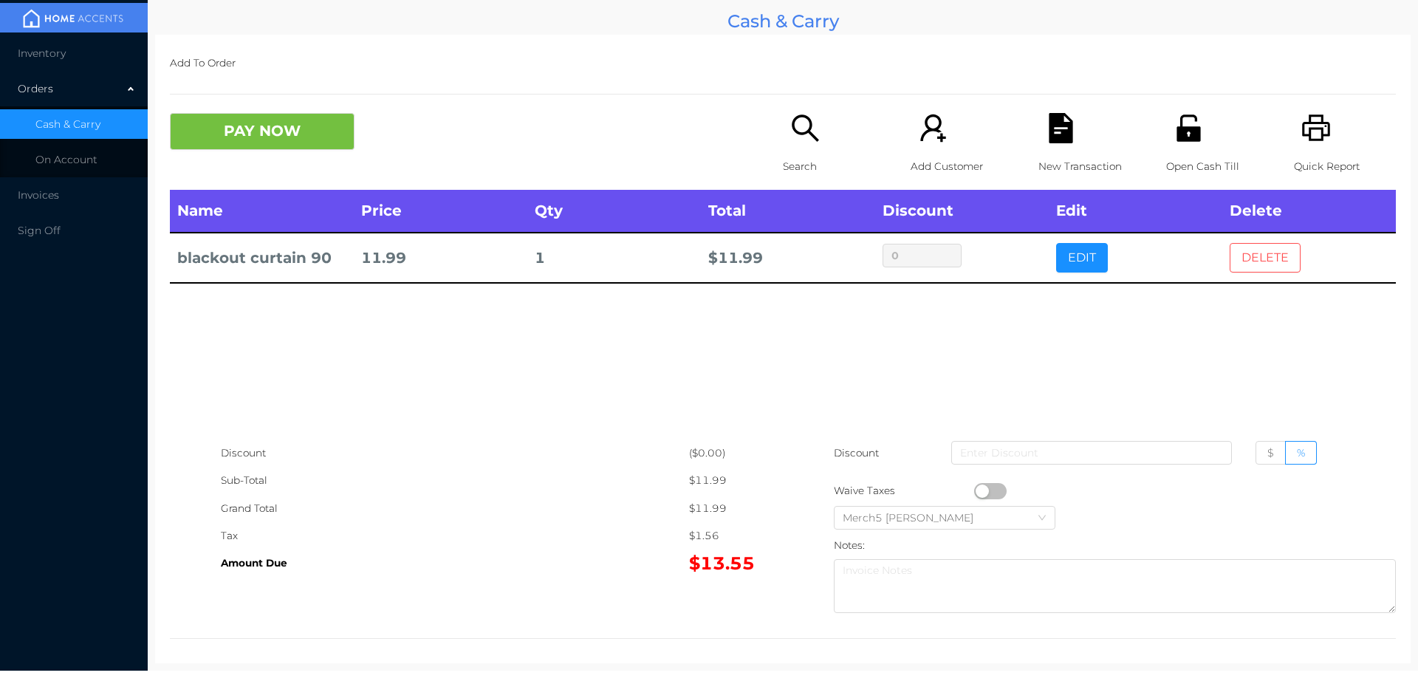
click at [1246, 270] on button "DELETE" at bounding box center [1265, 258] width 71 height 30
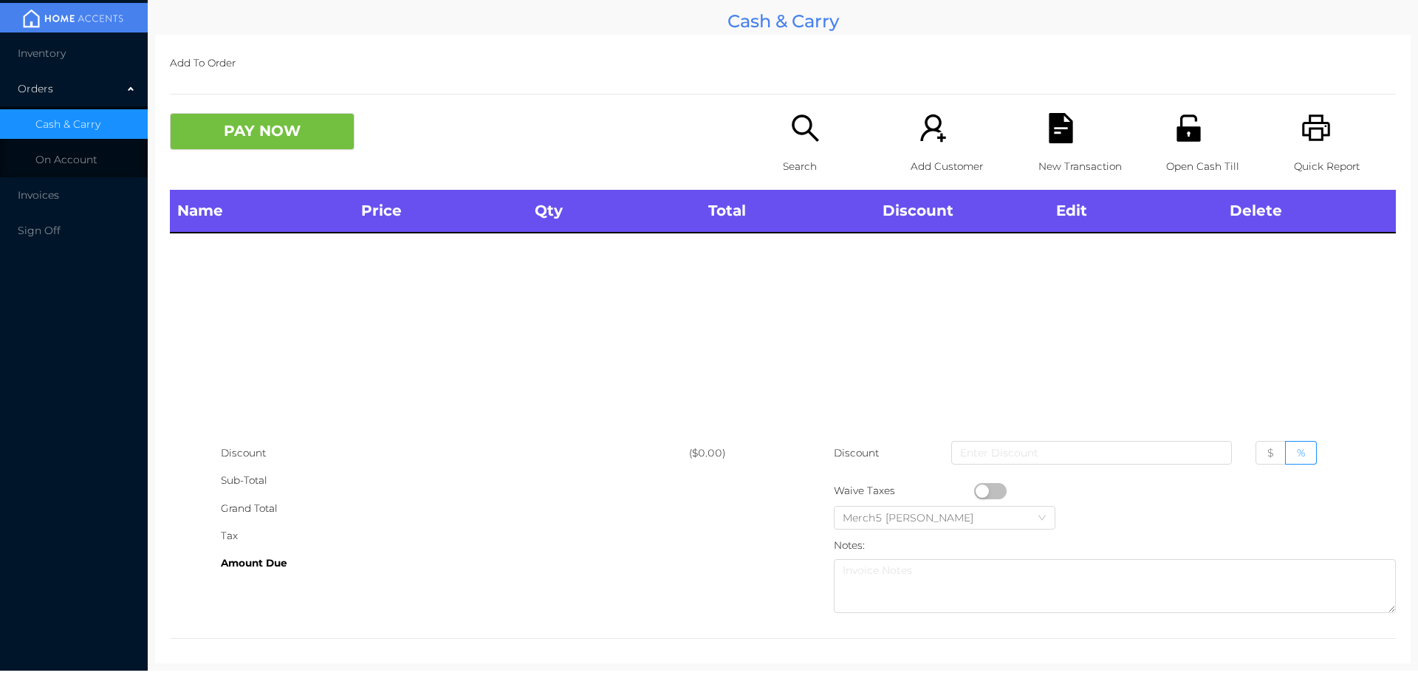
click at [795, 124] on icon "icon: search" at bounding box center [805, 128] width 30 height 30
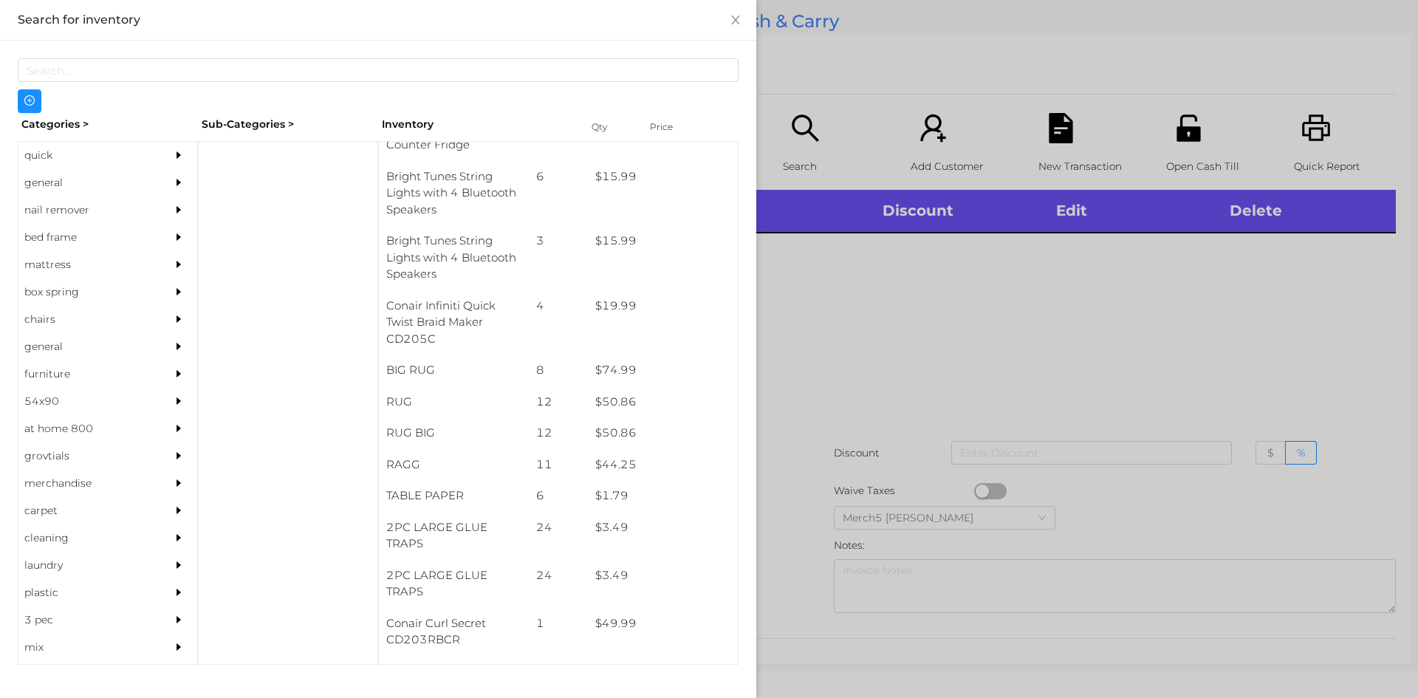
scroll to position [9845, 0]
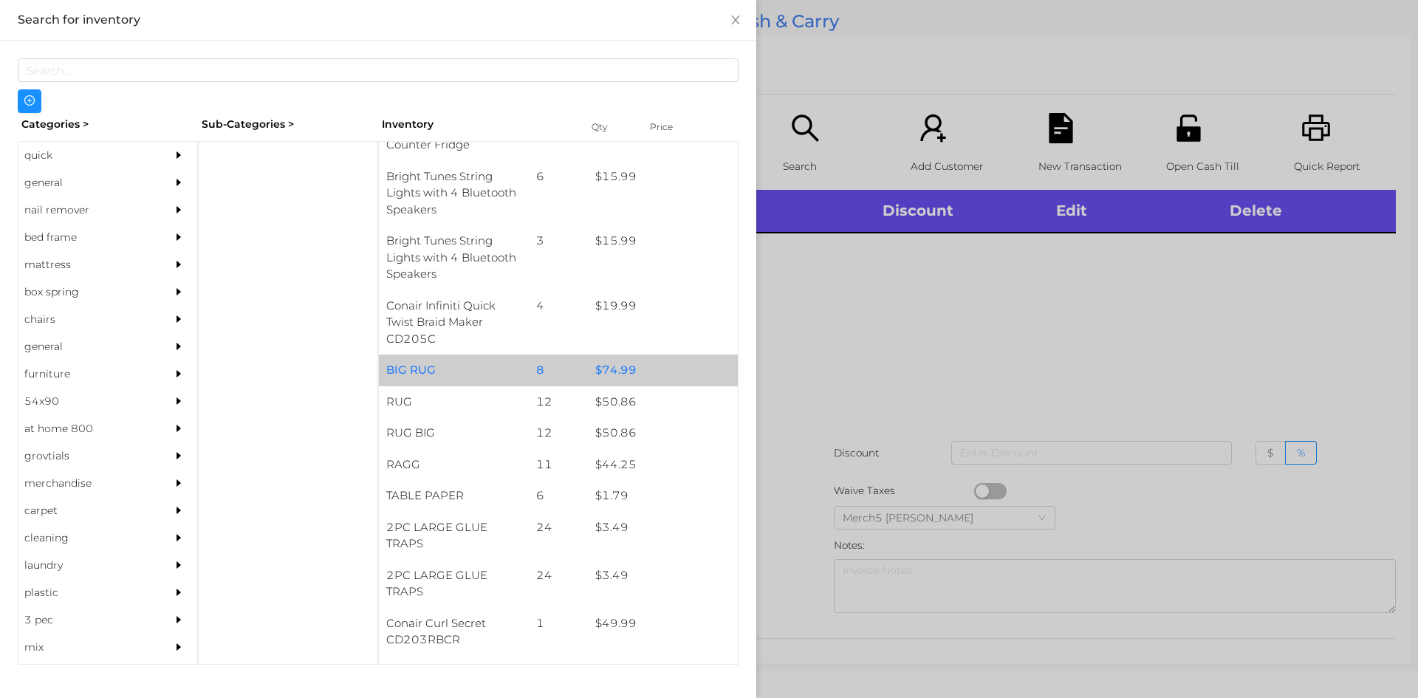
click at [615, 354] on div "$ 74.99" at bounding box center [663, 370] width 150 height 32
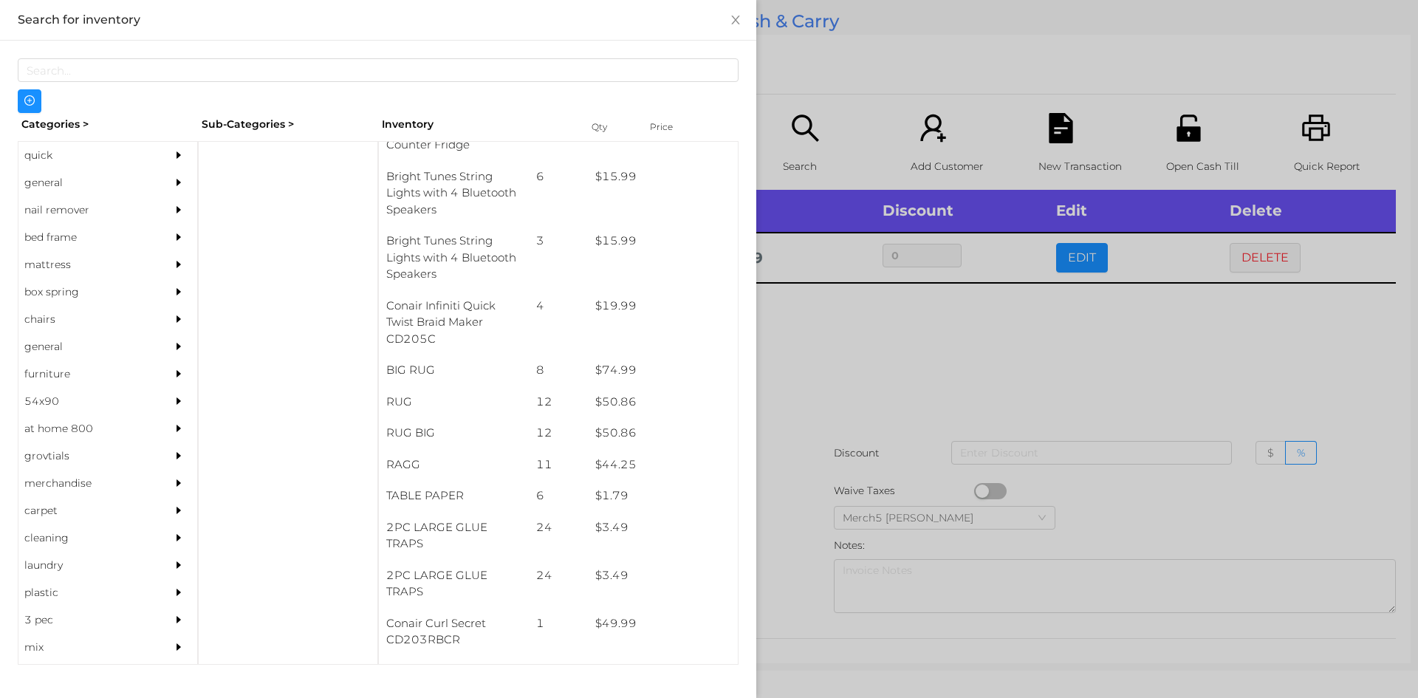
click at [836, 337] on div at bounding box center [709, 349] width 1418 height 698
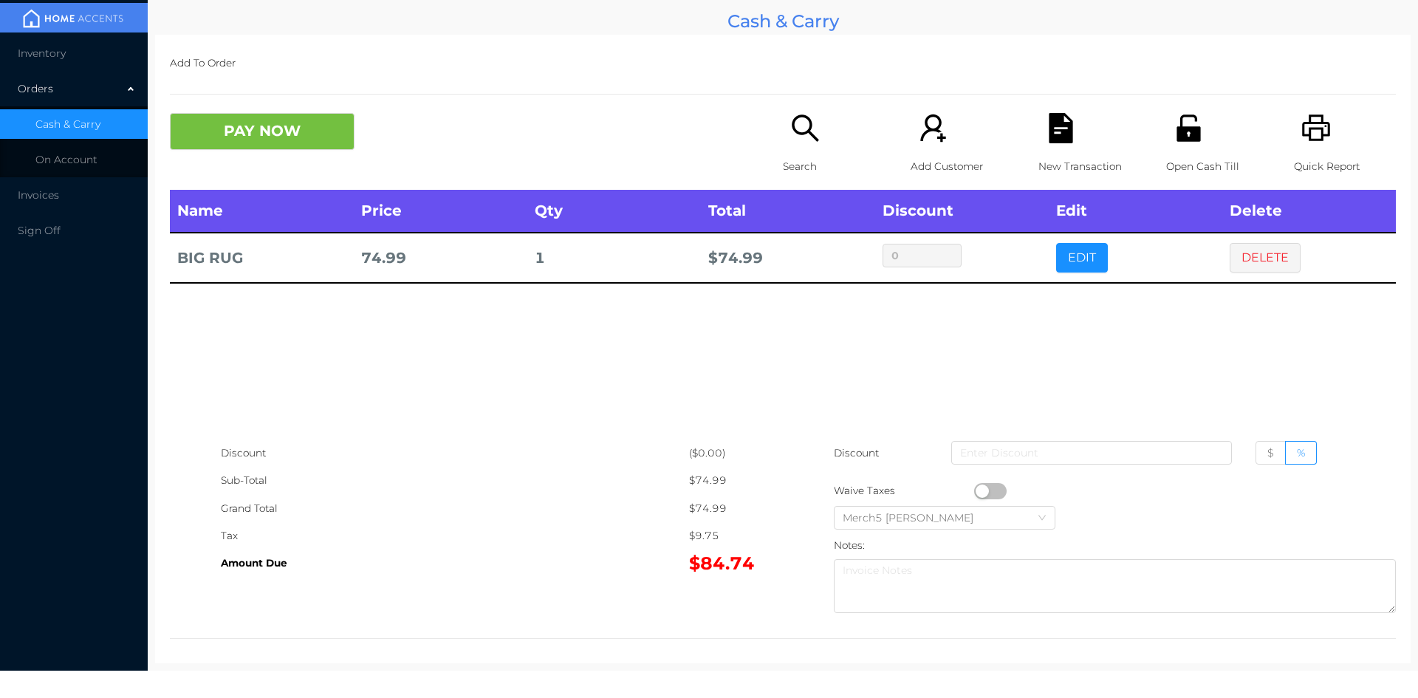
click at [1073, 257] on button "EDIT" at bounding box center [1082, 258] width 52 height 30
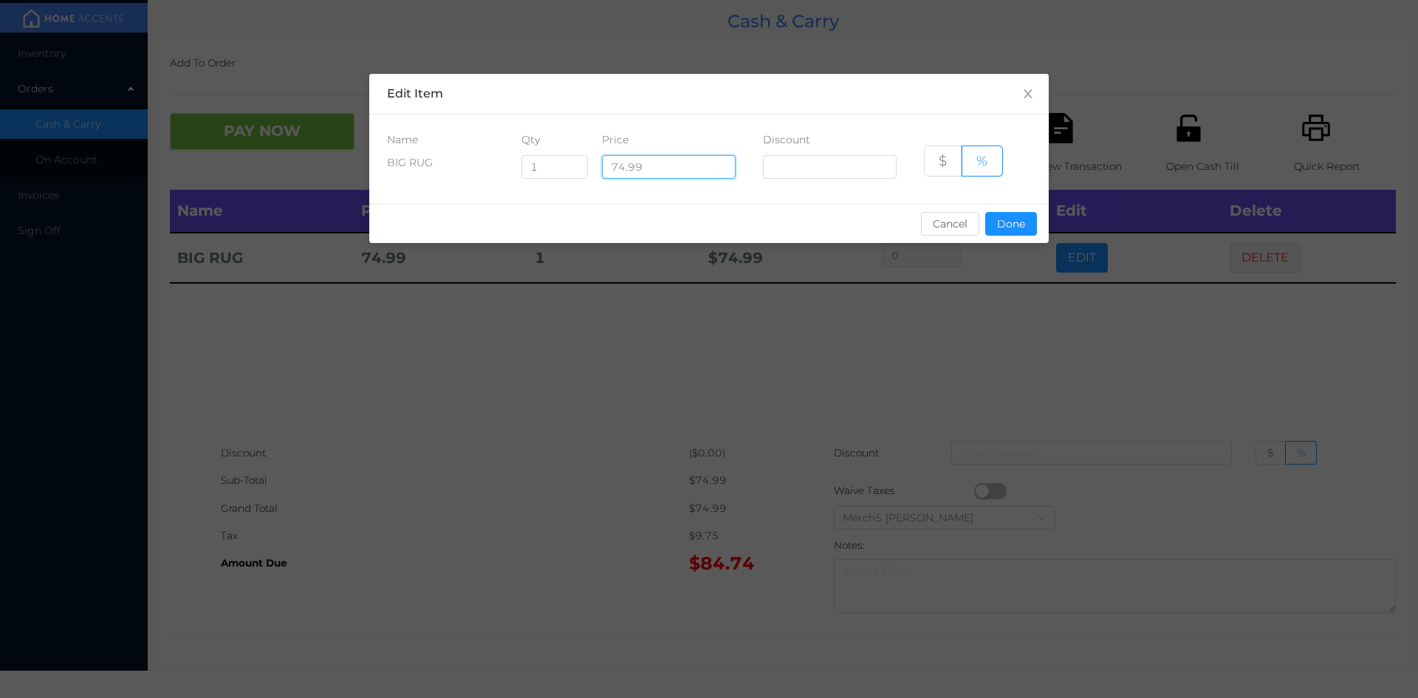
click at [628, 167] on input "74.99" at bounding box center [669, 167] width 134 height 24
type input "72.99"
click at [1015, 217] on button "Done" at bounding box center [1011, 224] width 52 height 24
type input "0%"
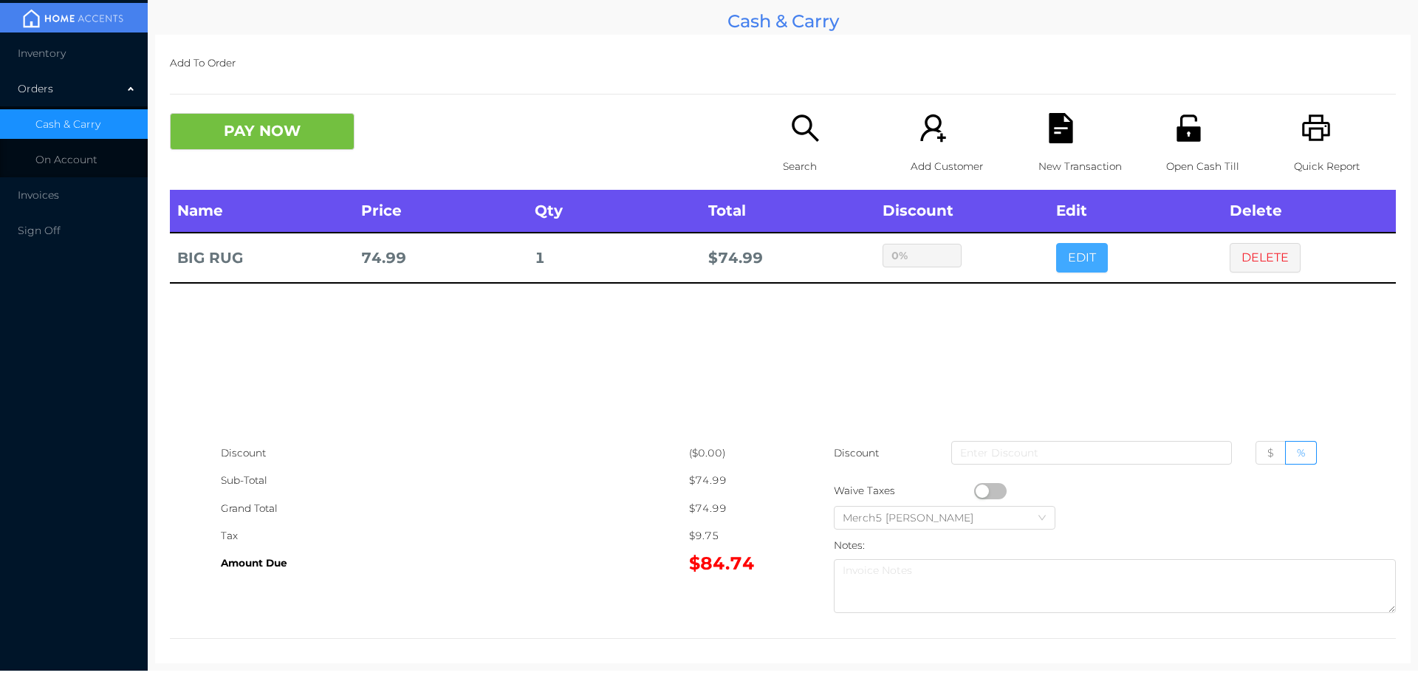
click at [1077, 259] on button "EDIT" at bounding box center [1082, 258] width 52 height 30
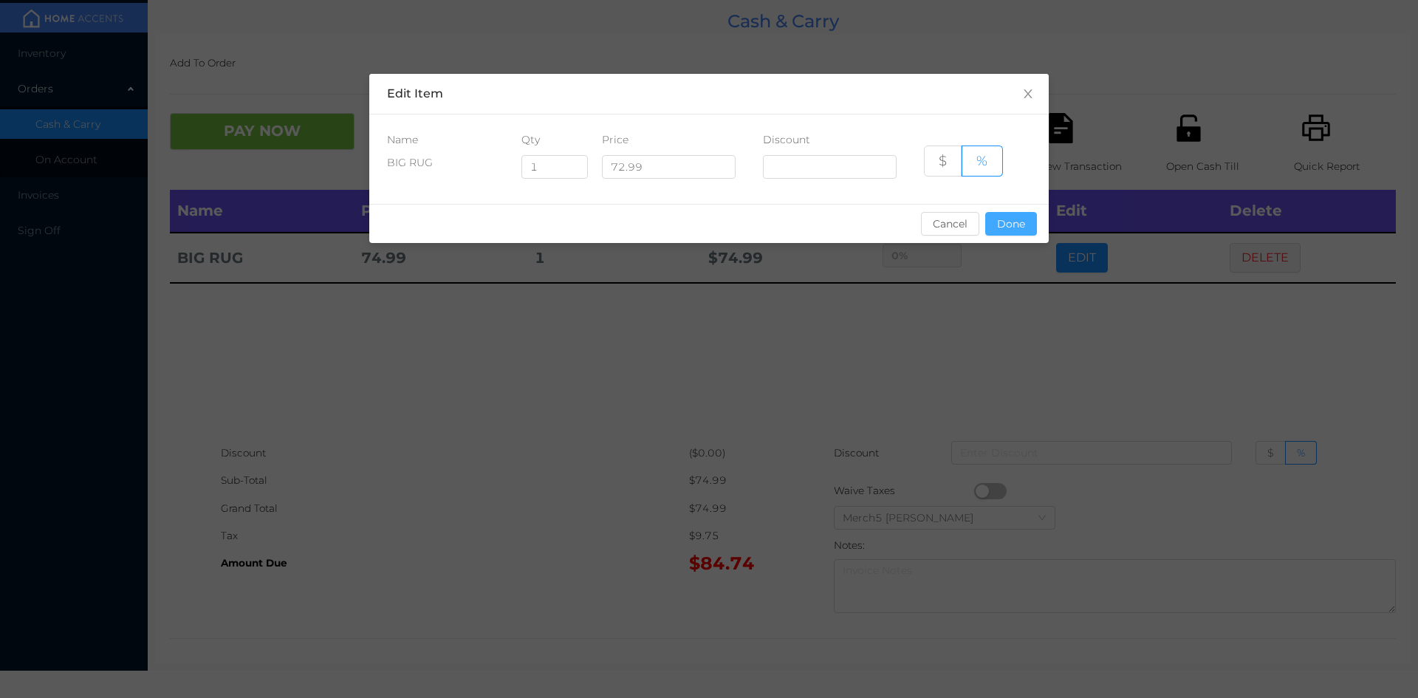
click at [1017, 224] on button "Done" at bounding box center [1011, 224] width 52 height 24
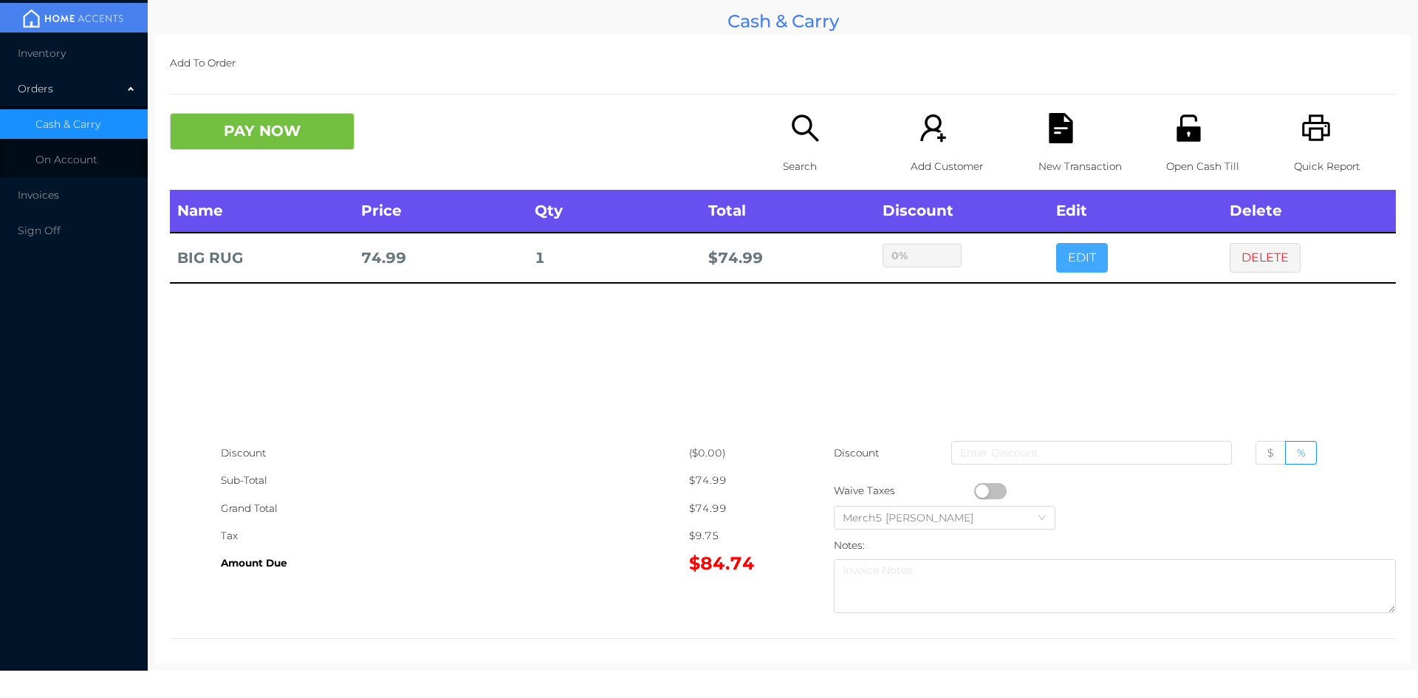
click at [1079, 258] on button "EDIT" at bounding box center [1082, 258] width 52 height 30
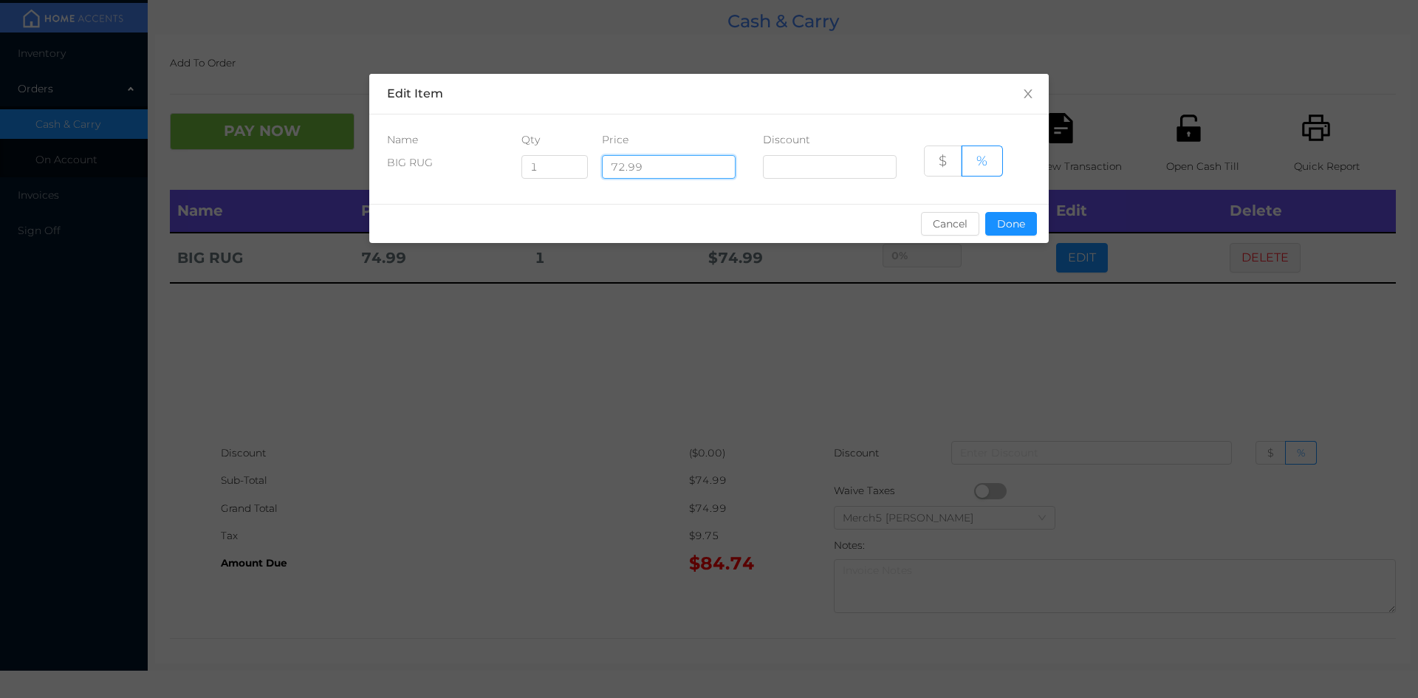
click at [623, 168] on input "72.99" at bounding box center [669, 167] width 134 height 24
type input "74.99"
click at [1003, 224] on button "Done" at bounding box center [1011, 224] width 52 height 24
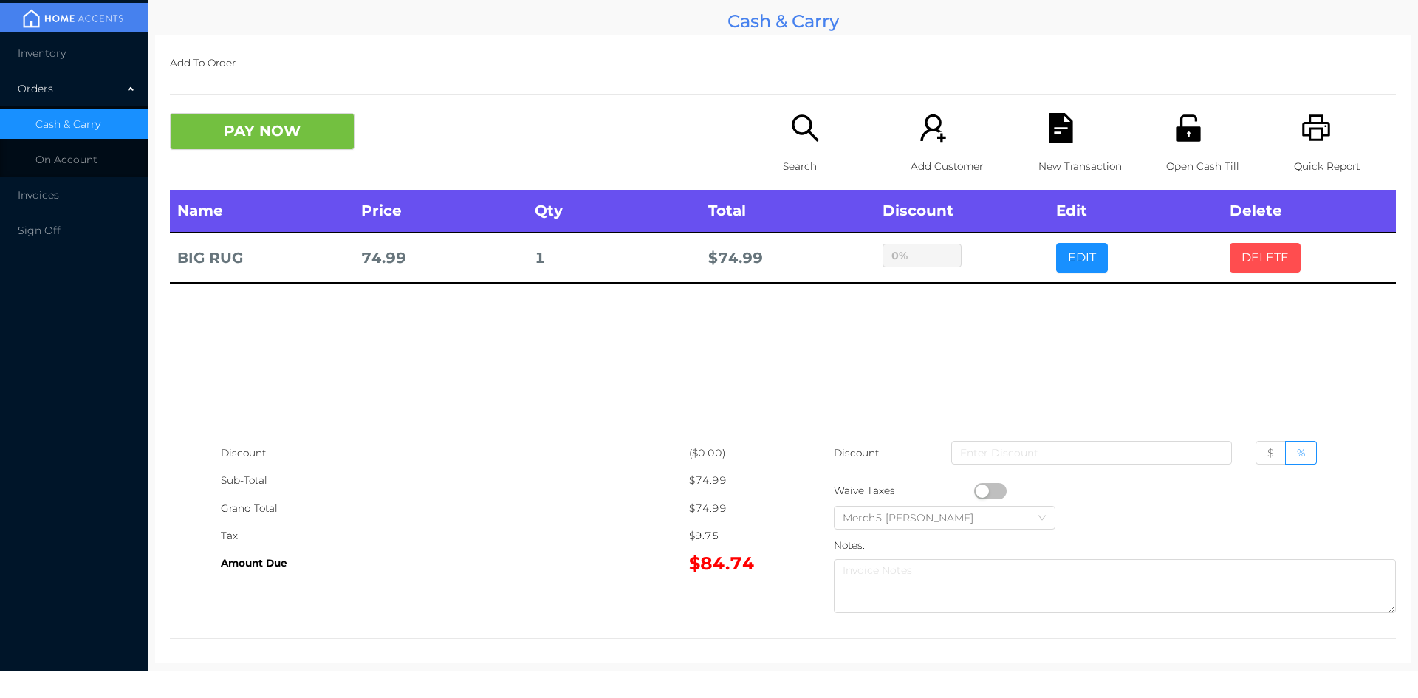
click at [1261, 261] on button "DELETE" at bounding box center [1265, 258] width 71 height 30
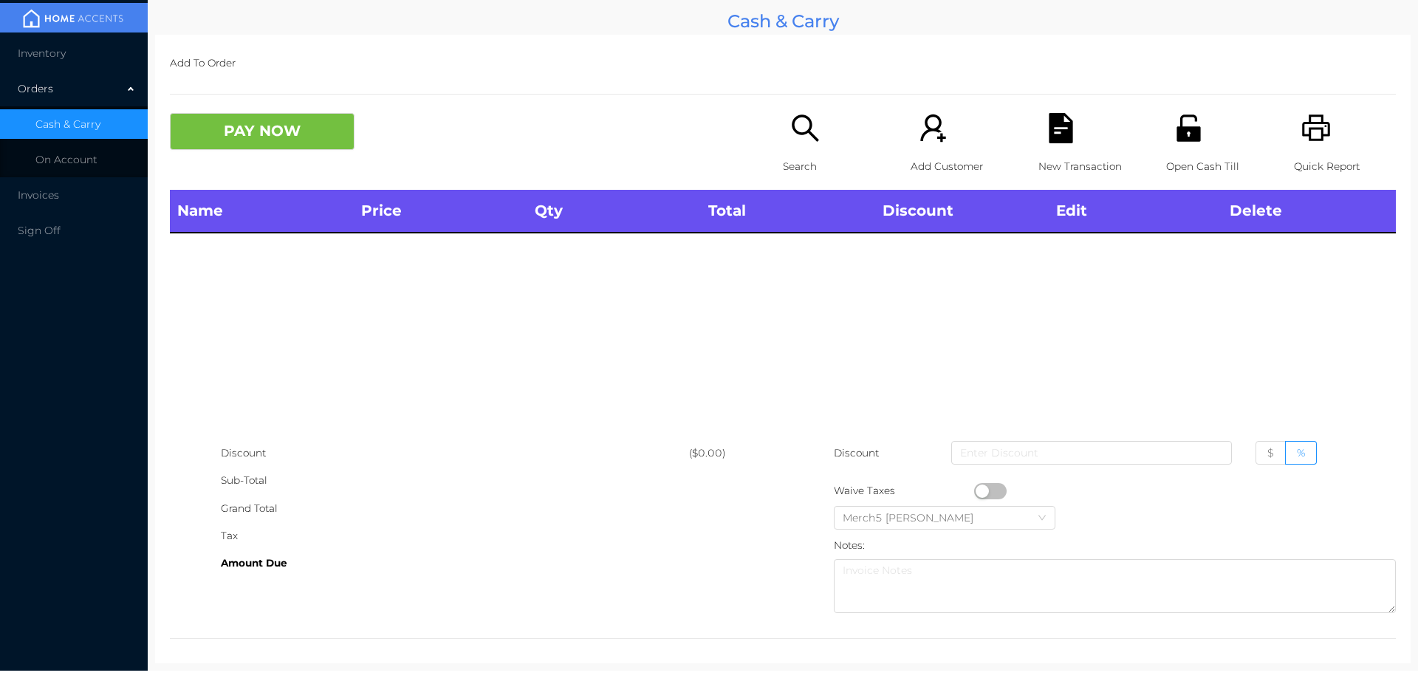
click at [798, 125] on icon "icon: search" at bounding box center [805, 128] width 30 height 30
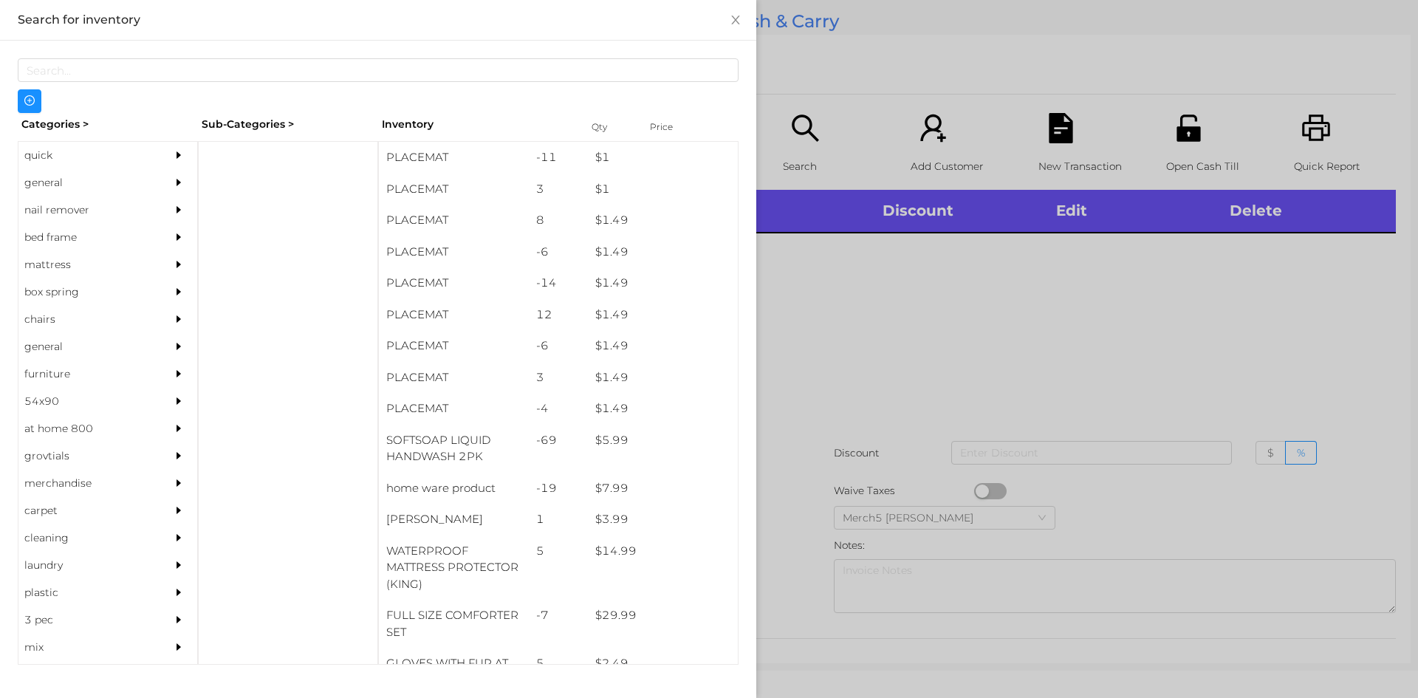
click at [38, 185] on div "general" at bounding box center [85, 182] width 134 height 27
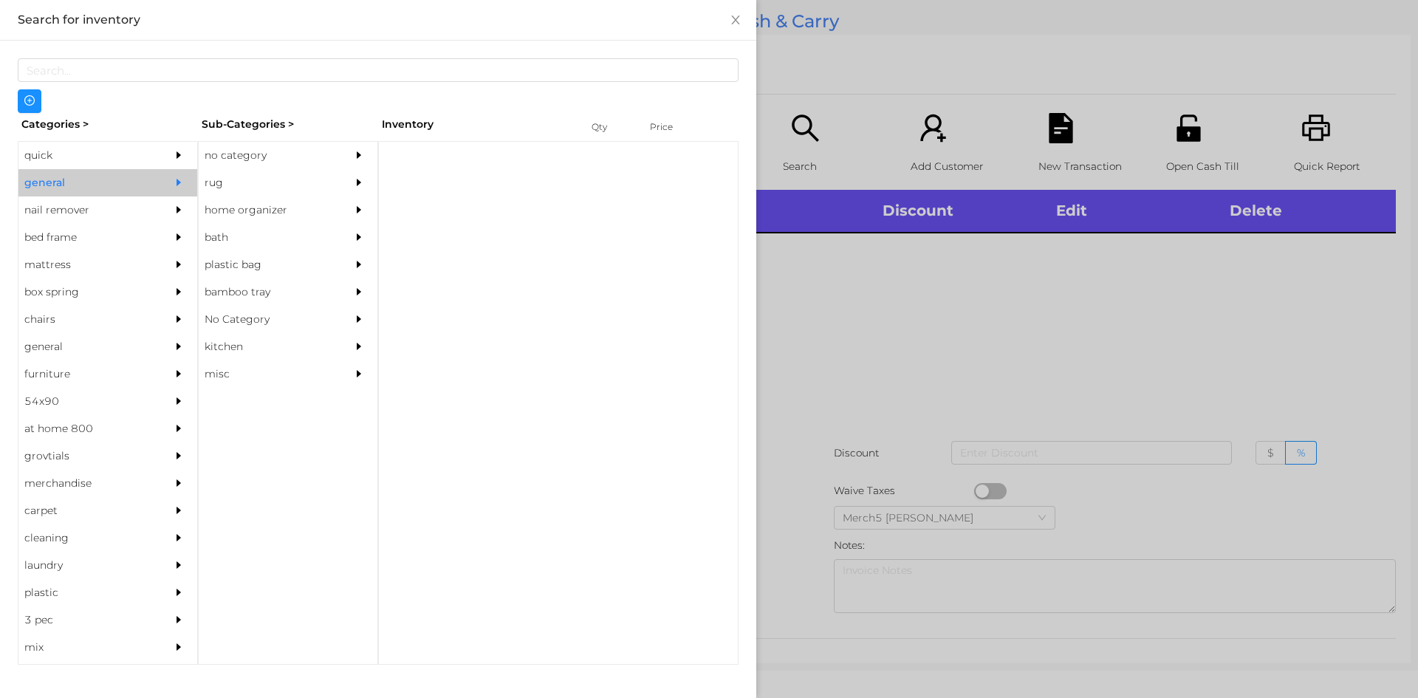
click at [231, 156] on div "no category" at bounding box center [266, 155] width 134 height 27
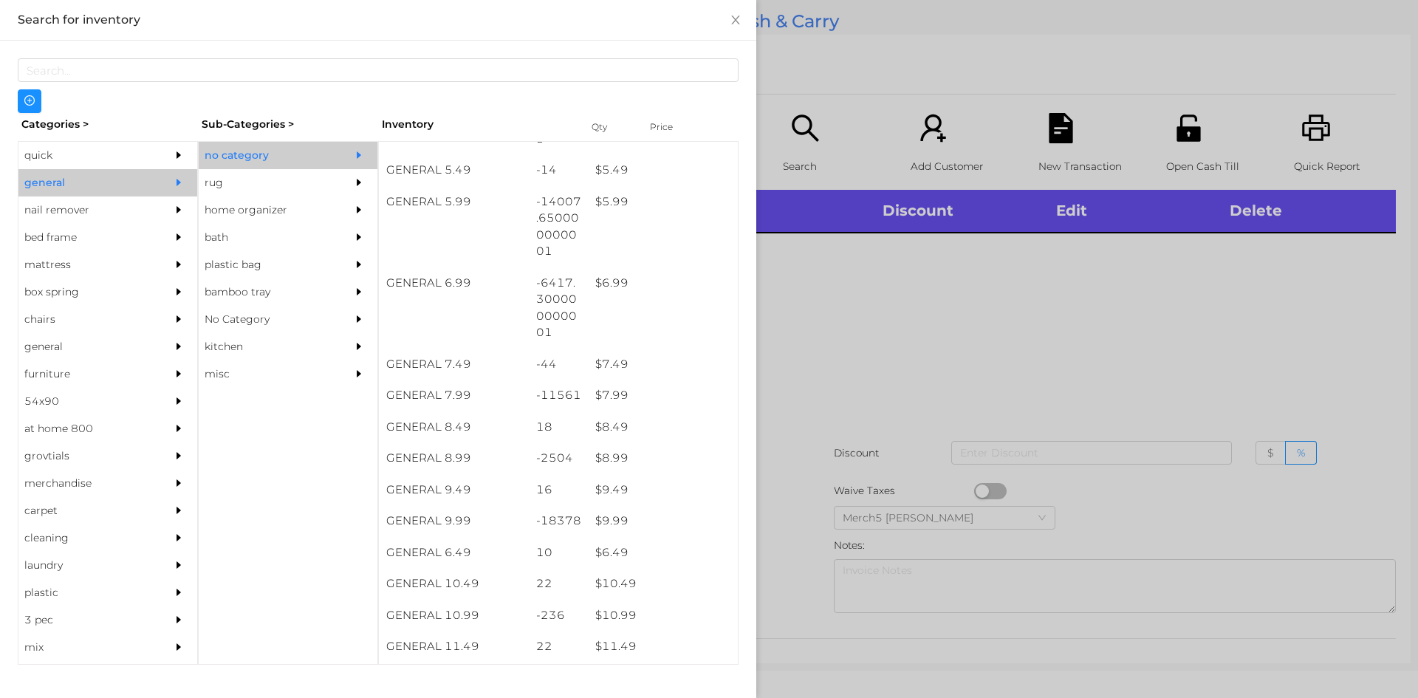
scroll to position [546, 0]
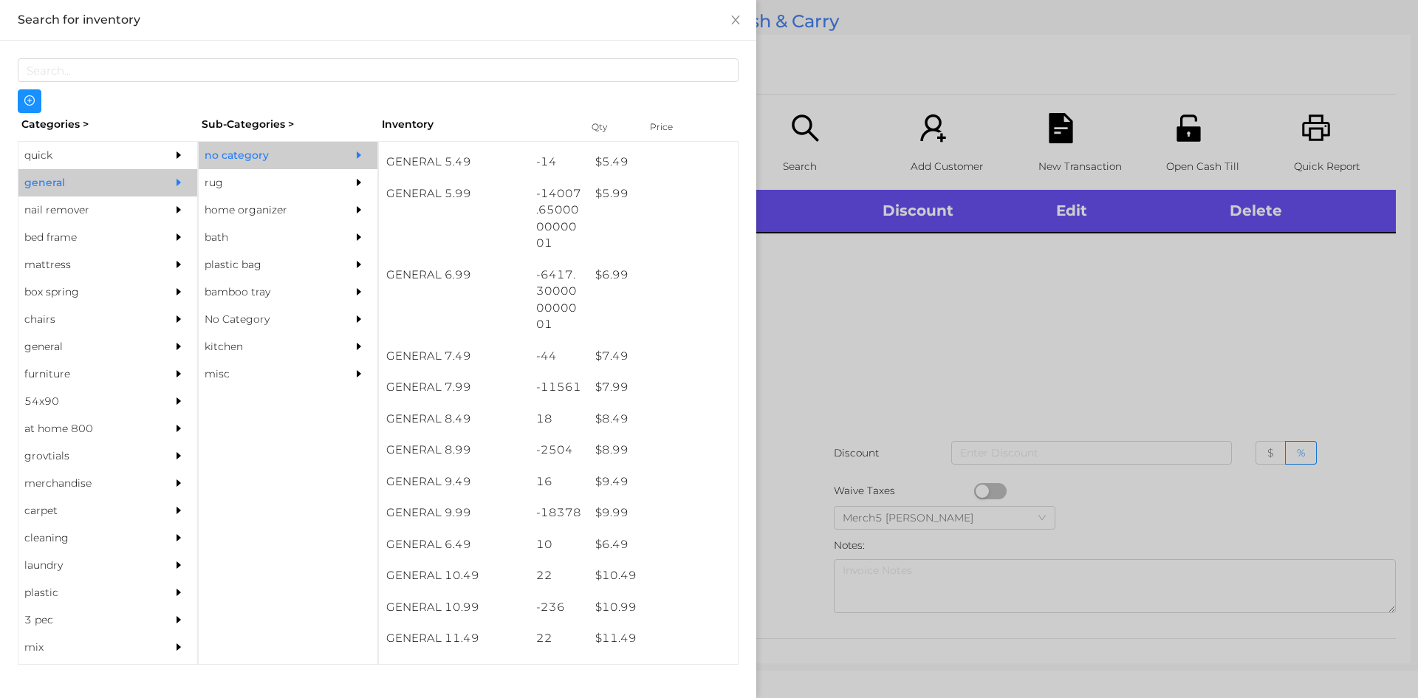
click at [609, 518] on div "$ 9.99" at bounding box center [663, 513] width 150 height 32
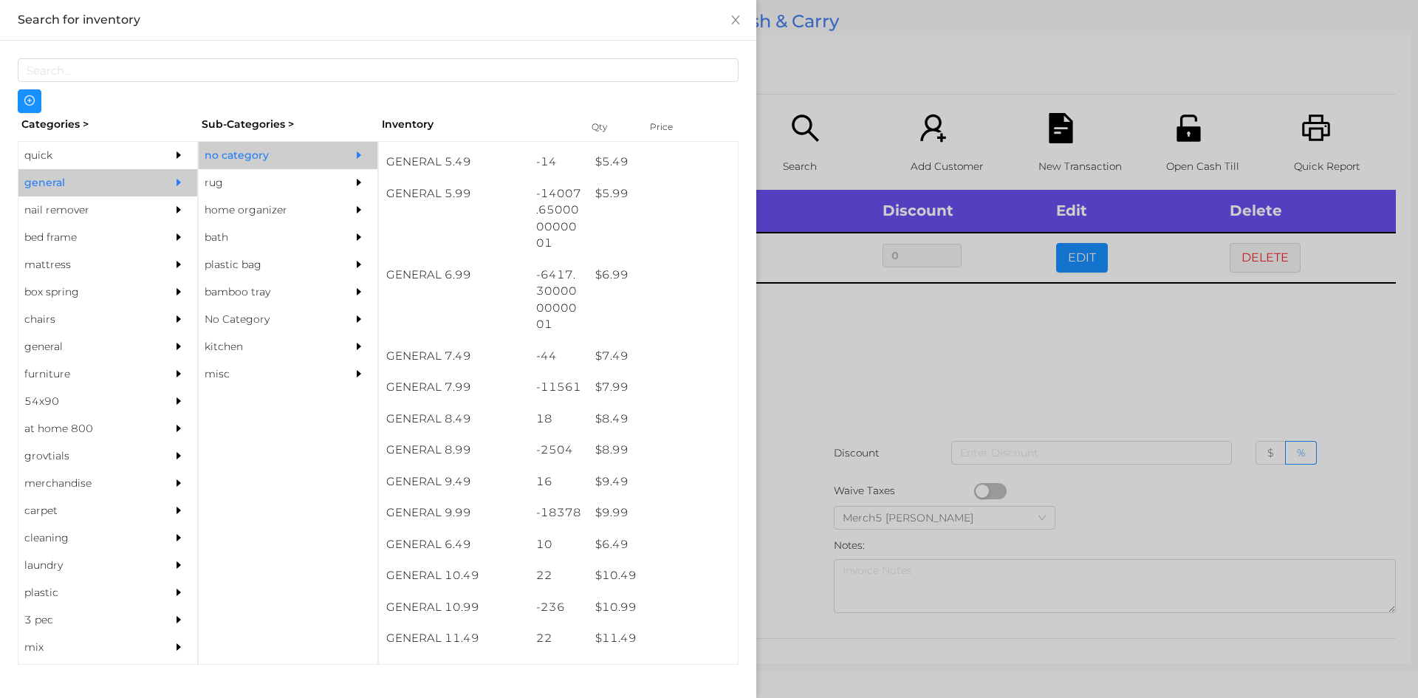
click at [847, 349] on div at bounding box center [709, 349] width 1418 height 698
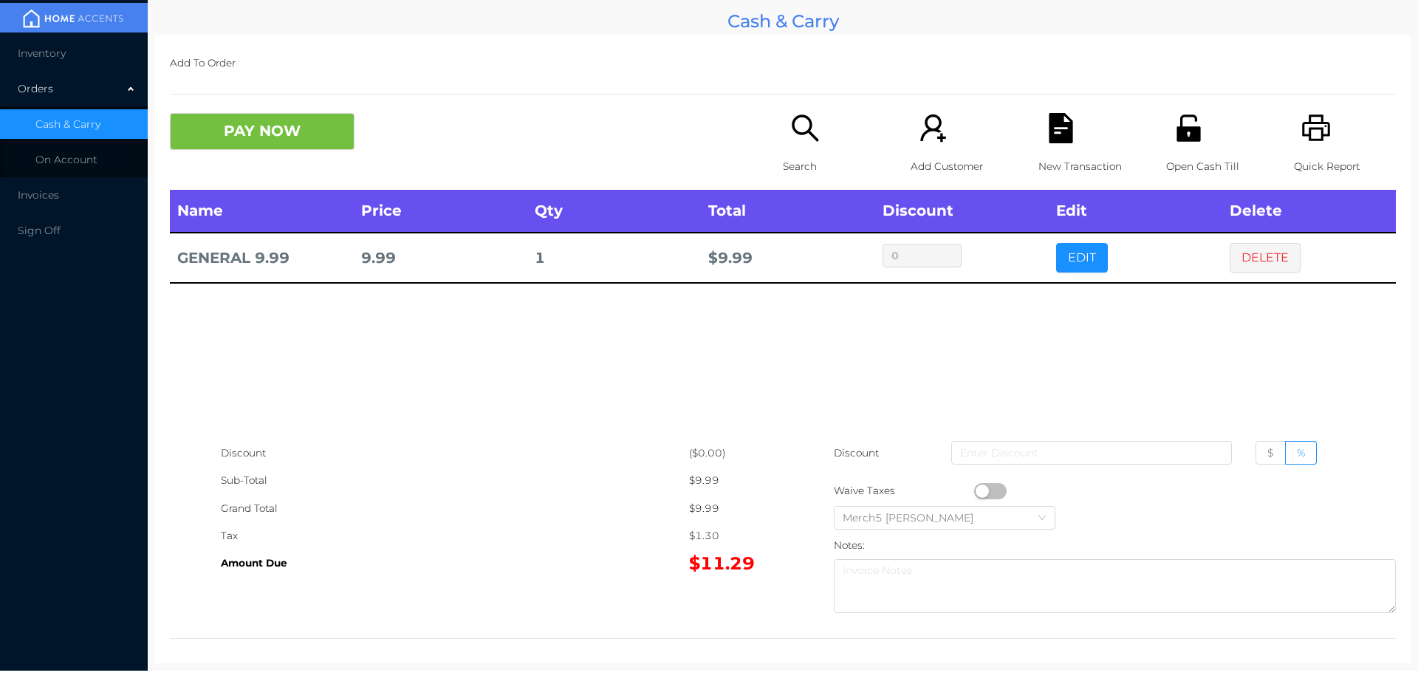
click at [282, 133] on button "PAY NOW" at bounding box center [262, 131] width 185 height 37
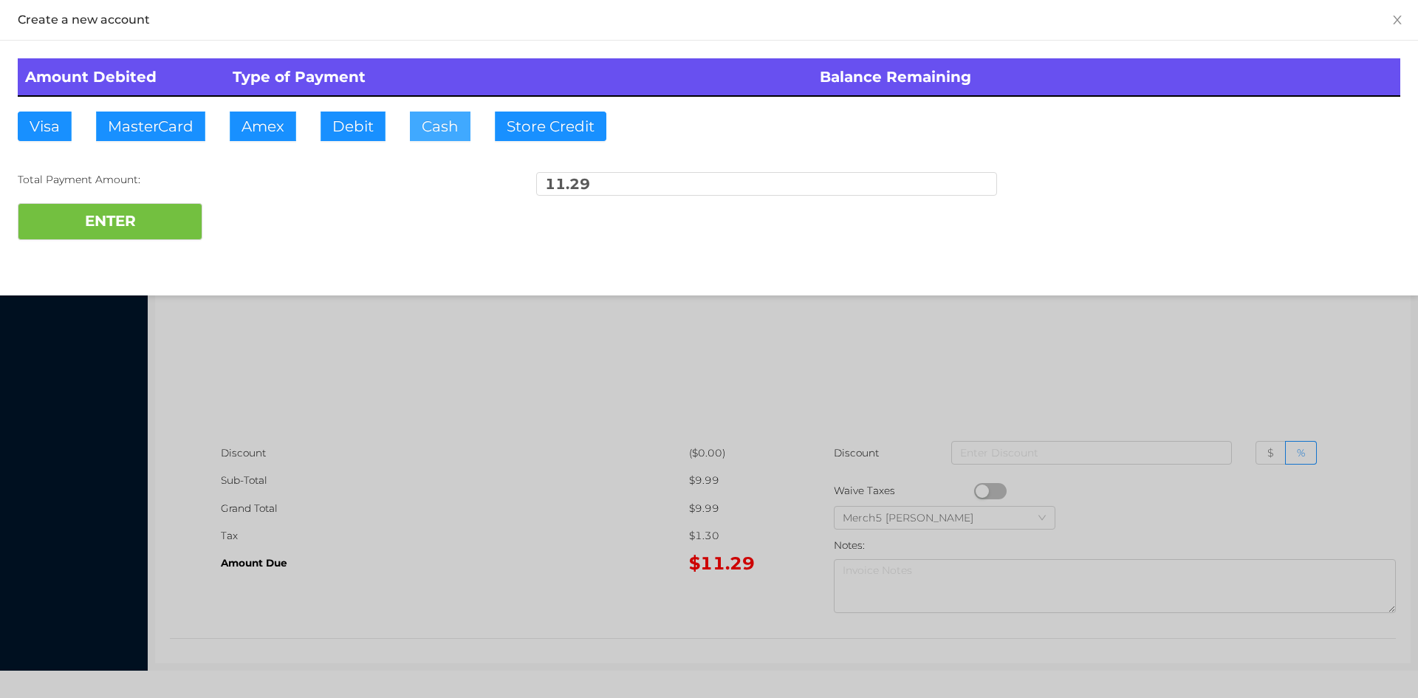
click at [450, 123] on button "Cash" at bounding box center [440, 127] width 61 height 30
click at [125, 223] on button "ENTER" at bounding box center [110, 221] width 185 height 37
